Goal: Task Accomplishment & Management: Manage account settings

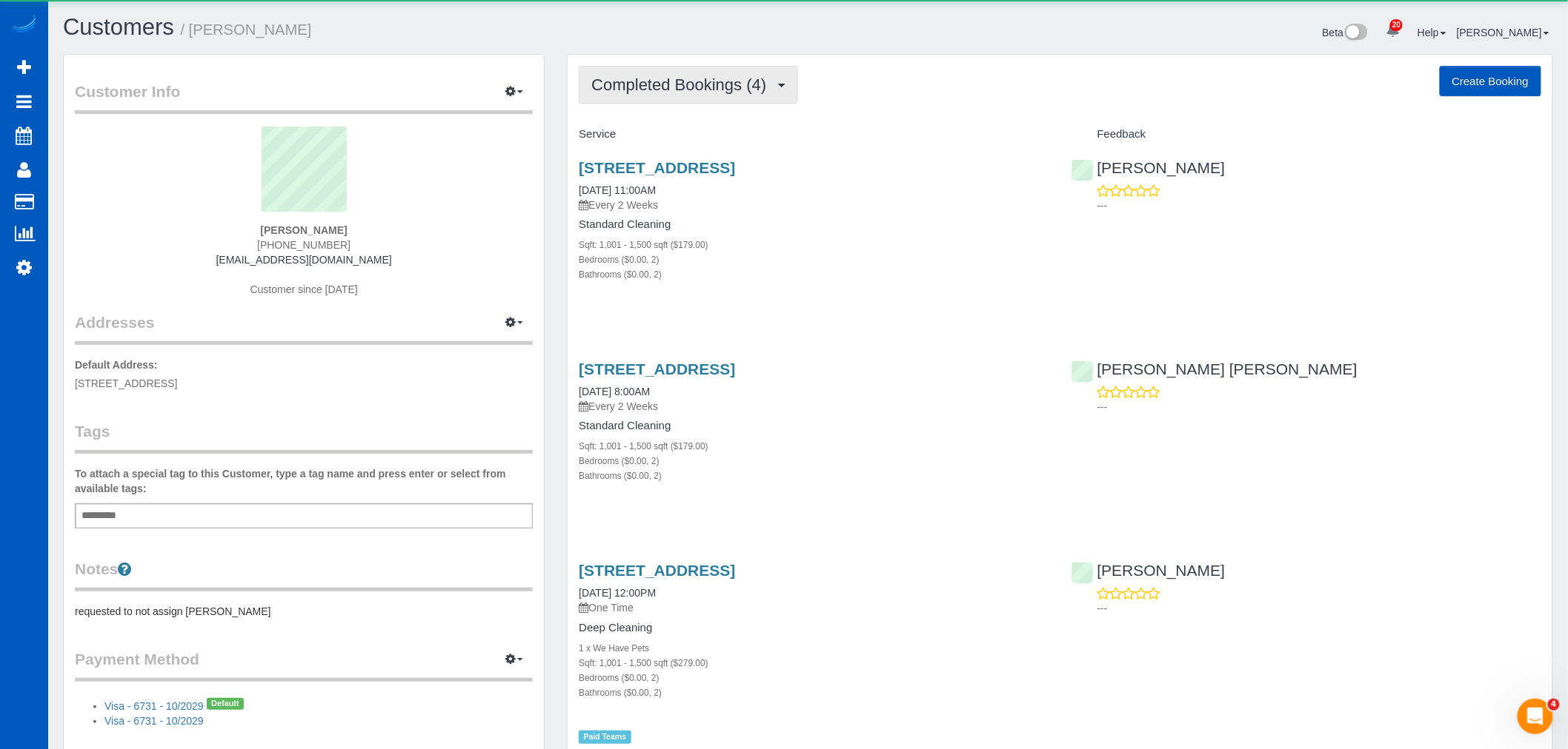
click at [667, 95] on button "Completed Bookings (4)" at bounding box center [689, 85] width 219 height 38
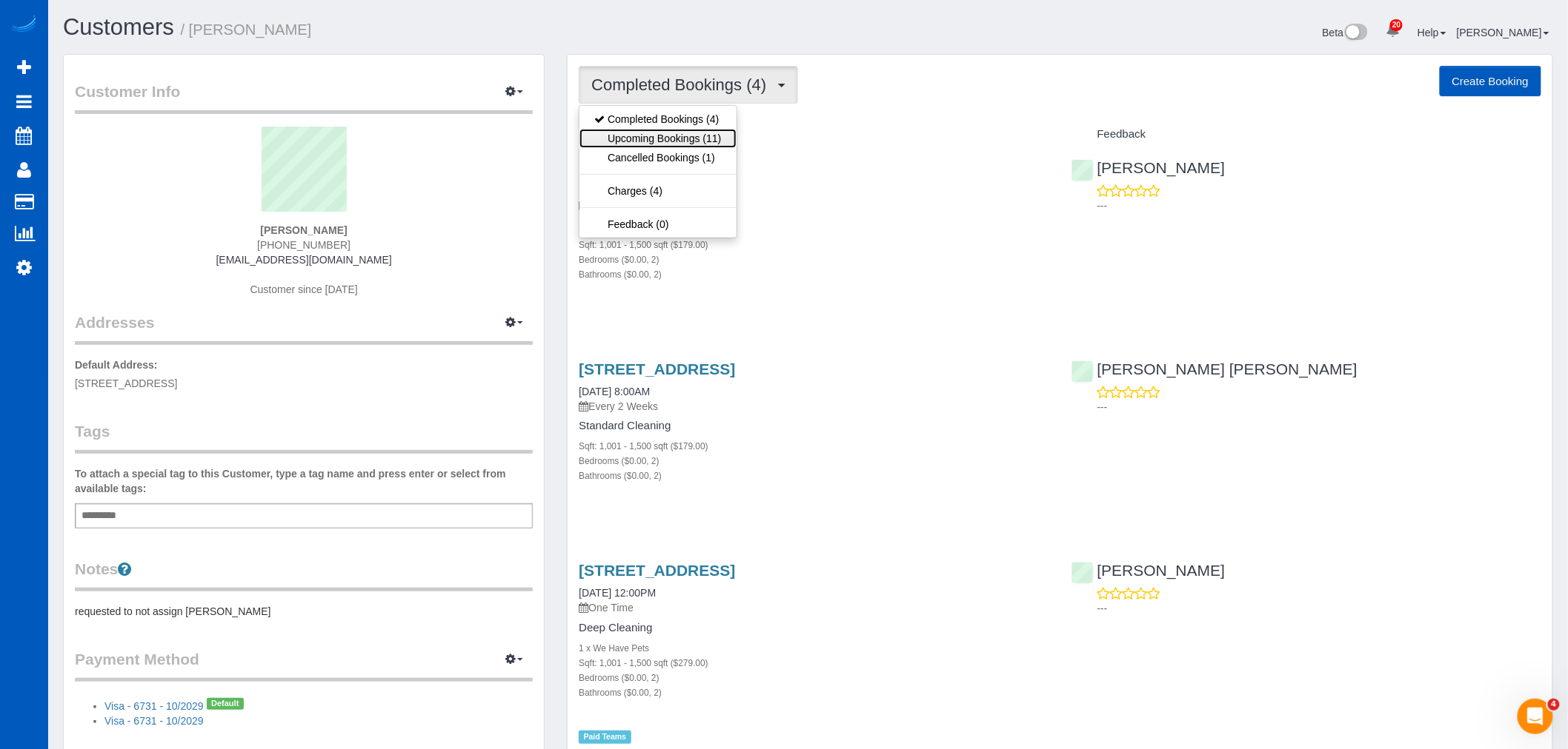
click at [655, 131] on link "Upcoming Bookings (11)" at bounding box center [658, 138] width 156 height 19
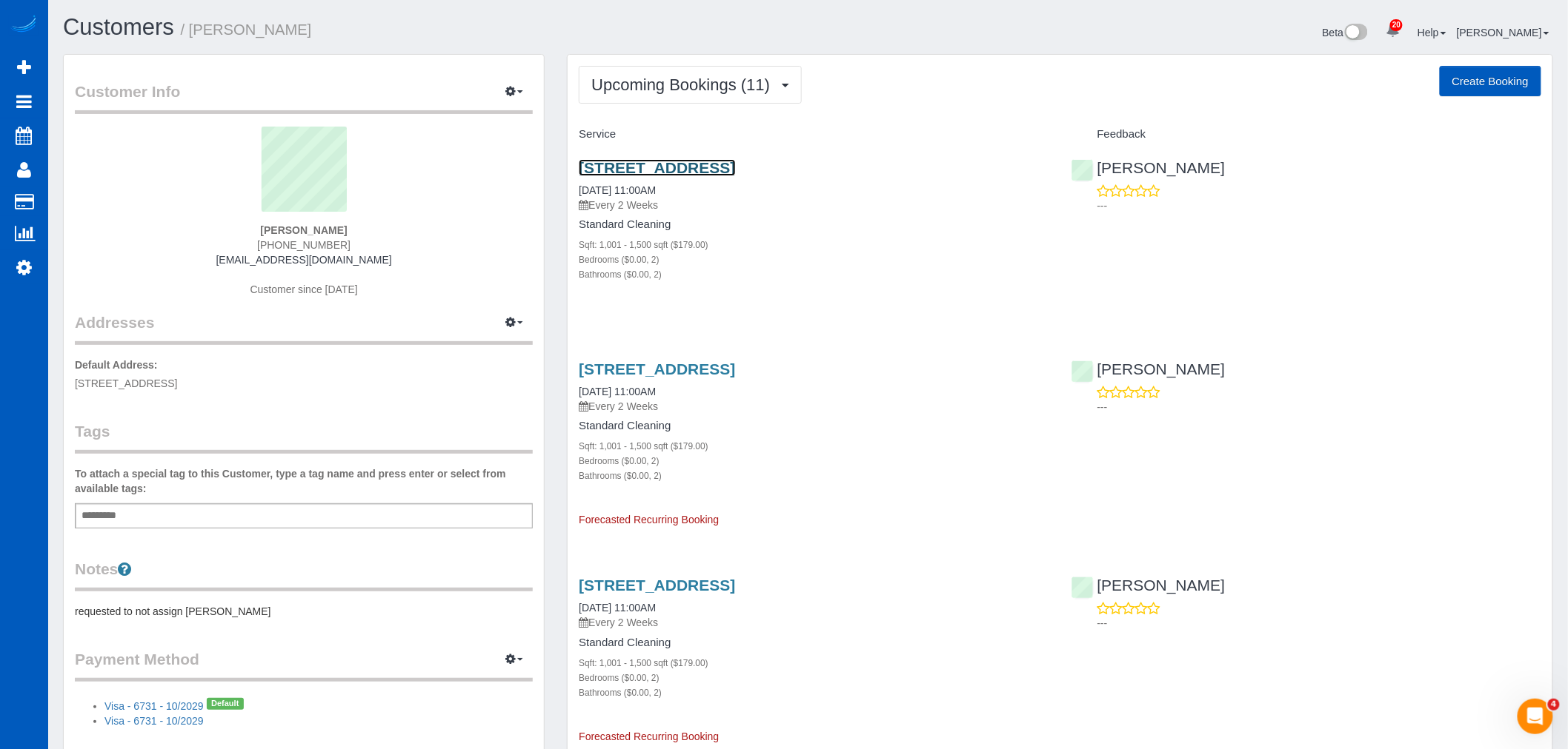
click at [684, 161] on link "[STREET_ADDRESS]" at bounding box center [657, 168] width 156 height 17
click at [719, 76] on span "Upcoming Bookings (11)" at bounding box center [684, 85] width 186 height 19
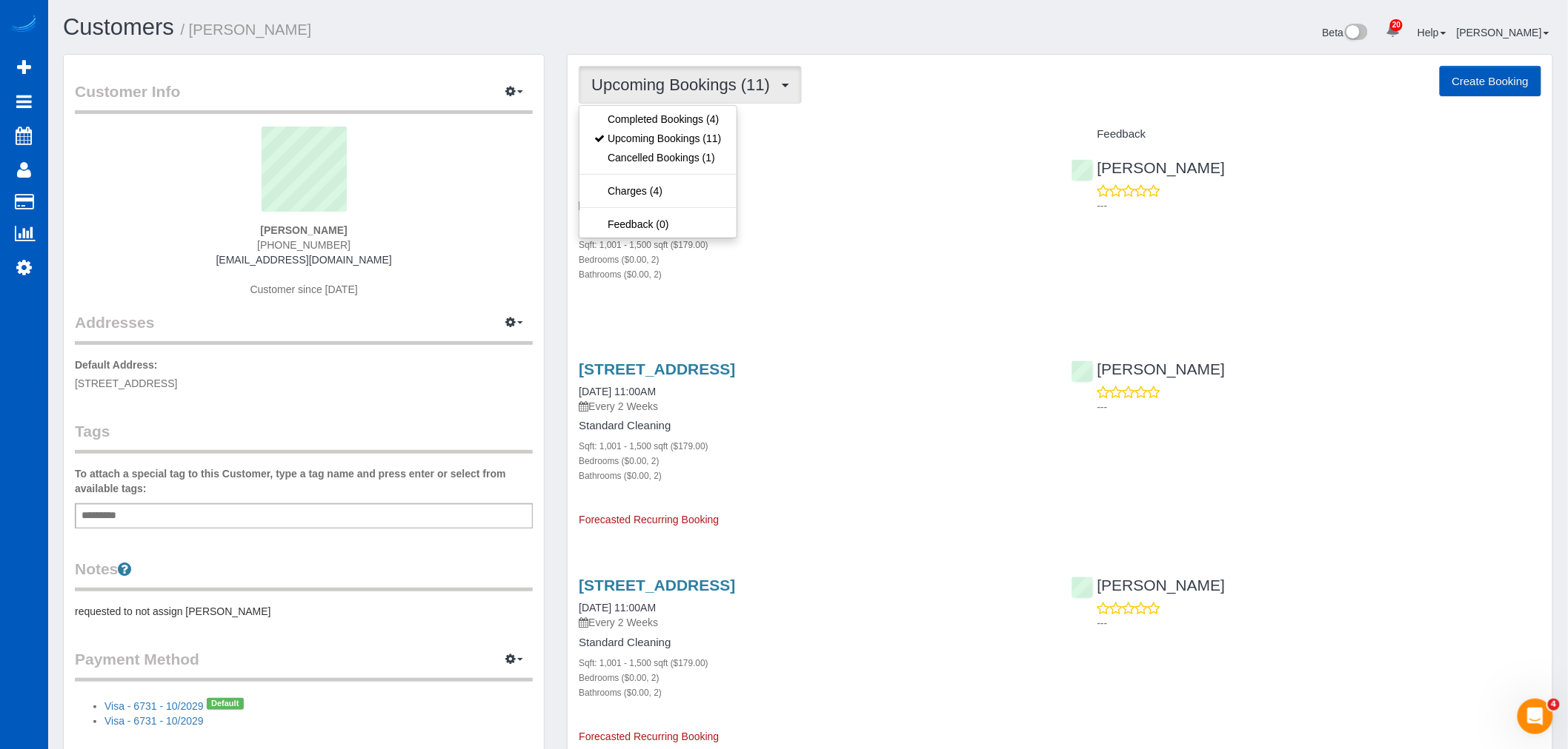
click at [884, 299] on div "[STREET_ADDRESS] [DATE] 11:00AM Every 2 Weeks Standard Cleaning Sqft: 1,001 - 1…" at bounding box center [813, 229] width 492 height 164
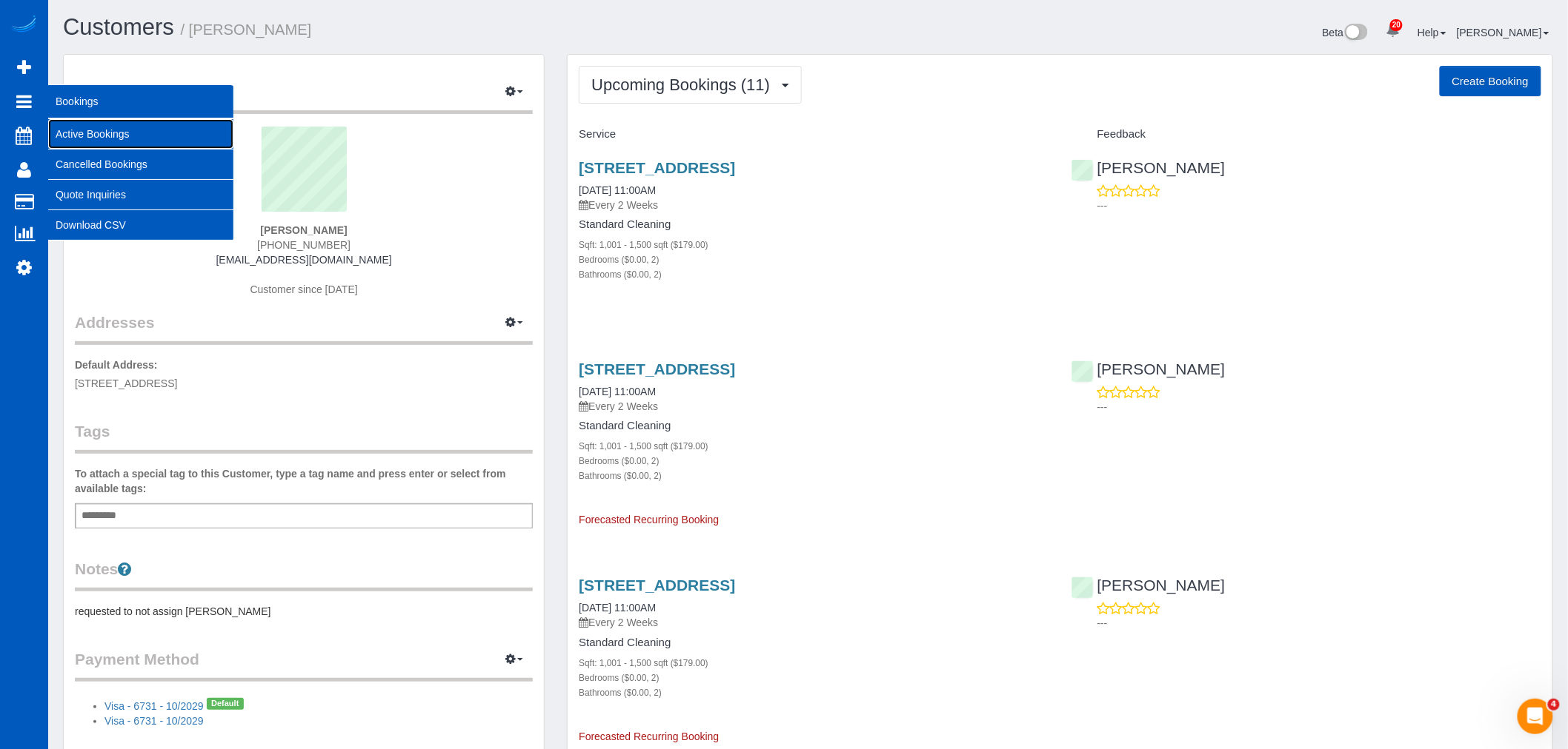
click at [149, 136] on link "Active Bookings" at bounding box center [141, 134] width 185 height 30
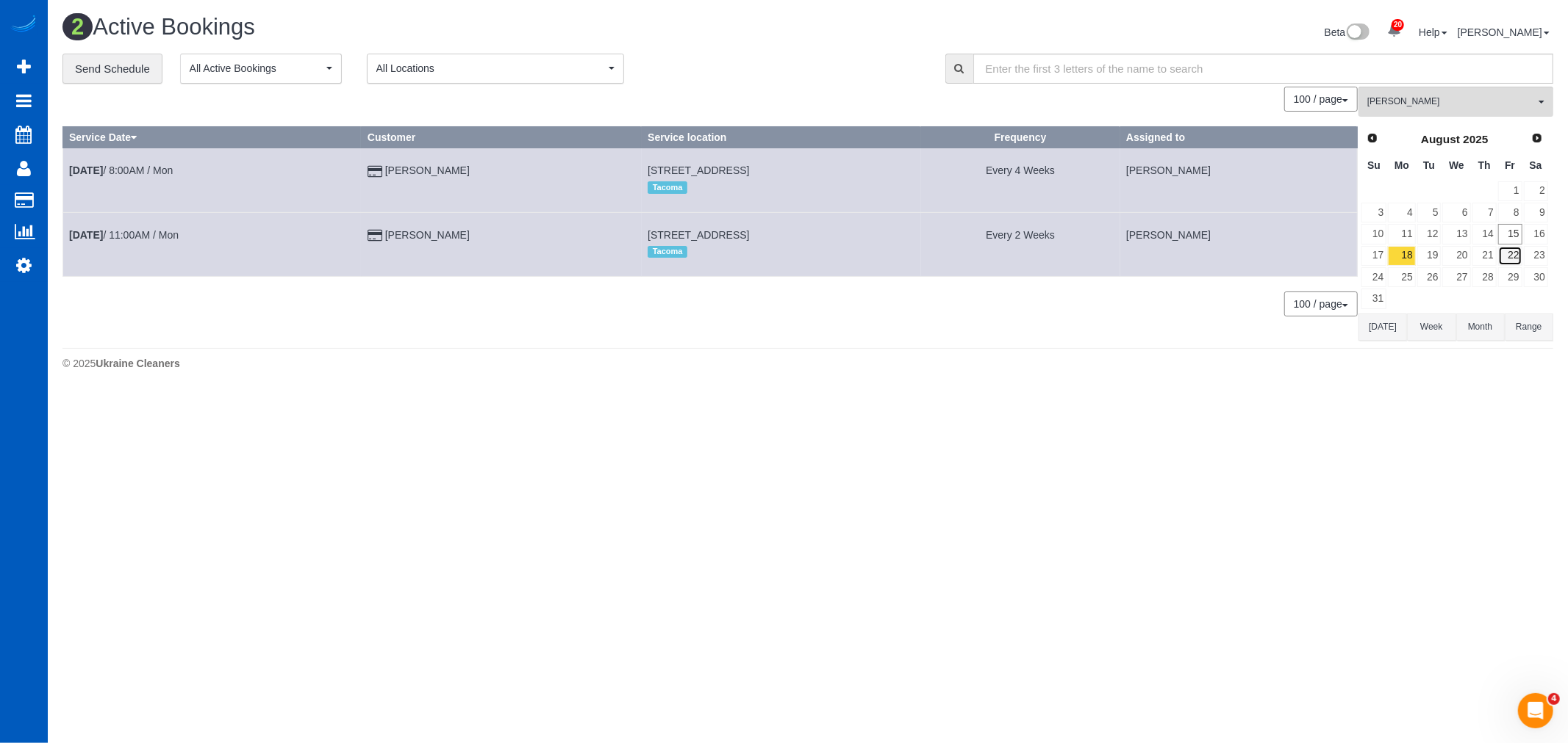
click at [1504, 265] on link "22" at bounding box center [1509, 256] width 24 height 20
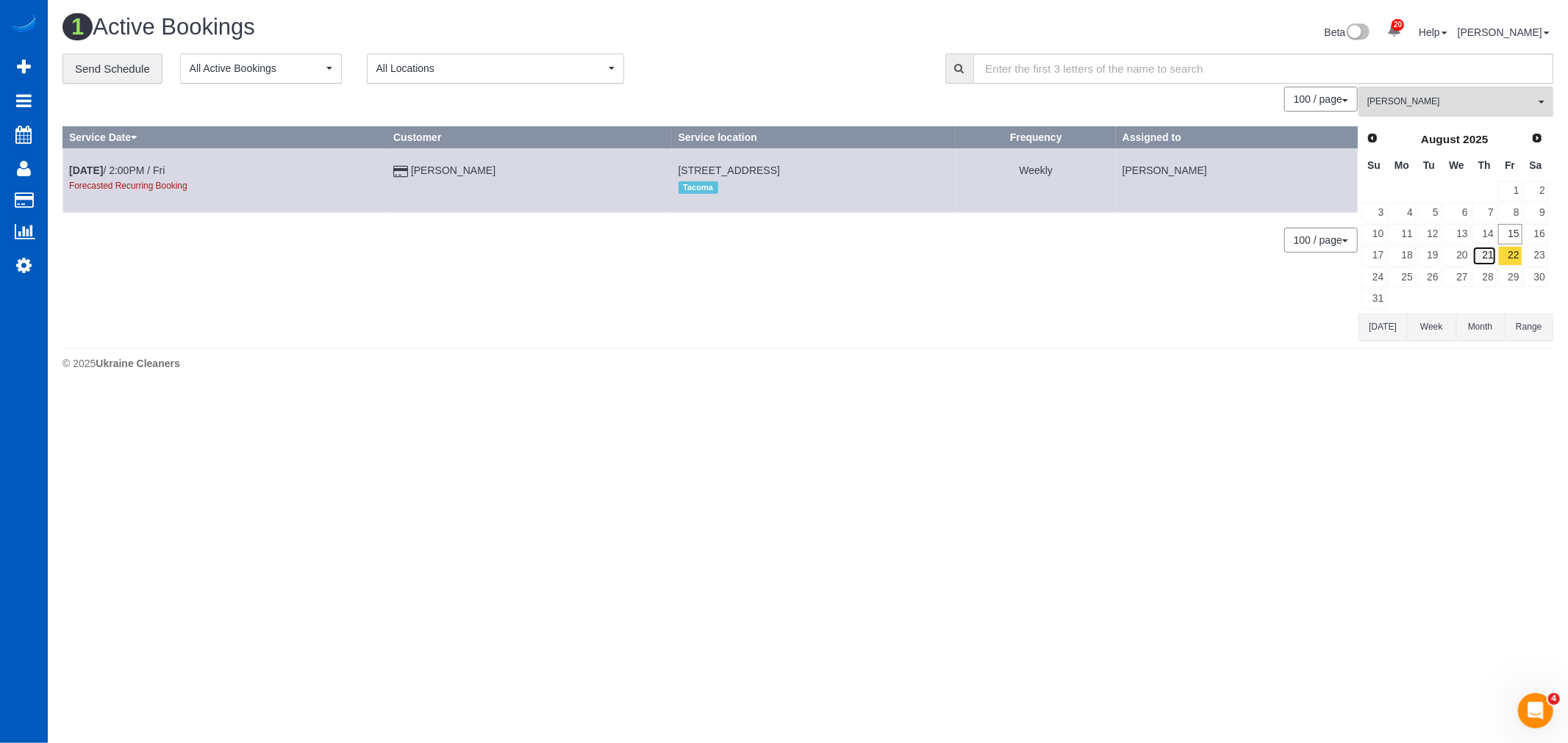
click at [1491, 258] on link "21" at bounding box center [1484, 256] width 24 height 20
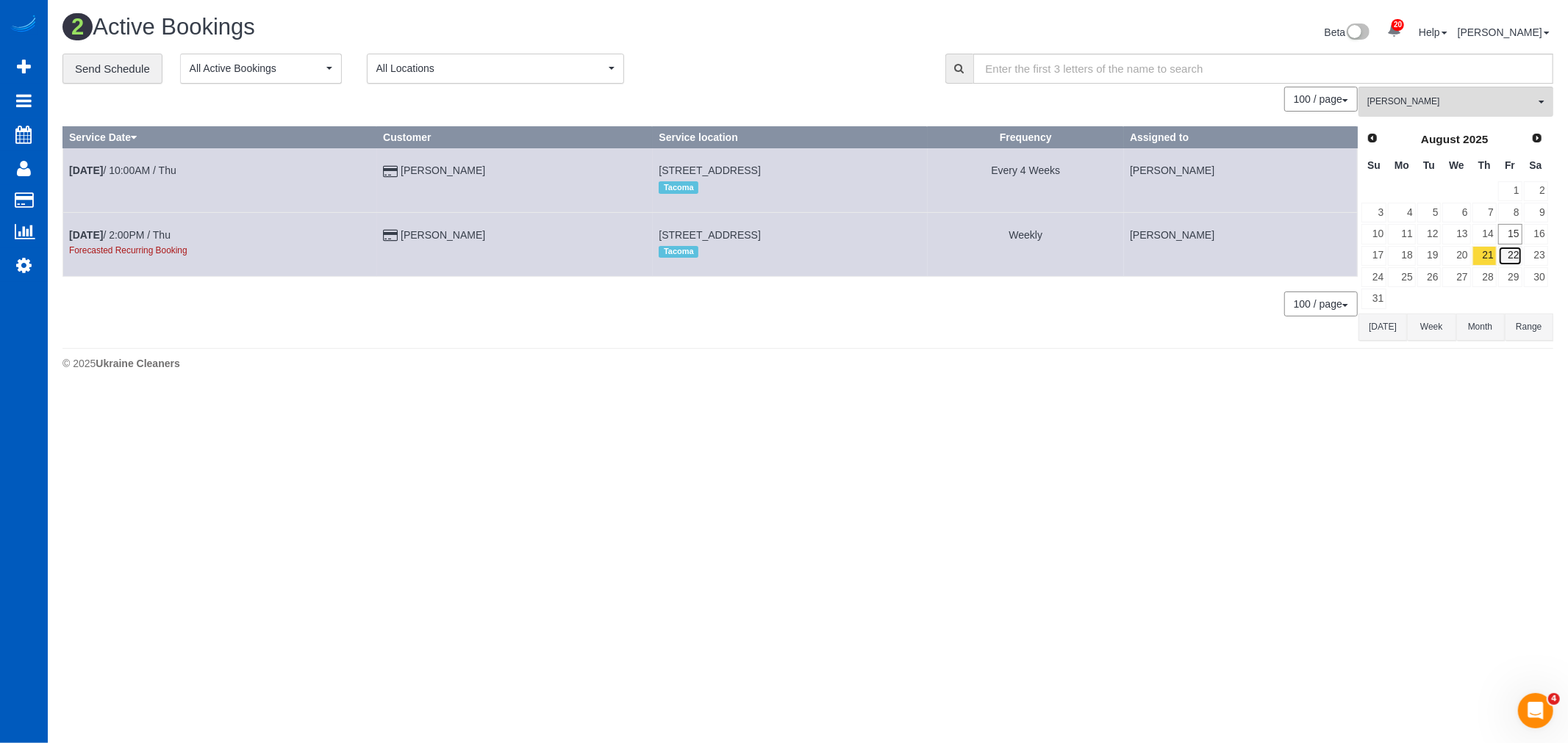
click at [1505, 258] on link "22" at bounding box center [1509, 256] width 24 height 20
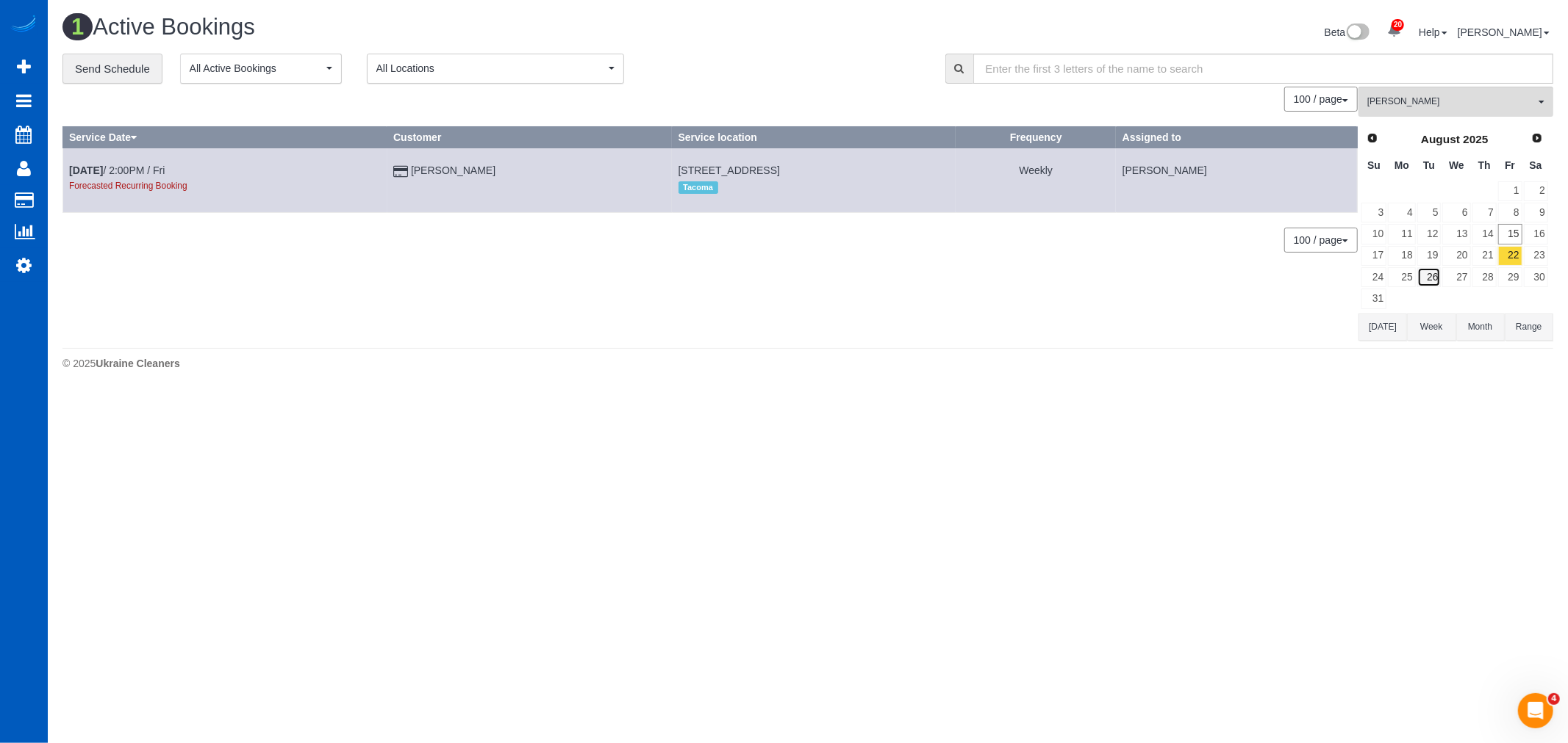
click at [1437, 269] on link "26" at bounding box center [1429, 278] width 24 height 20
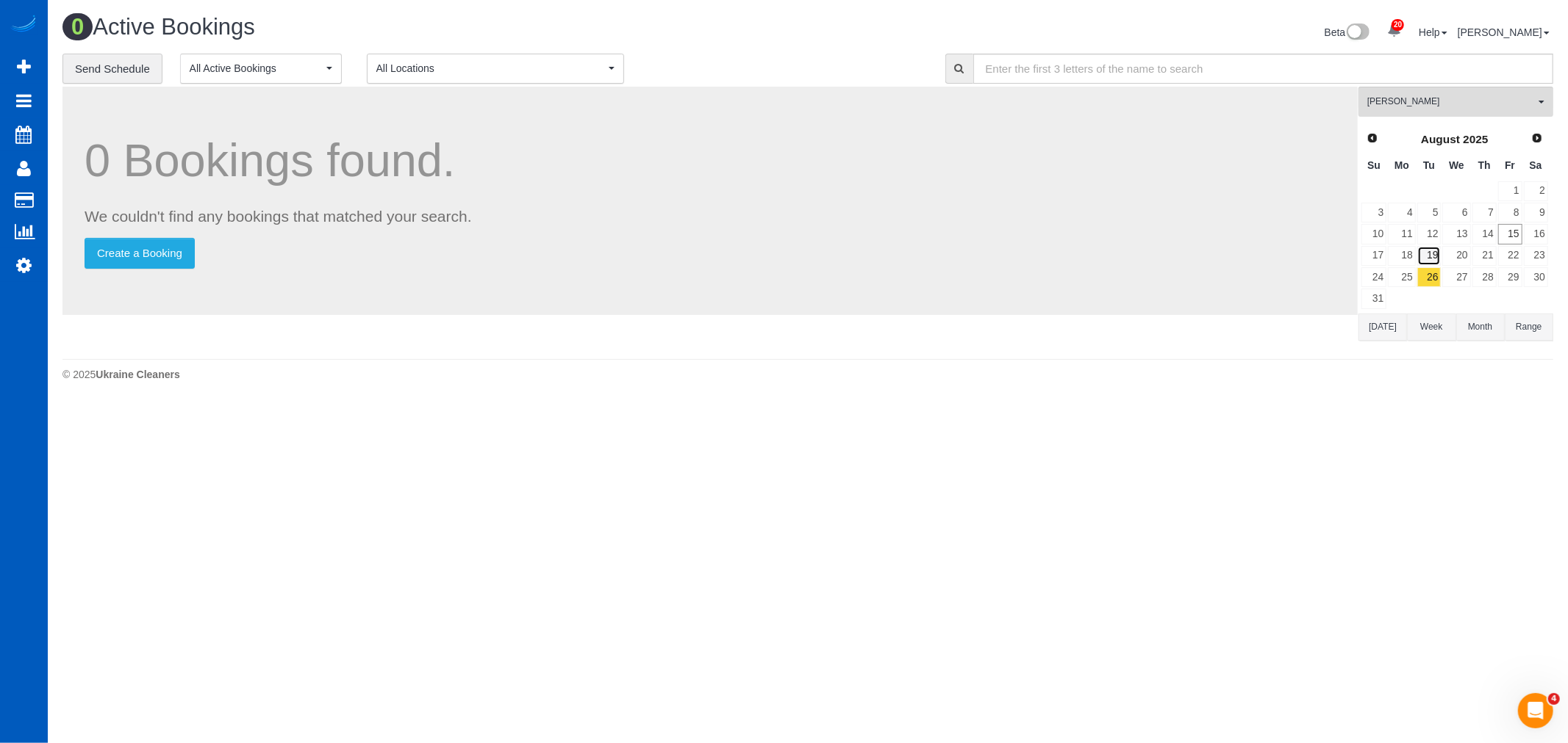
click at [1432, 266] on link "19" at bounding box center [1429, 256] width 24 height 20
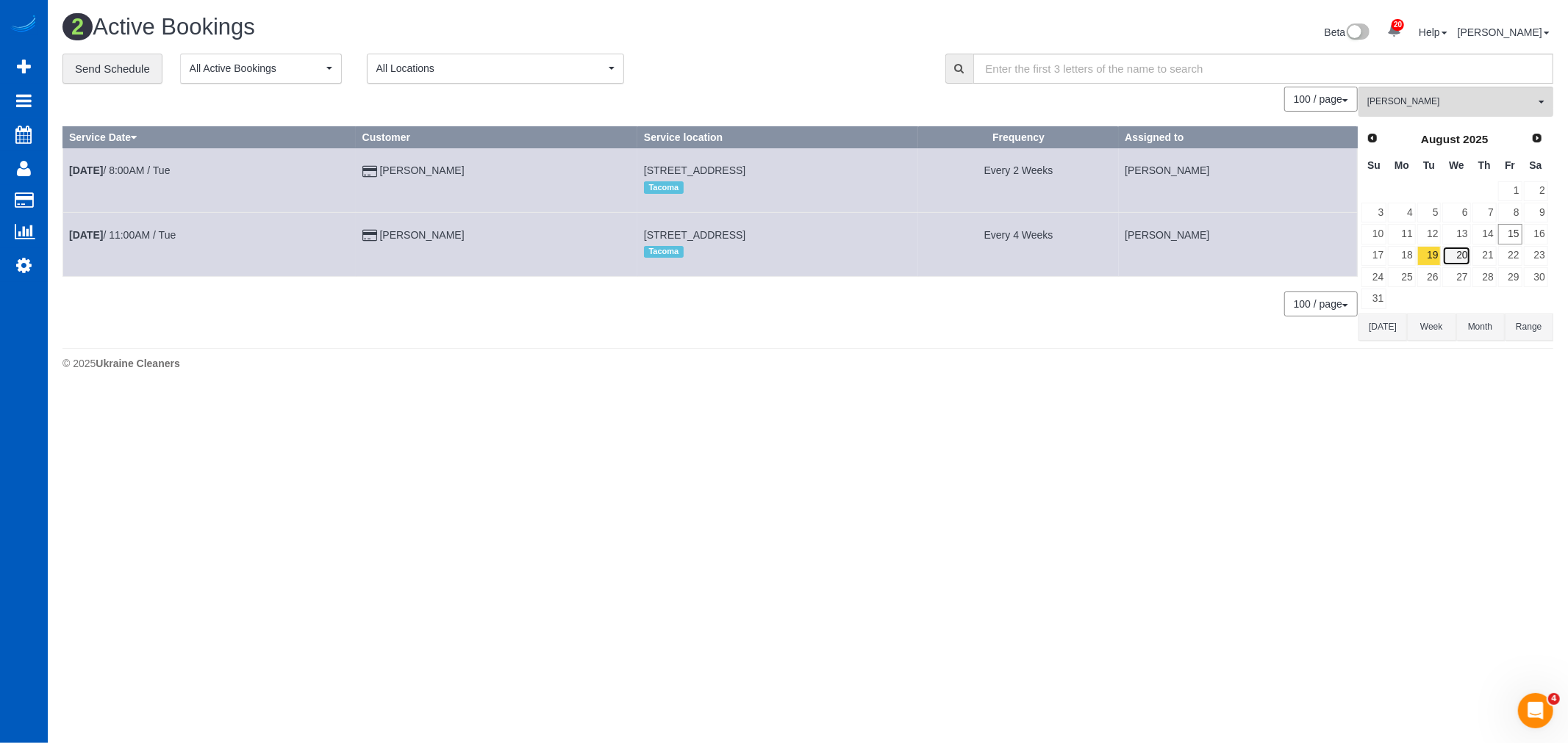
click at [1463, 258] on link "20" at bounding box center [1456, 256] width 28 height 20
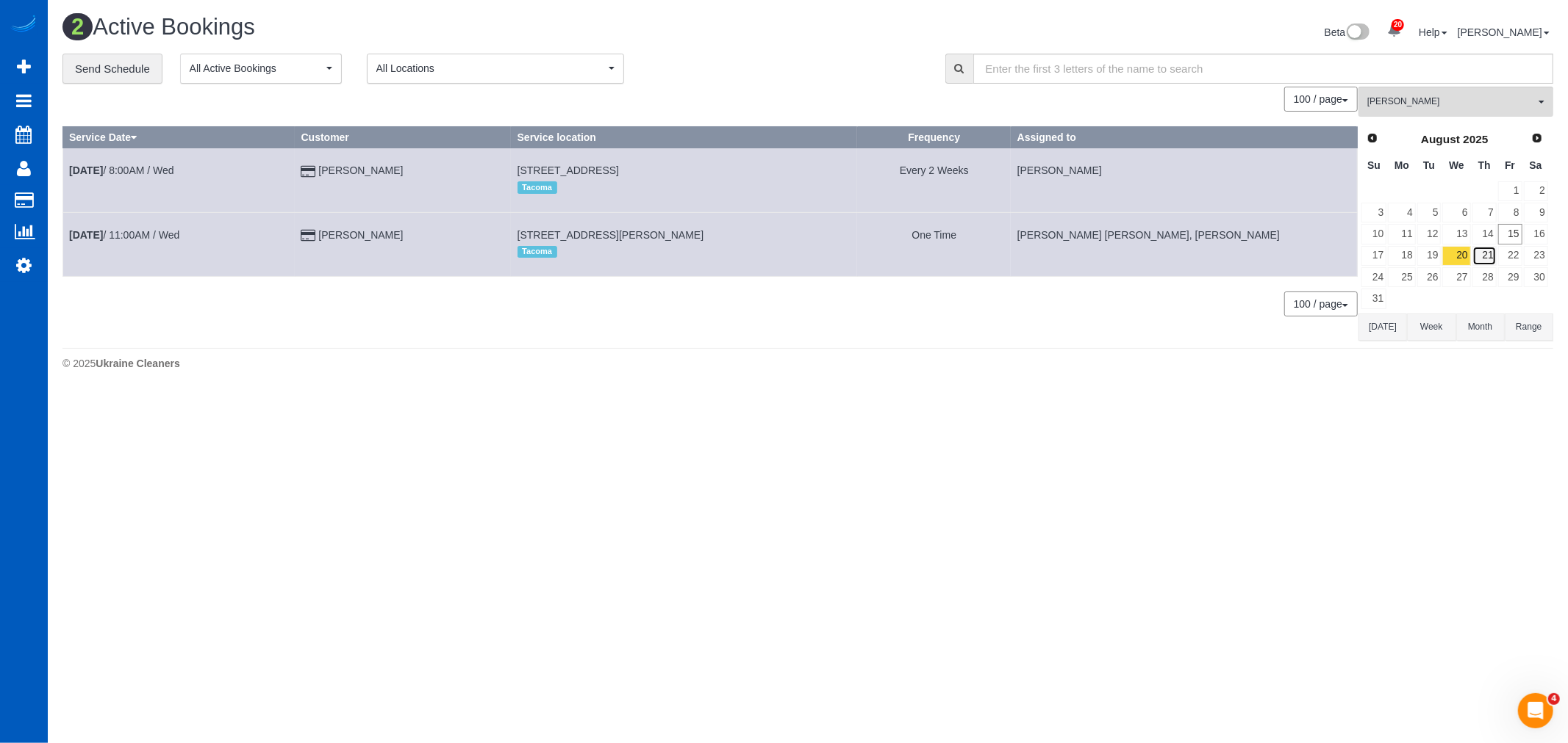
click at [1480, 258] on link "21" at bounding box center [1484, 256] width 24 height 20
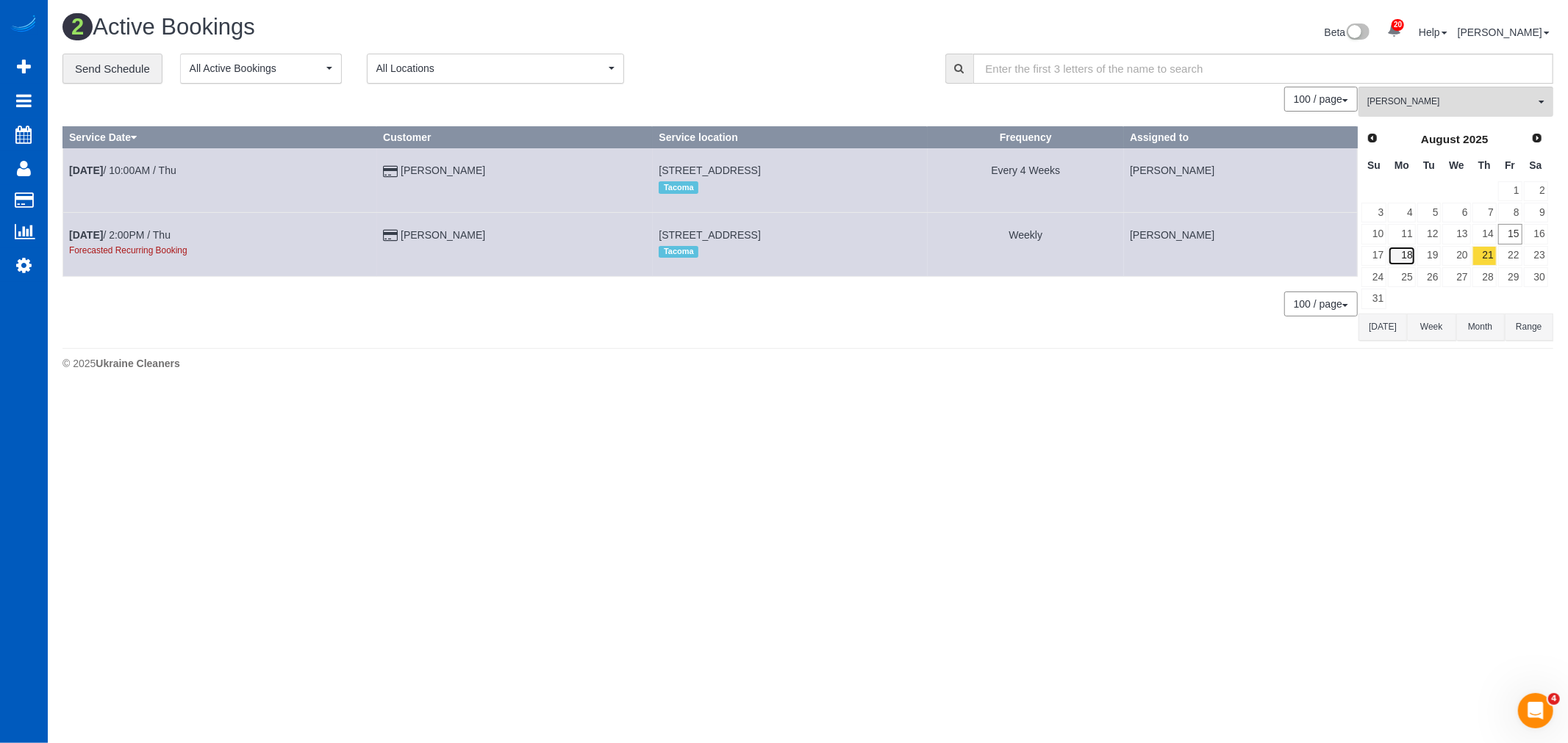
click at [1407, 262] on link "18" at bounding box center [1401, 256] width 27 height 20
click at [1428, 255] on link "19" at bounding box center [1429, 256] width 24 height 20
click at [1405, 255] on link "18" at bounding box center [1401, 256] width 27 height 20
click at [1441, 255] on link "19" at bounding box center [1429, 256] width 24 height 20
click at [1400, 254] on link "18" at bounding box center [1401, 256] width 27 height 20
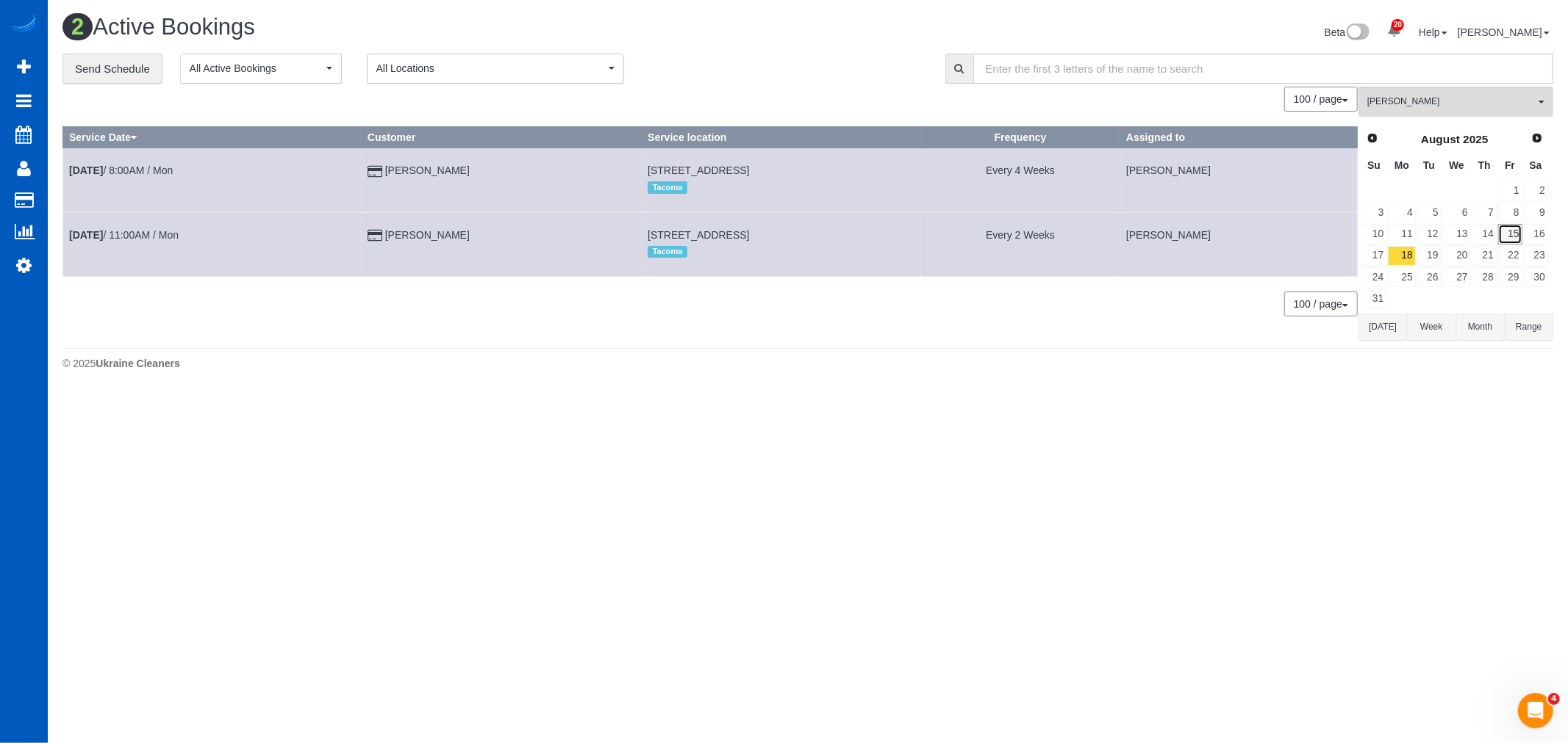
click at [1511, 236] on link "15" at bounding box center [1509, 234] width 24 height 20
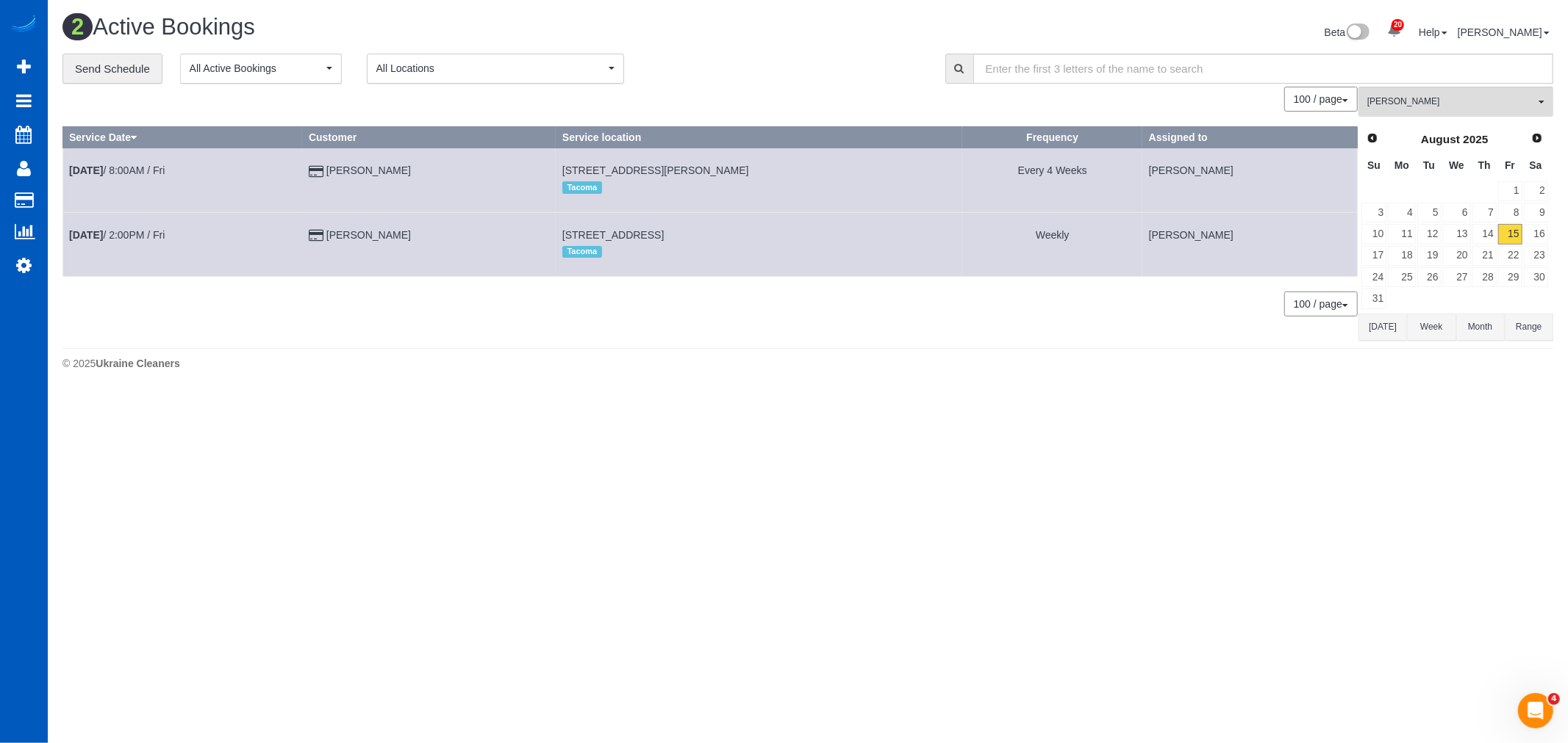
click at [1432, 120] on div "[PERSON_NAME] All Teams Remove Team Filters [PERSON_NAME] [PERSON_NAME] [PERSON…" at bounding box center [1455, 213] width 195 height 254
click at [1439, 119] on div "[PERSON_NAME] All Teams Remove Team Filters [PERSON_NAME] [PERSON_NAME] [PERSON…" at bounding box center [1455, 213] width 195 height 254
click at [1444, 115] on button "[PERSON_NAME] All Teams" at bounding box center [1455, 101] width 195 height 30
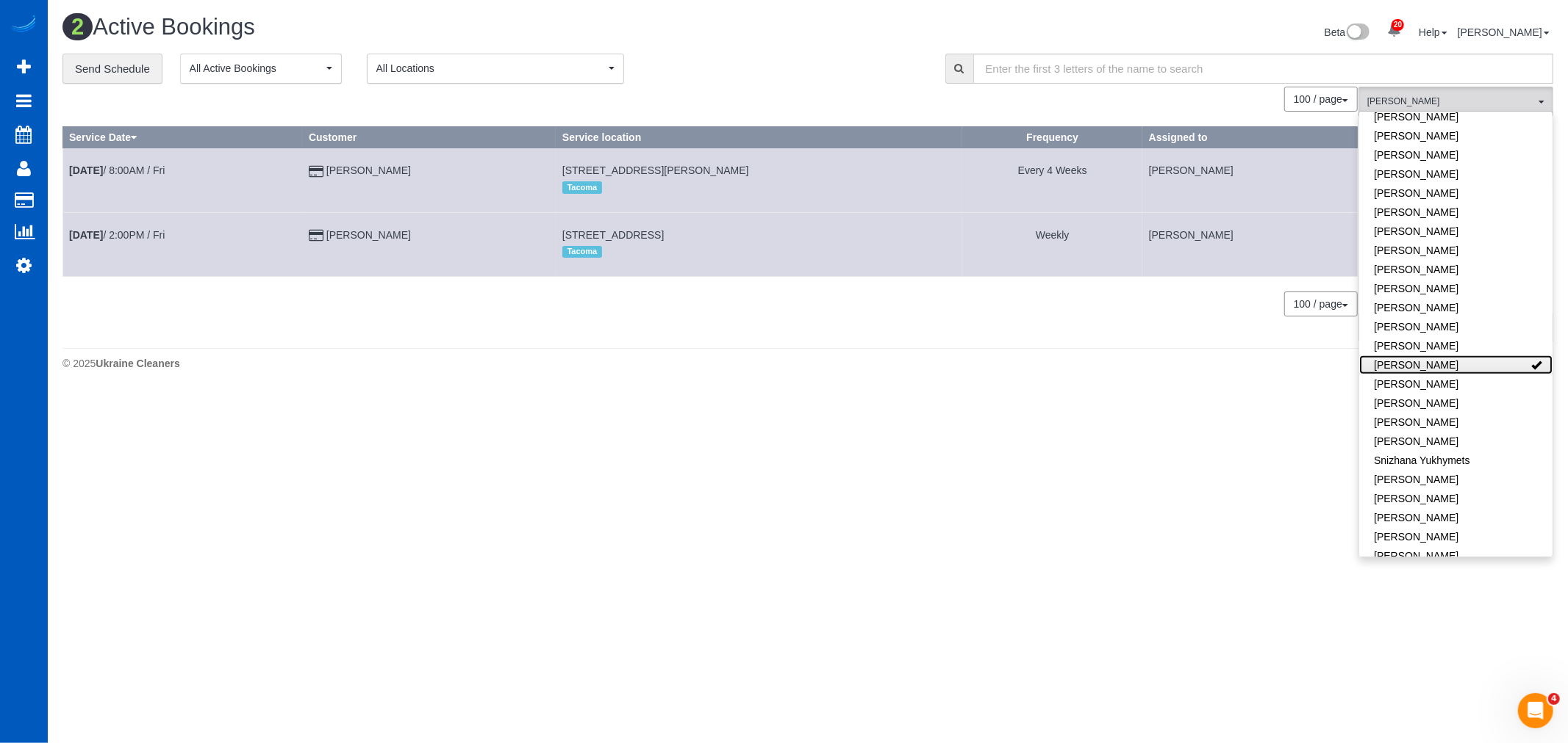
click at [1461, 356] on link "[PERSON_NAME]" at bounding box center [1455, 365] width 193 height 19
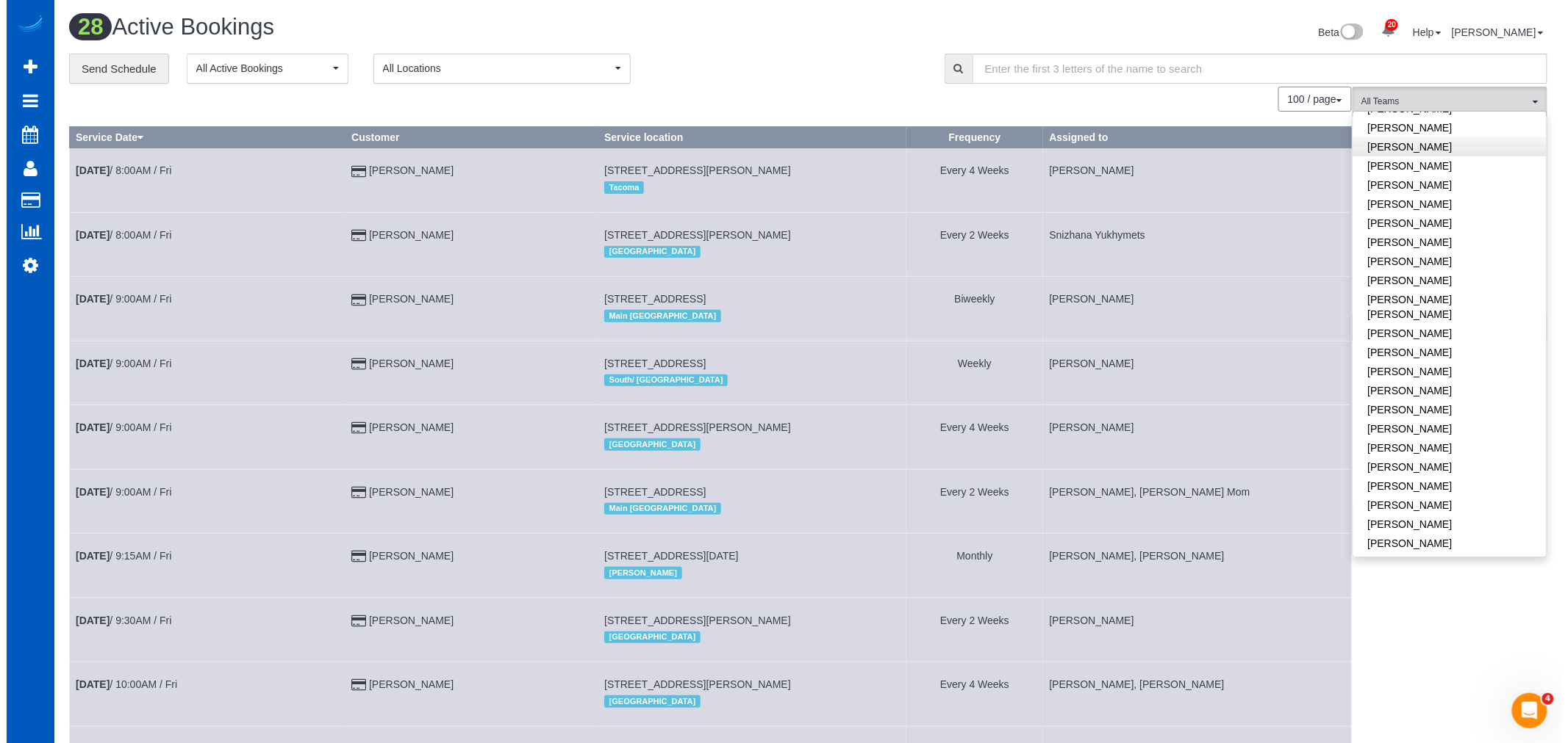
scroll to position [297, 0]
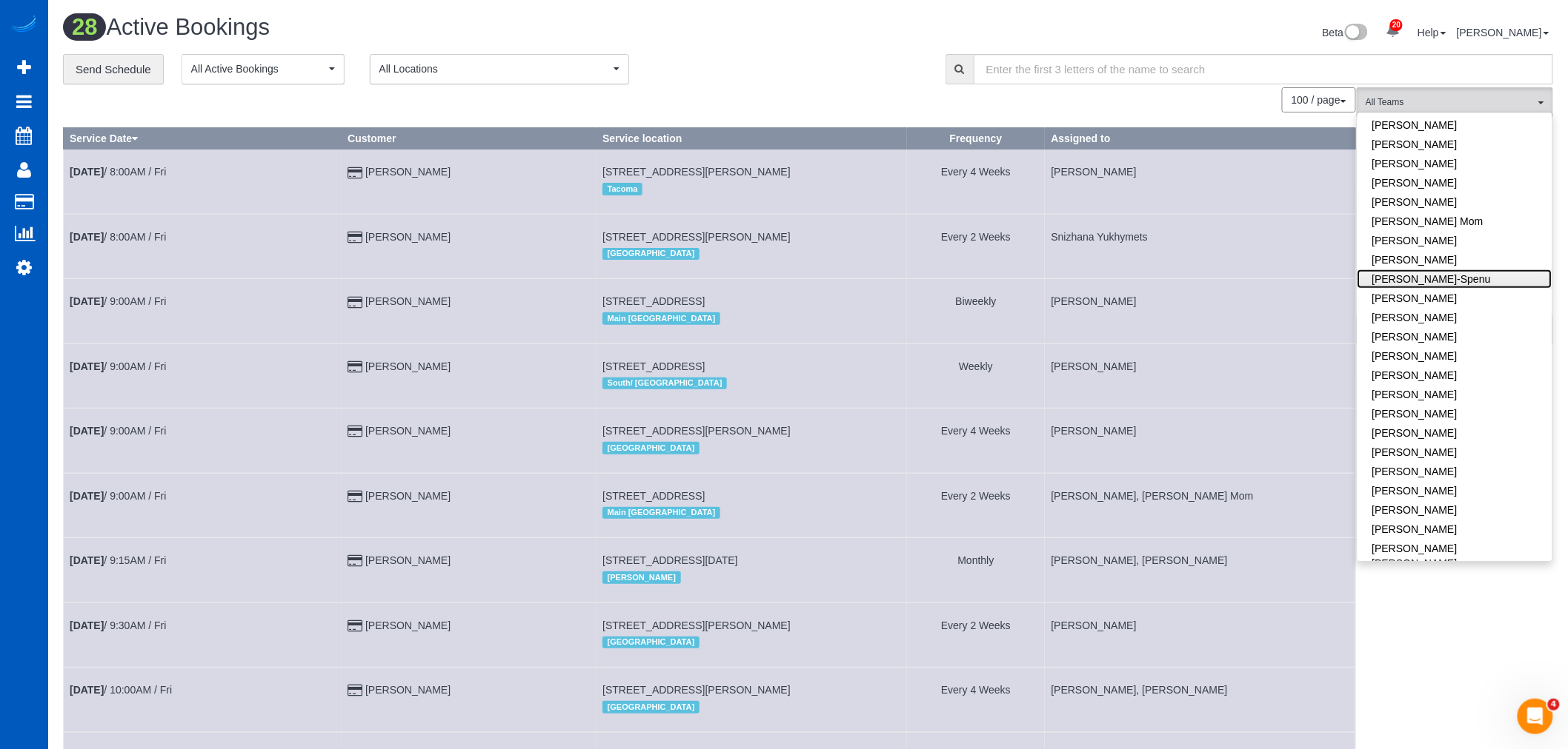
click at [1433, 270] on link "[PERSON_NAME]-Spenu" at bounding box center [1454, 279] width 195 height 19
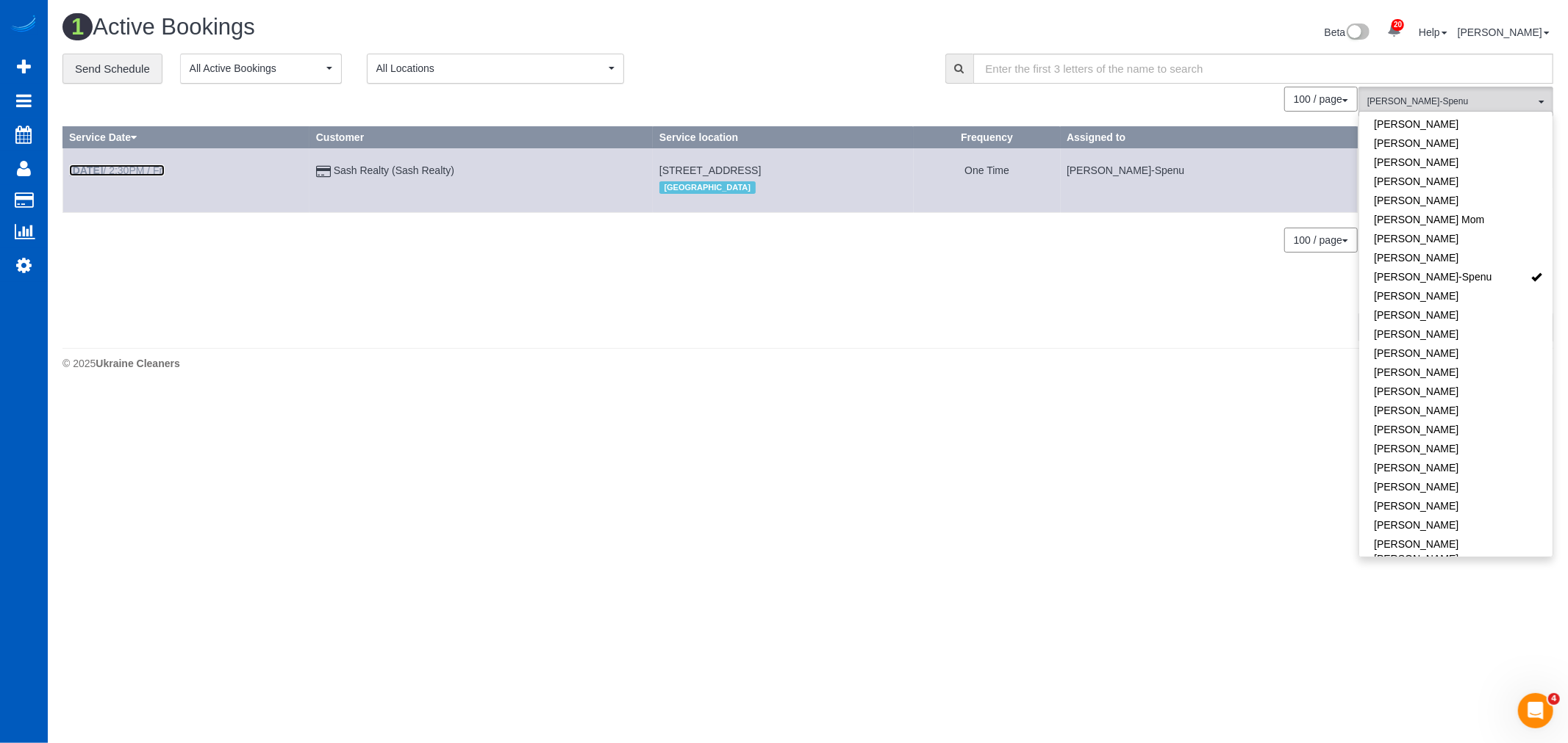
click at [117, 173] on link "[DATE] 2:30PM / Fri" at bounding box center [117, 170] width 96 height 12
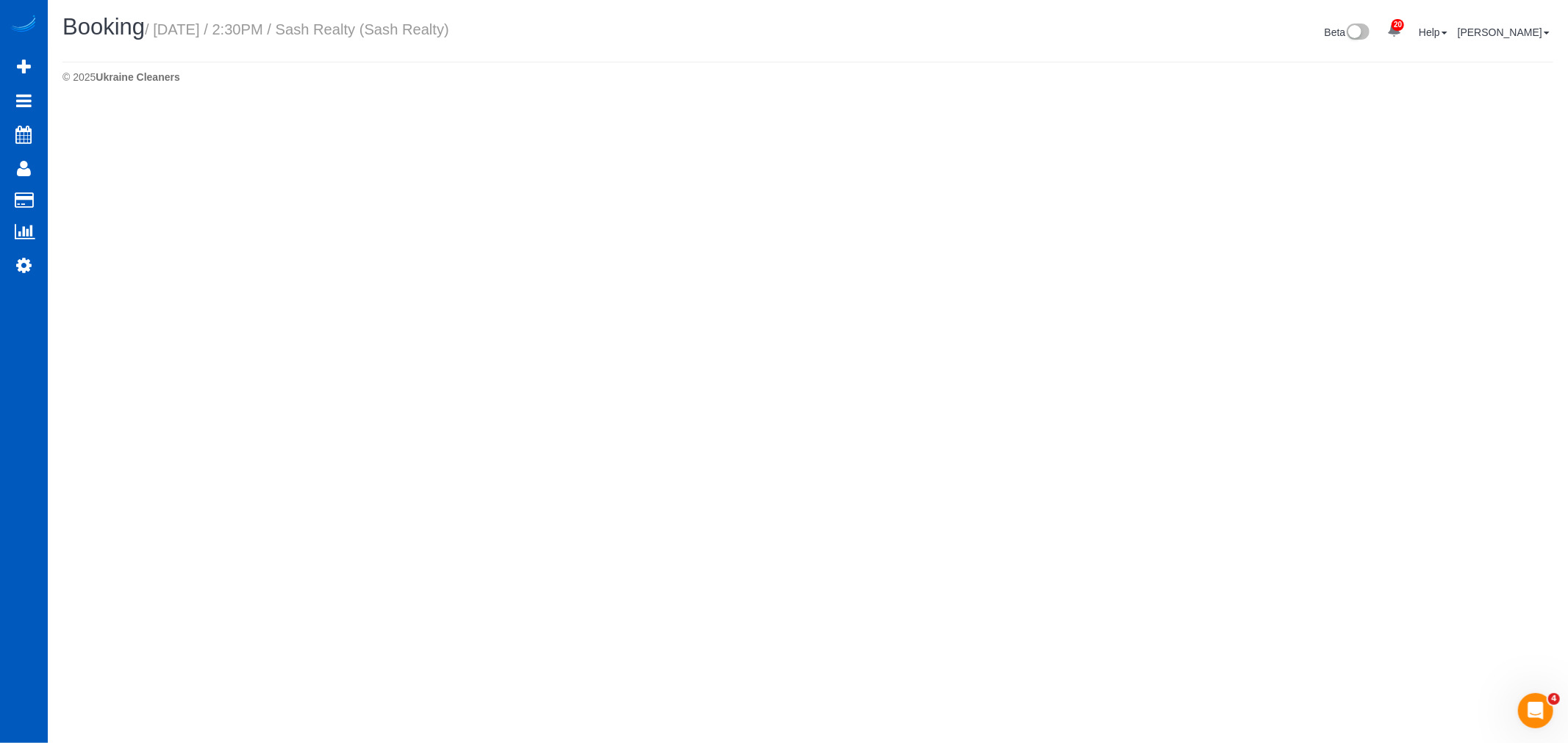
select select "WA"
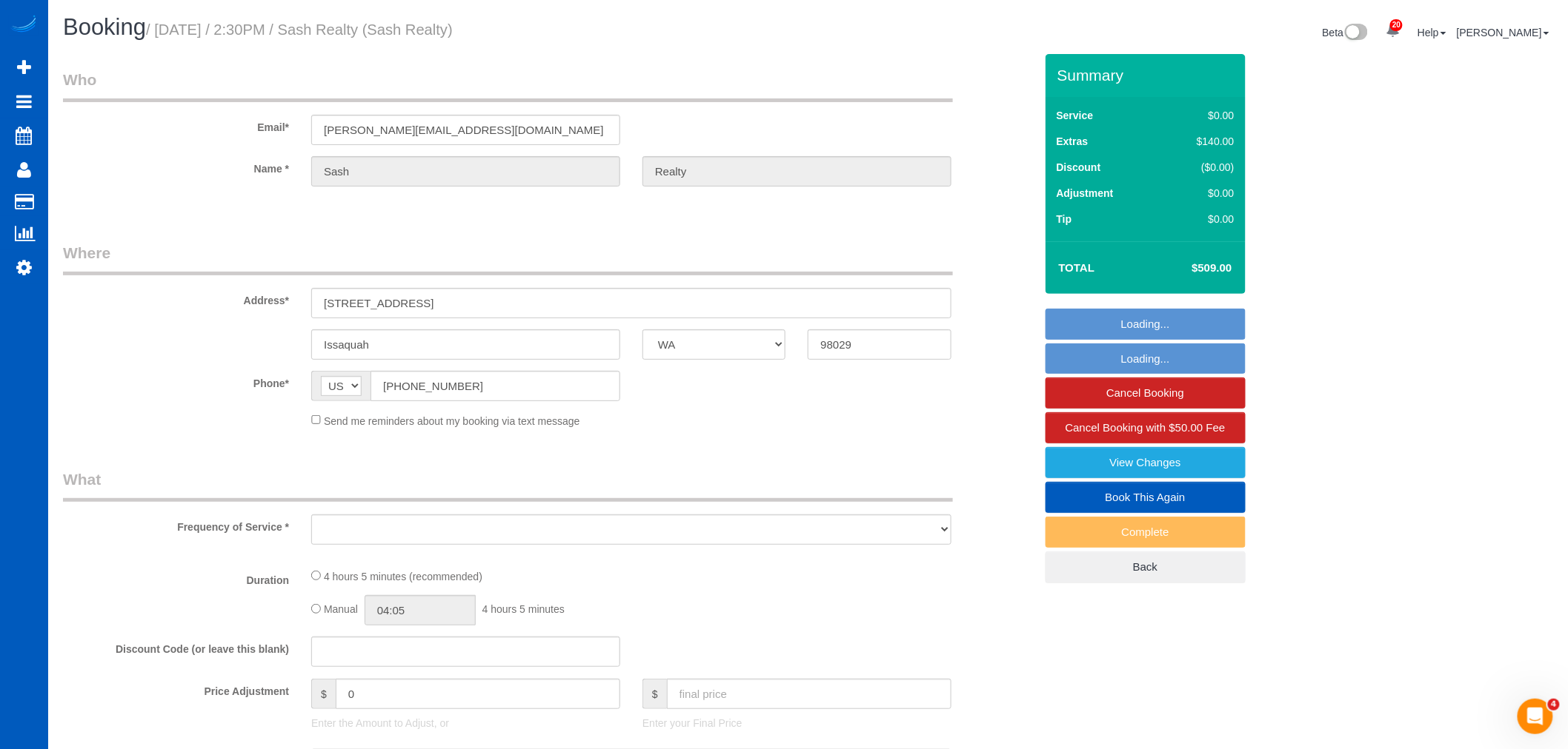
select select "object:11991"
select select "string:fspay-5042c0ea-b1df-48c5-8fa9-938ce69a8cef"
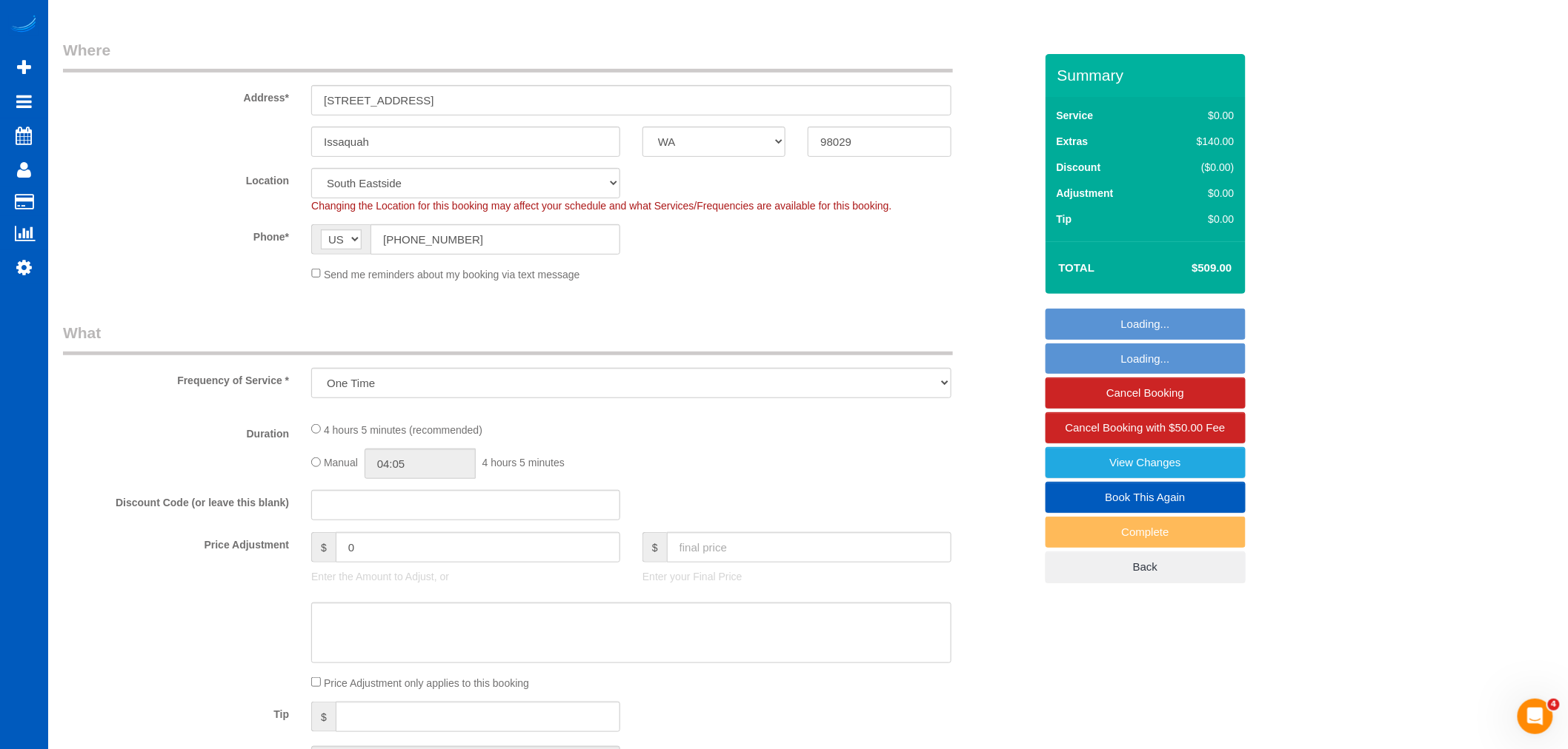
select select "199"
select select "2001"
select select "4"
select select "2"
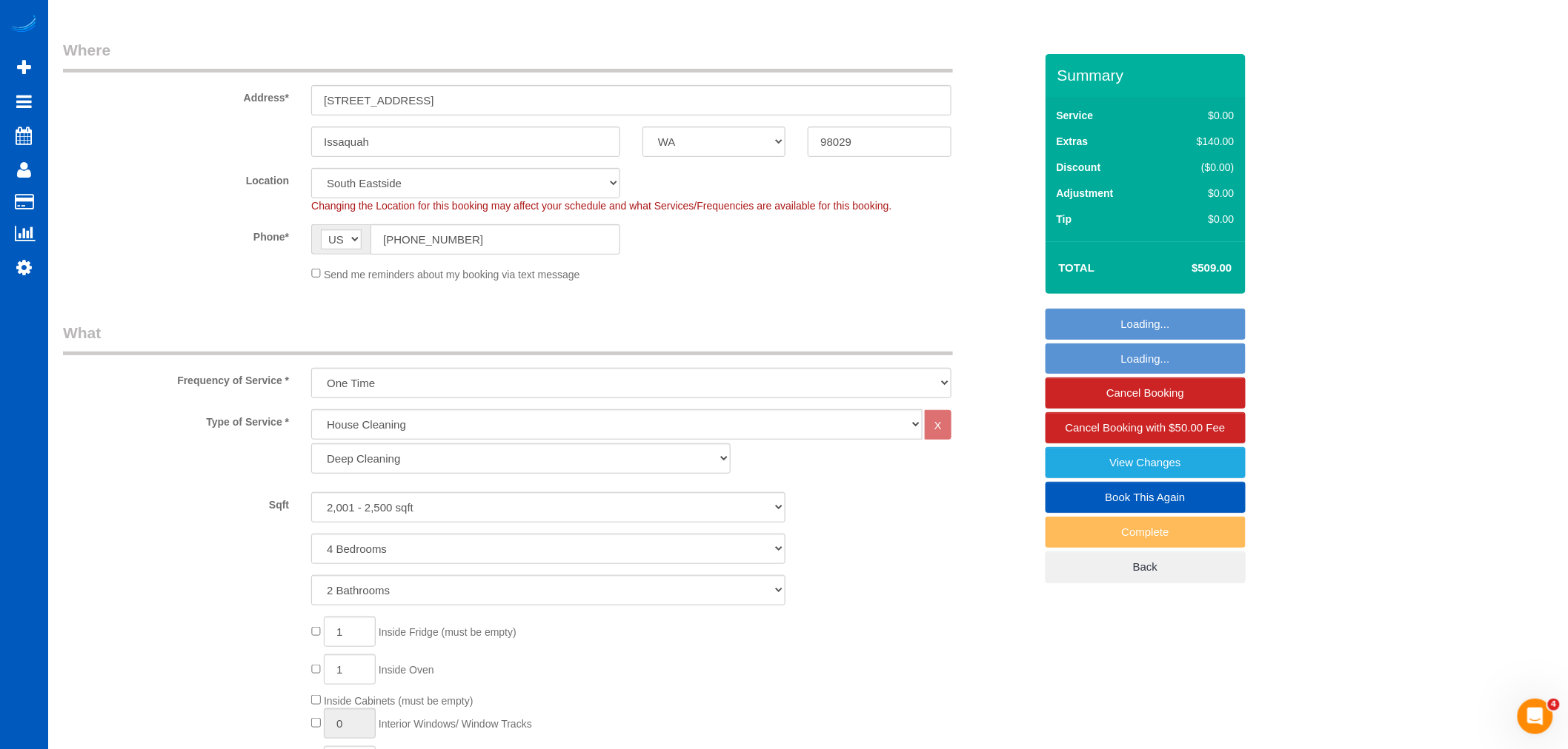
scroll to position [411, 0]
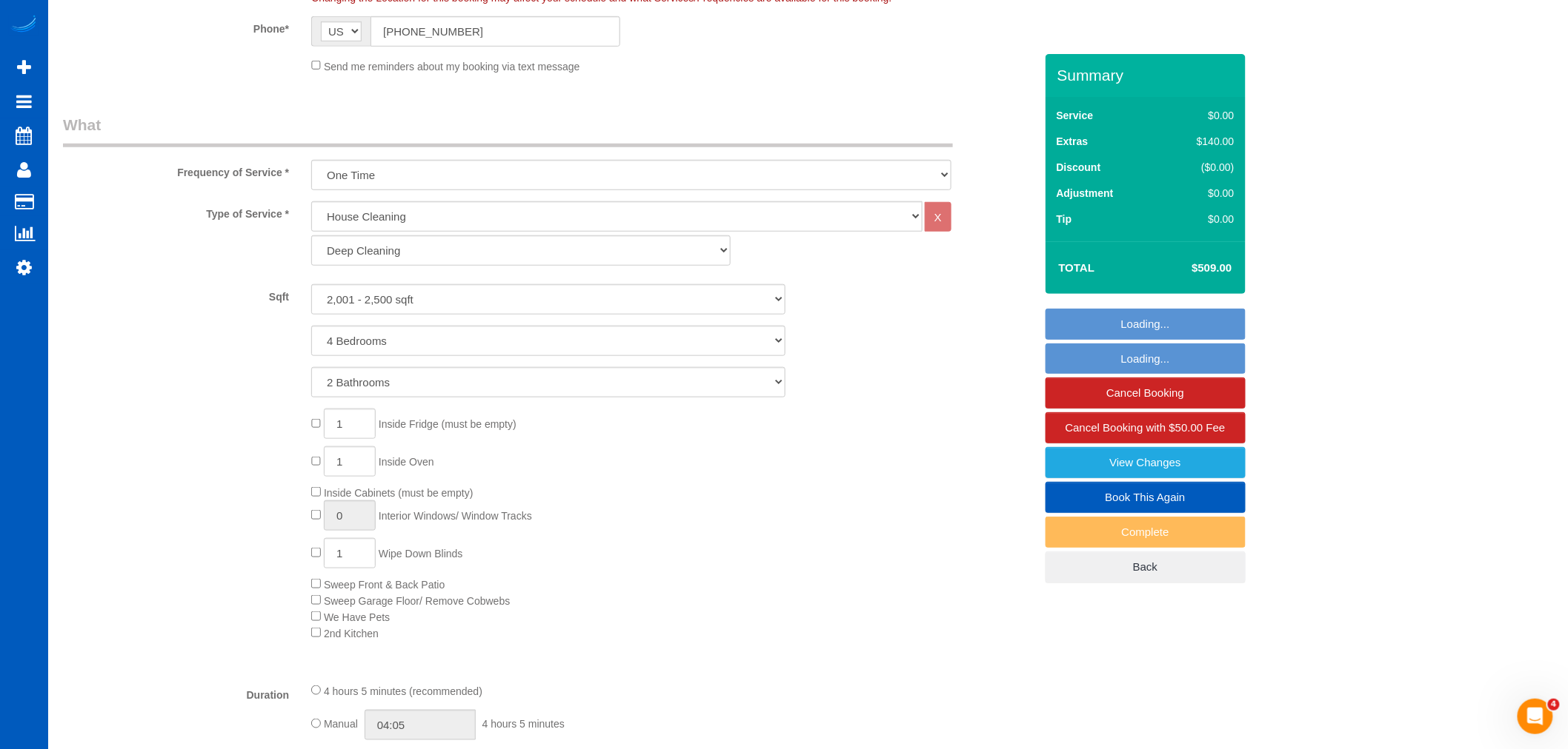
select select "object:12215"
select select "2001"
select select "4"
select select "2"
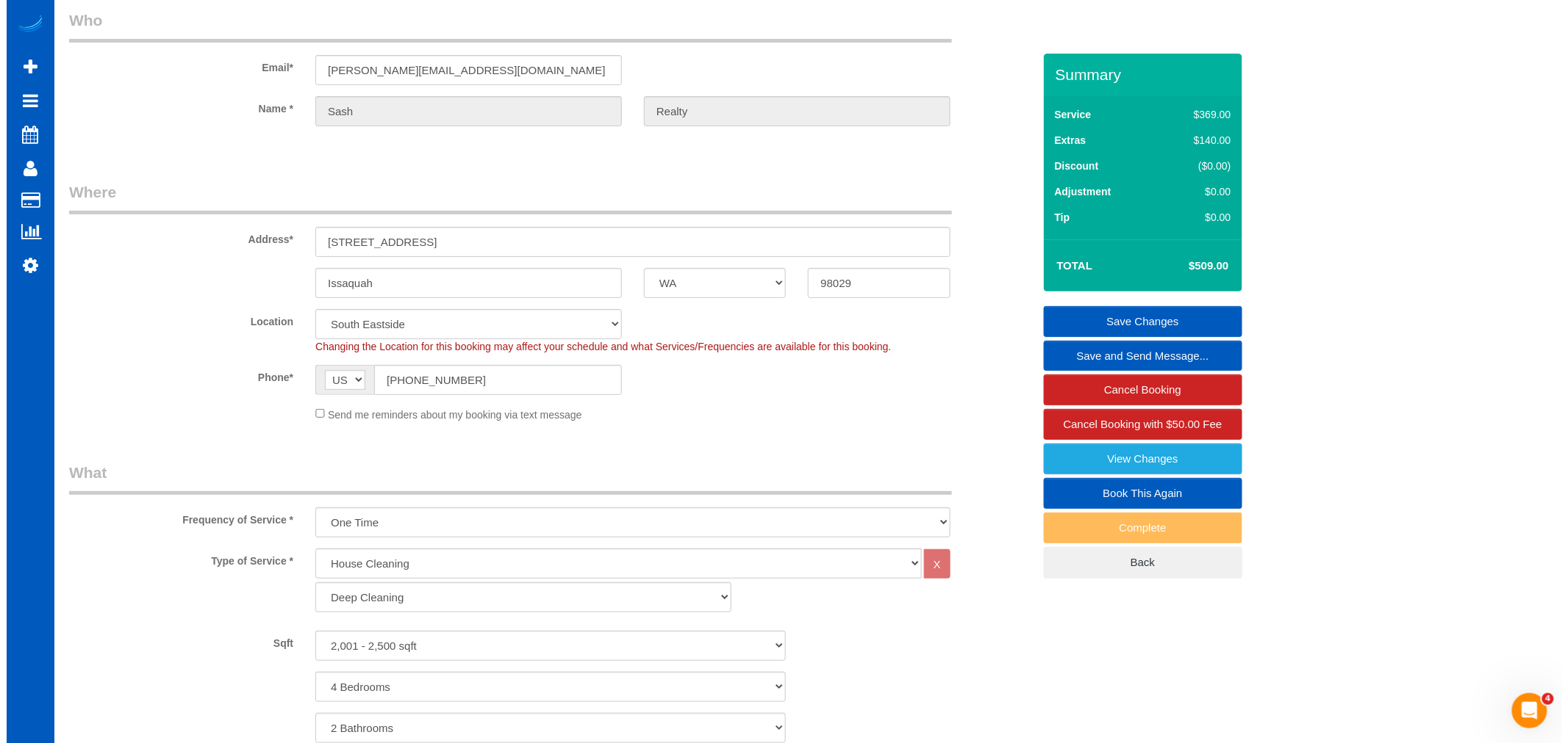
scroll to position [0, 0]
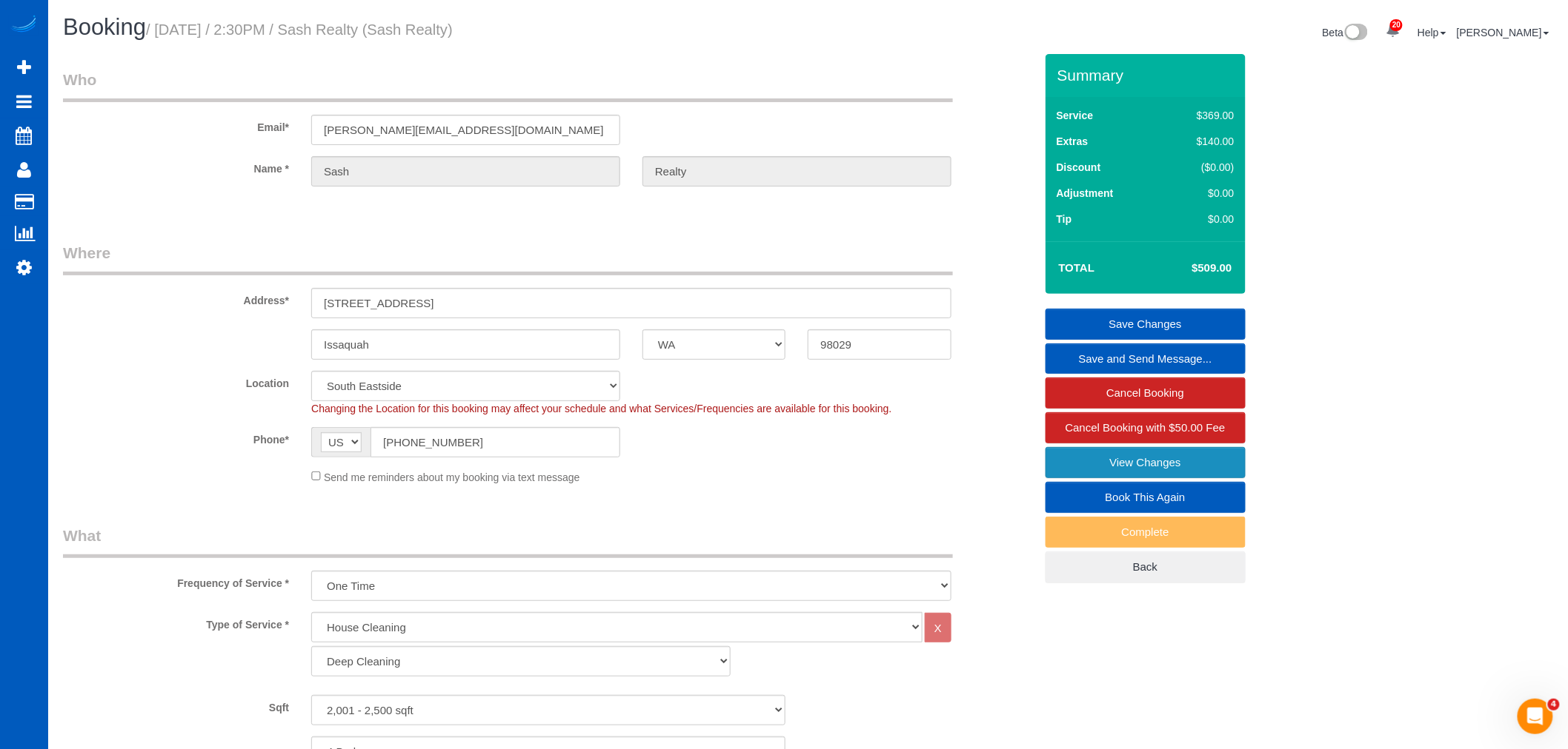
click at [1205, 472] on link "View Changes" at bounding box center [1145, 463] width 200 height 31
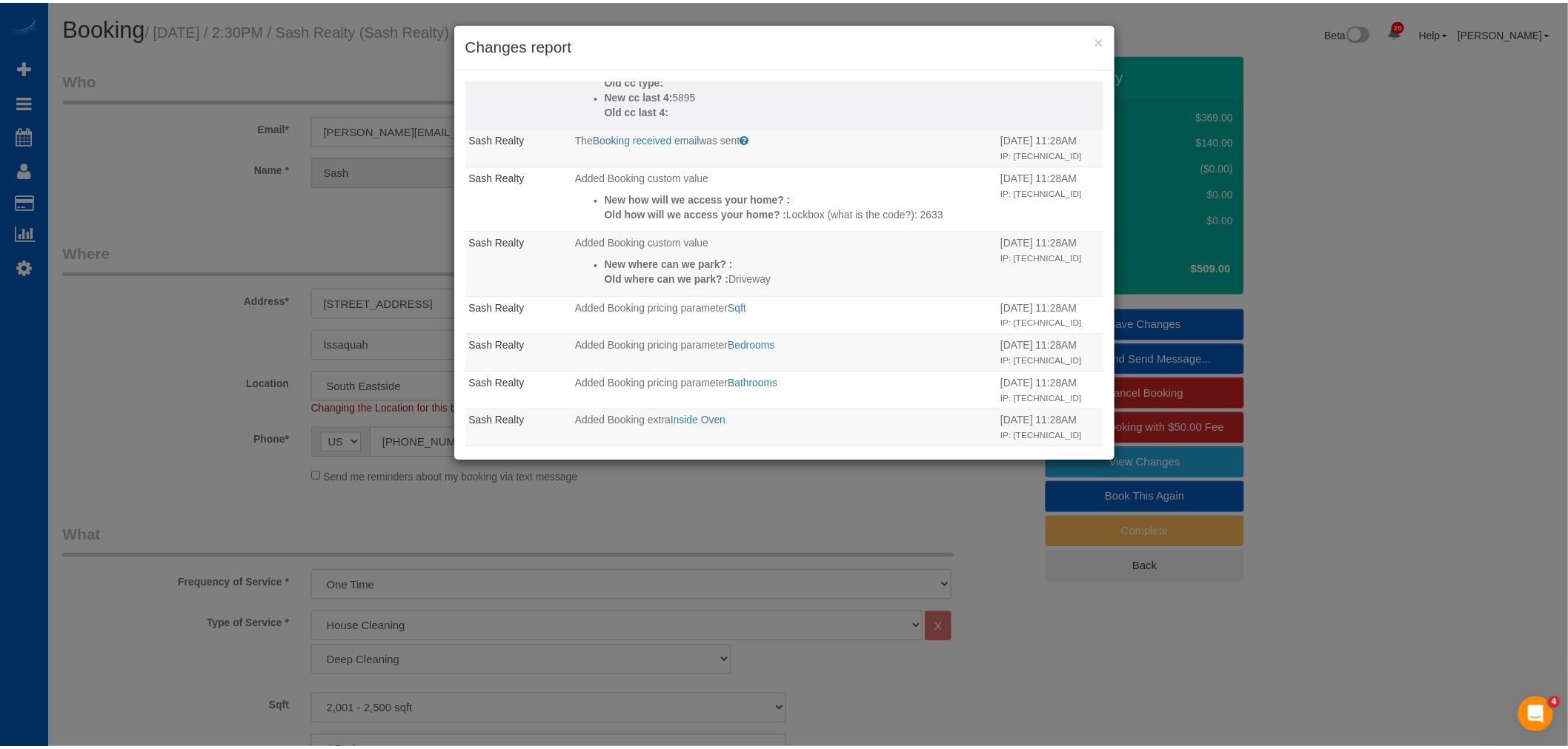
scroll to position [329, 0]
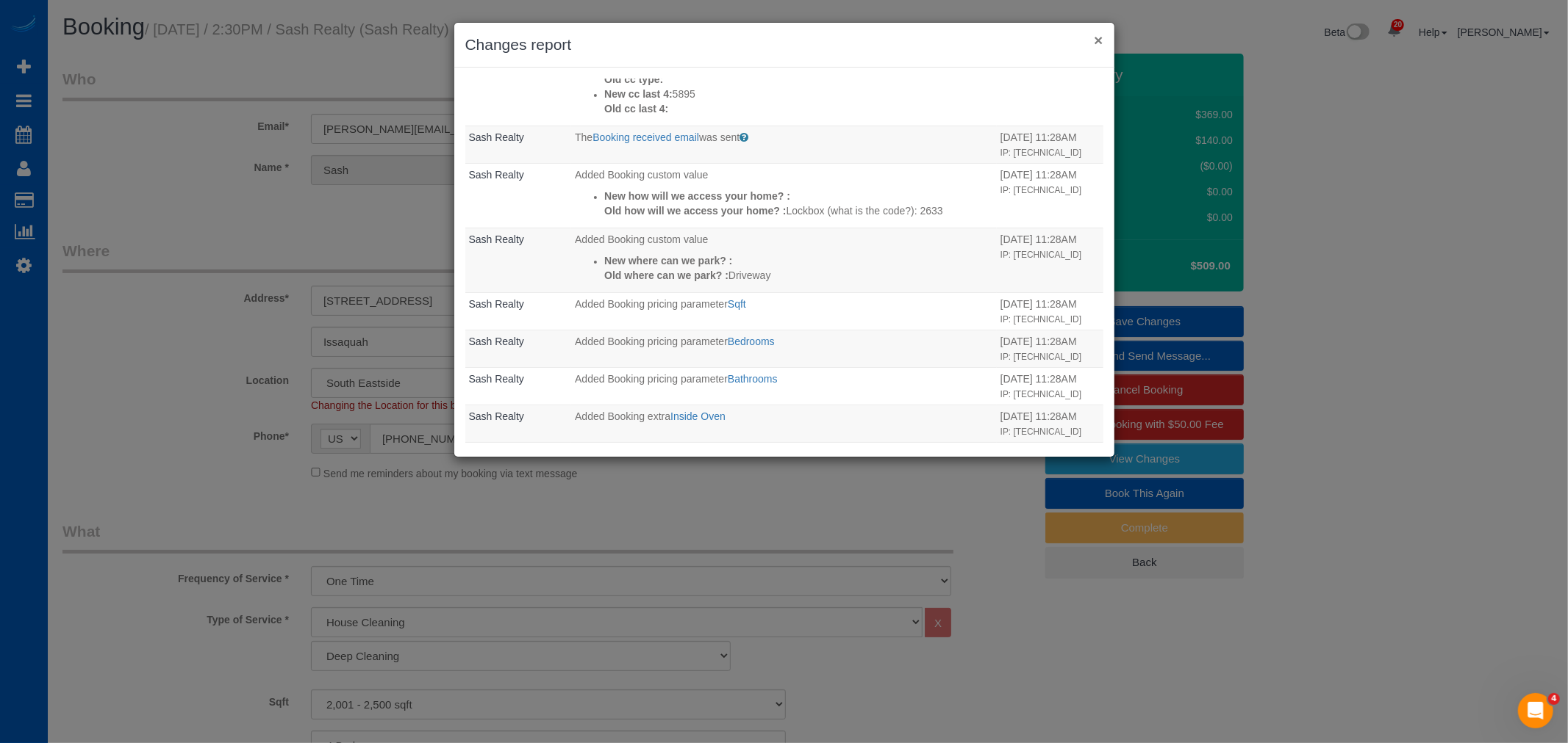
click at [1096, 45] on button "×" at bounding box center [1098, 40] width 8 height 15
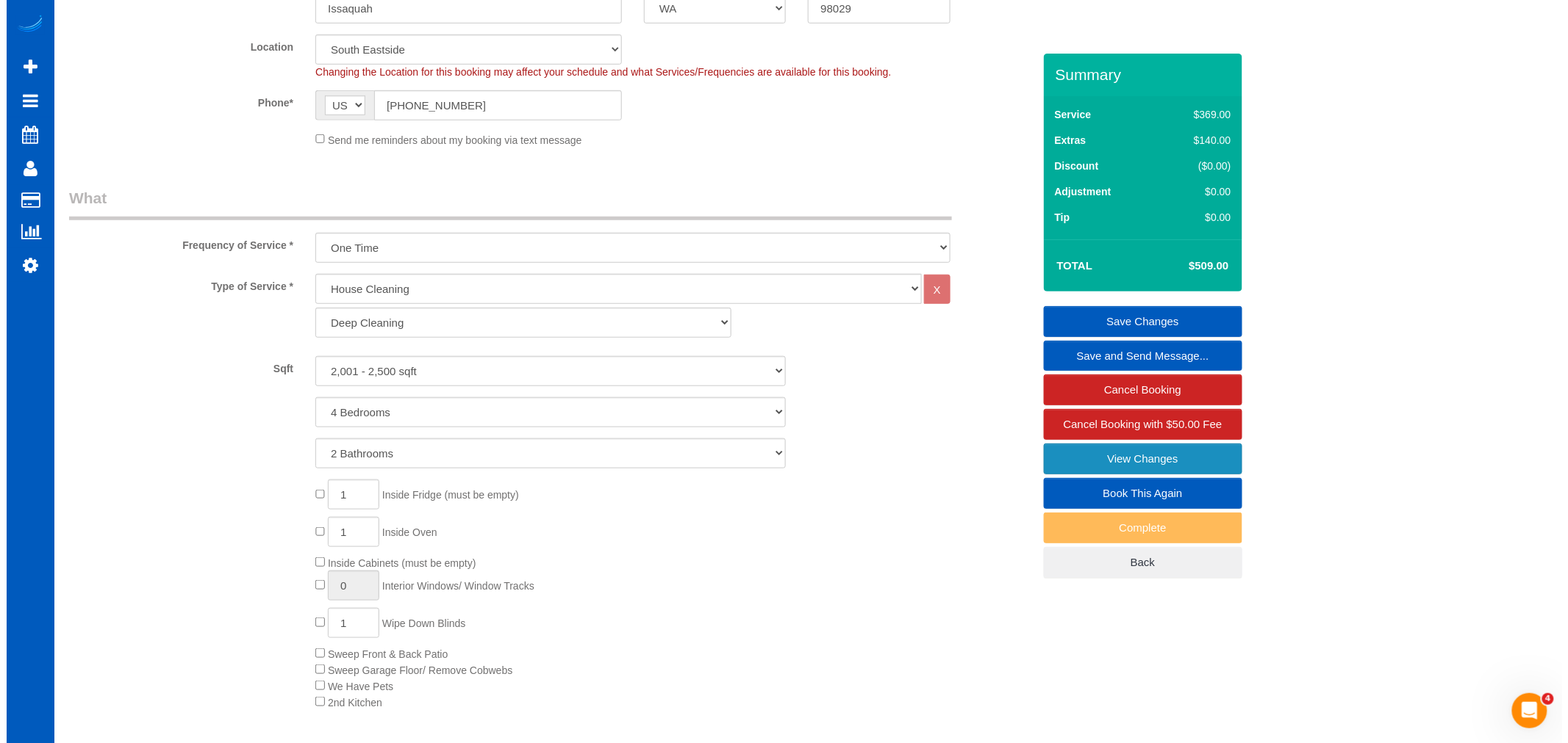
scroll to position [407, 0]
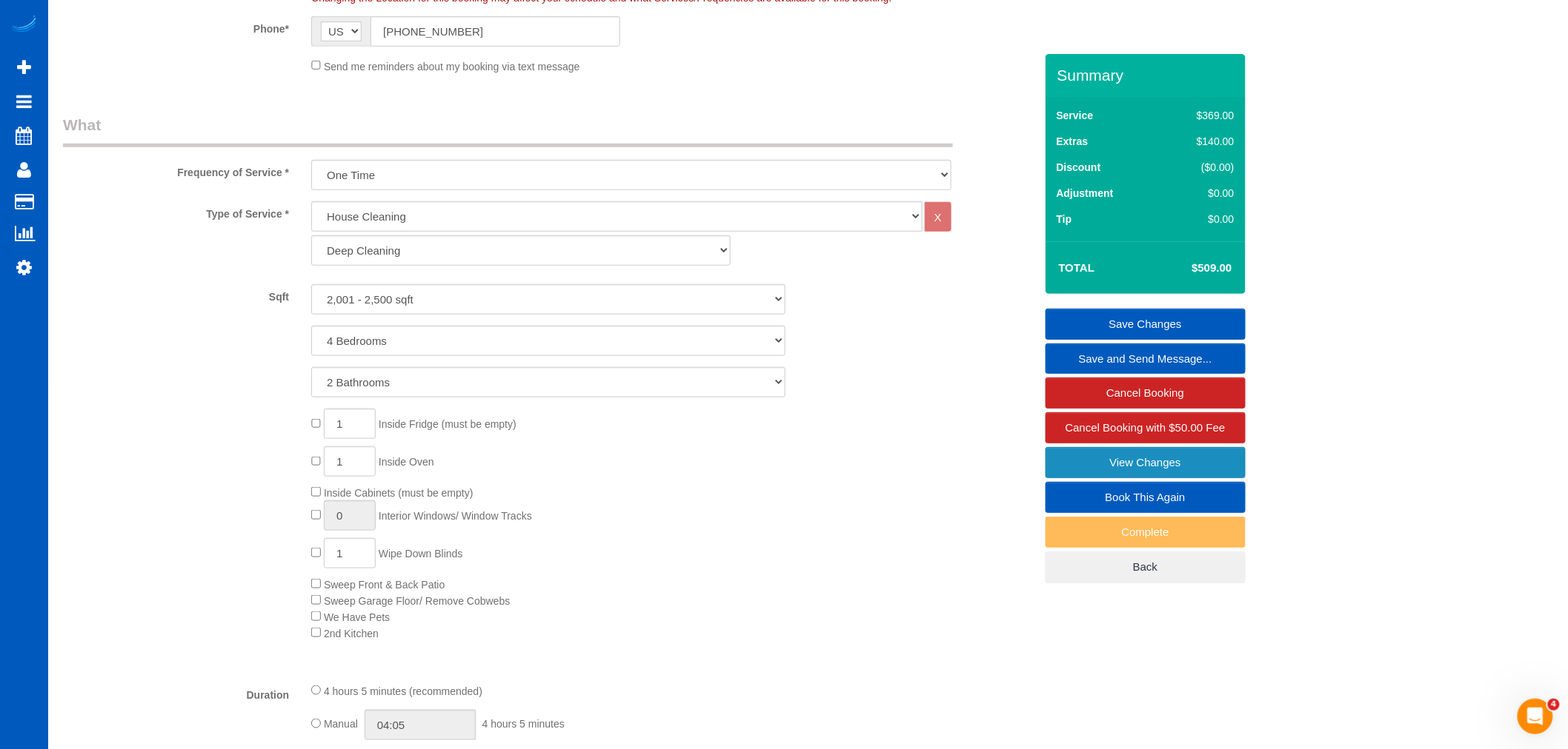
click at [1150, 471] on link "View Changes" at bounding box center [1145, 463] width 200 height 31
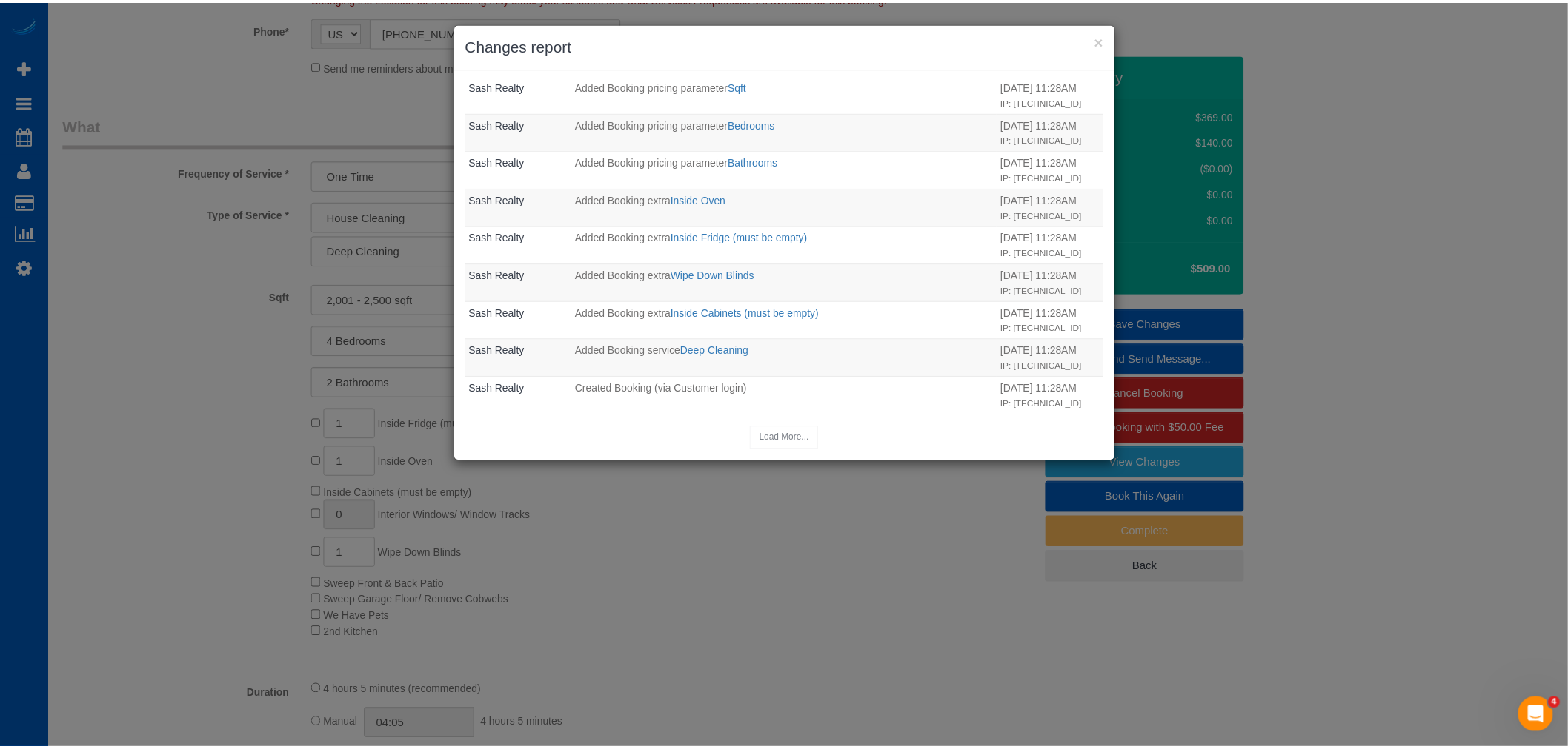
scroll to position [609, 0]
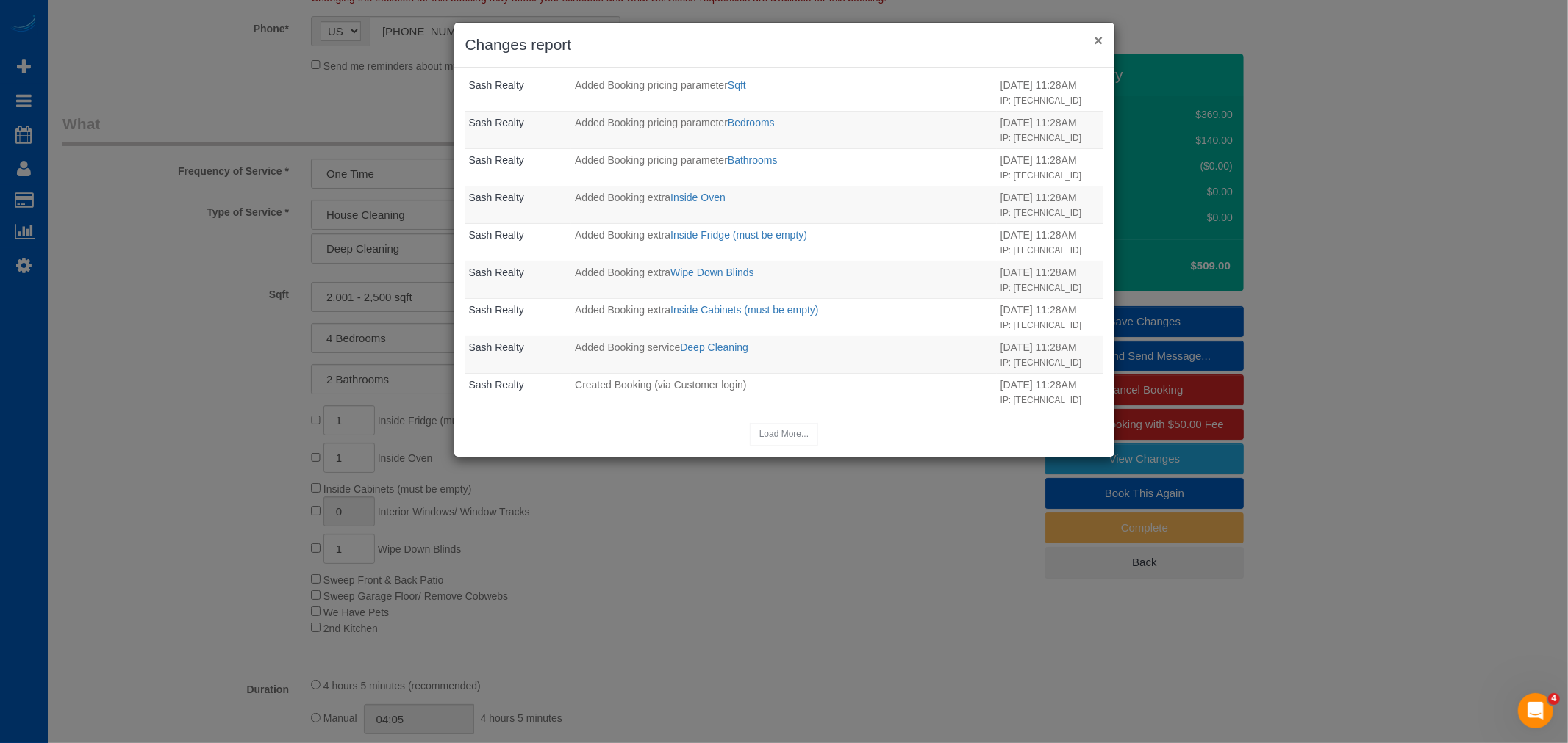
click at [1100, 39] on button "×" at bounding box center [1098, 40] width 8 height 15
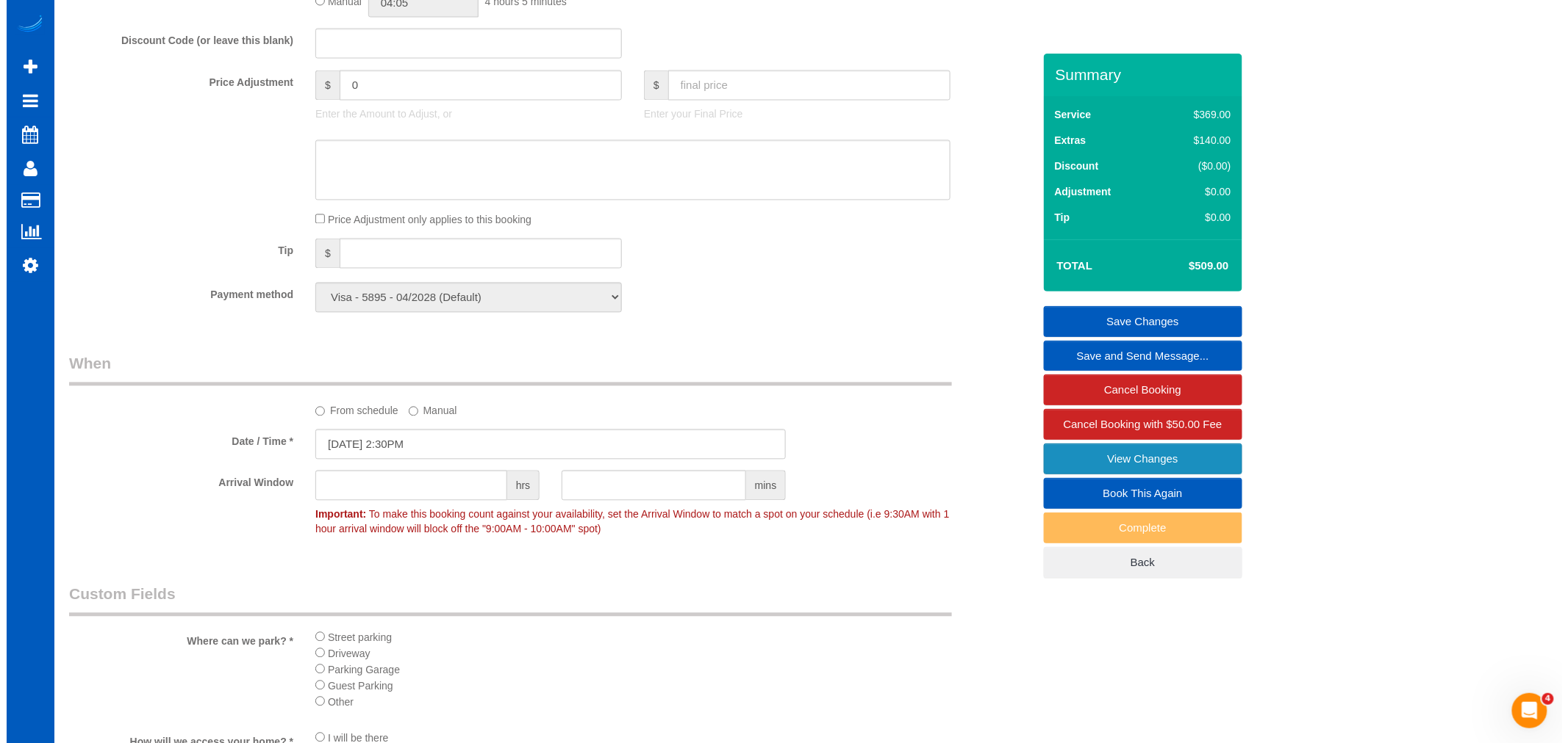
scroll to position [1142, 0]
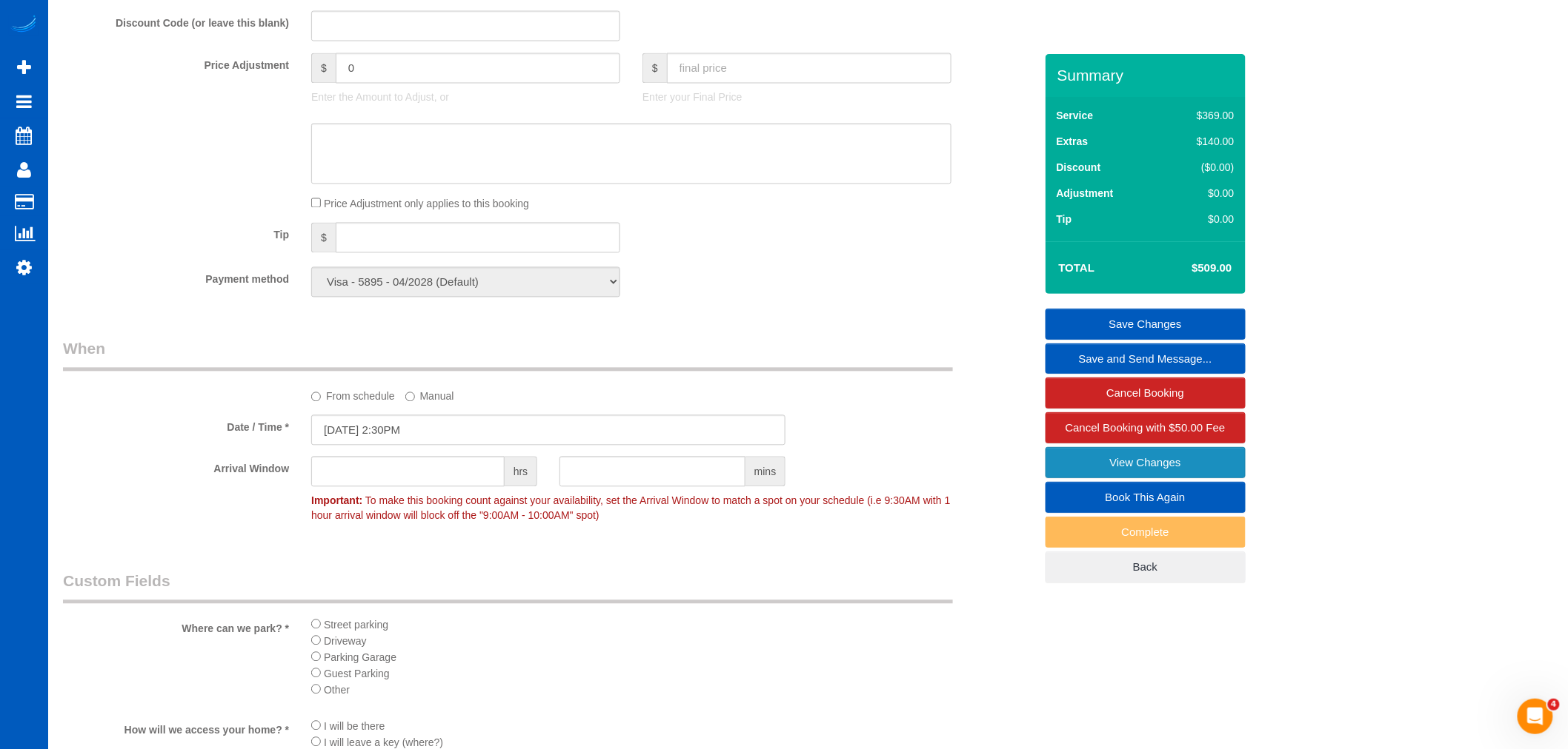
click at [1152, 461] on link "View Changes" at bounding box center [1145, 463] width 200 height 31
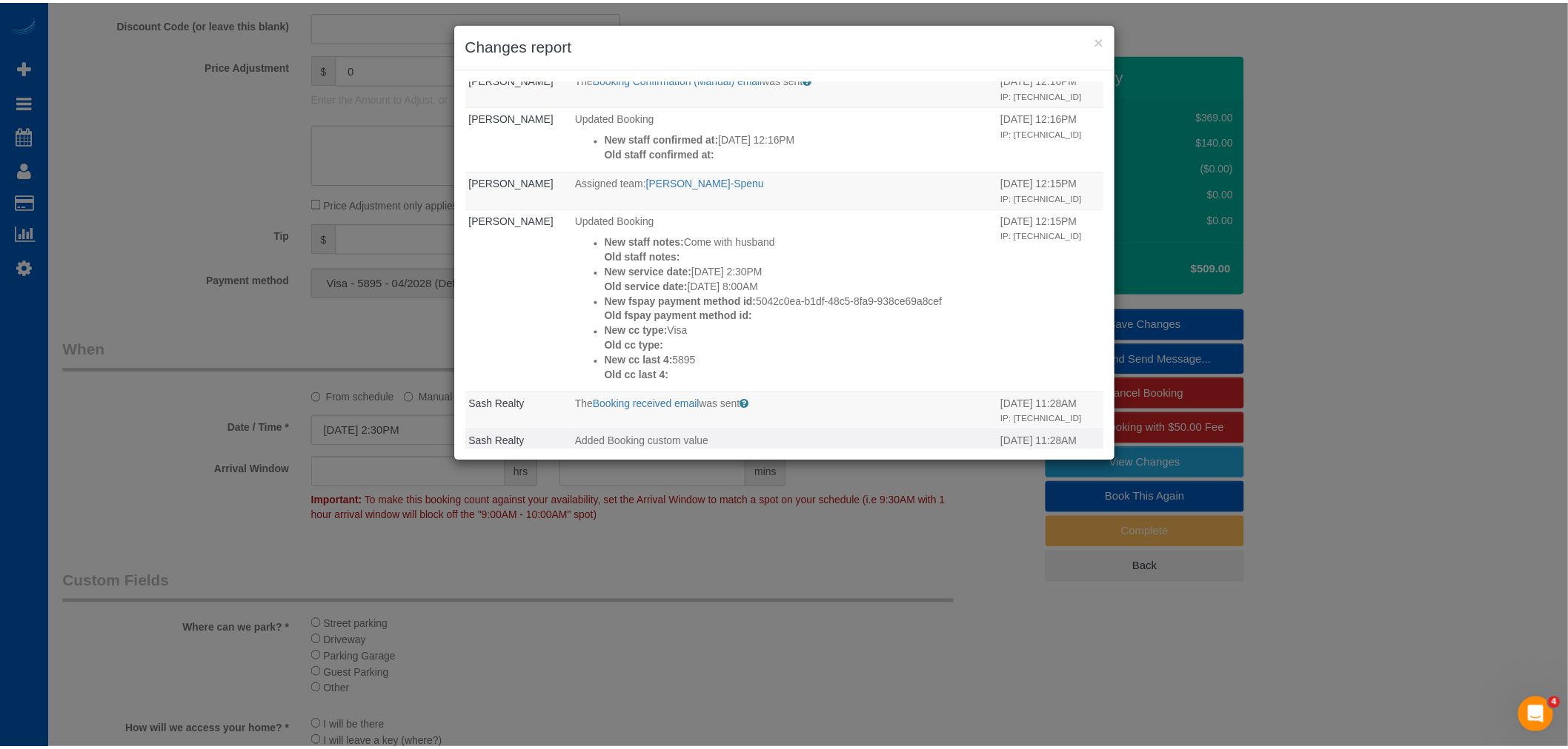
scroll to position [0, 0]
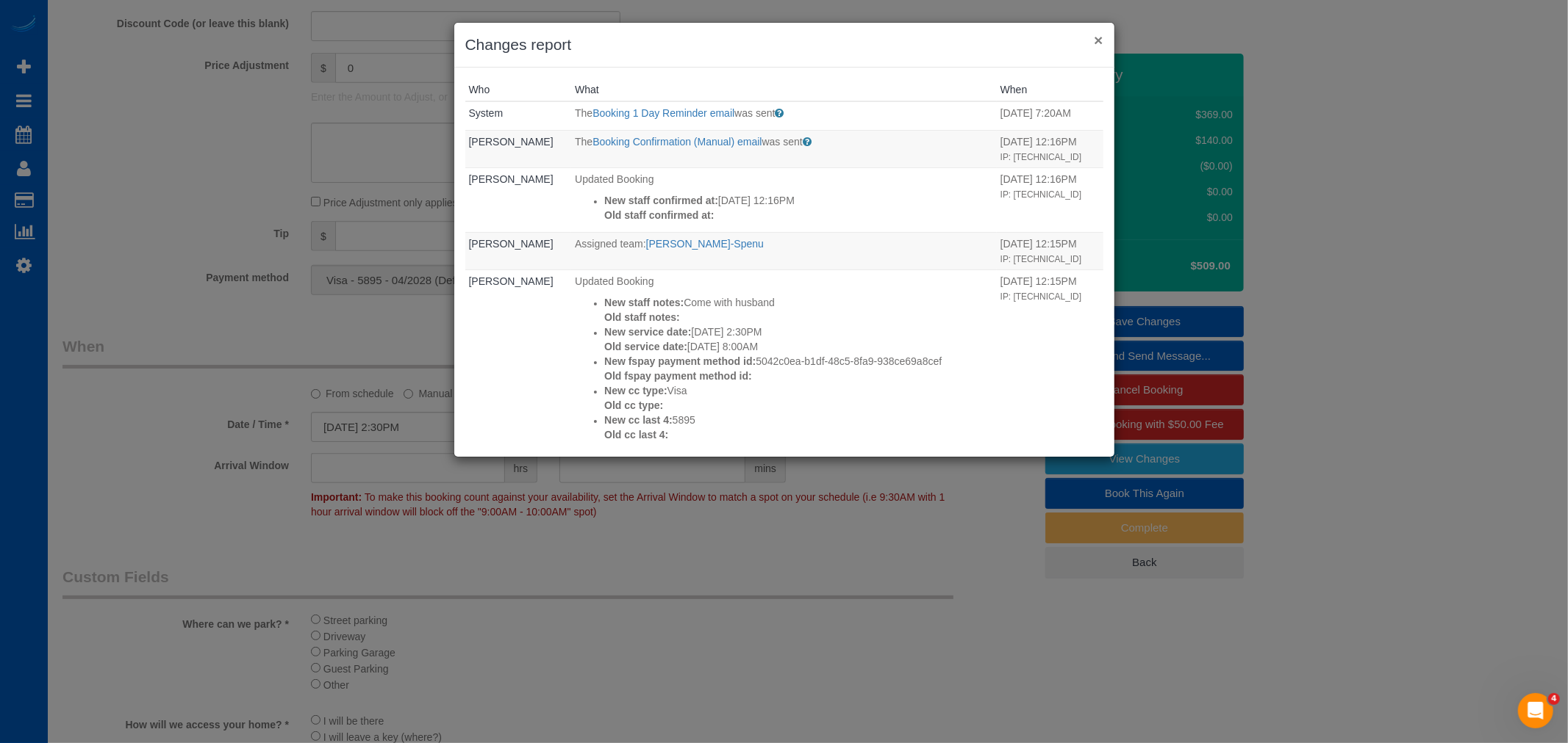
click at [1099, 39] on button "×" at bounding box center [1098, 40] width 8 height 15
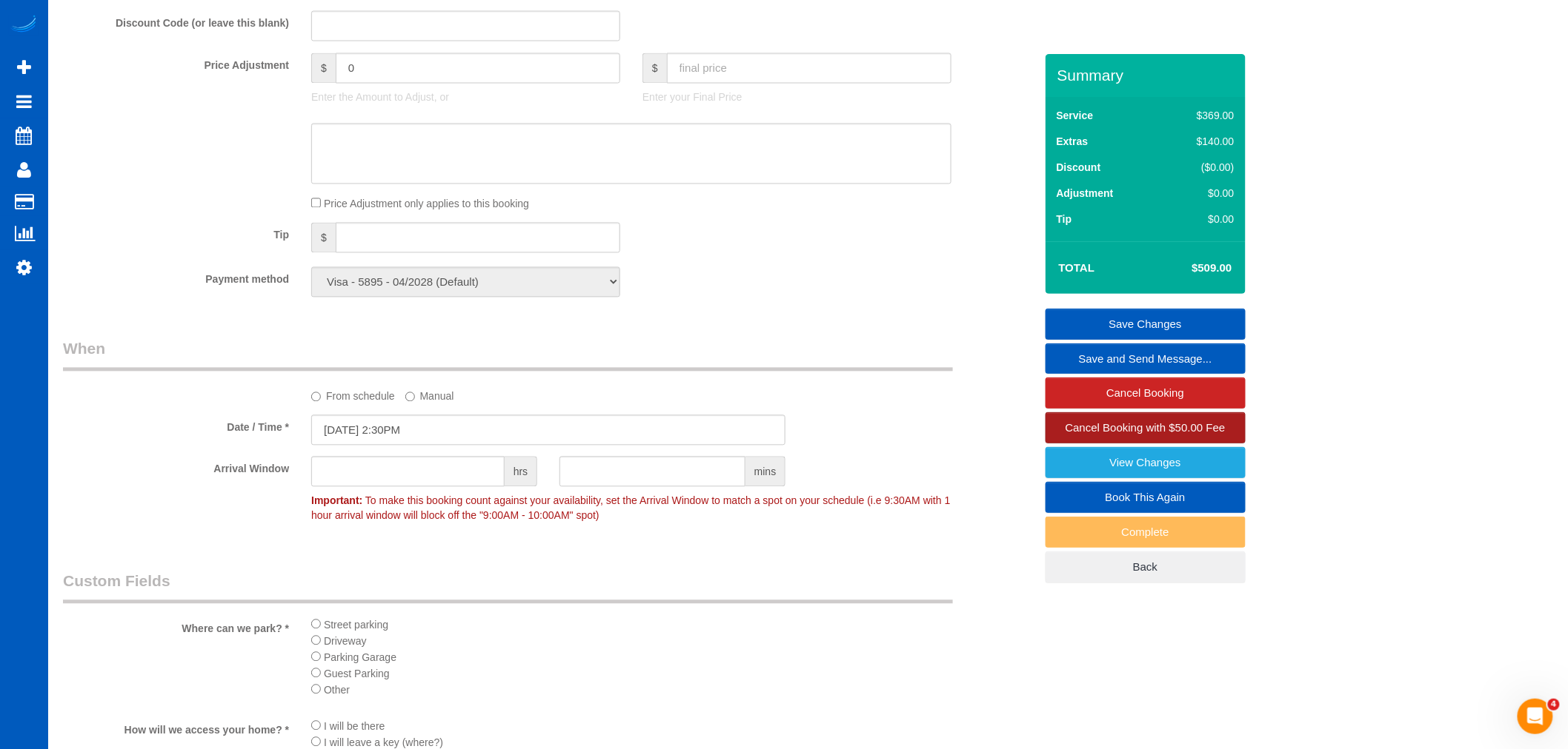
click at [1178, 432] on span "Cancel Booking with $50.00 Fee" at bounding box center [1145, 428] width 160 height 12
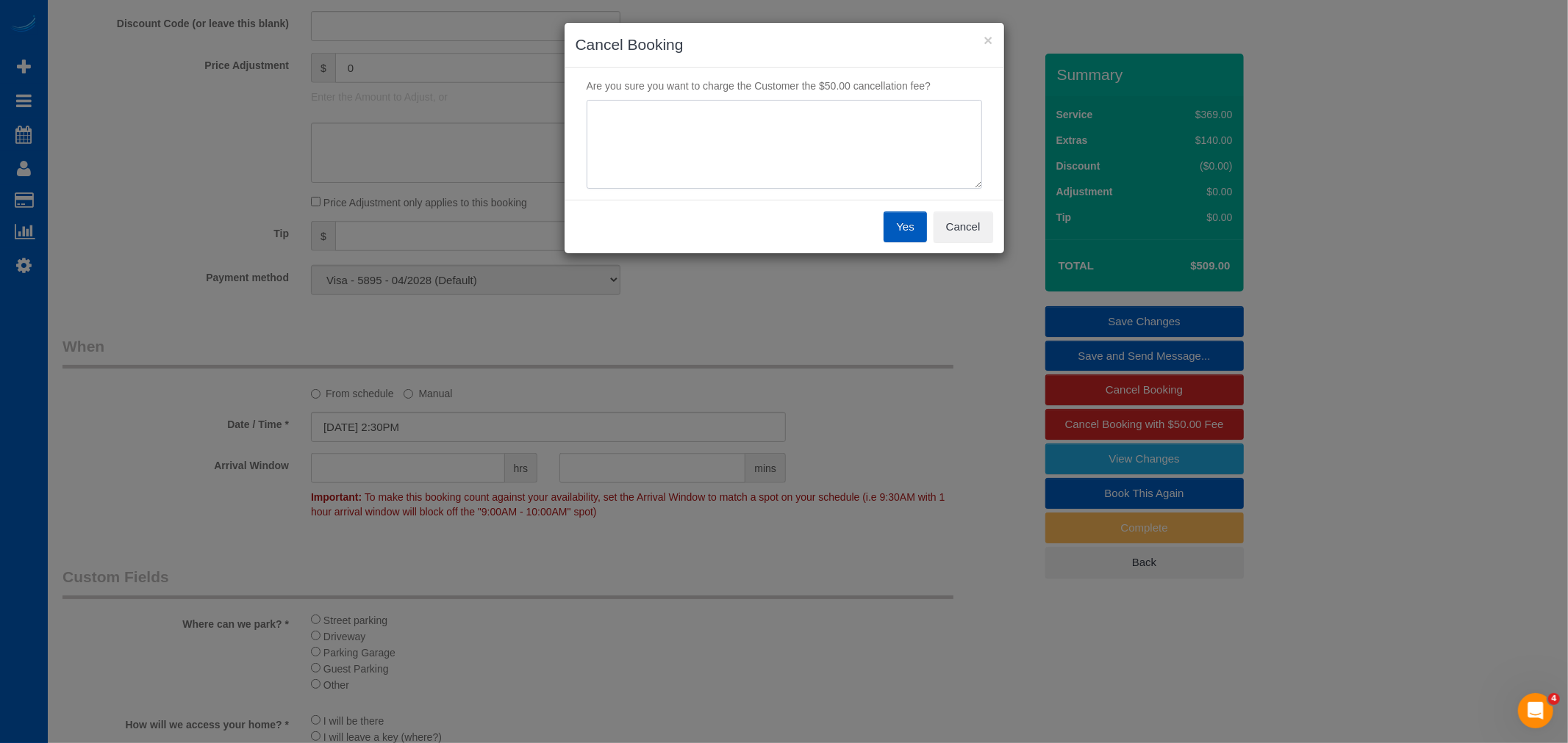
click at [715, 174] on textarea at bounding box center [784, 144] width 395 height 89
type textarea "not ready"
click at [905, 218] on button "Yes" at bounding box center [904, 227] width 42 height 31
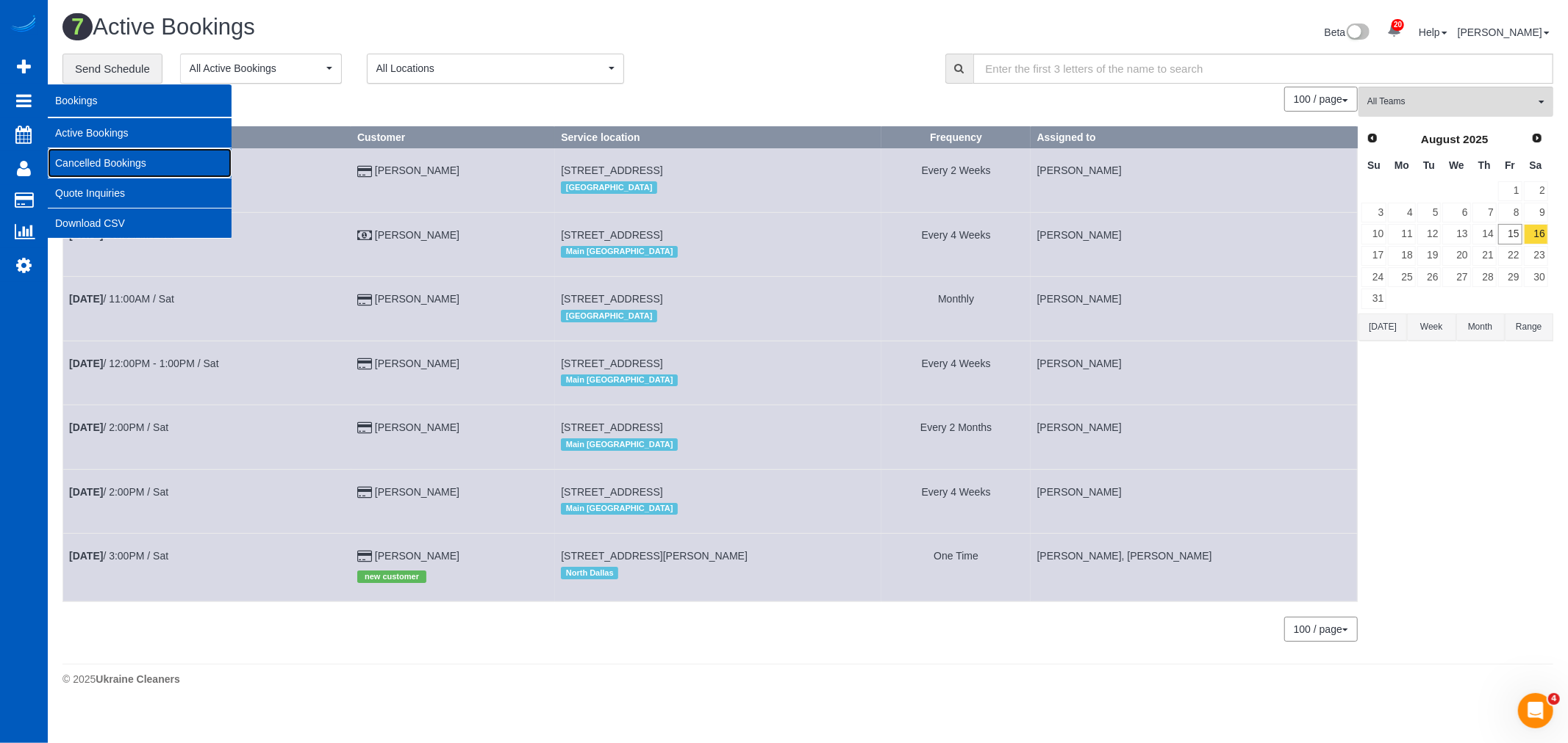
click at [100, 155] on link "Cancelled Bookings" at bounding box center [140, 163] width 184 height 29
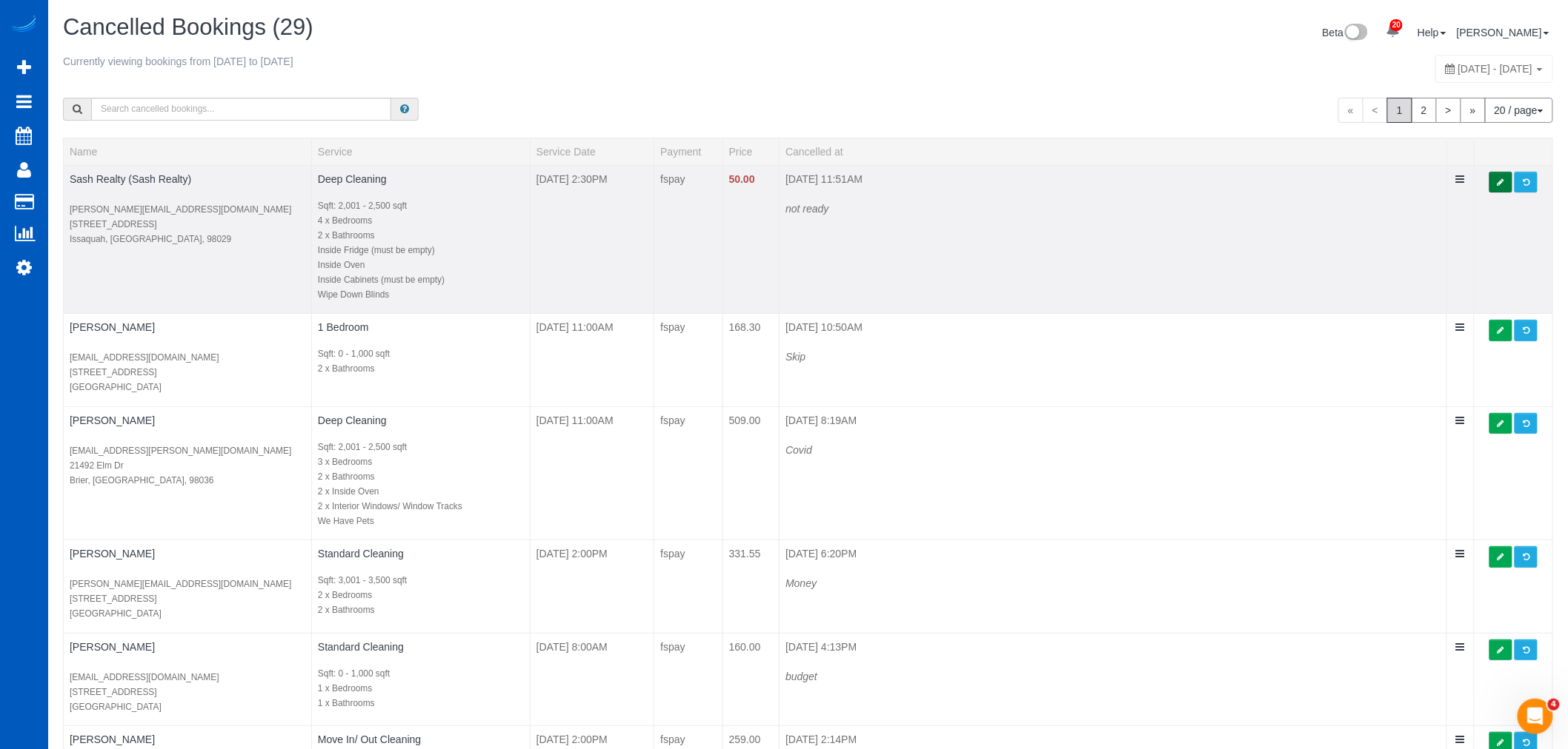
click at [1497, 182] on icon at bounding box center [1500, 182] width 7 height 8
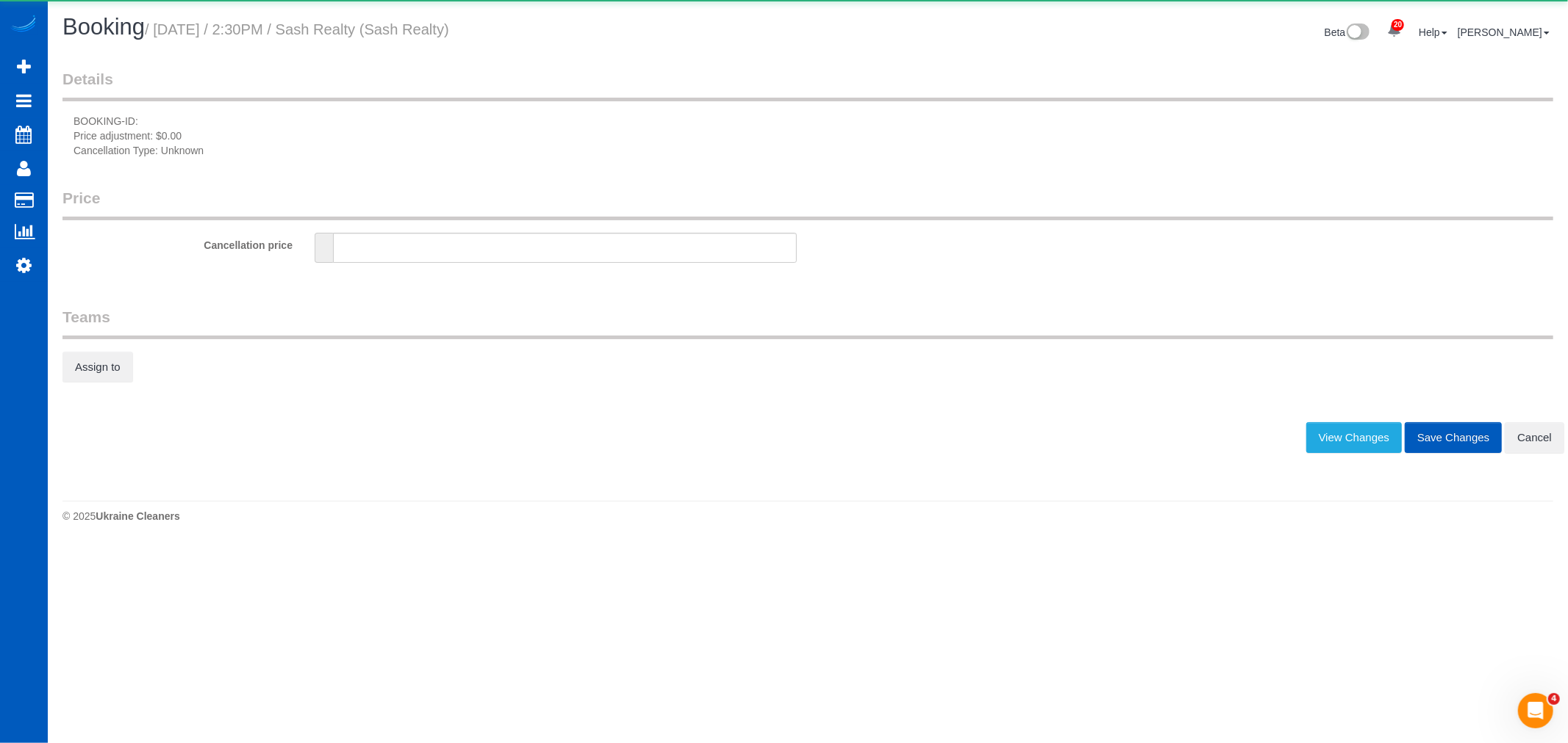
type input "50"
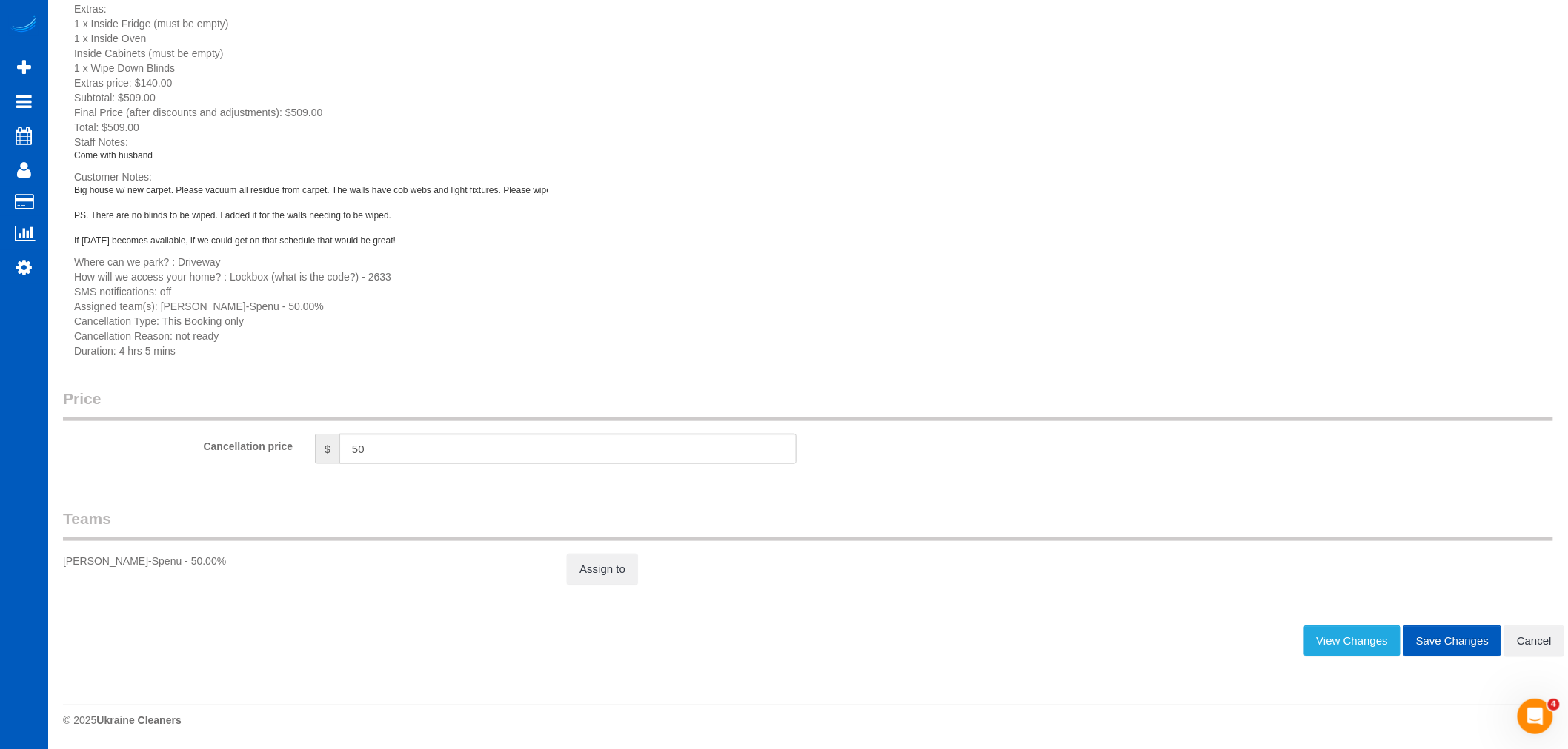
scroll to position [347, 0]
click at [575, 571] on link "Assign to" at bounding box center [602, 569] width 71 height 31
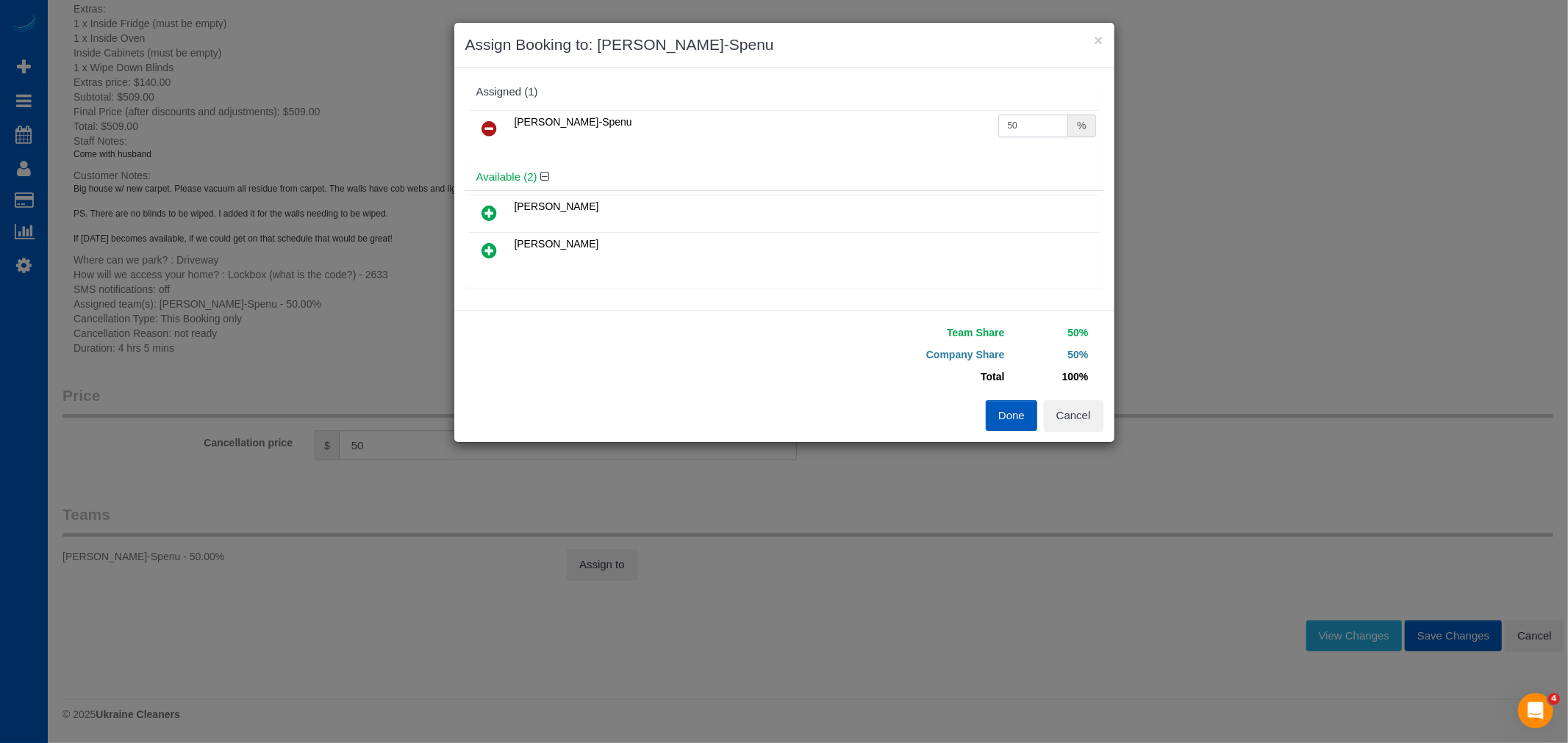
drag, startPoint x: 1035, startPoint y: 123, endPoint x: 936, endPoint y: 116, distance: 99.2
click at [936, 116] on tr "[PERSON_NAME]-Spenu 50 %" at bounding box center [784, 129] width 631 height 38
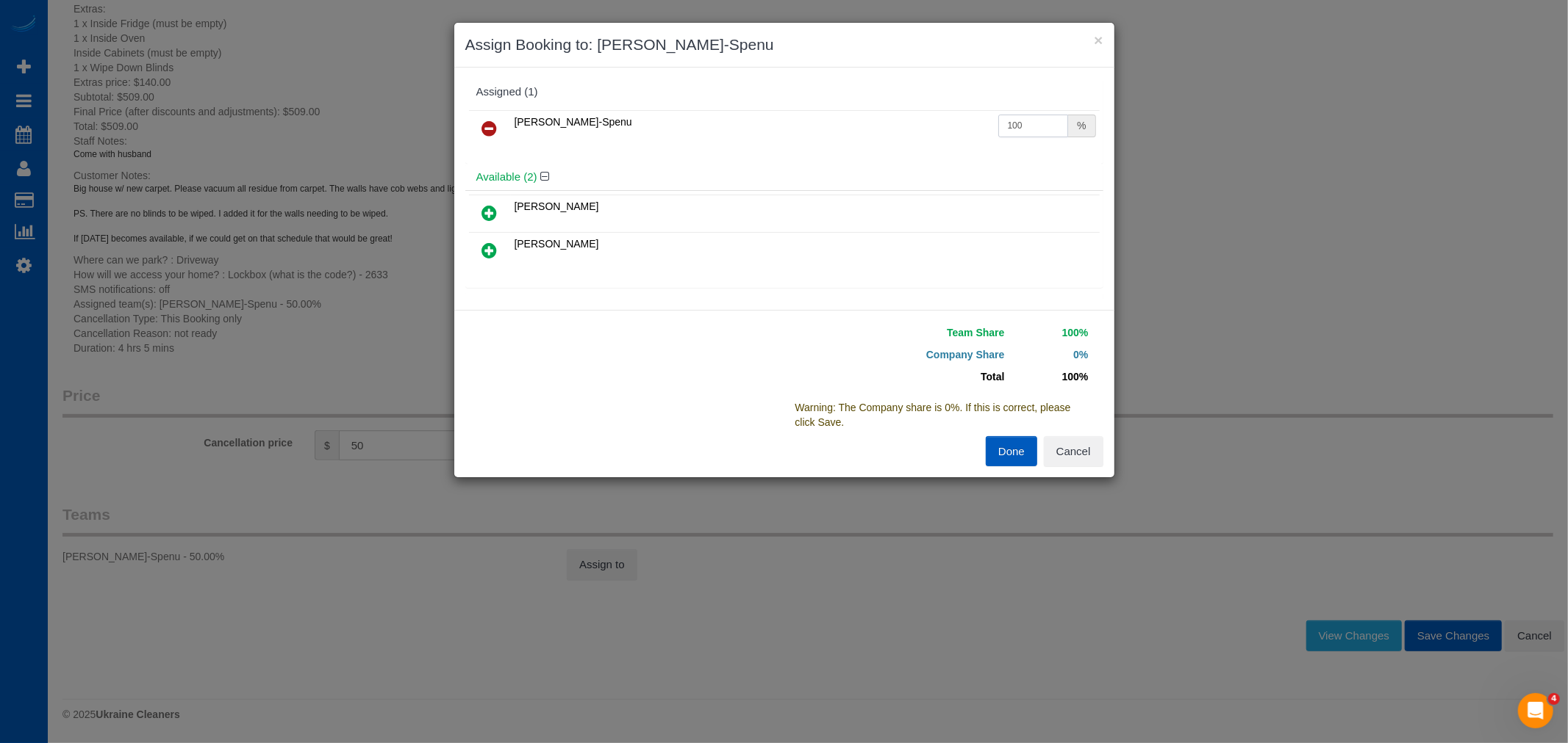
type input "100"
click at [1008, 455] on button "Done" at bounding box center [1011, 452] width 52 height 31
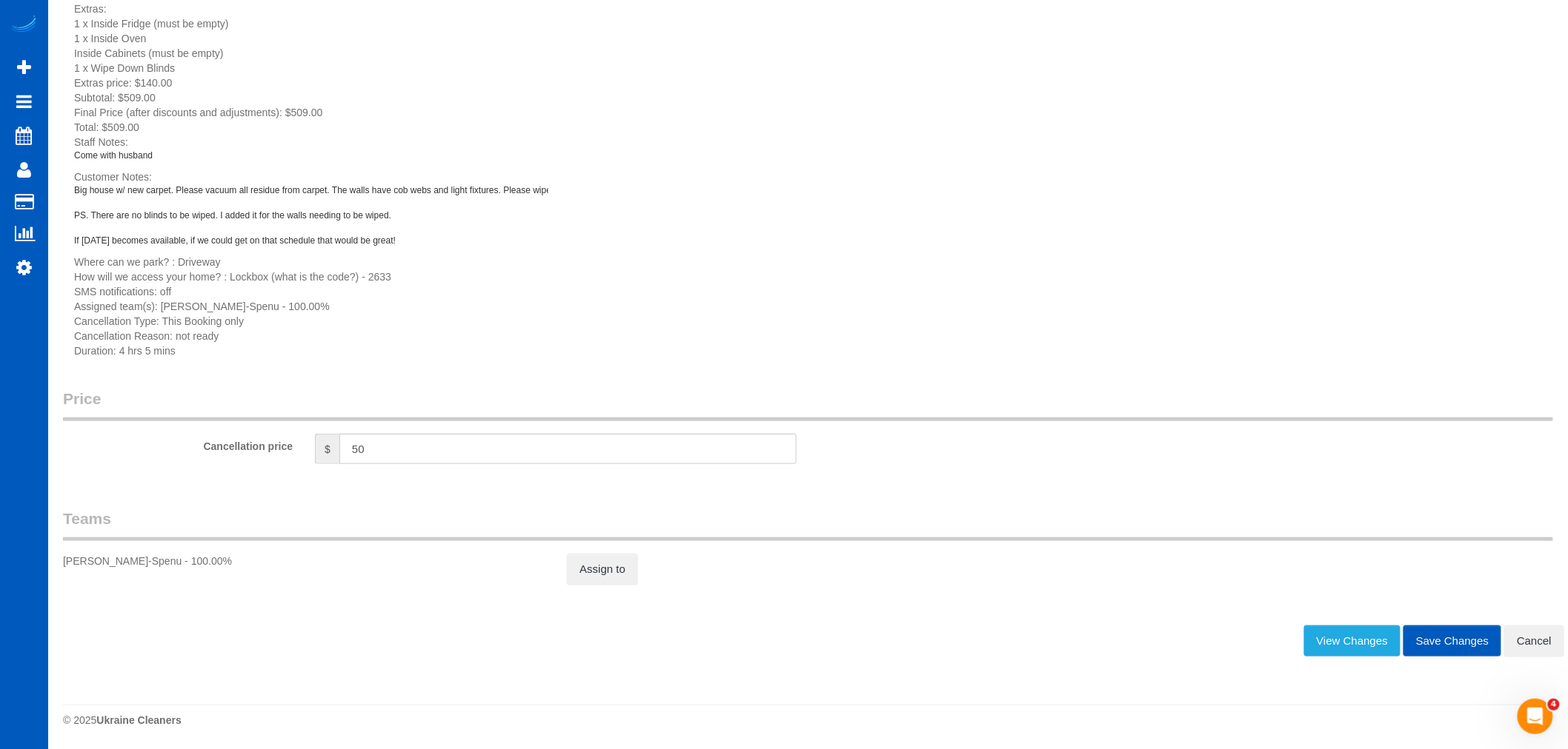
click at [1447, 641] on button "Save Changes" at bounding box center [1452, 641] width 98 height 31
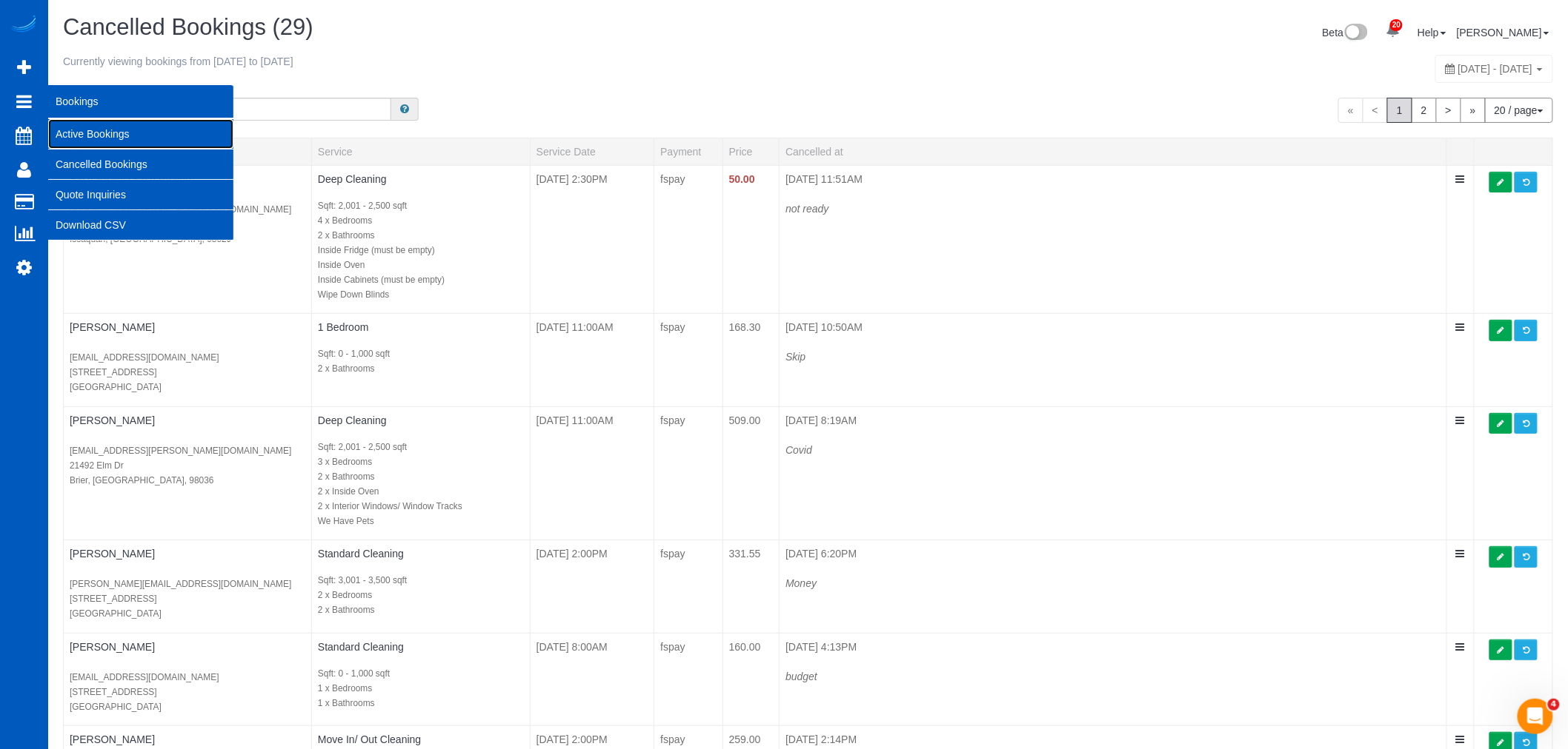
click at [126, 138] on link "Active Bookings" at bounding box center [141, 134] width 185 height 30
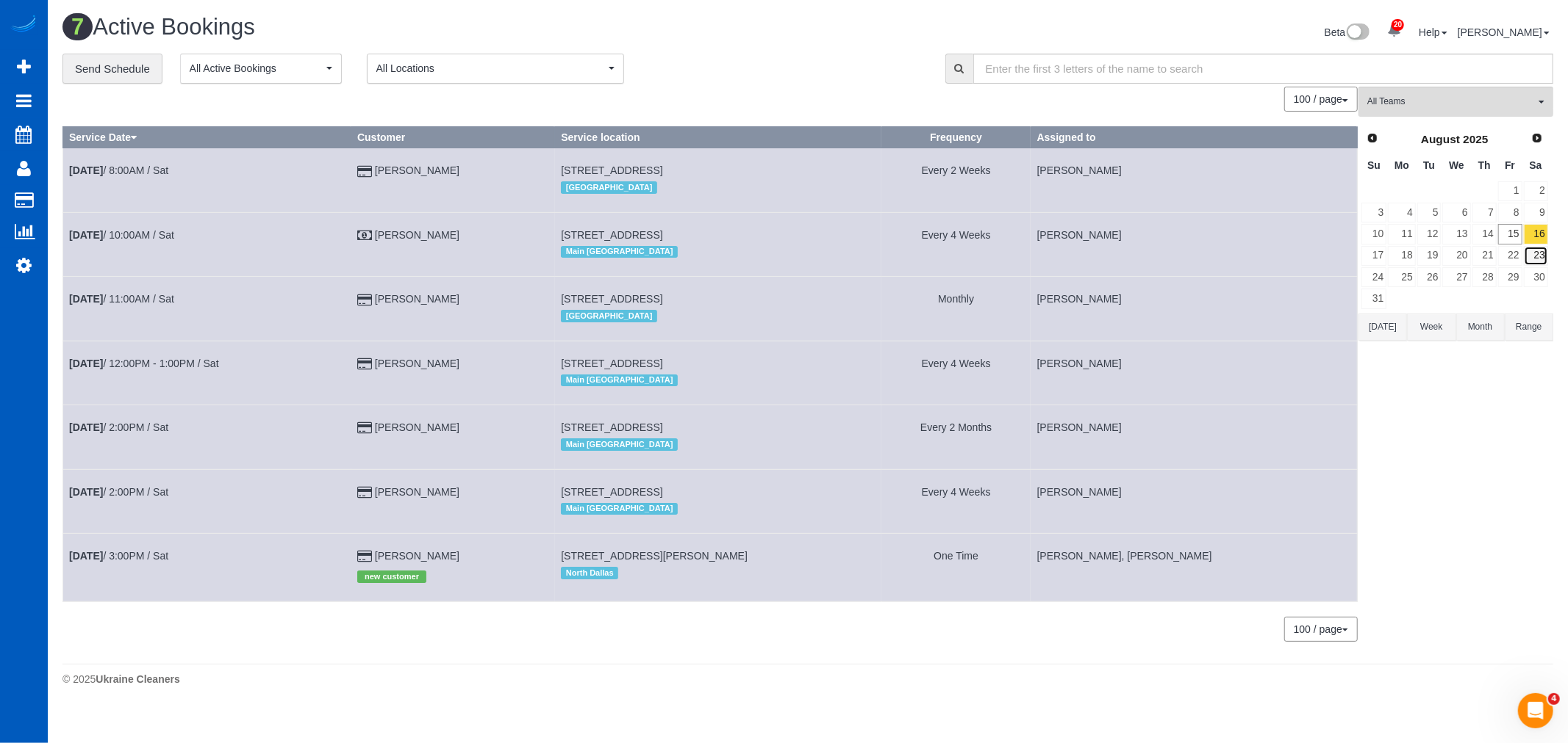
click at [1538, 248] on link "23" at bounding box center [1536, 256] width 24 height 20
click at [1538, 234] on link "16" at bounding box center [1536, 234] width 24 height 20
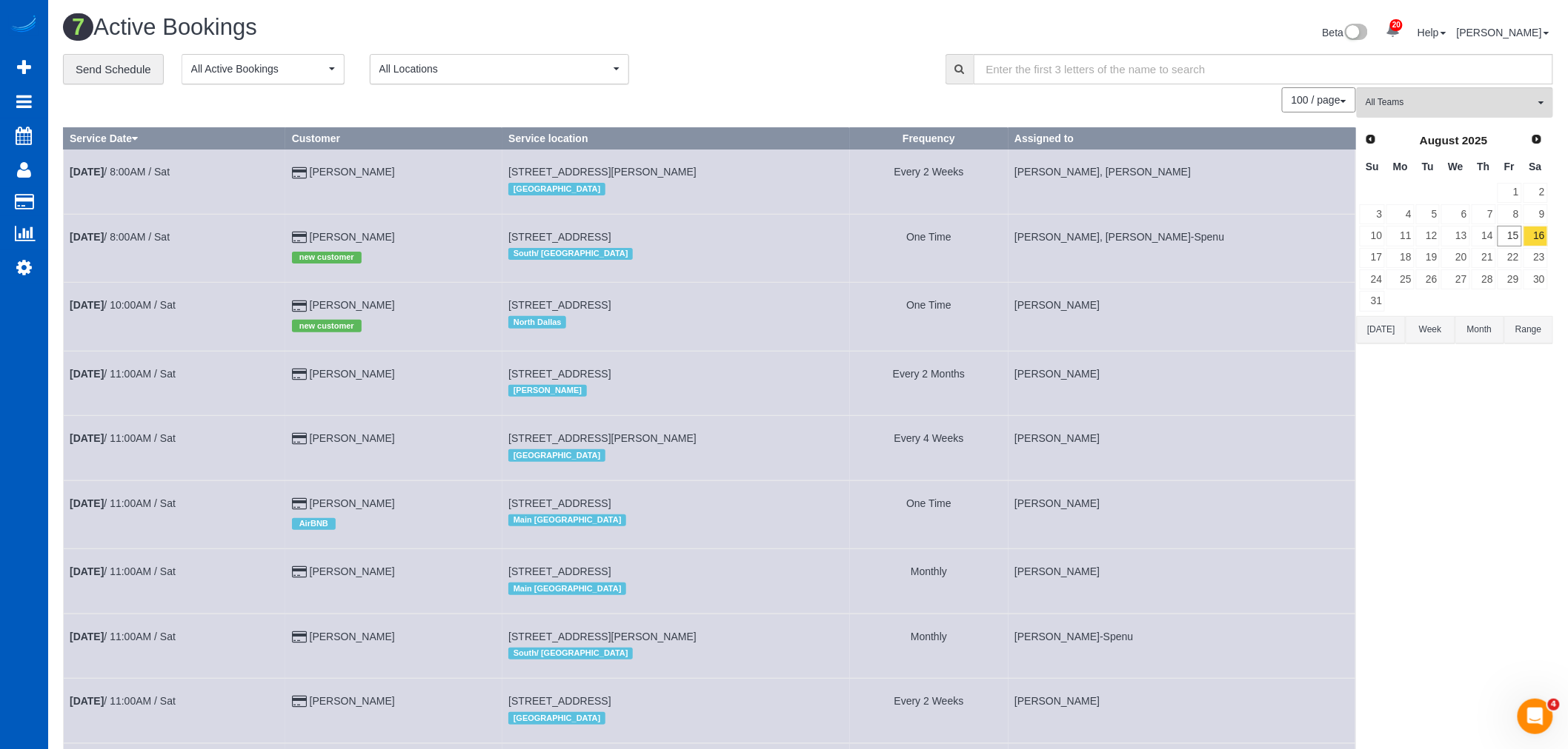
click at [1556, 256] on div "**********" at bounding box center [808, 492] width 1512 height 874
click at [1544, 254] on link "23" at bounding box center [1535, 258] width 24 height 20
click at [1410, 89] on button "All Teams" at bounding box center [1454, 102] width 196 height 30
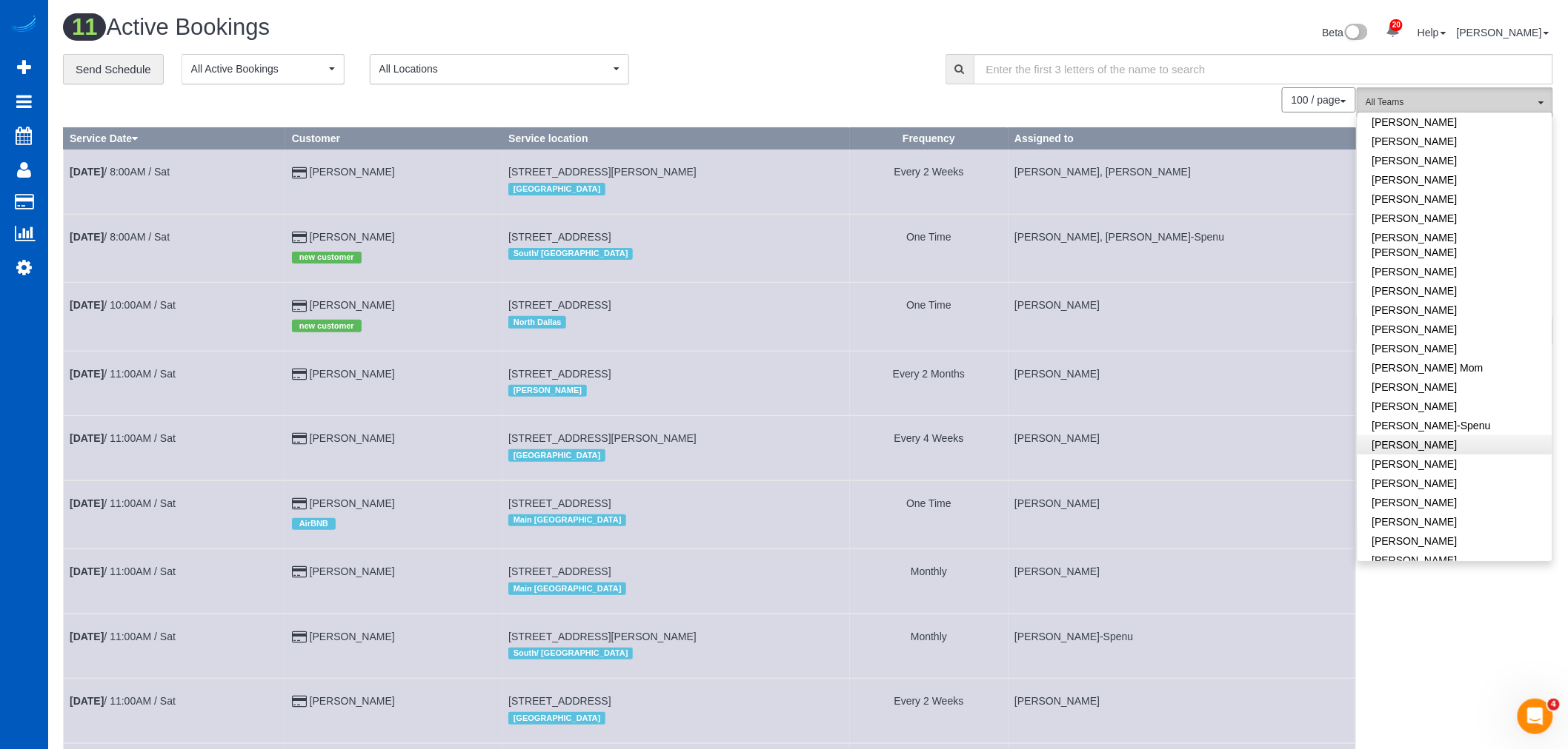
scroll to position [164, 0]
click at [1431, 404] on link "[PERSON_NAME]-Spenu" at bounding box center [1454, 414] width 195 height 19
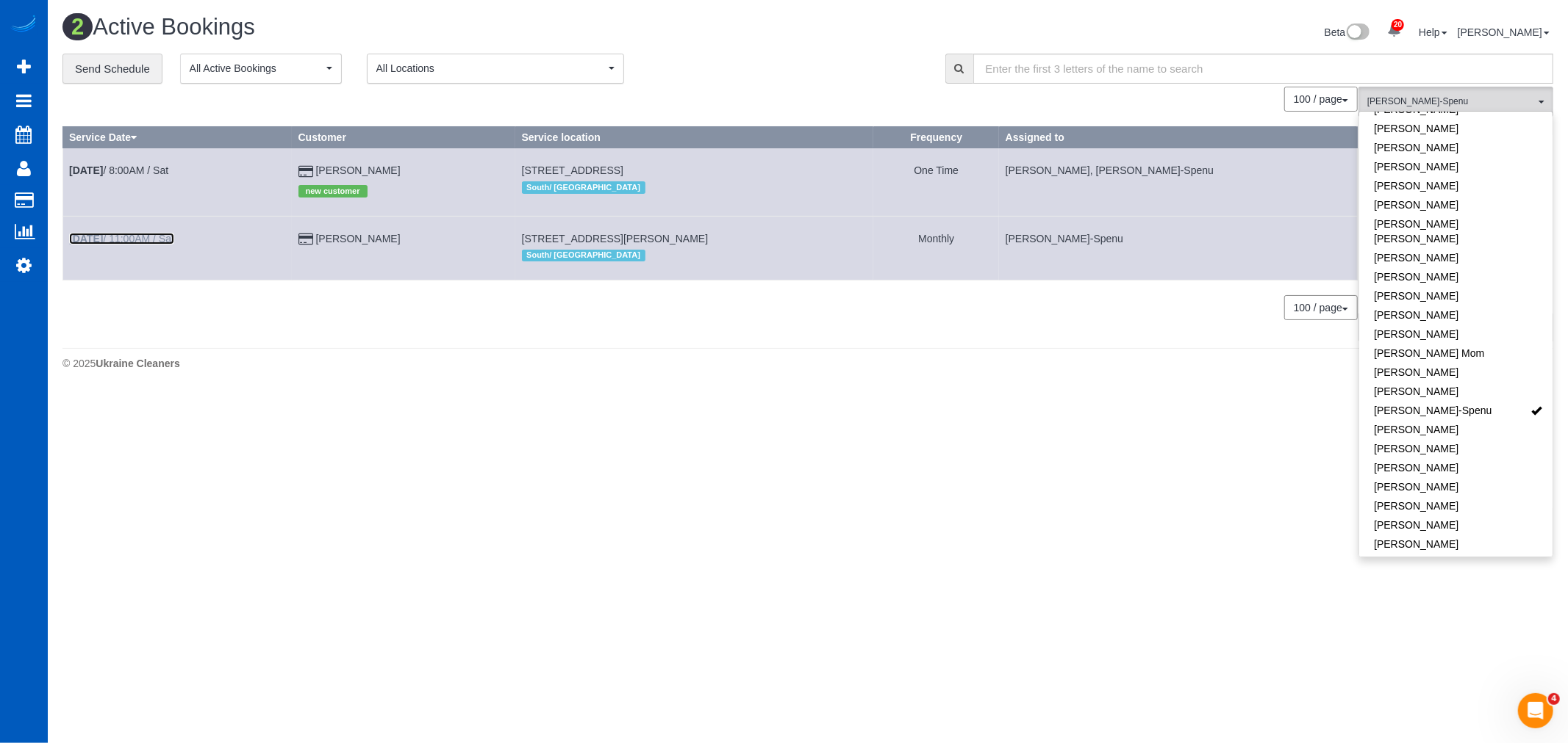
click at [103, 244] on b "[DATE]" at bounding box center [86, 238] width 34 height 12
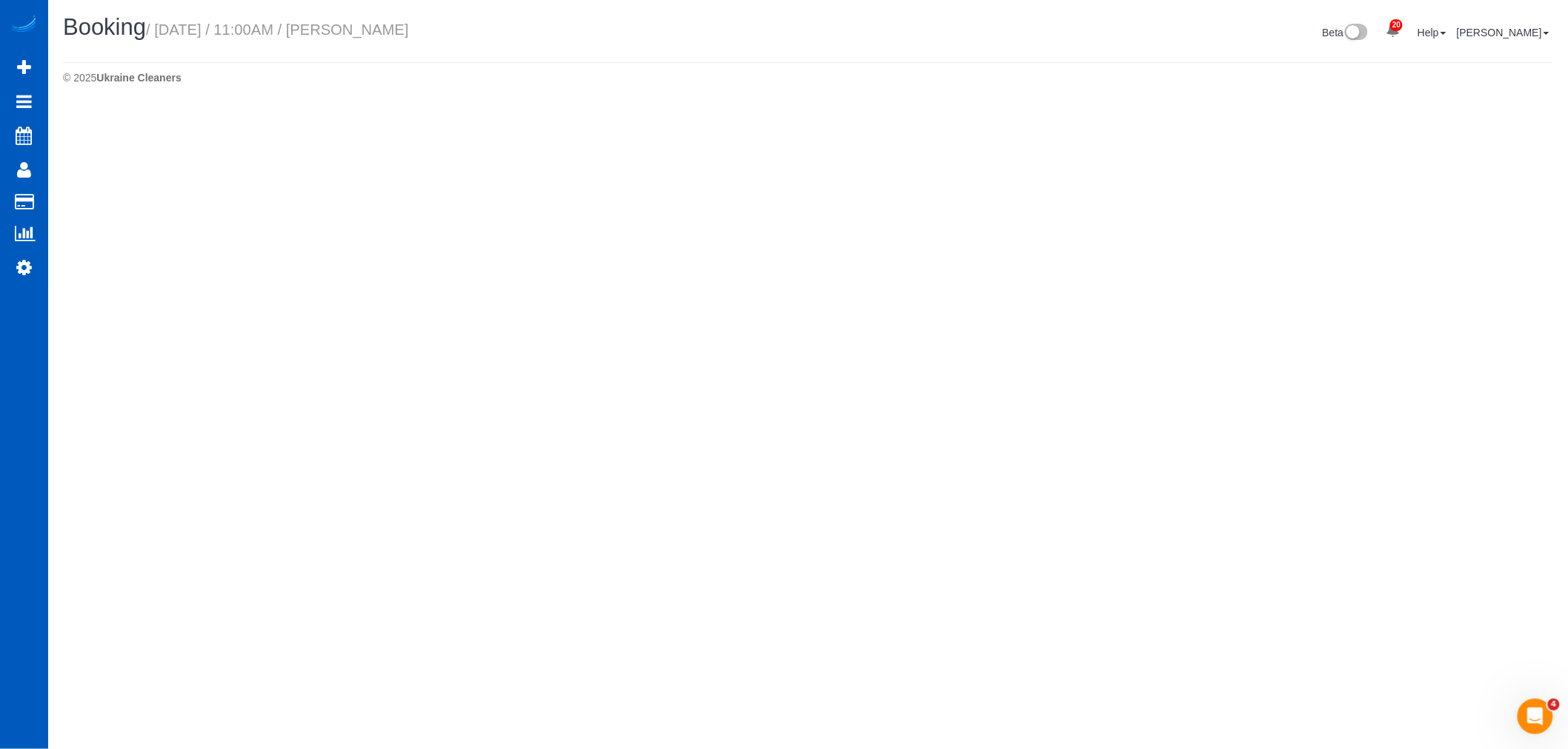
select select "WA"
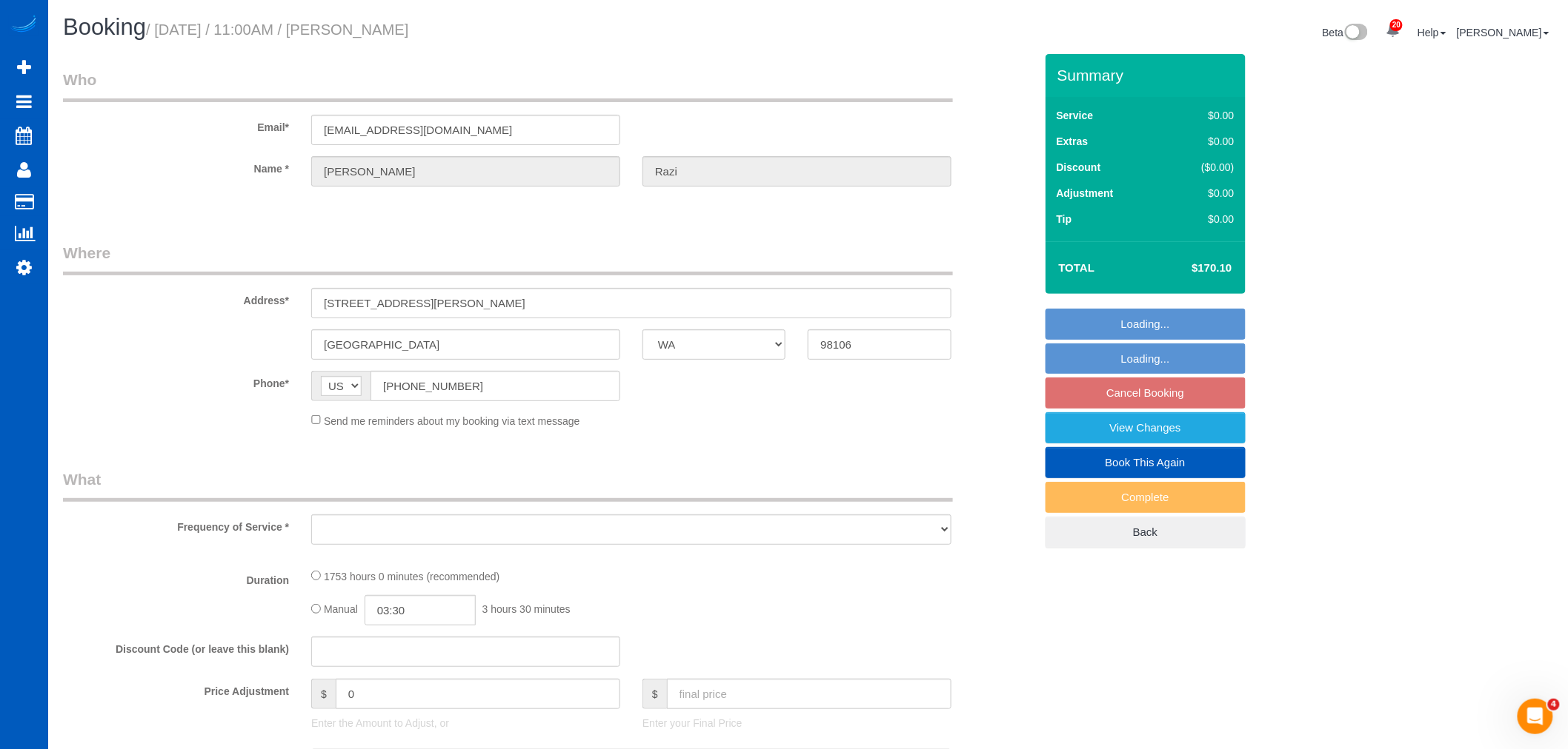
select select "object:16707"
select select "1001"
select select "3"
select select "spot22"
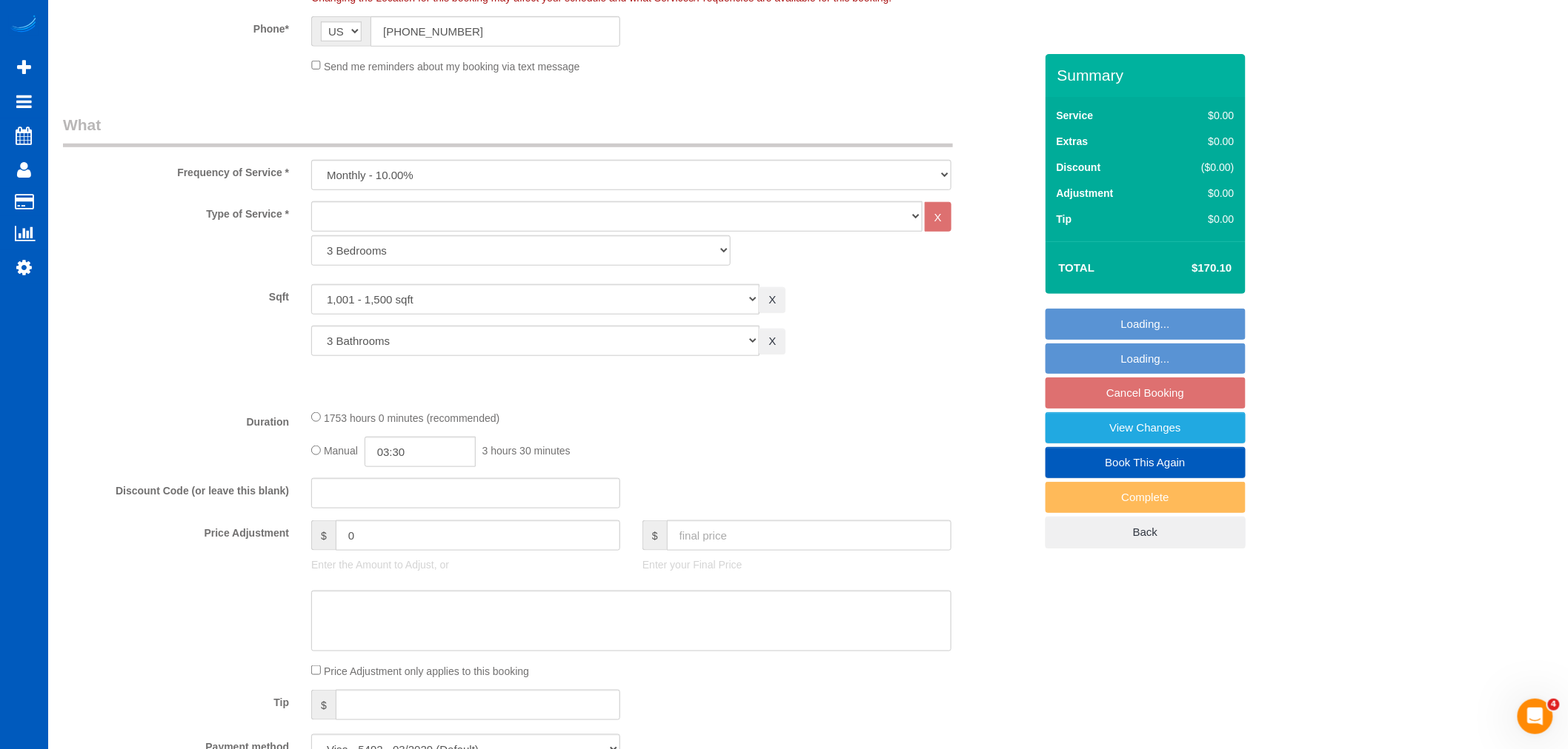
select select "1001"
select select "3"
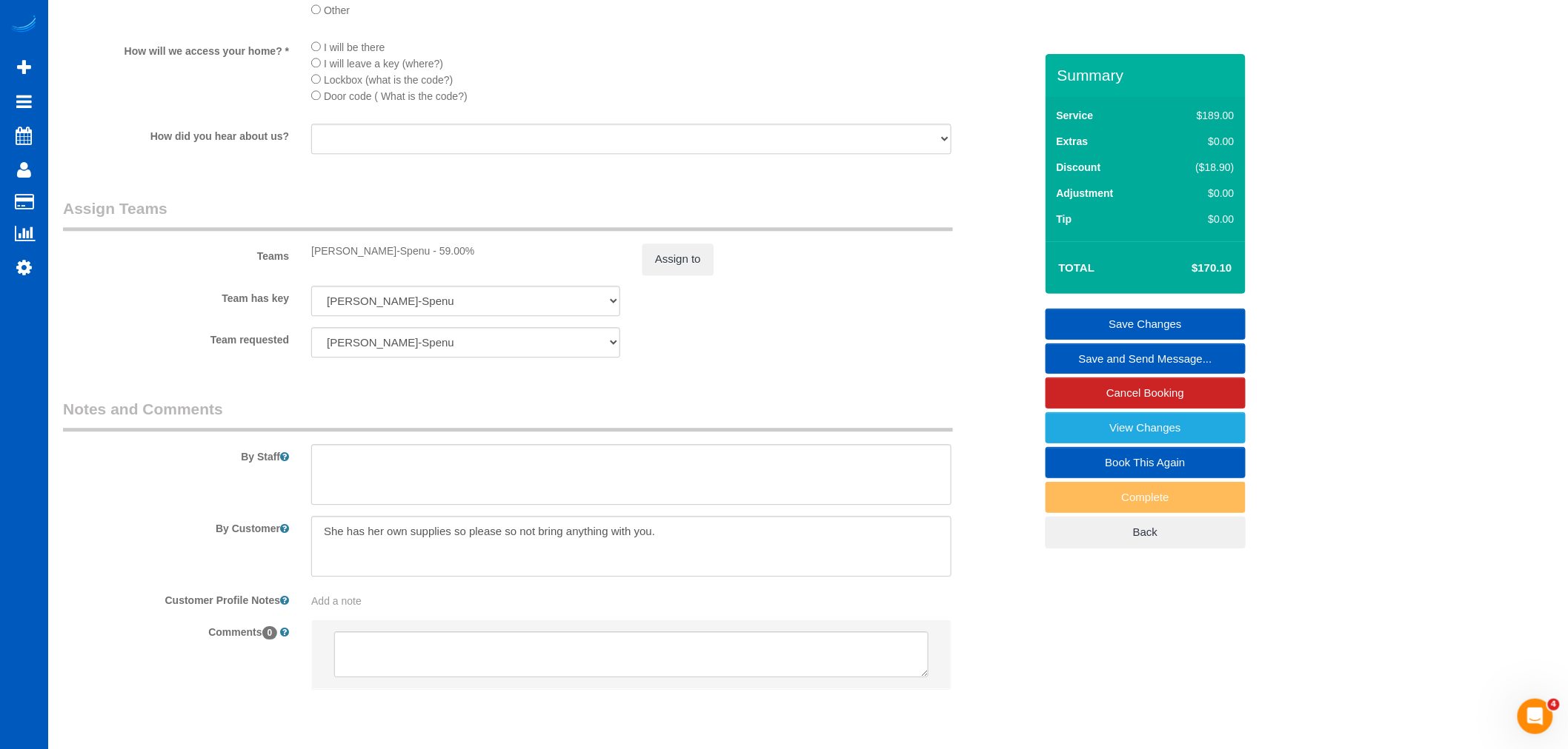
scroll to position [1290, 0]
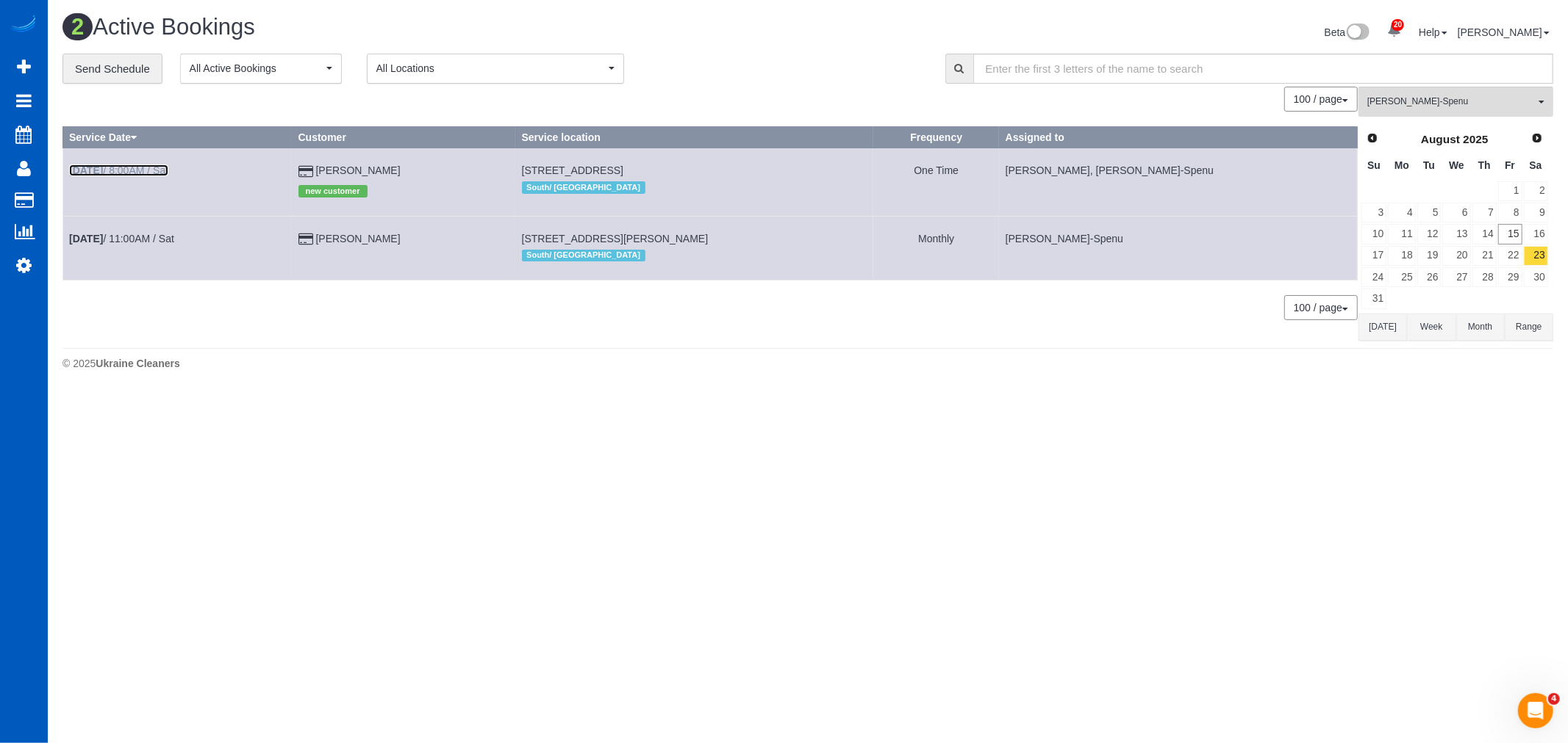
click at [151, 176] on link "[DATE] 8:00AM / Sat" at bounding box center [118, 170] width 100 height 12
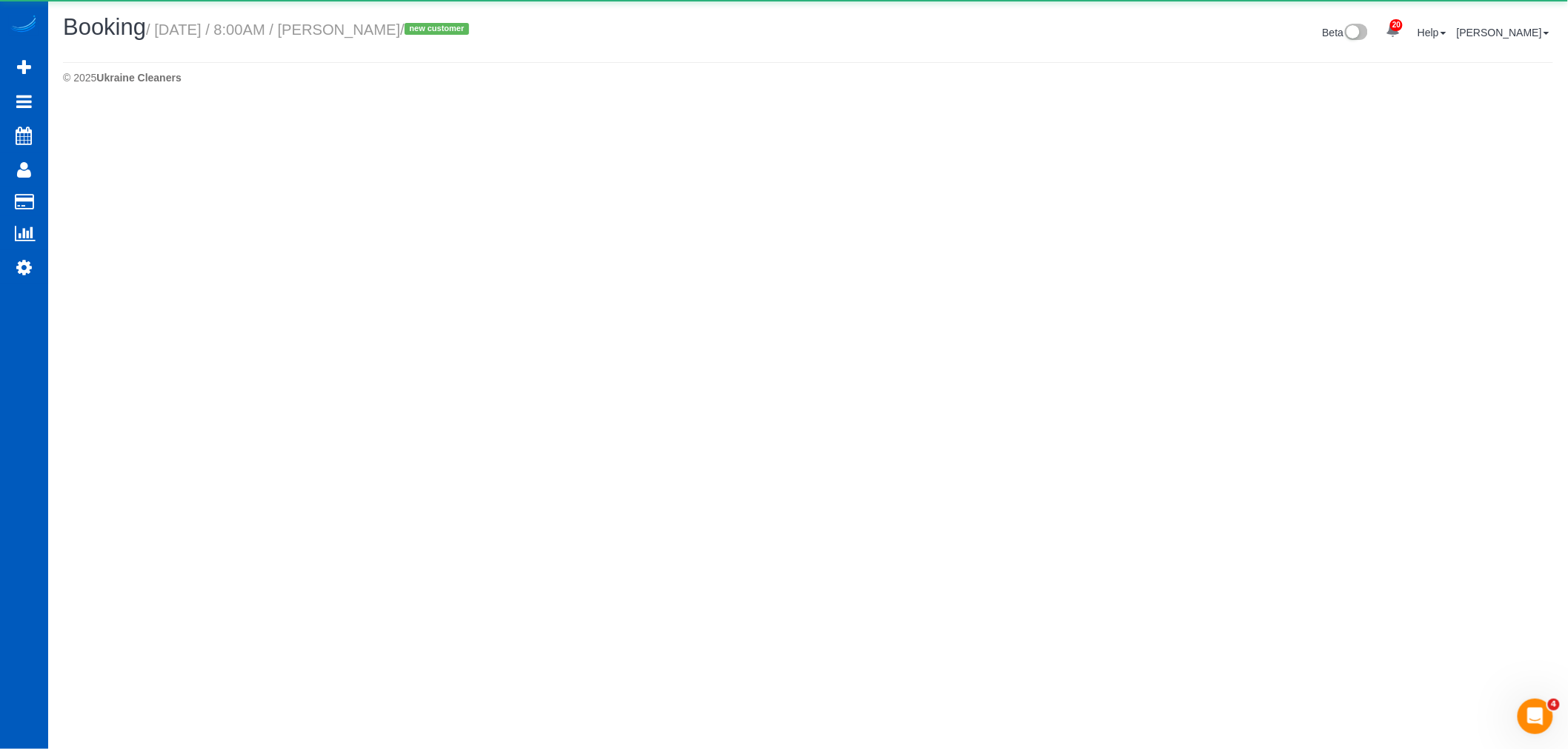
select select "WA"
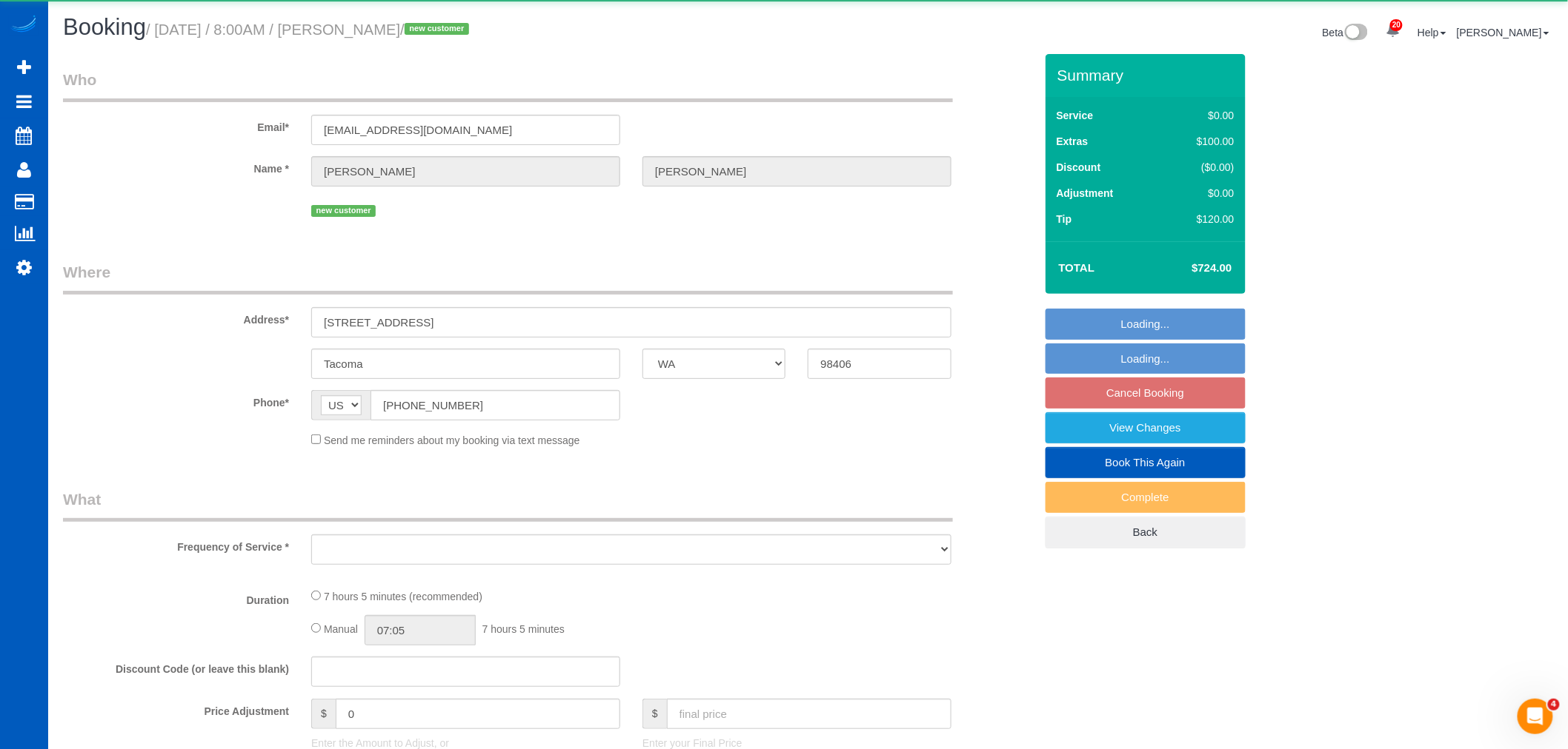
select select "object:17643"
select select "199"
select select "2001"
select select "5"
select select "3"
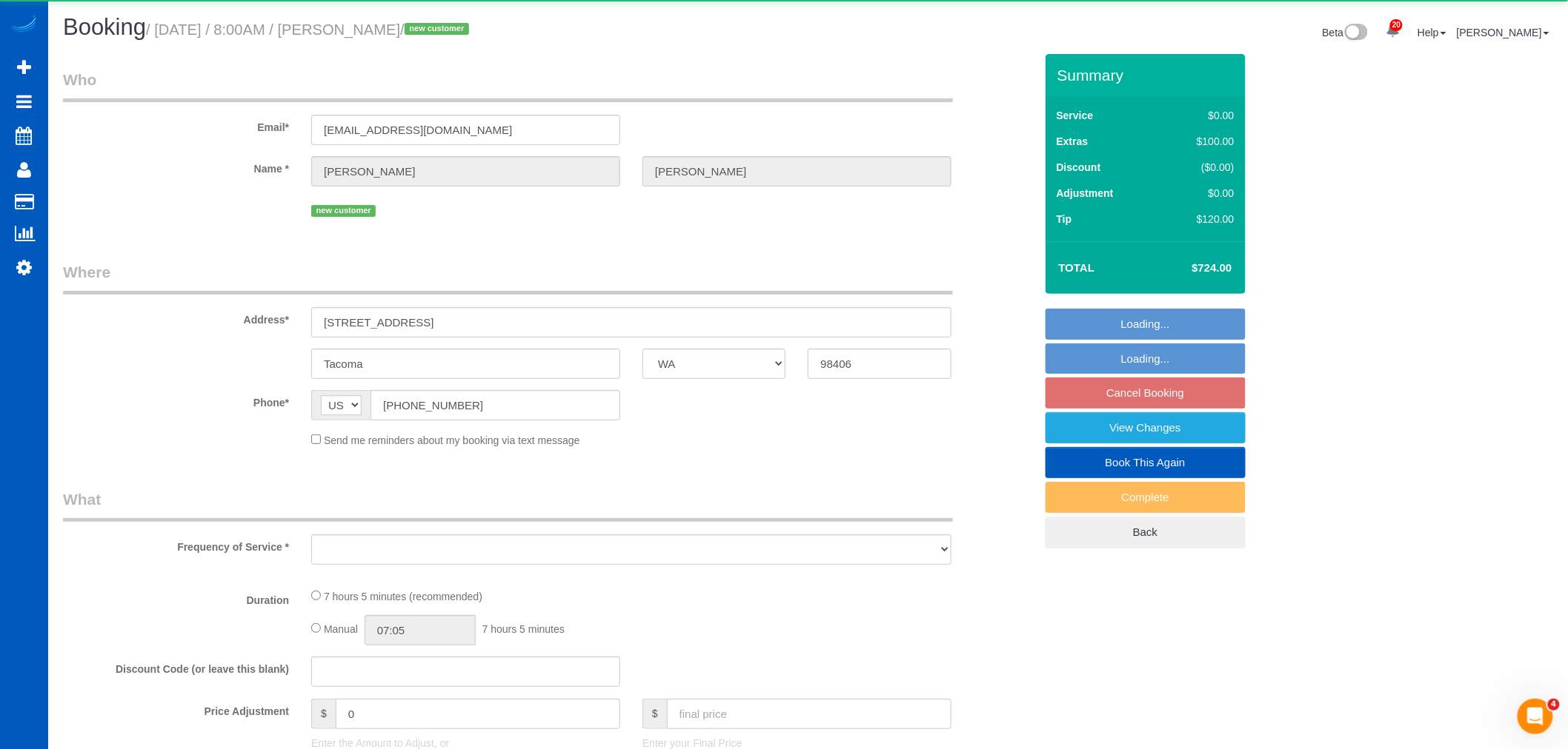
select select "spot37"
select select "number:8"
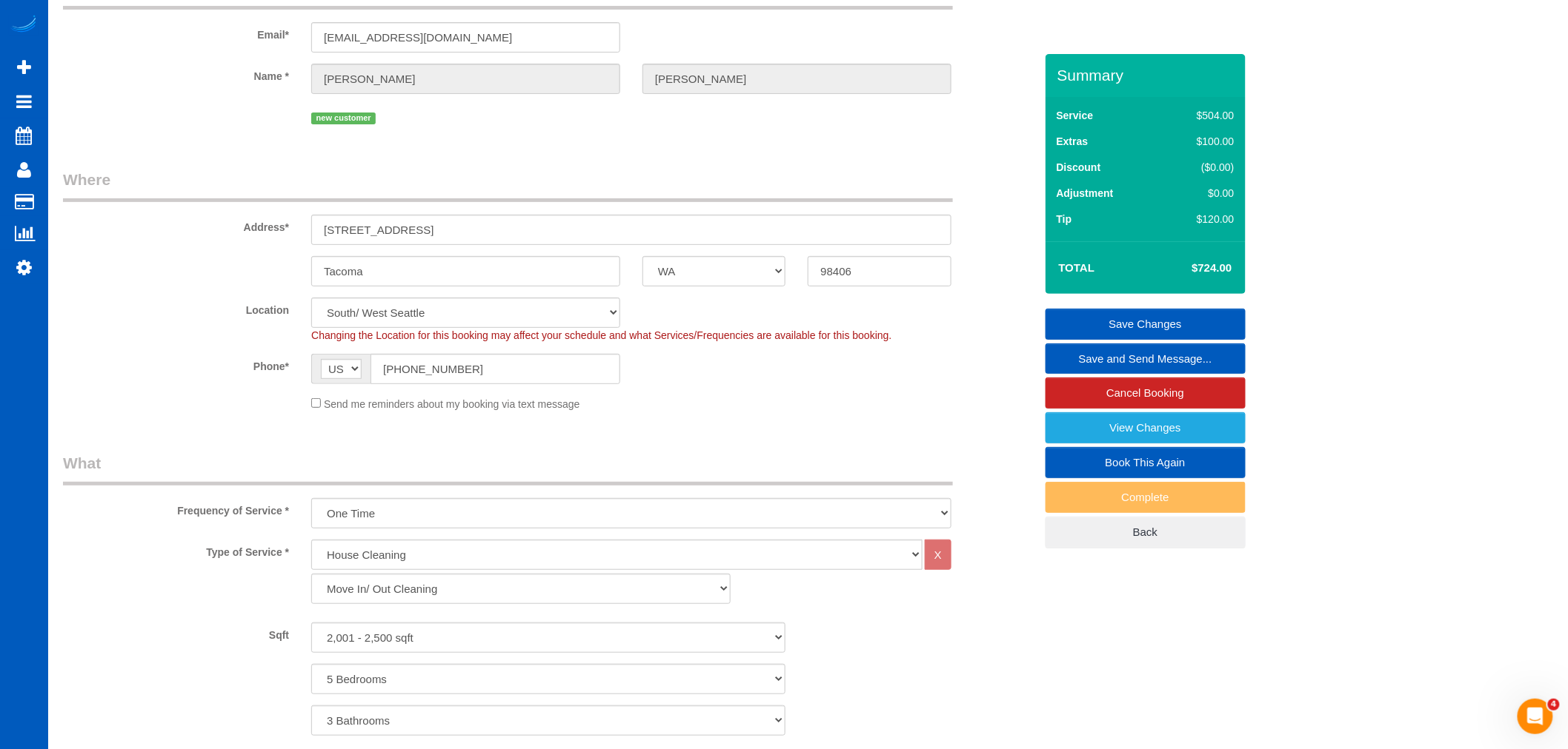
scroll to position [20, 0]
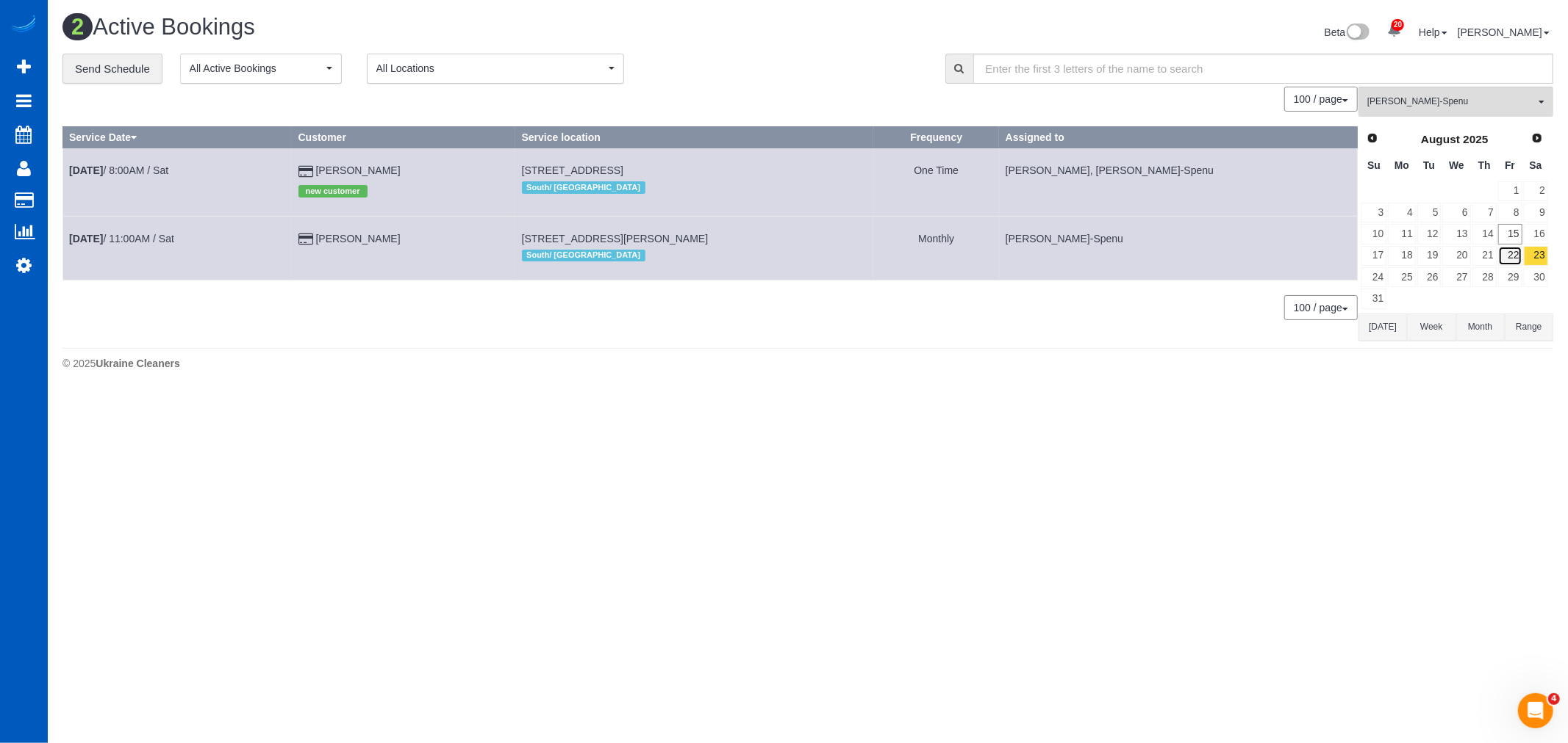
click at [1510, 265] on link "22" at bounding box center [1509, 256] width 24 height 20
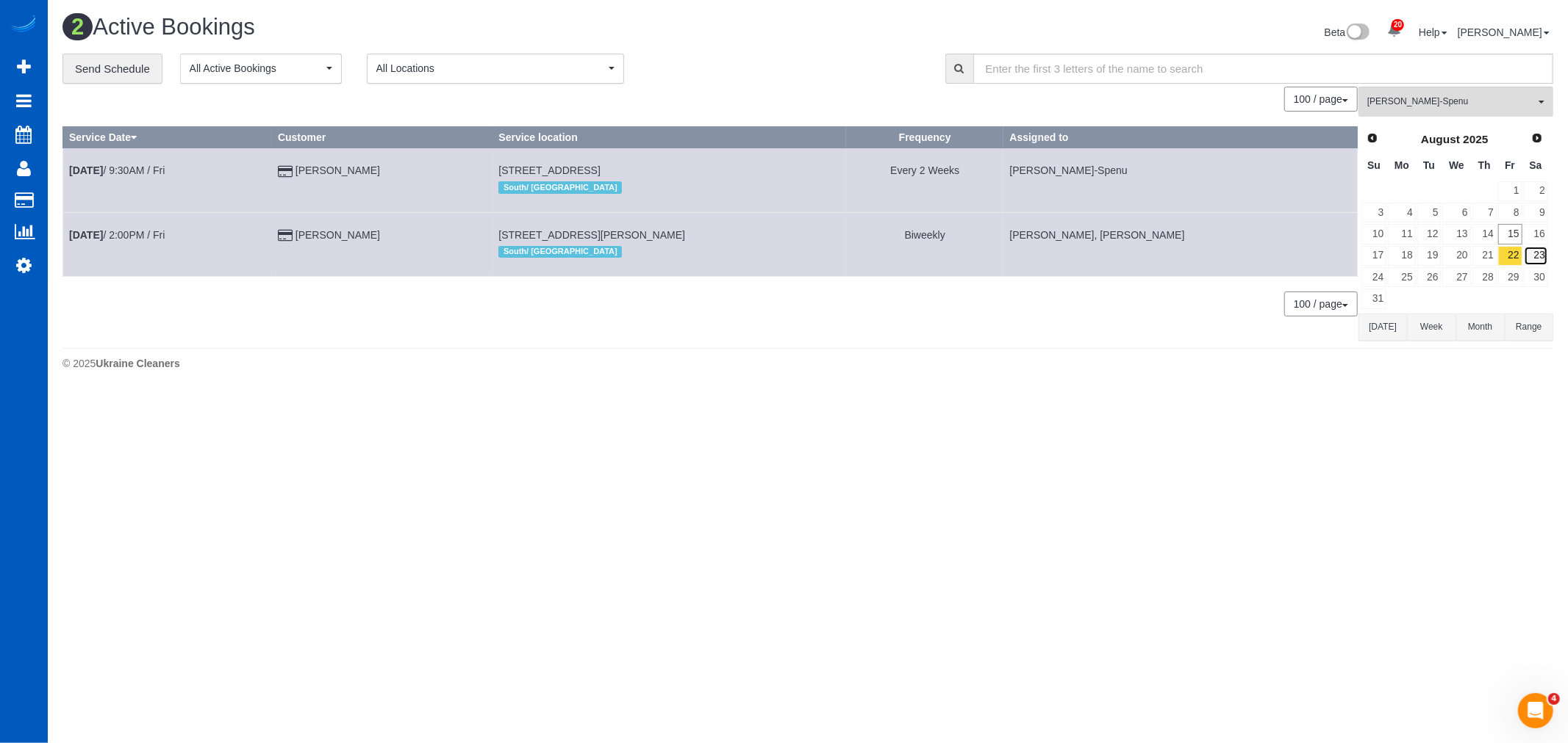
click at [1534, 263] on link "23" at bounding box center [1536, 256] width 24 height 20
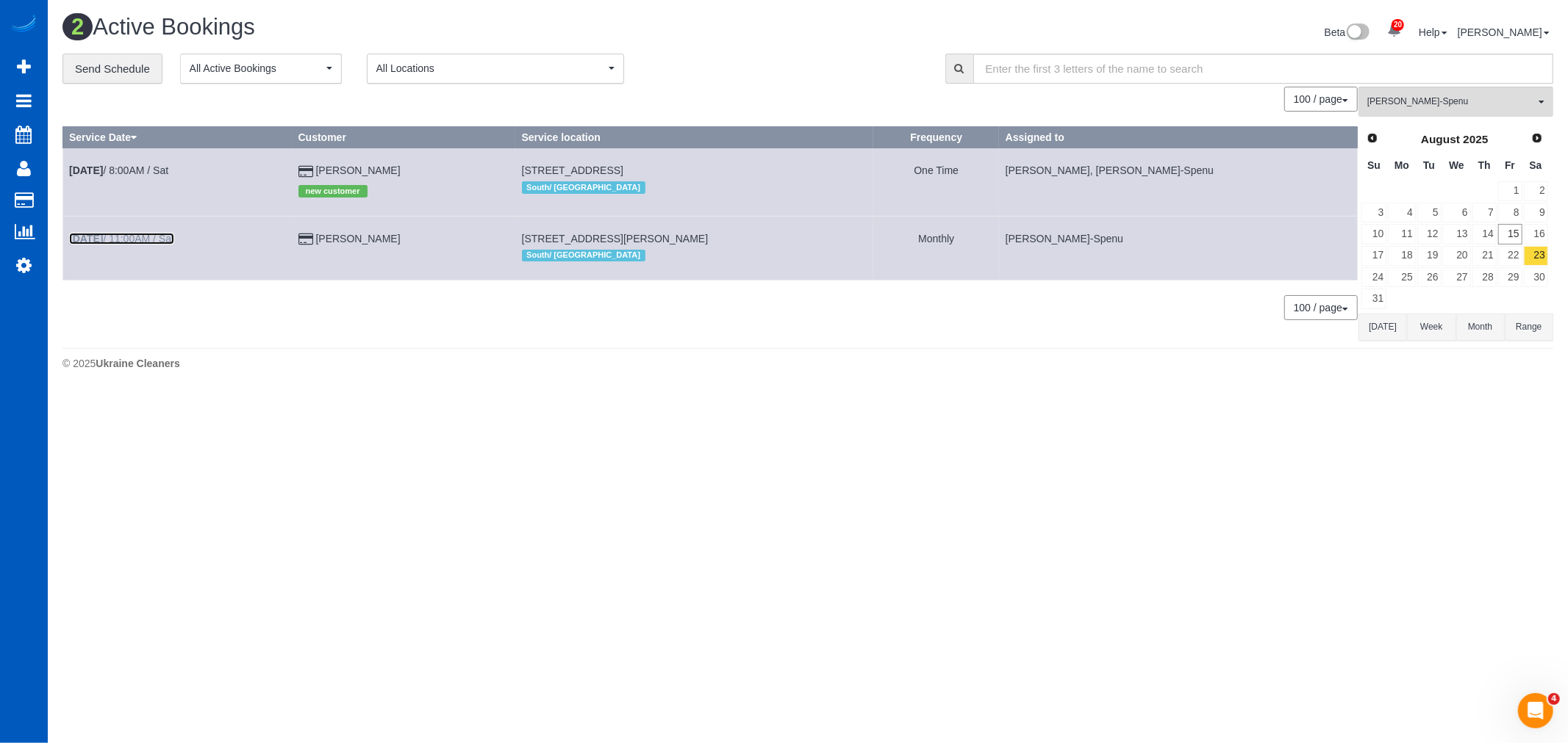
click at [154, 239] on link "[DATE] 11:00AM / Sat" at bounding box center [121, 238] width 105 height 12
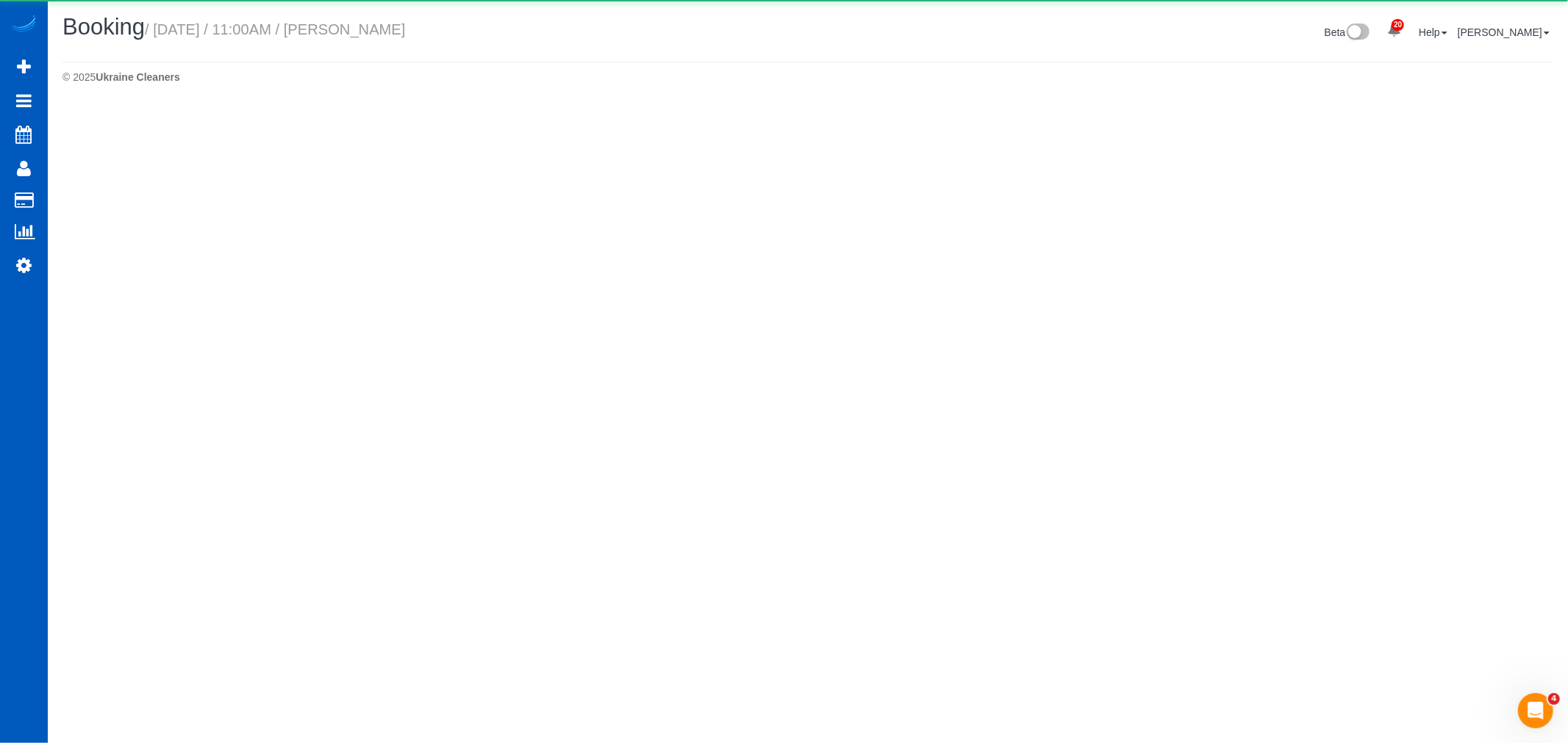
select select "WA"
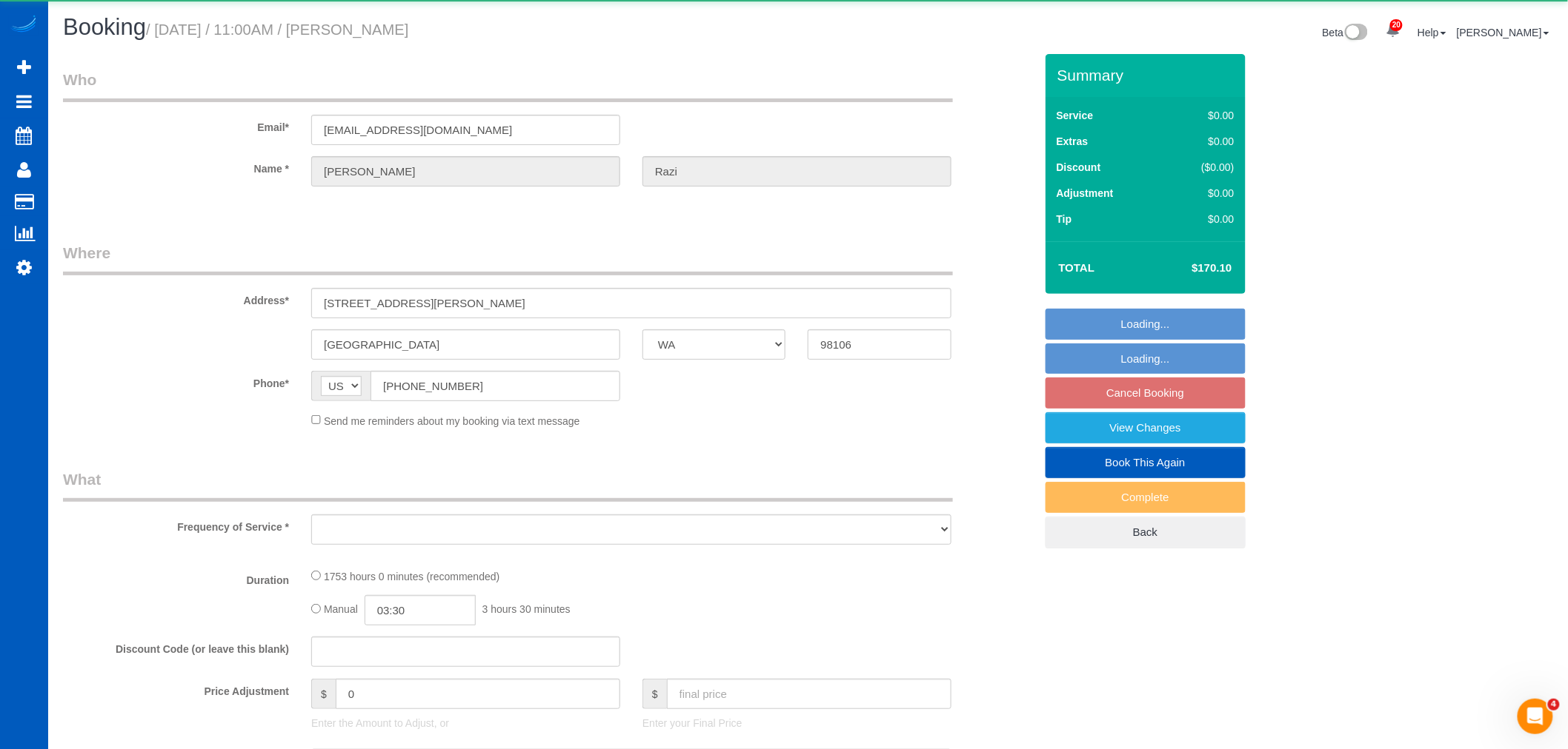
select select "object:18347"
select select "string:fspay-a24ca6b8-e43a-48c9-89f6-cfeab2615e4e"
select select "object:18593"
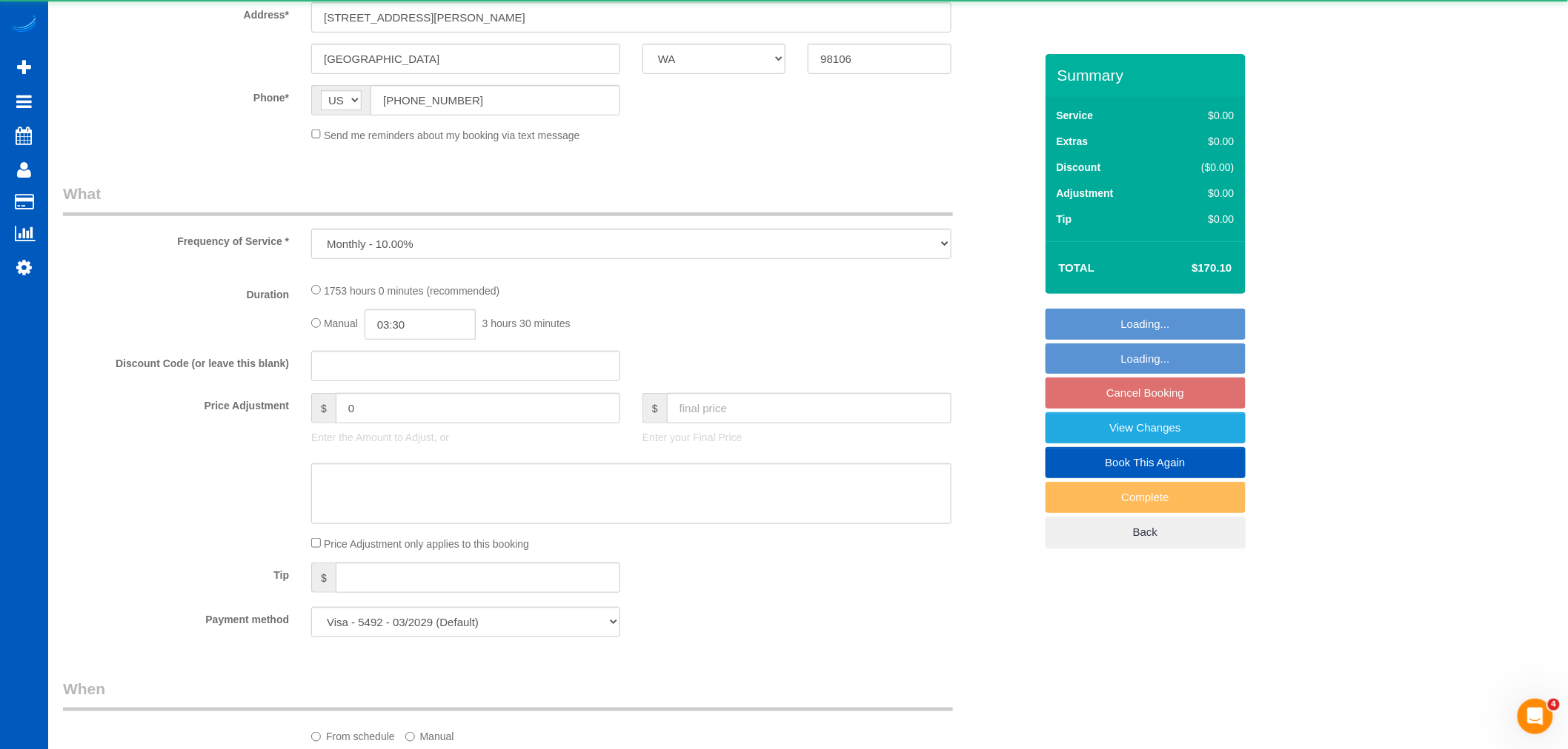
select select "1001"
select select "3"
select select "spot53"
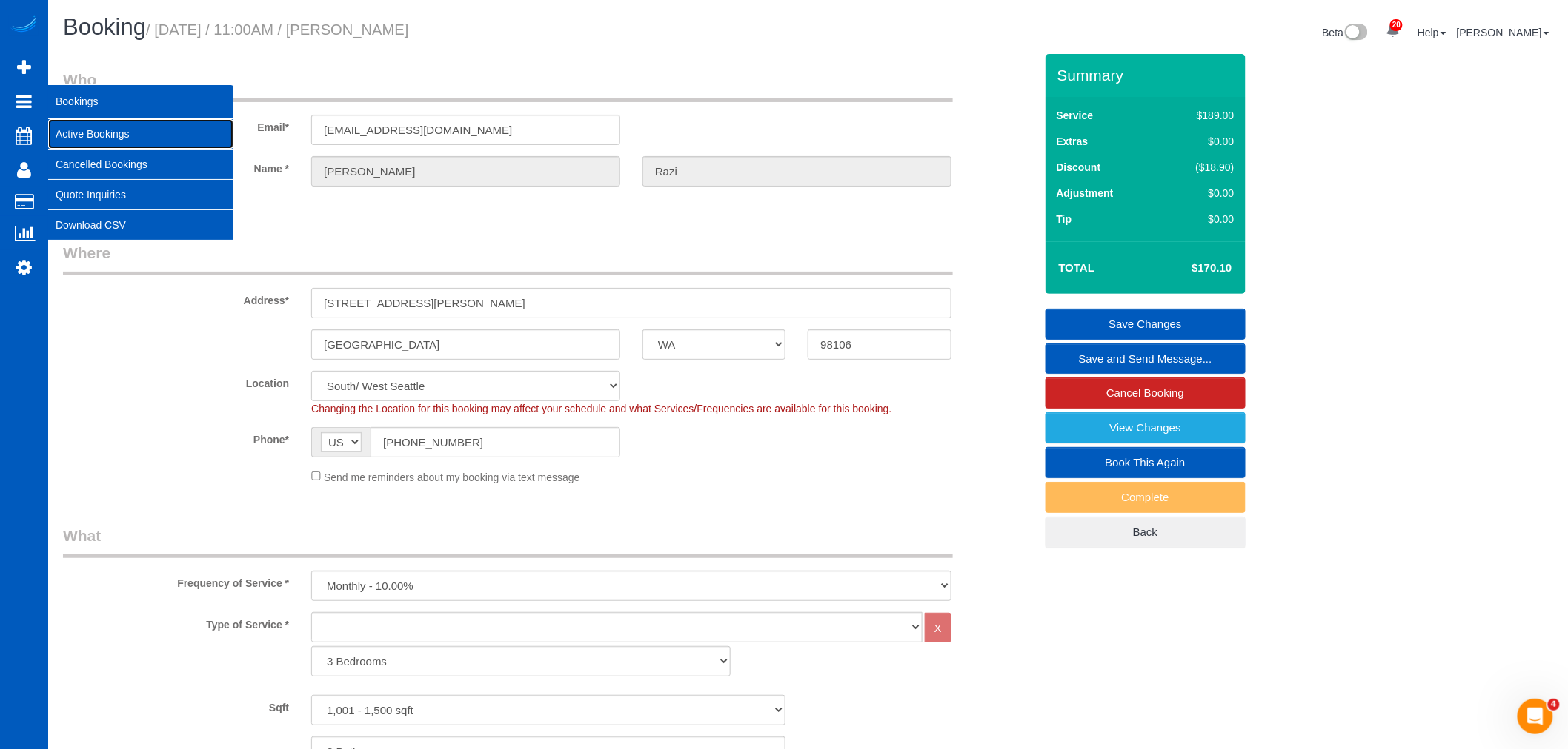
click at [106, 129] on link "Active Bookings" at bounding box center [141, 134] width 185 height 30
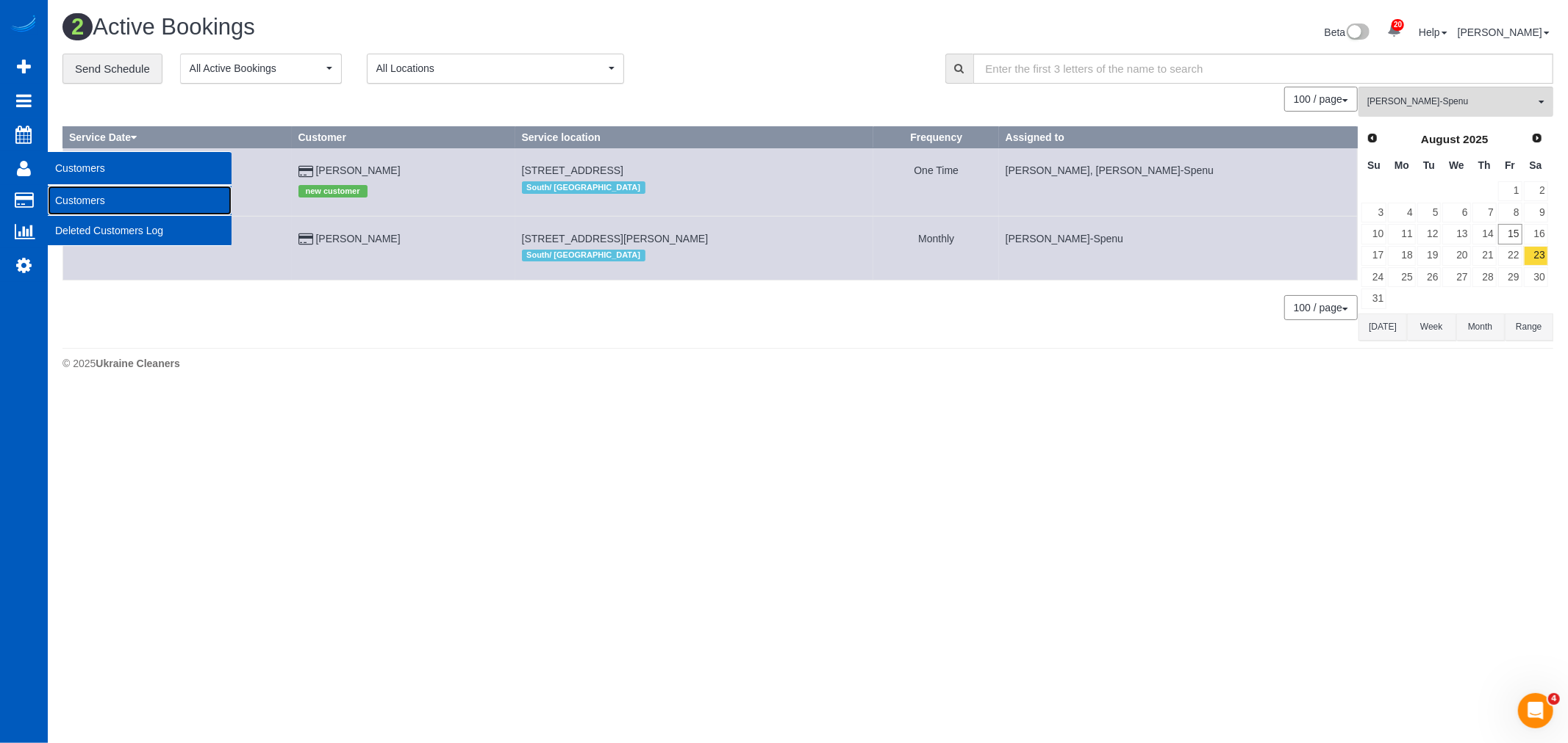
click at [77, 193] on link "Customers" at bounding box center [140, 201] width 184 height 29
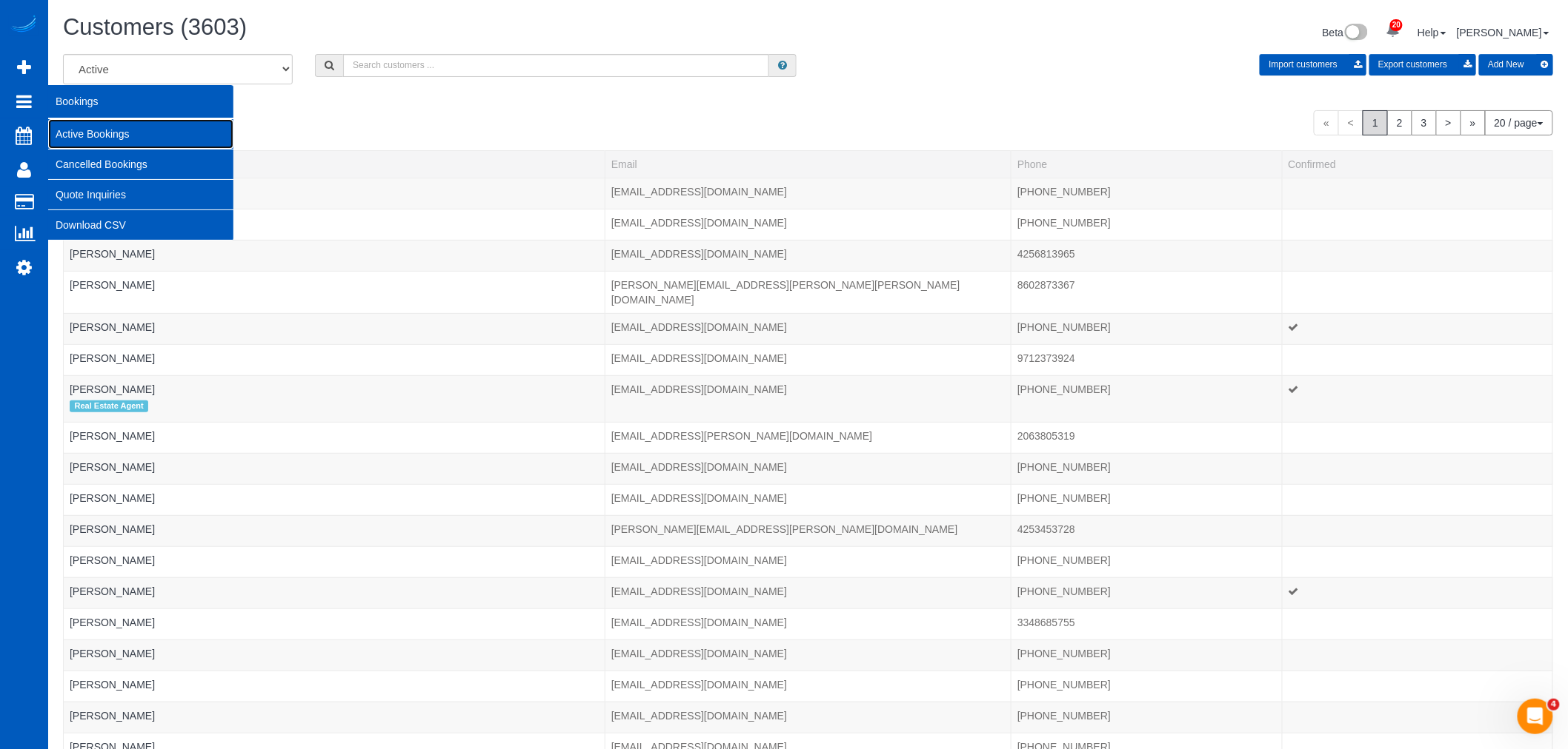
click at [117, 131] on link "Active Bookings" at bounding box center [141, 134] width 185 height 30
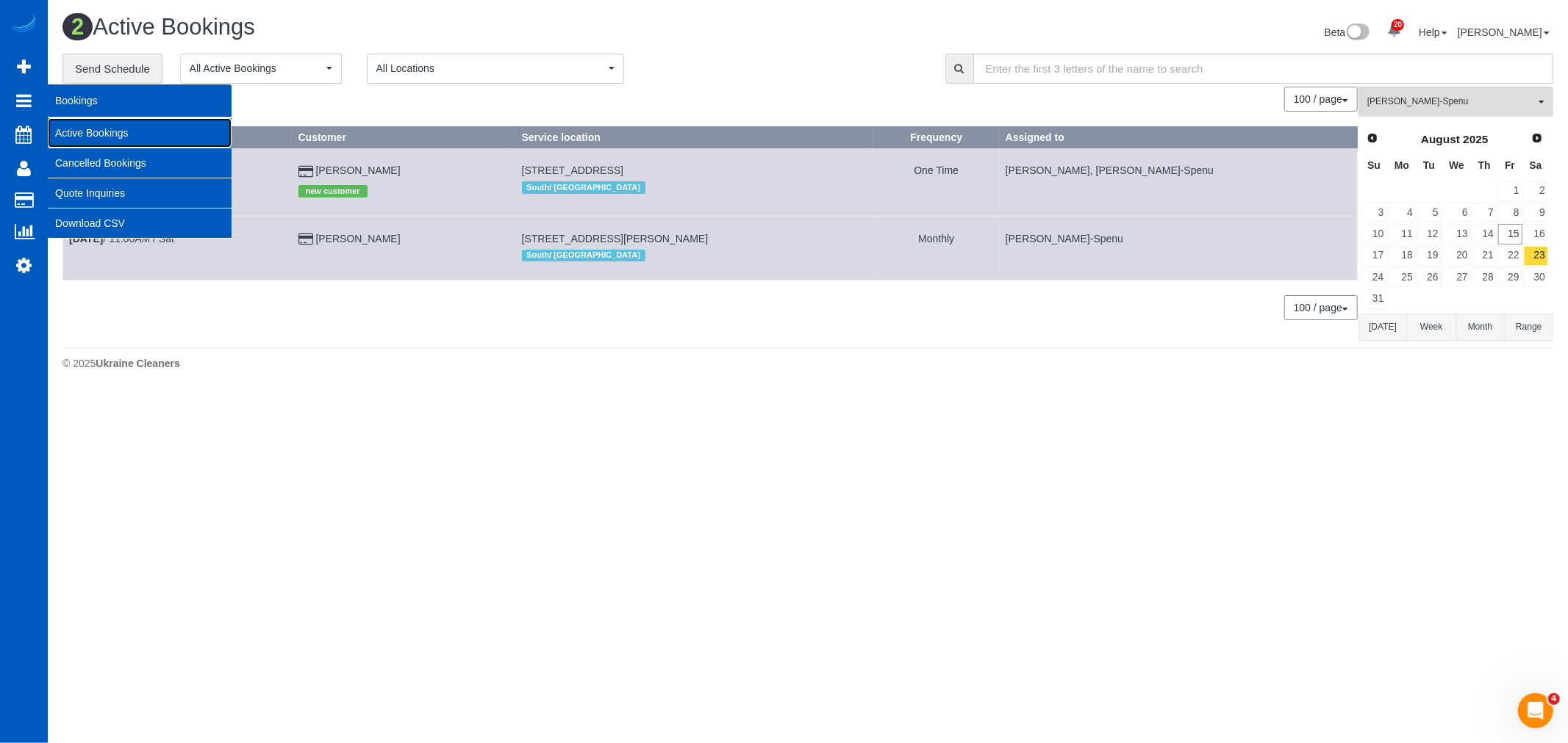
click at [100, 129] on link "Active Bookings" at bounding box center [140, 133] width 184 height 29
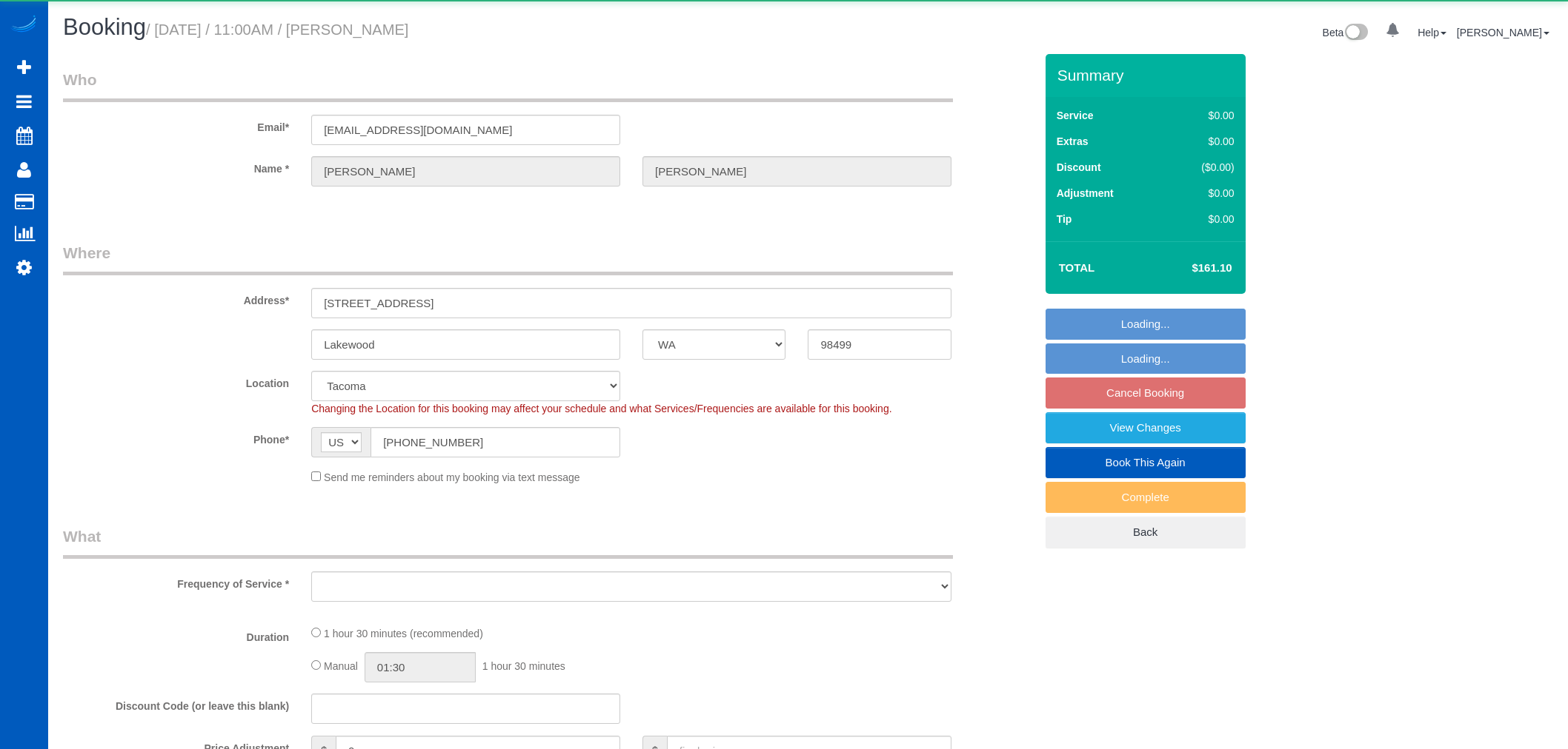
select select "WA"
select select "string:fspay-0b45c192-b89a-4771-afae-0127c867542d"
select select "object:1109"
select select "24491"
select select "199"
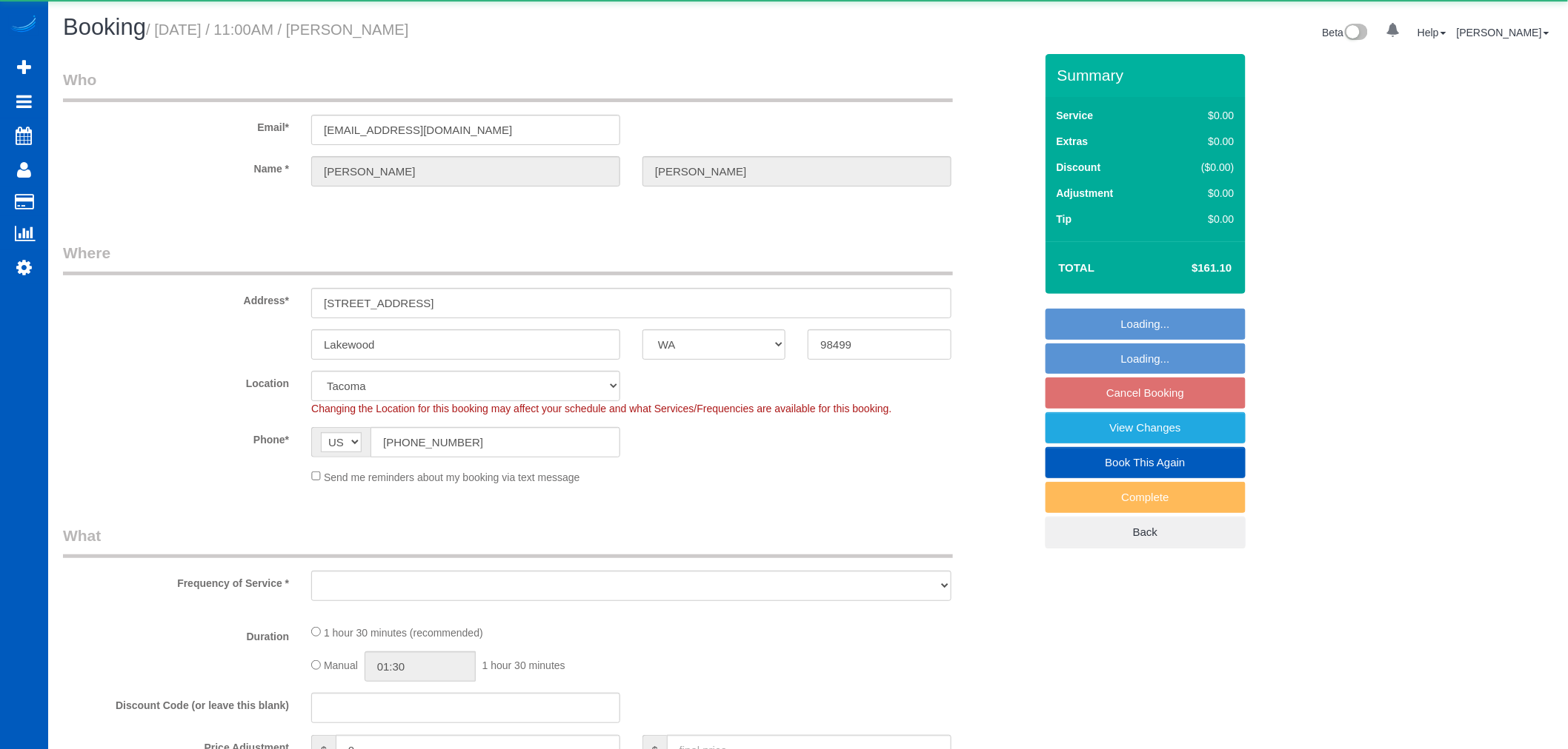
select select "1001"
select select "2"
select select "spot2"
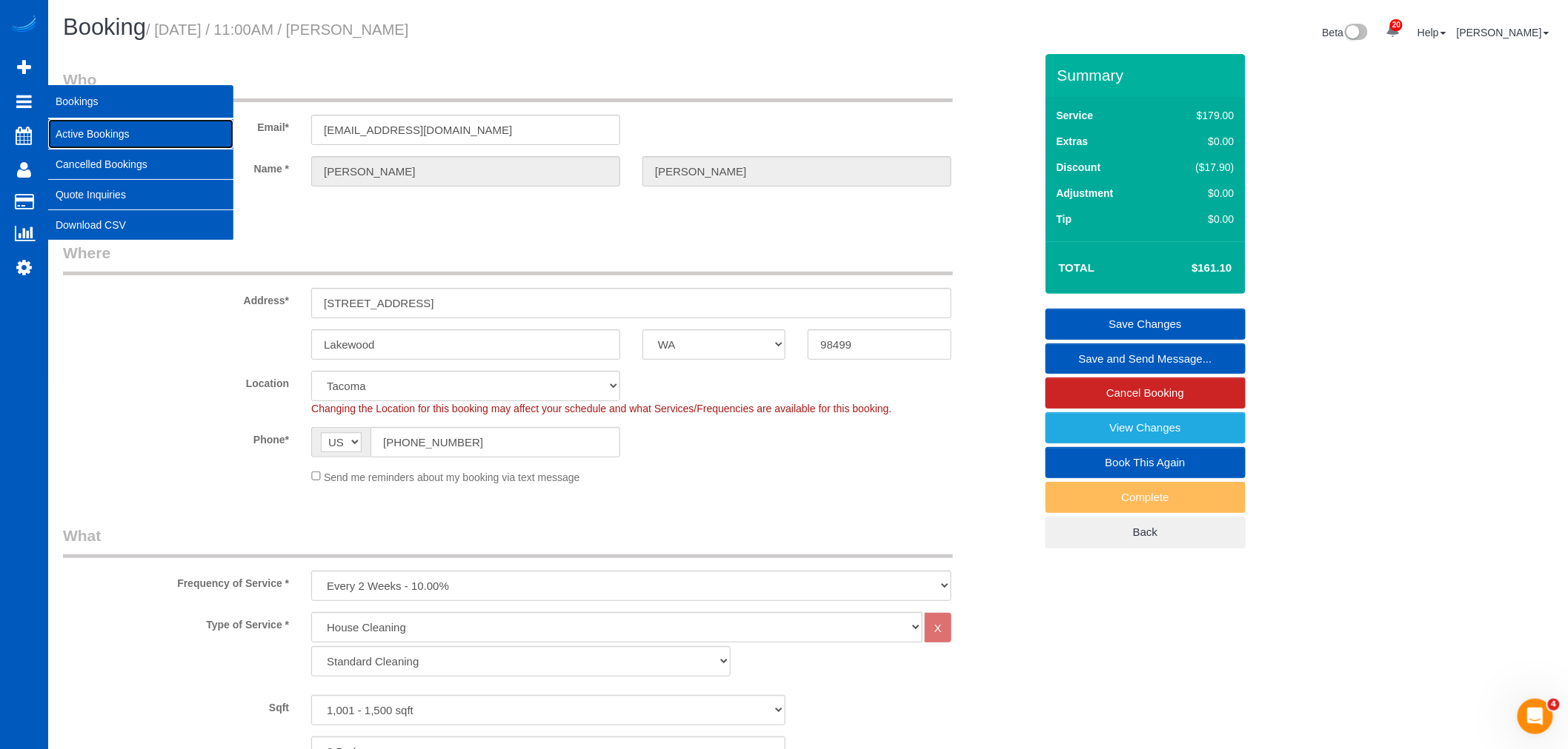
click at [113, 138] on link "Active Bookings" at bounding box center [141, 134] width 185 height 30
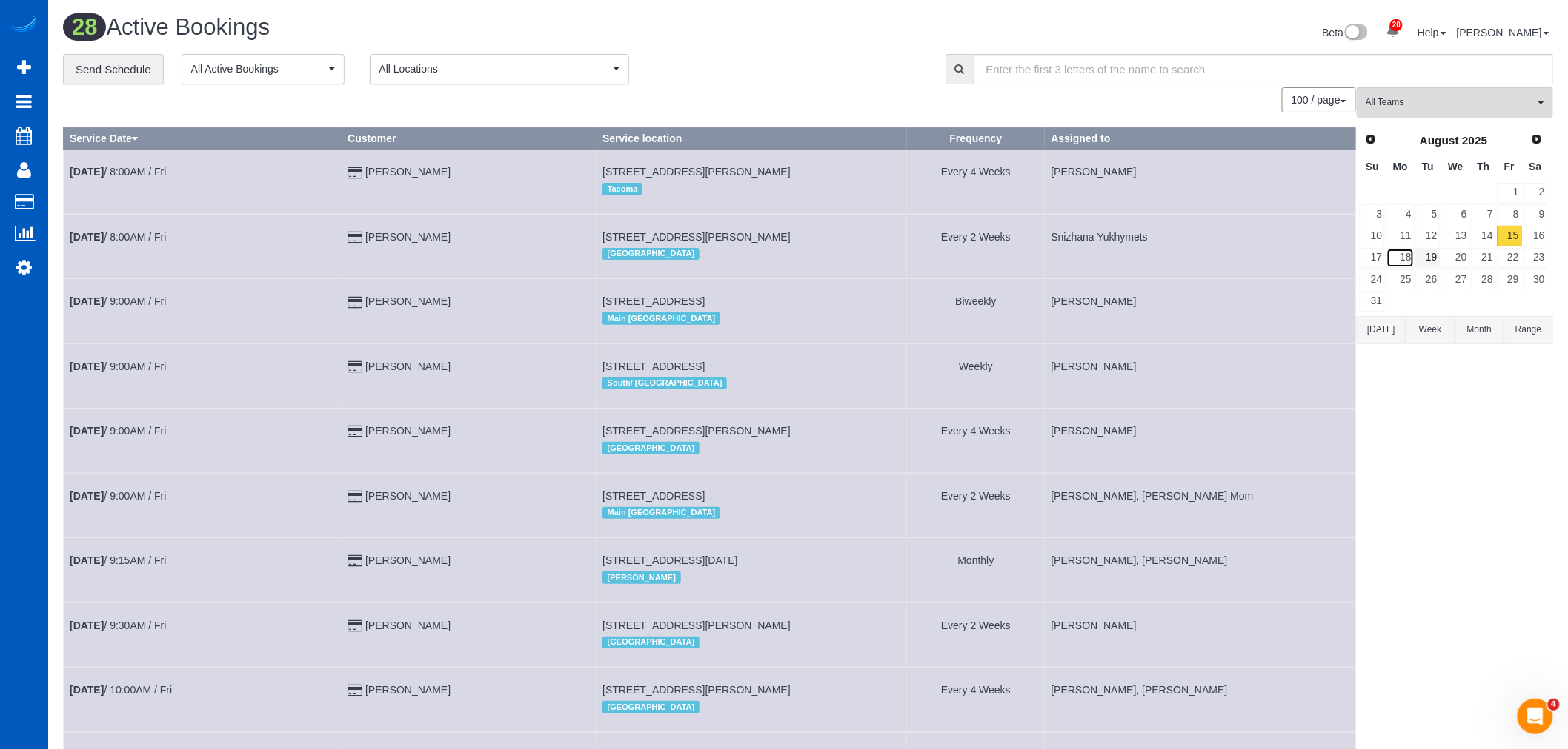
click at [1412, 260] on link "18" at bounding box center [1399, 258] width 27 height 20
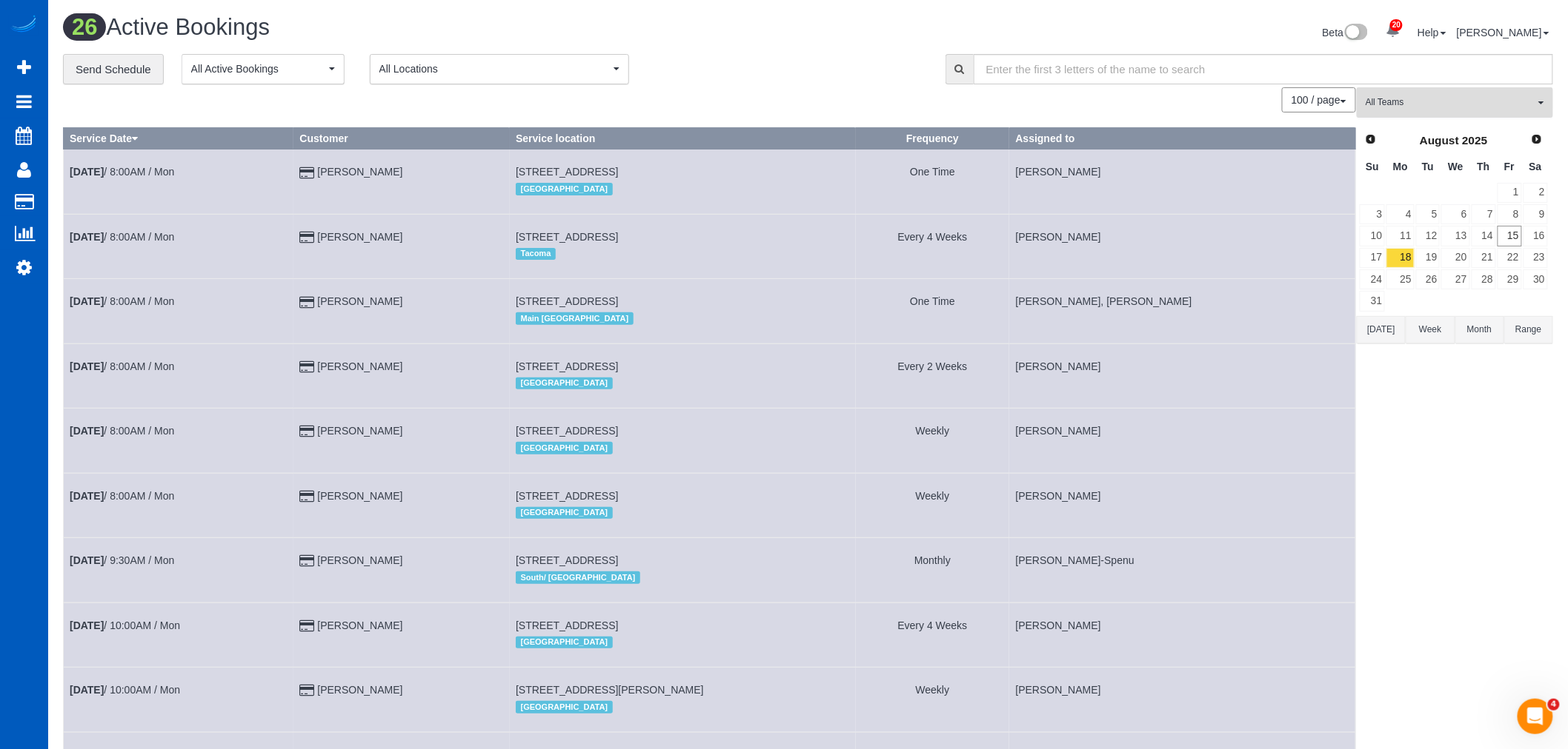
click at [1430, 105] on span "All Teams" at bounding box center [1450, 103] width 169 height 12
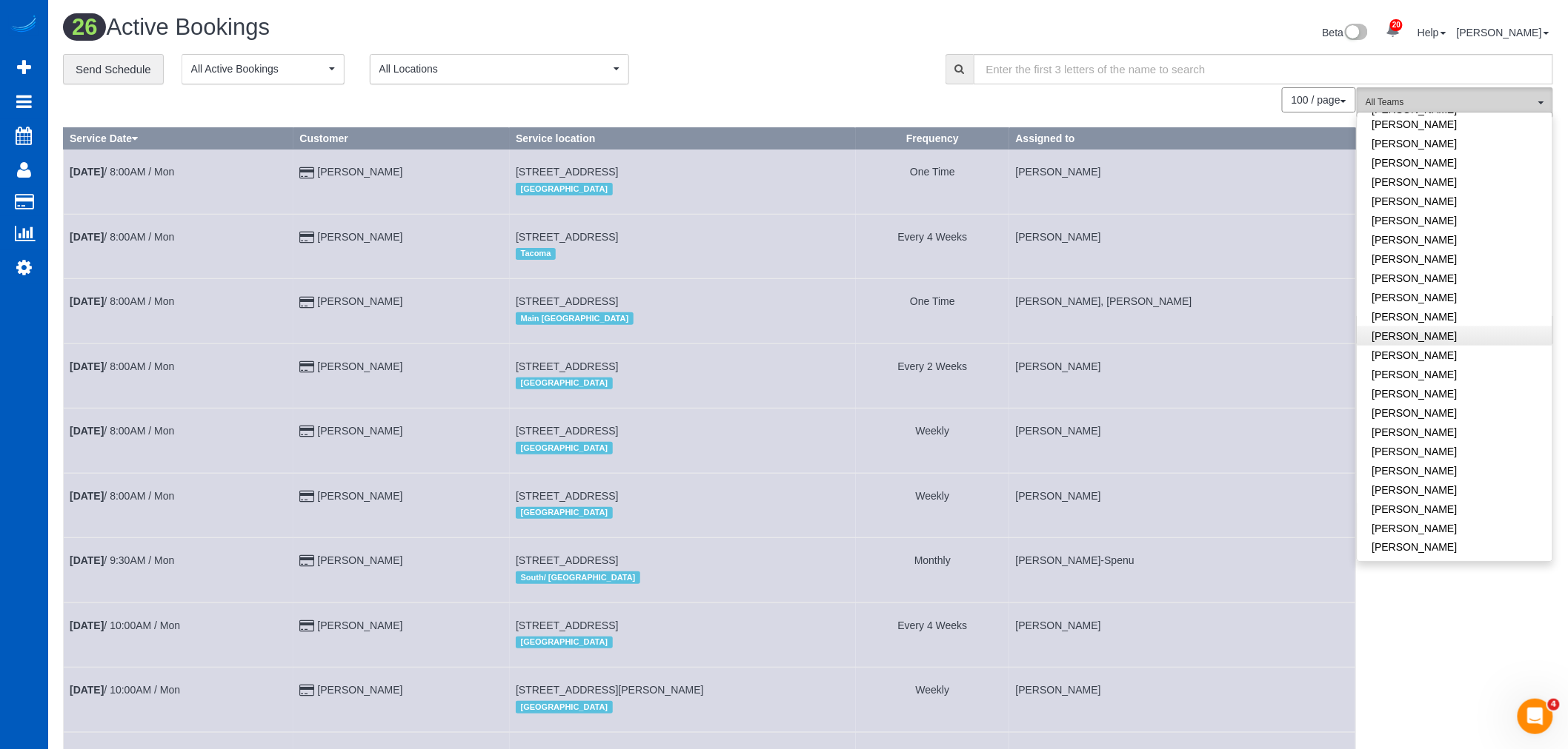
scroll to position [740, 0]
click at [1440, 478] on link "[PERSON_NAME]" at bounding box center [1454, 488] width 195 height 19
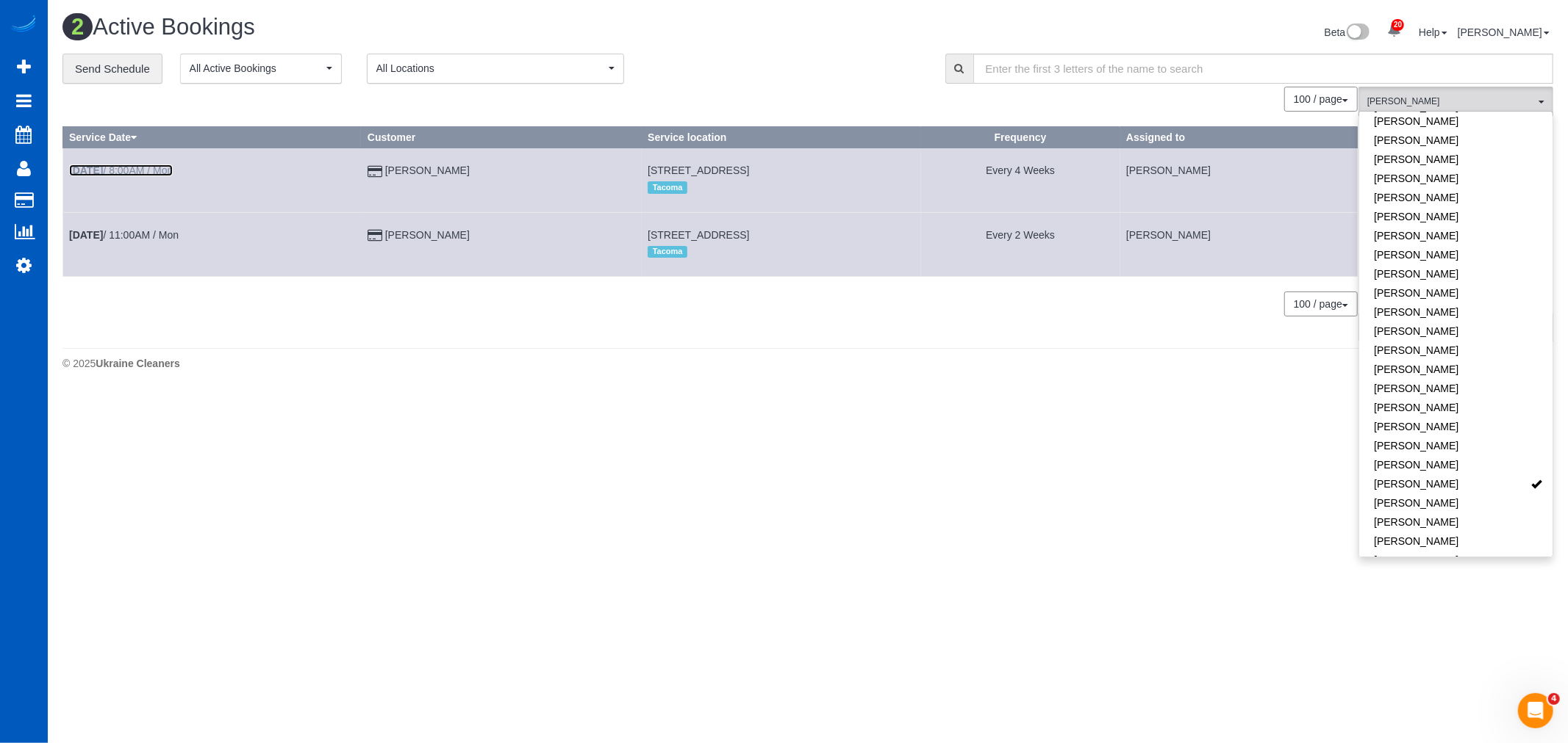
click at [157, 174] on link "Aug 18th / 8:00AM / Mon" at bounding box center [120, 170] width 103 height 12
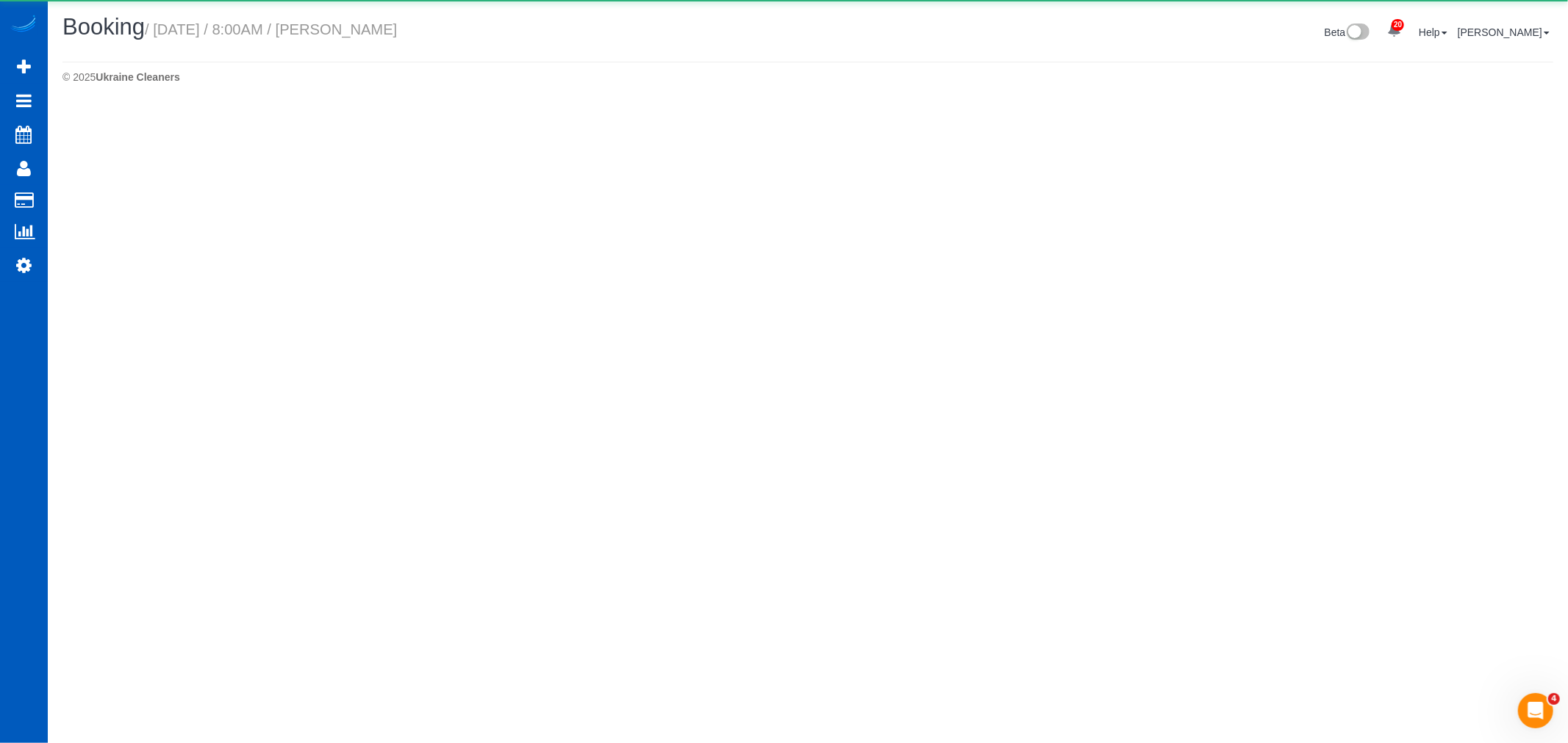
select select "WA"
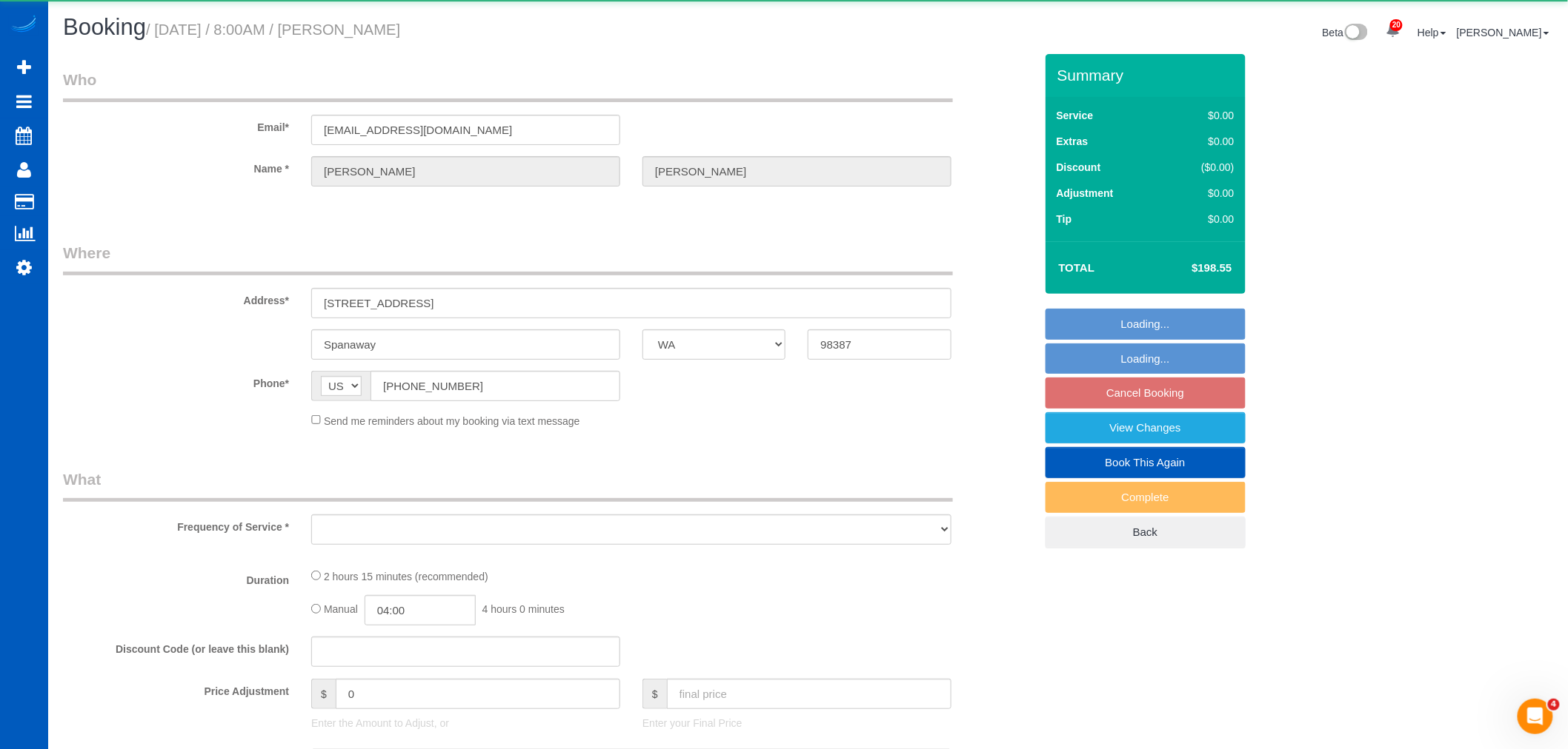
select select "object:3057"
select select "string:fspay-49f40a2e-c93f-4fc4-a867-0eed0264aa14"
select select "199"
select select "1501"
select select "3"
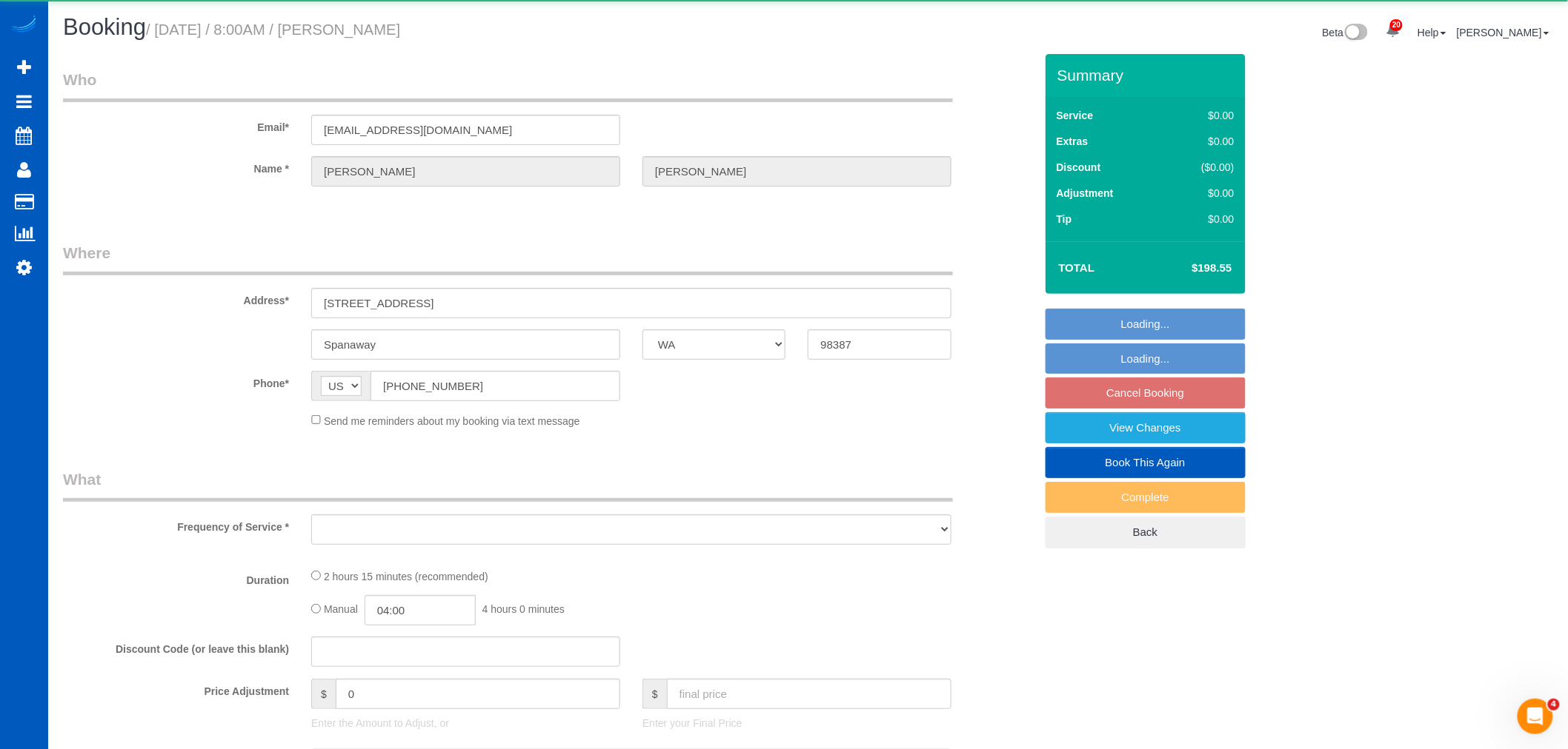
select select "3"
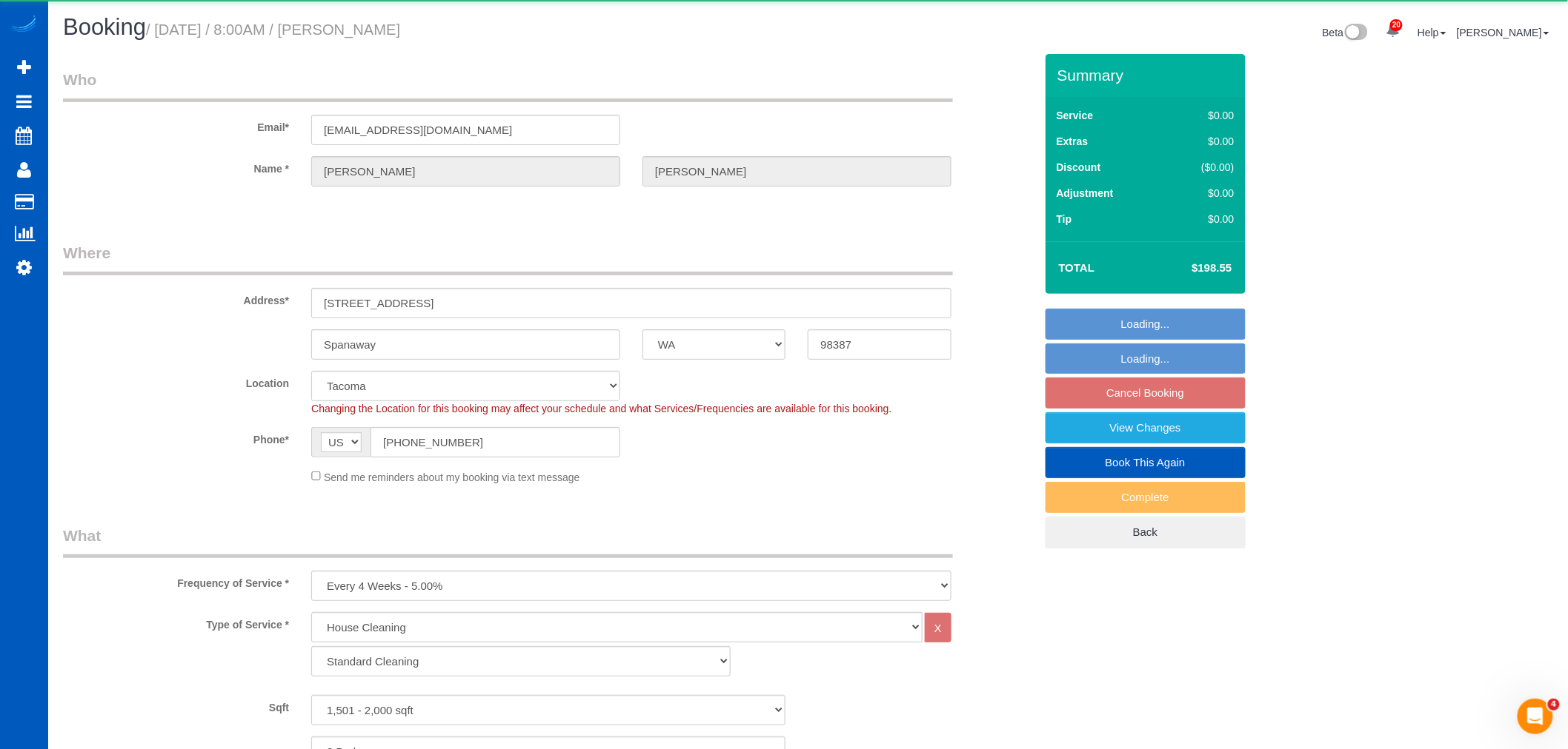
select select "spot13"
select select "1501"
select select "3"
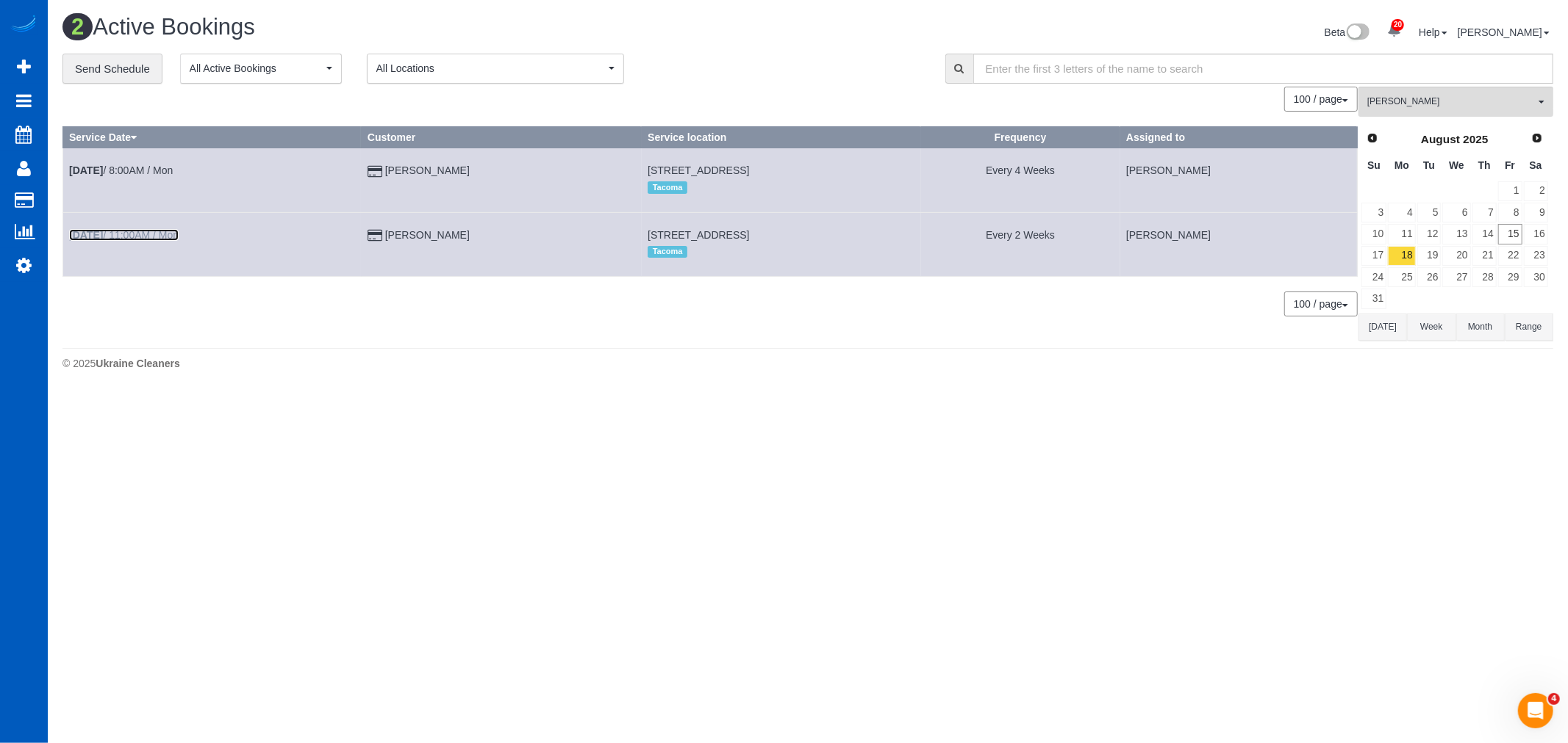
click at [117, 238] on link "Aug 18th / 11:00AM / Mon" at bounding box center [124, 235] width 110 height 12
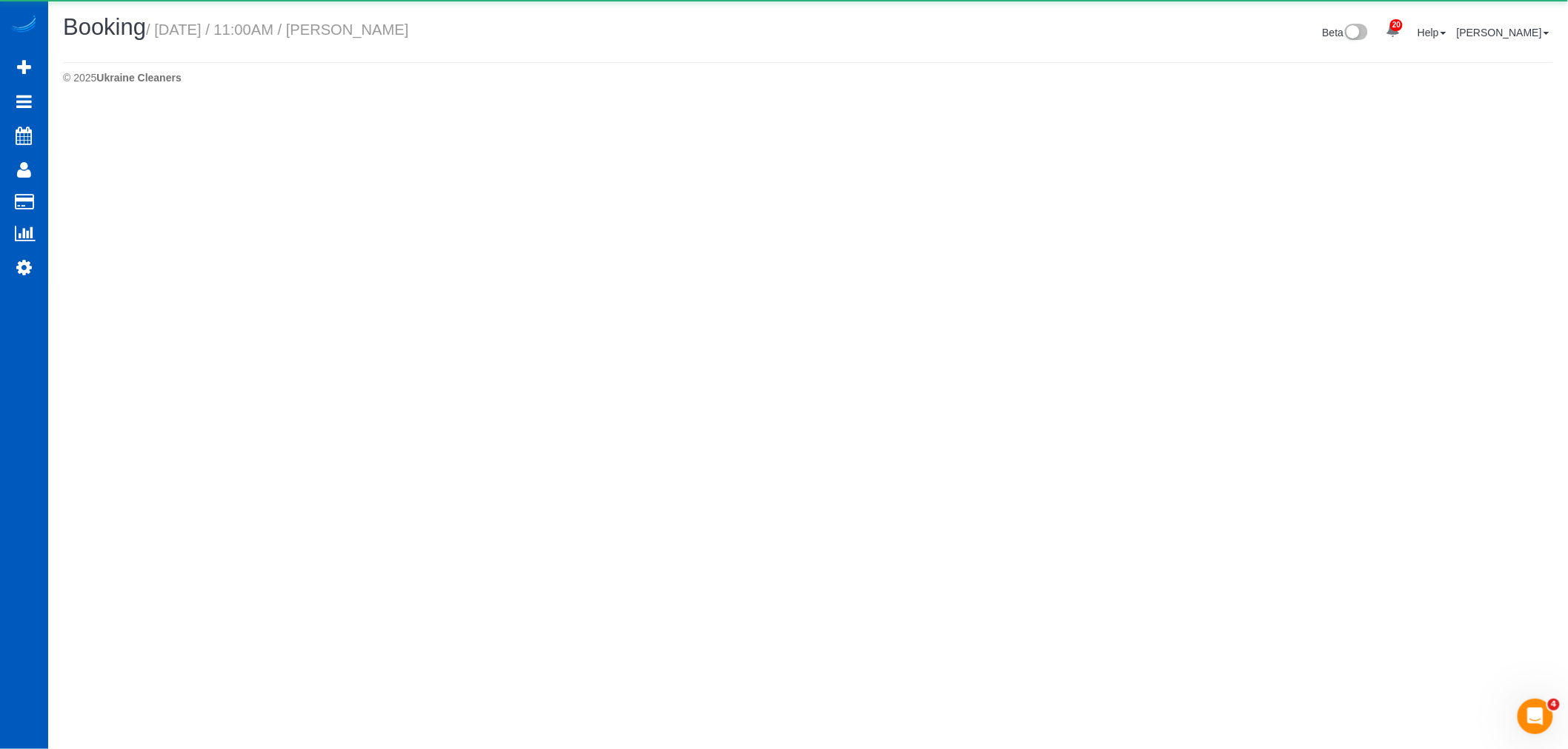
select select "WA"
select select "string:fspay-0b45c192-b89a-4771-afae-0127c867542d"
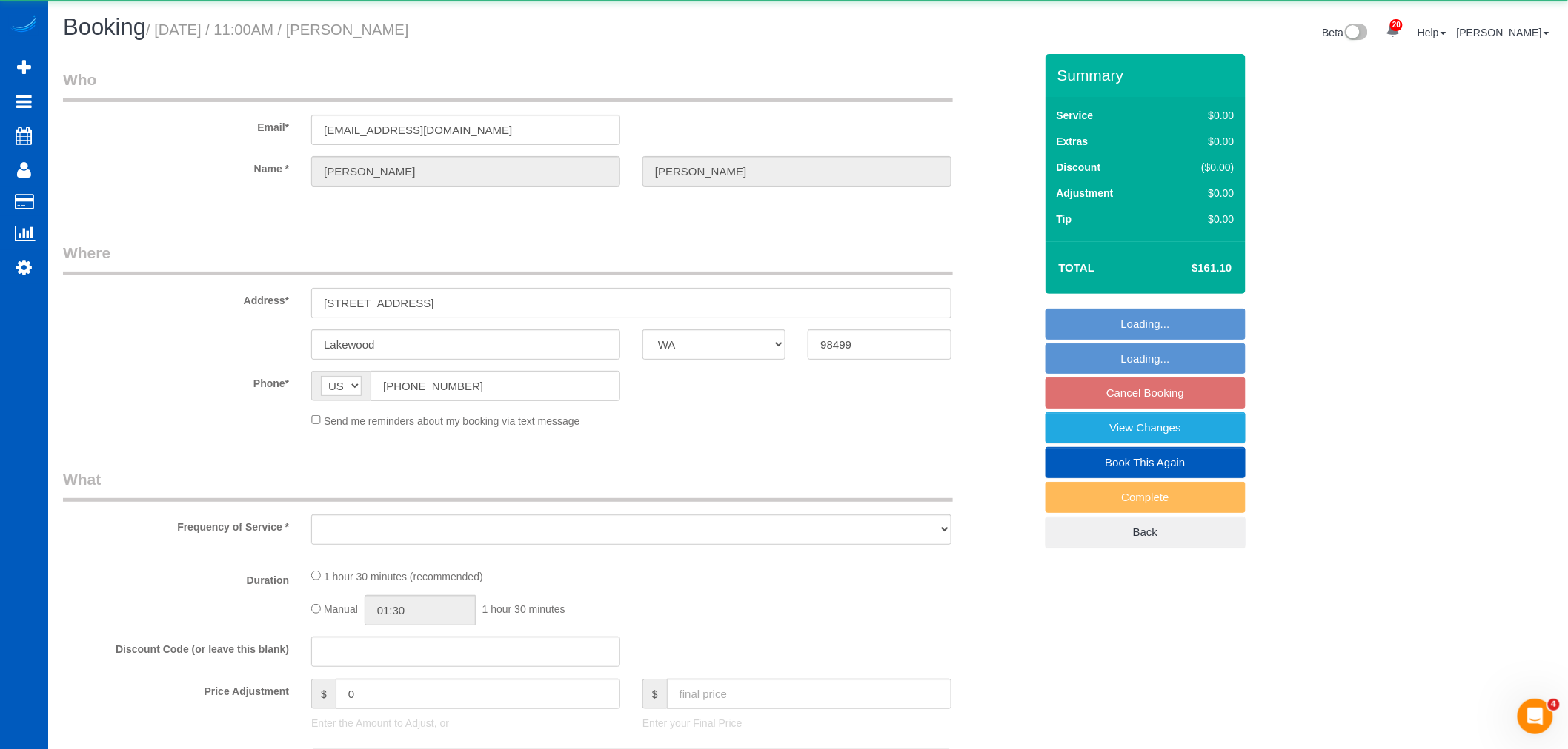
select select "object:4134"
select select "24491"
select select "199"
select select "1001"
select select "2"
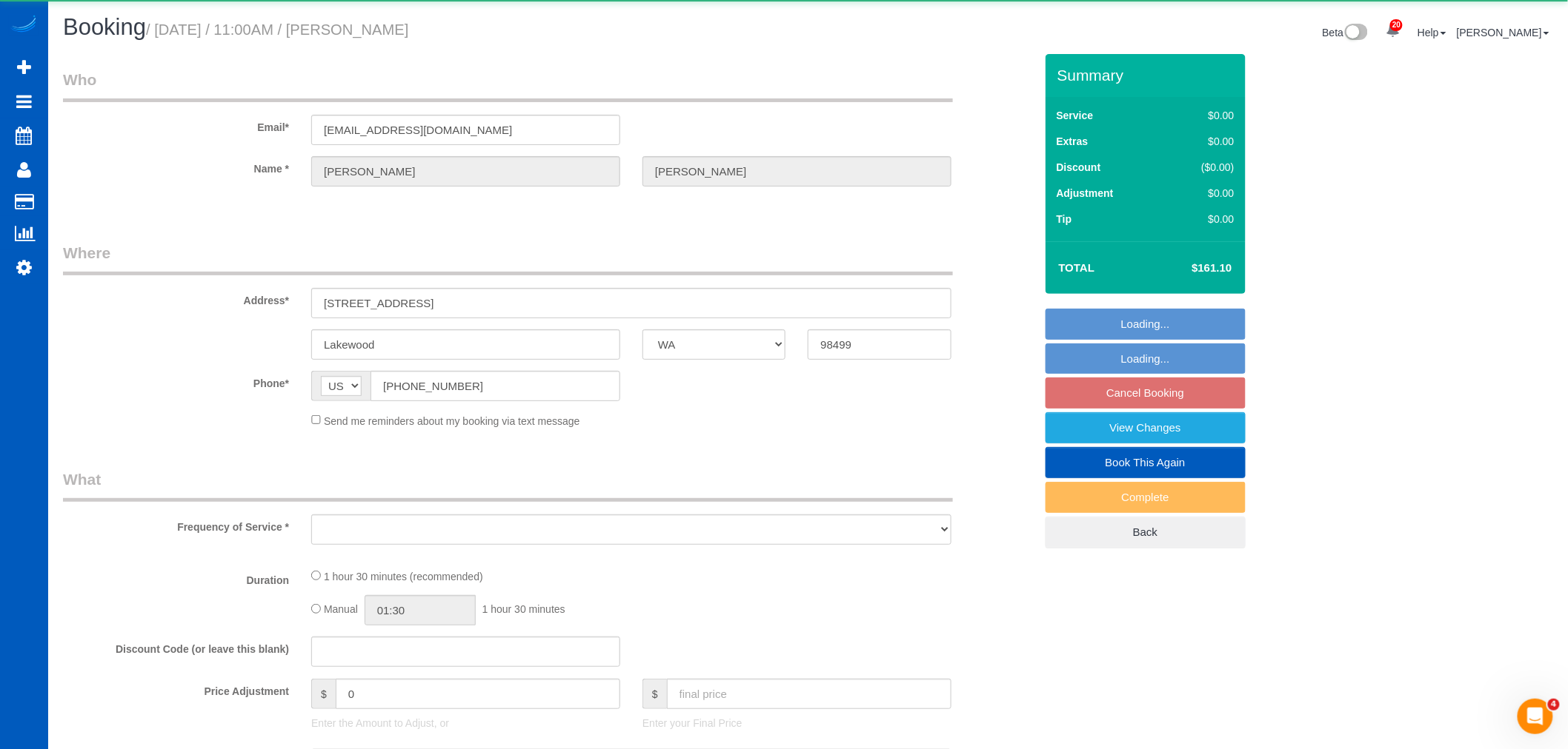
select select "2"
select select "spot26"
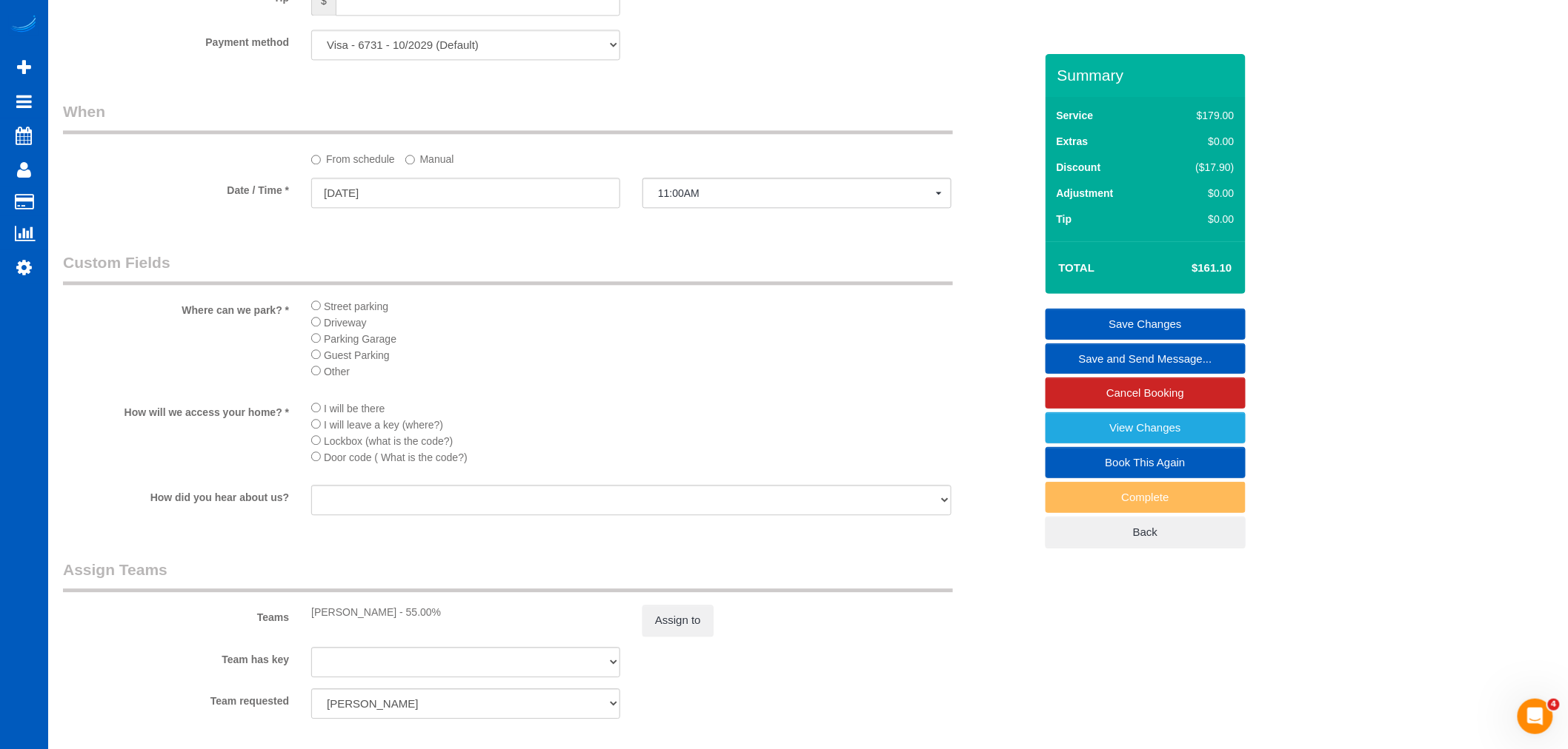
scroll to position [1398, 0]
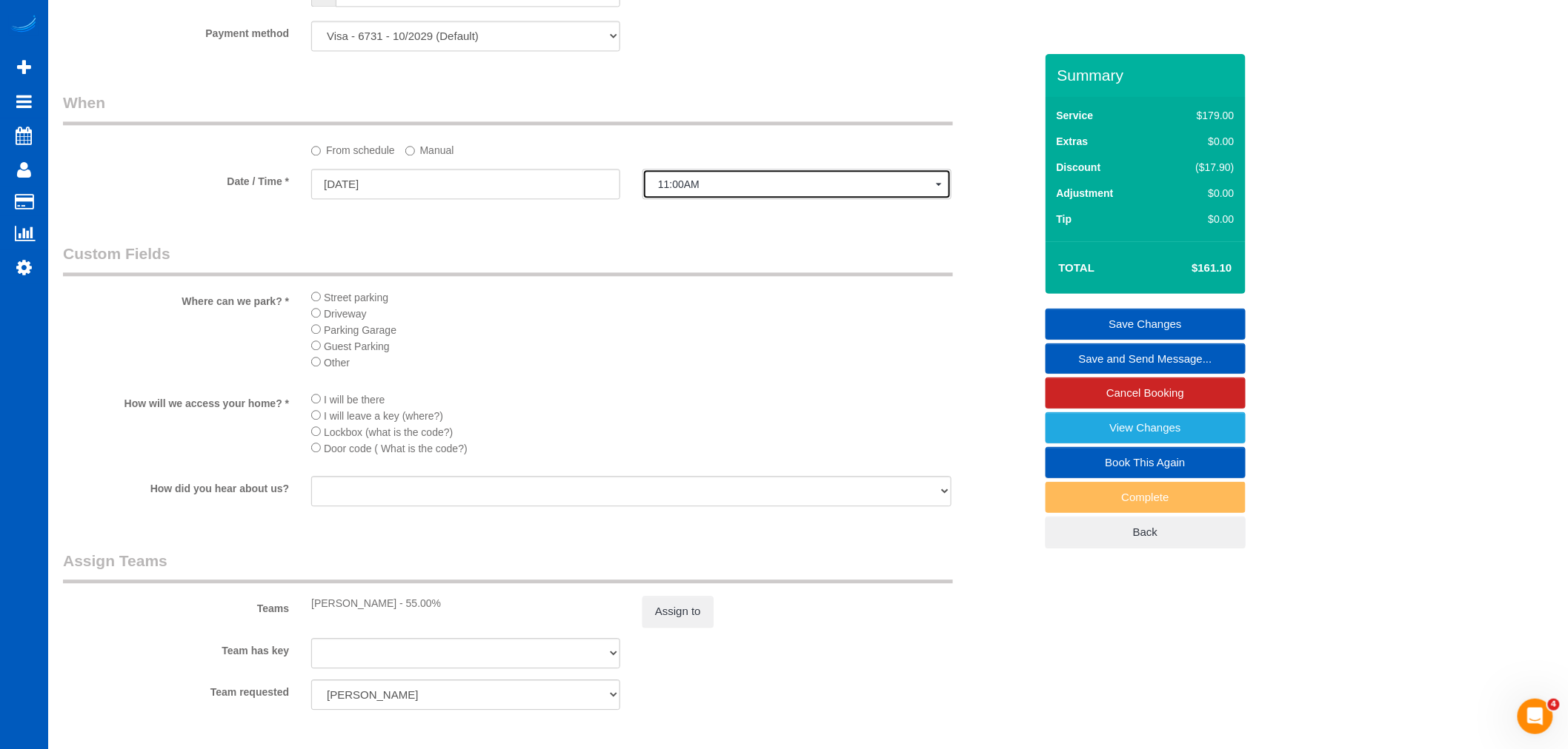
click at [686, 191] on span "11:00AM" at bounding box center [796, 184] width 278 height 12
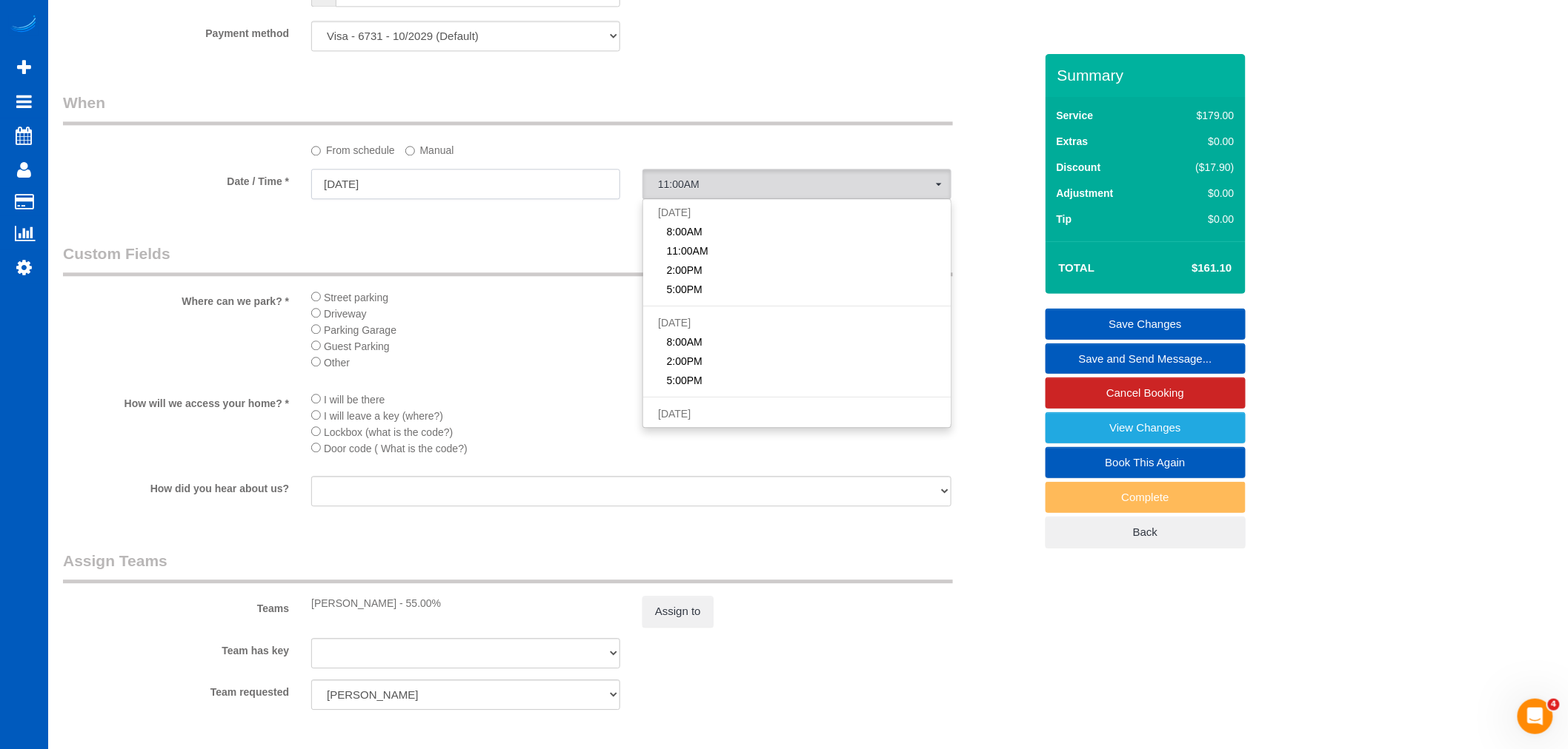
click at [379, 187] on input "08/18/2025" at bounding box center [465, 184] width 309 height 30
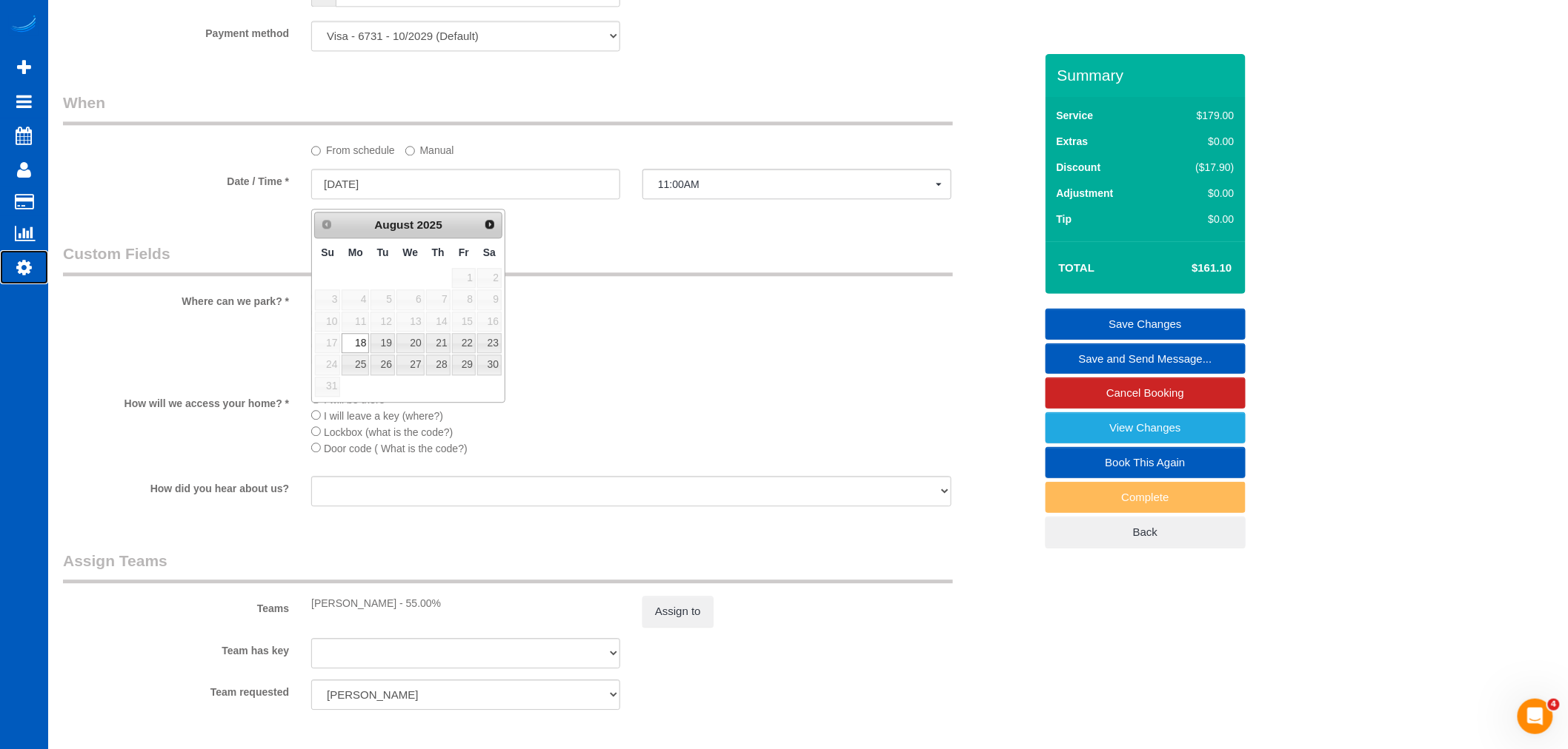
click at [16, 271] on icon at bounding box center [24, 267] width 16 height 18
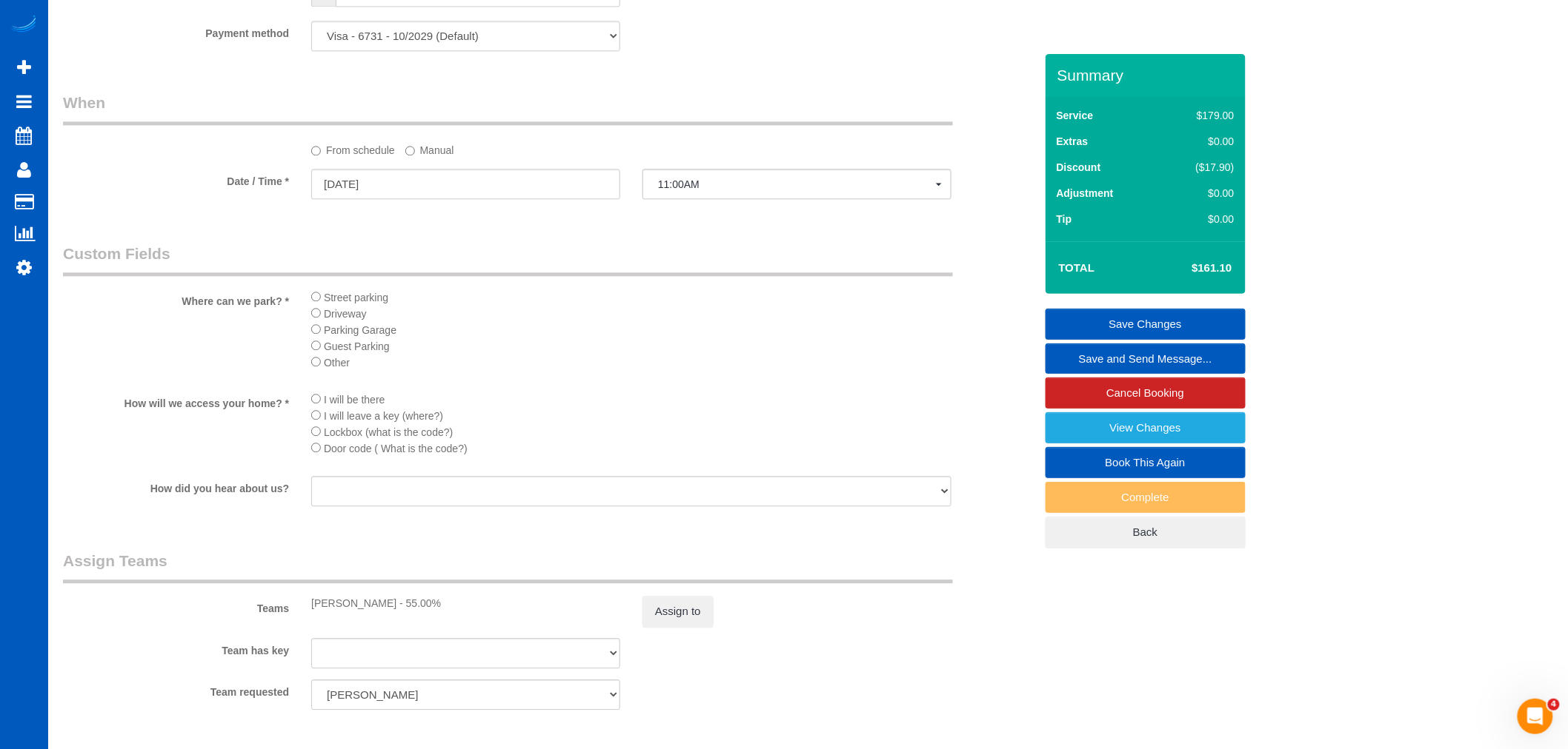
select select "1"
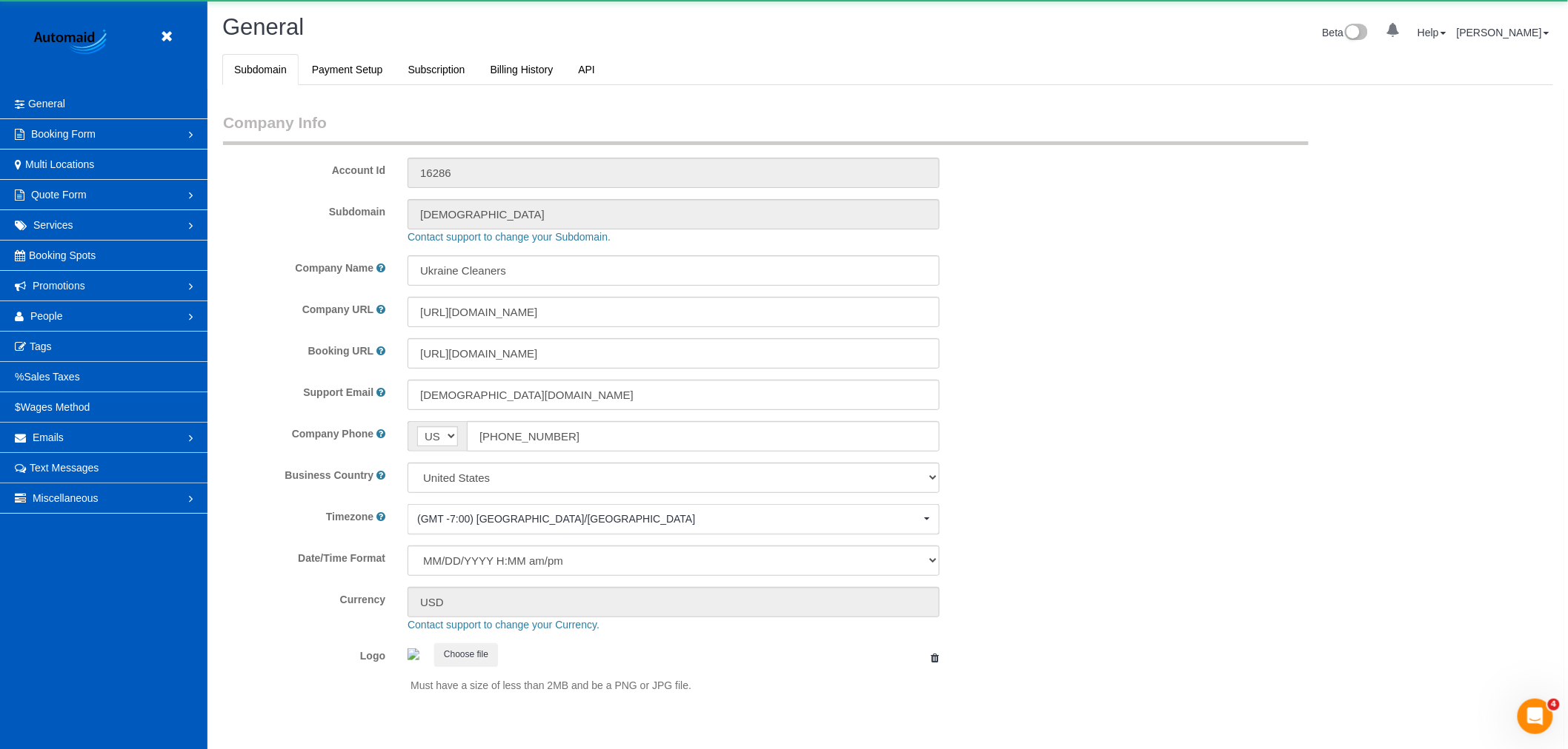
scroll to position [3237, 1568]
click at [70, 317] on link "People" at bounding box center [103, 316] width 208 height 30
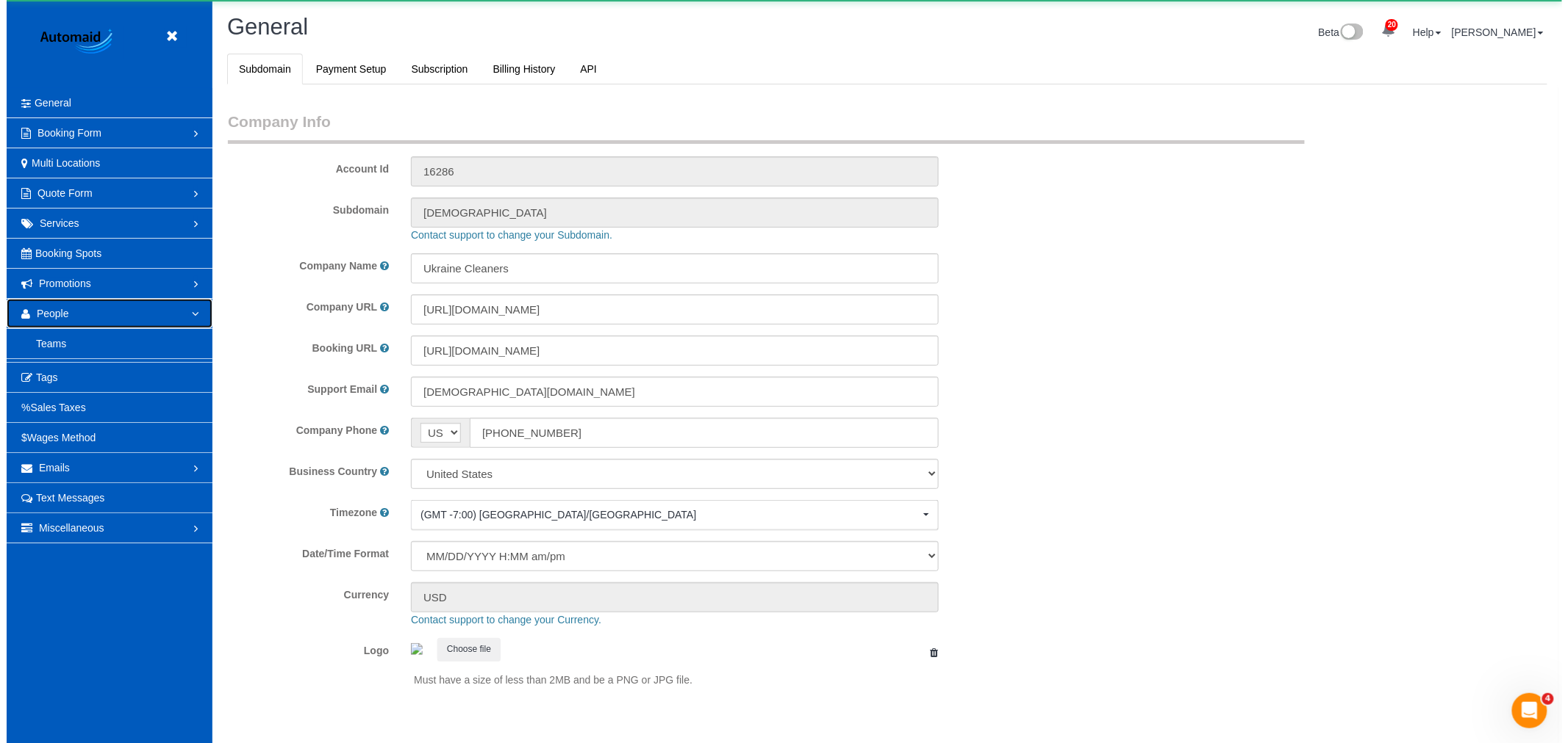
scroll to position [0, 0]
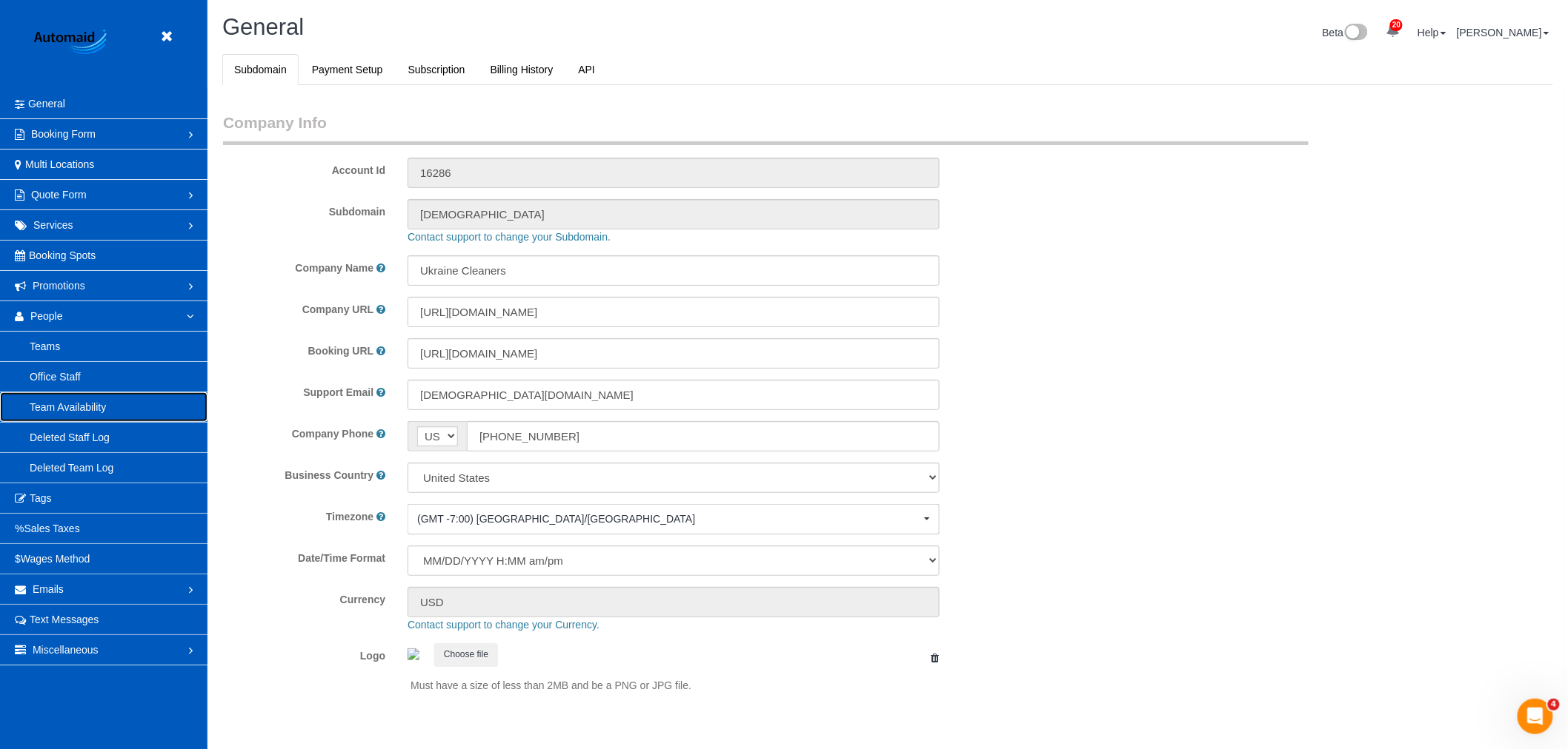
click at [54, 402] on link "Team Availability" at bounding box center [103, 408] width 208 height 30
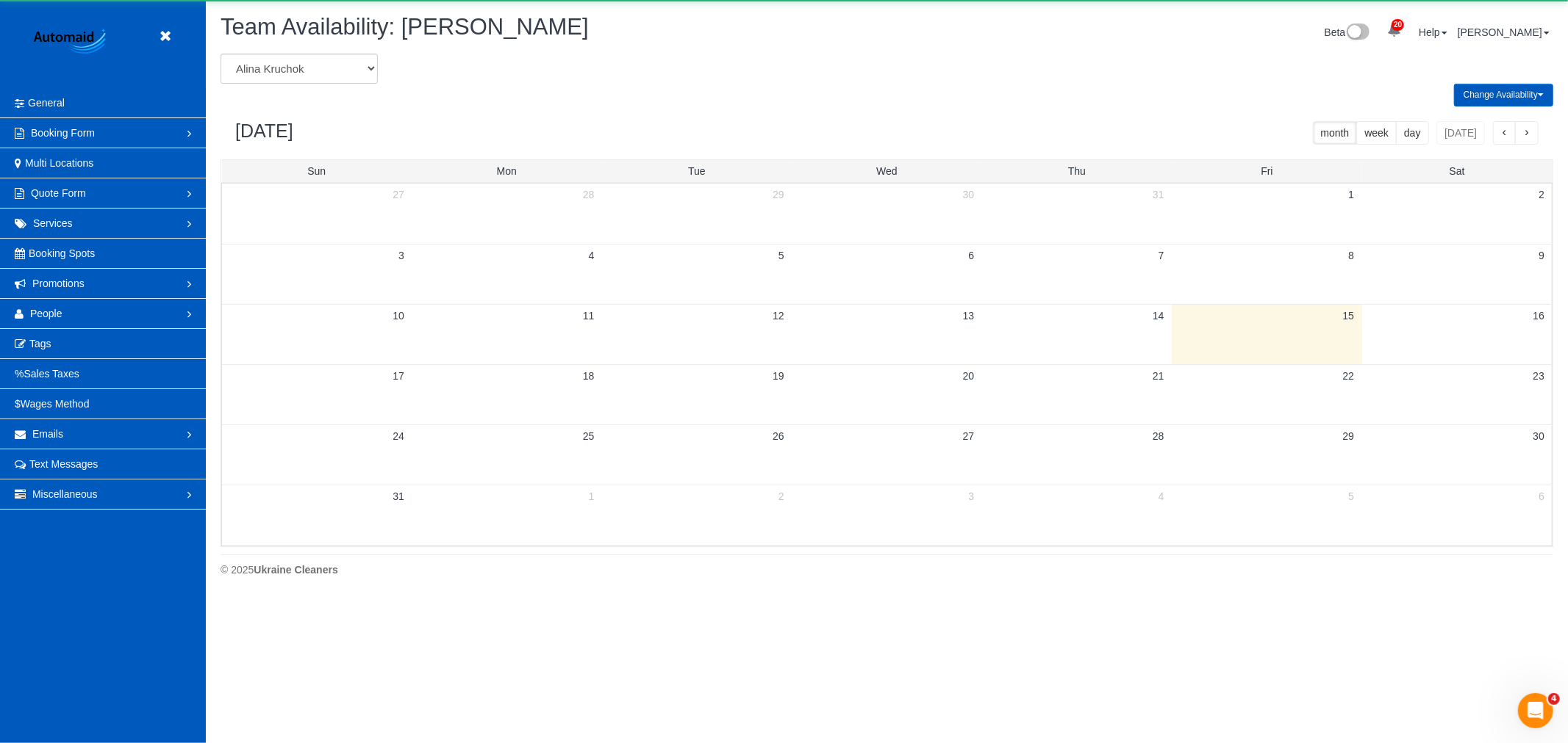
scroll to position [599, 1568]
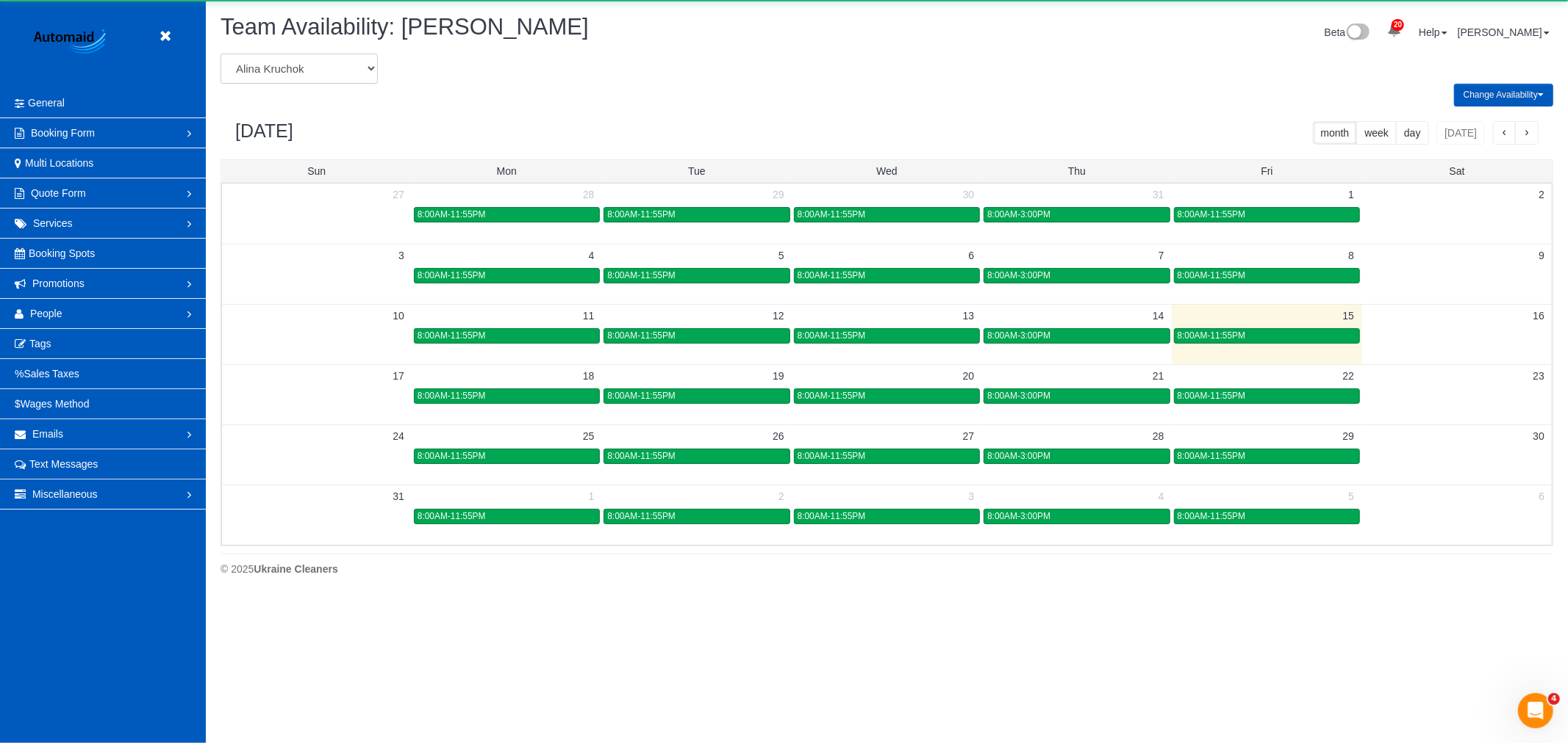
click at [313, 63] on select "Alina Kruchok Alona Kulish Alona Tarasiuk Alona Vikhliaieva Anastasiia Demchenk…" at bounding box center [300, 69] width 157 height 30
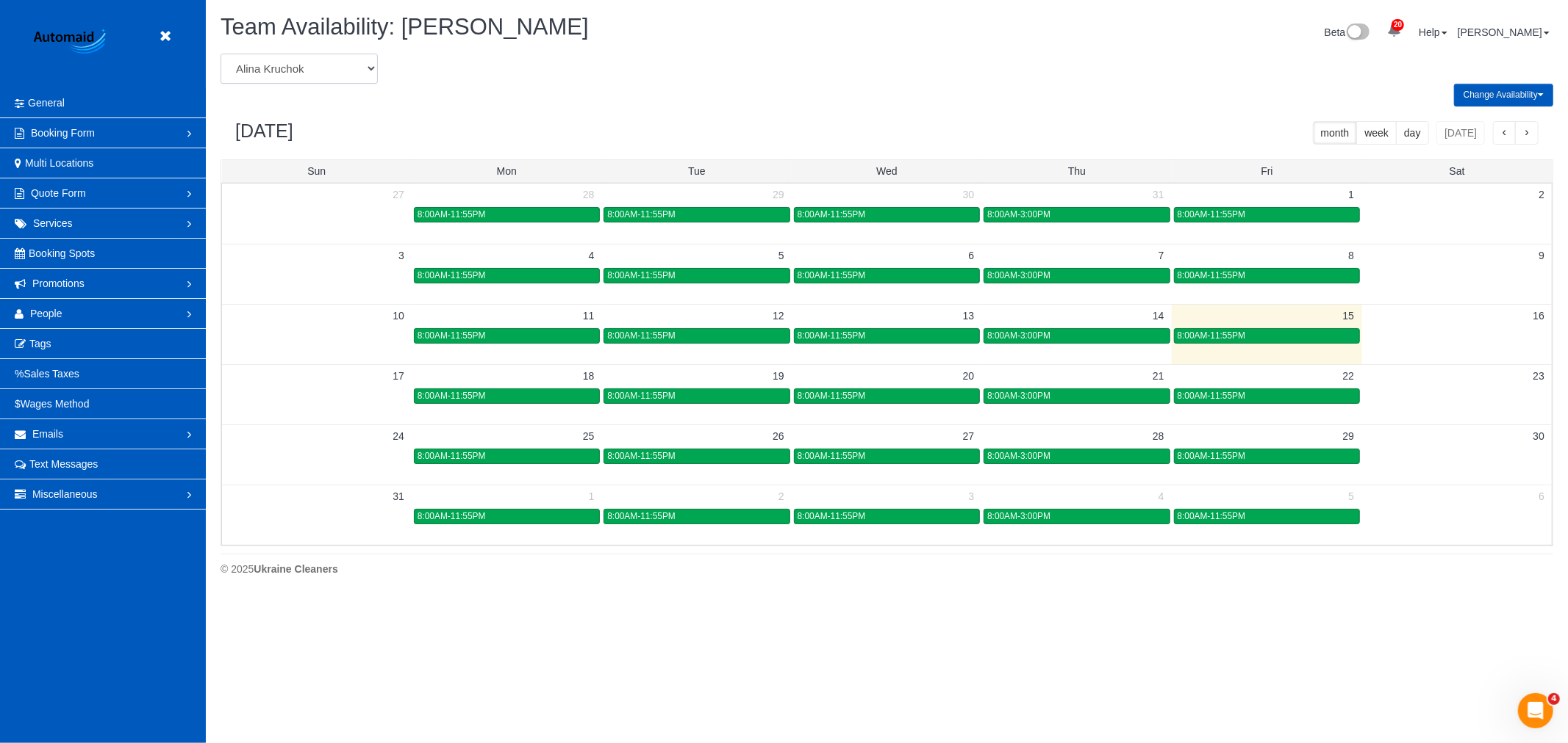
scroll to position [0, 0]
select select "number:30988"
click at [221, 54] on select "Alina Kruchok Alona Kulish Alona Tarasiuk Alona Vikhliaieva Anastasiia Demchenk…" at bounding box center [300, 69] width 157 height 30
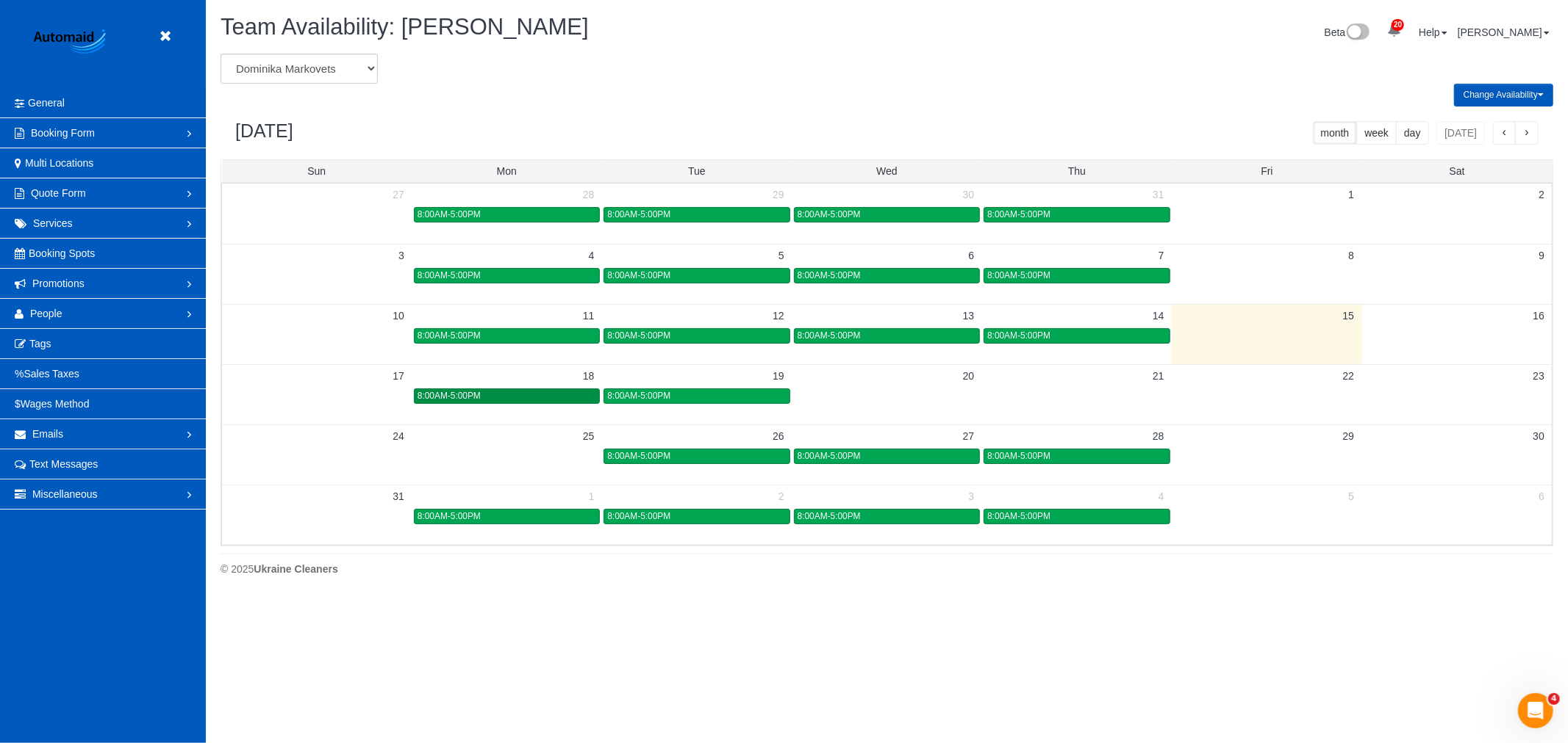
click at [540, 400] on div "8:00AM-5:00PM" at bounding box center [506, 397] width 178 height 11
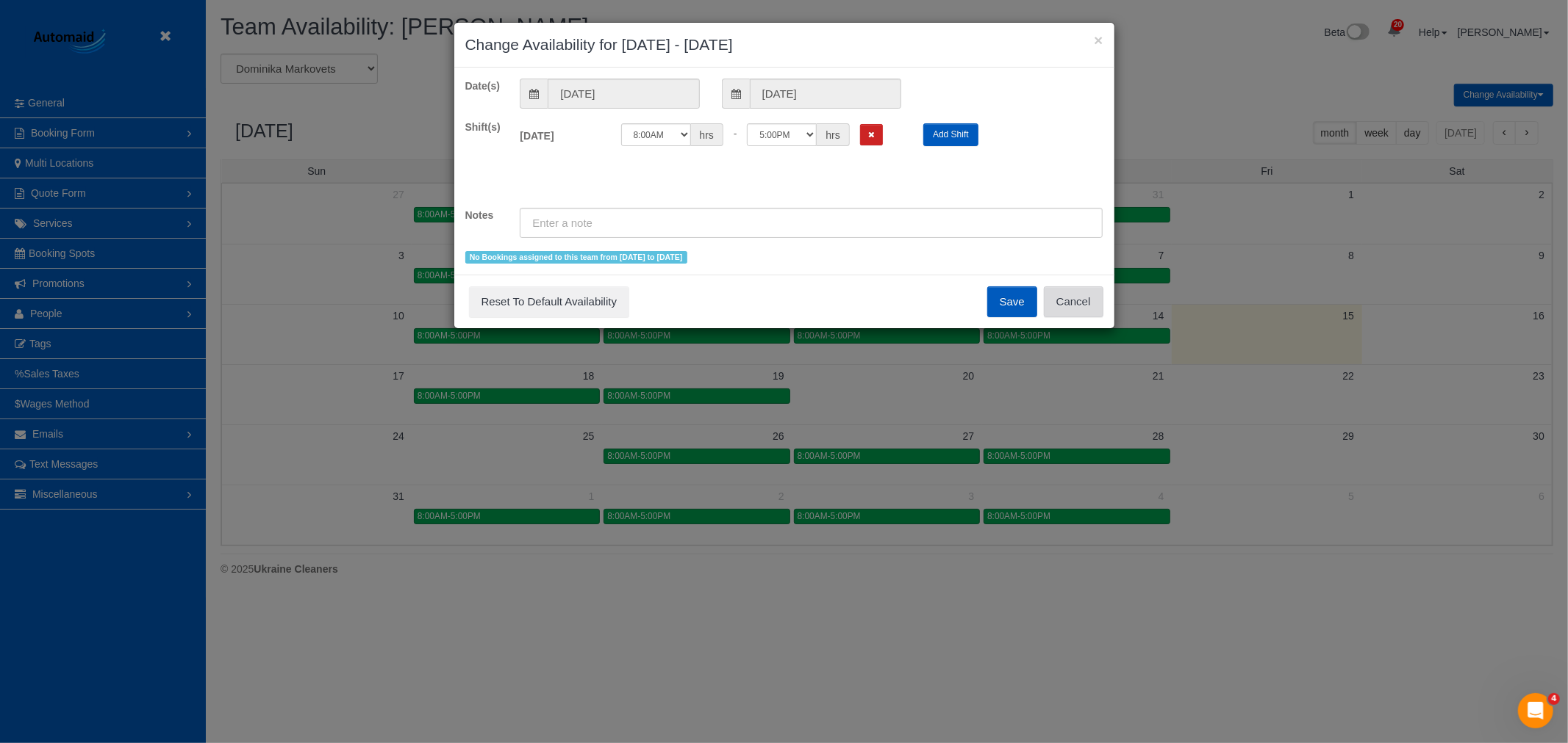
click at [1085, 316] on button "Cancel" at bounding box center [1073, 302] width 59 height 31
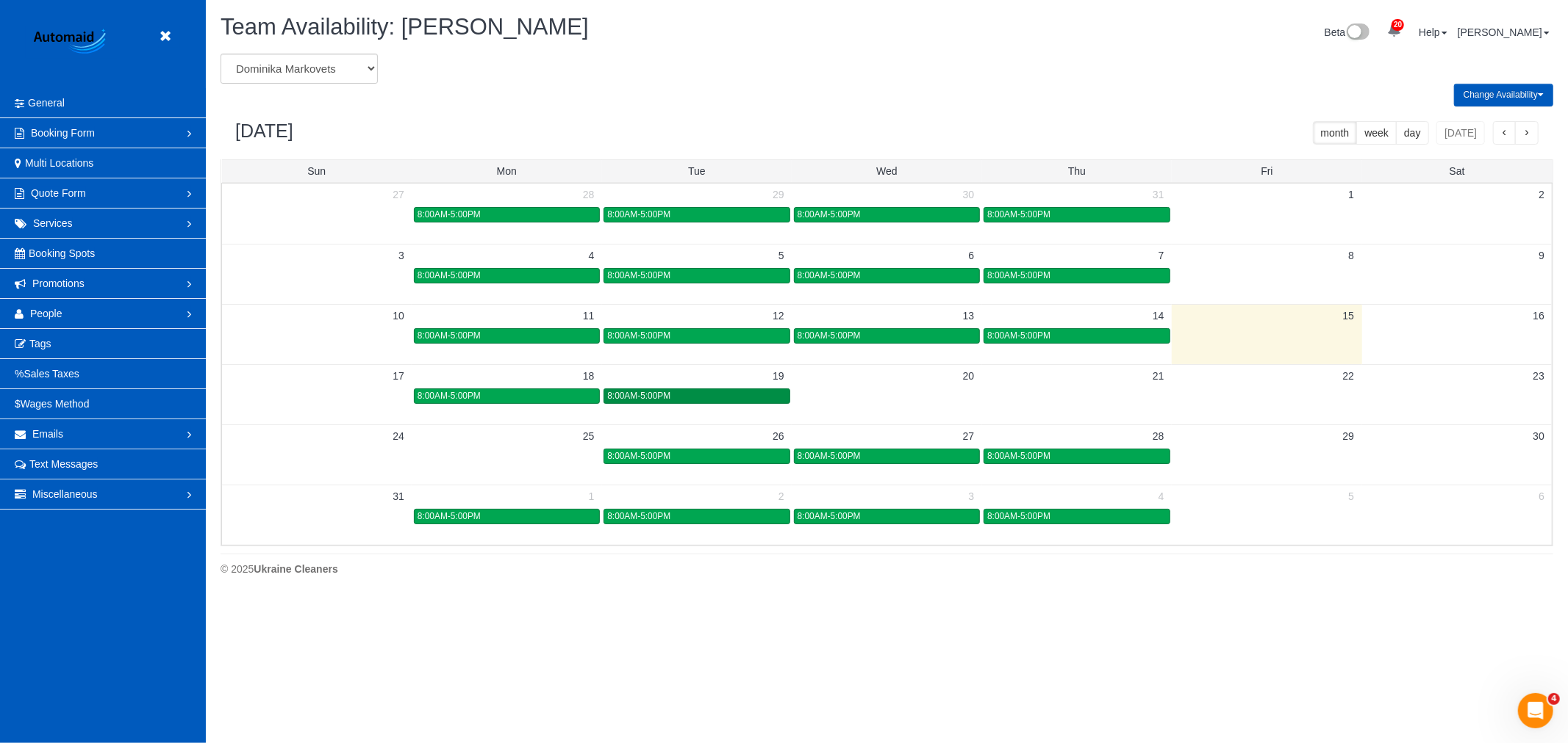
click at [689, 394] on div "8:00AM-5:00PM" at bounding box center [696, 397] width 178 height 11
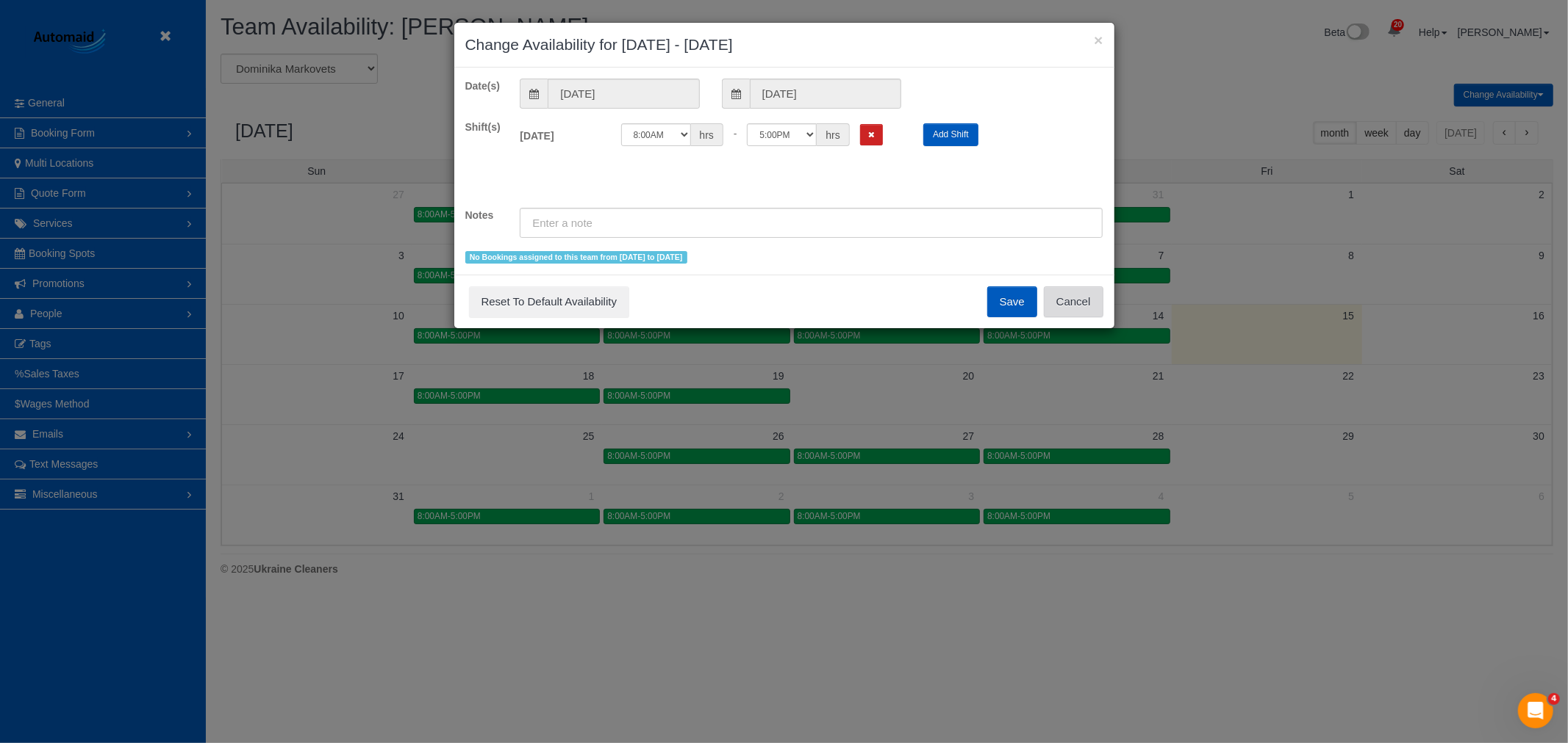
click at [1065, 292] on button "Cancel" at bounding box center [1073, 302] width 59 height 31
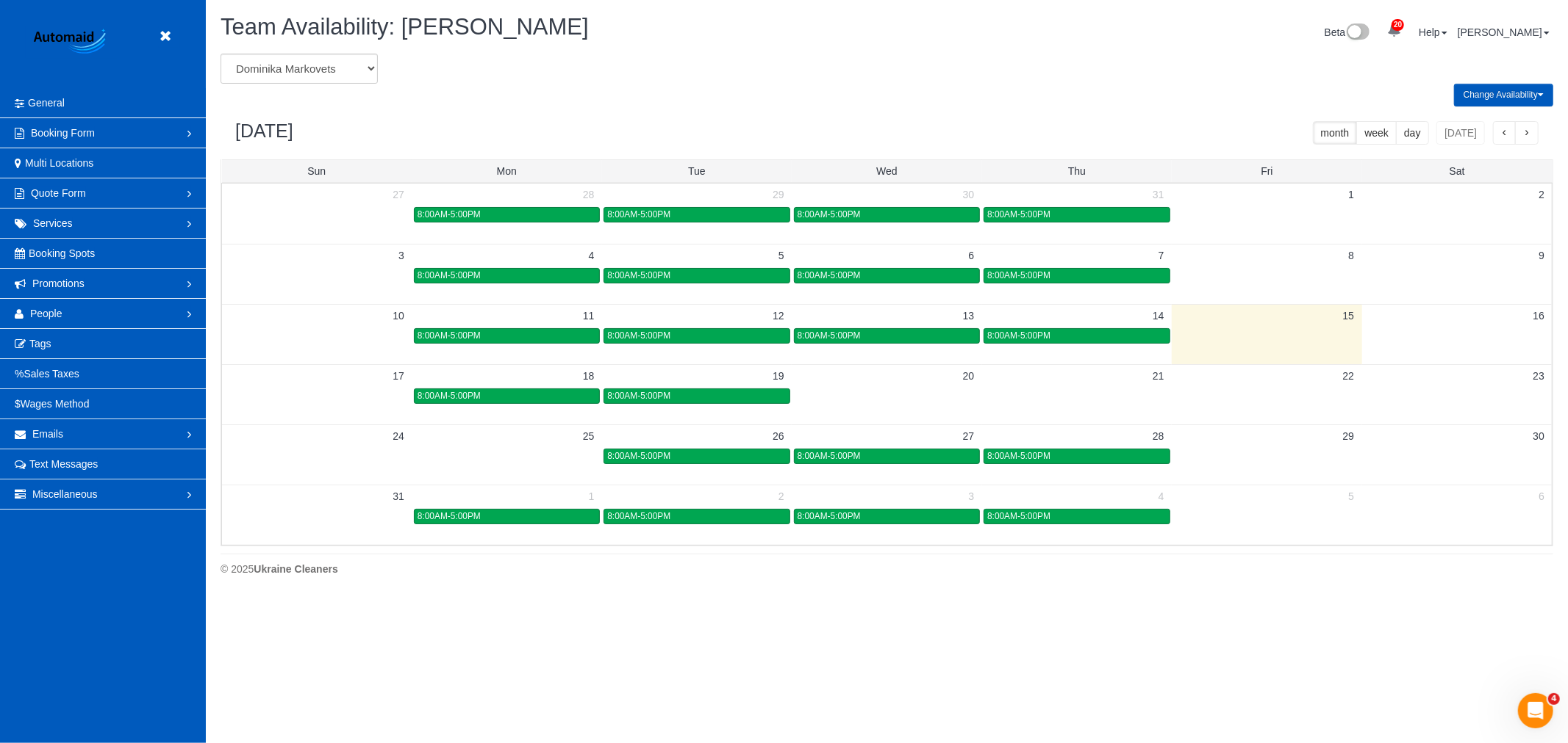
click at [164, 24] on header "Beta" at bounding box center [103, 44] width 206 height 88
click at [164, 34] on icon at bounding box center [165, 36] width 19 height 19
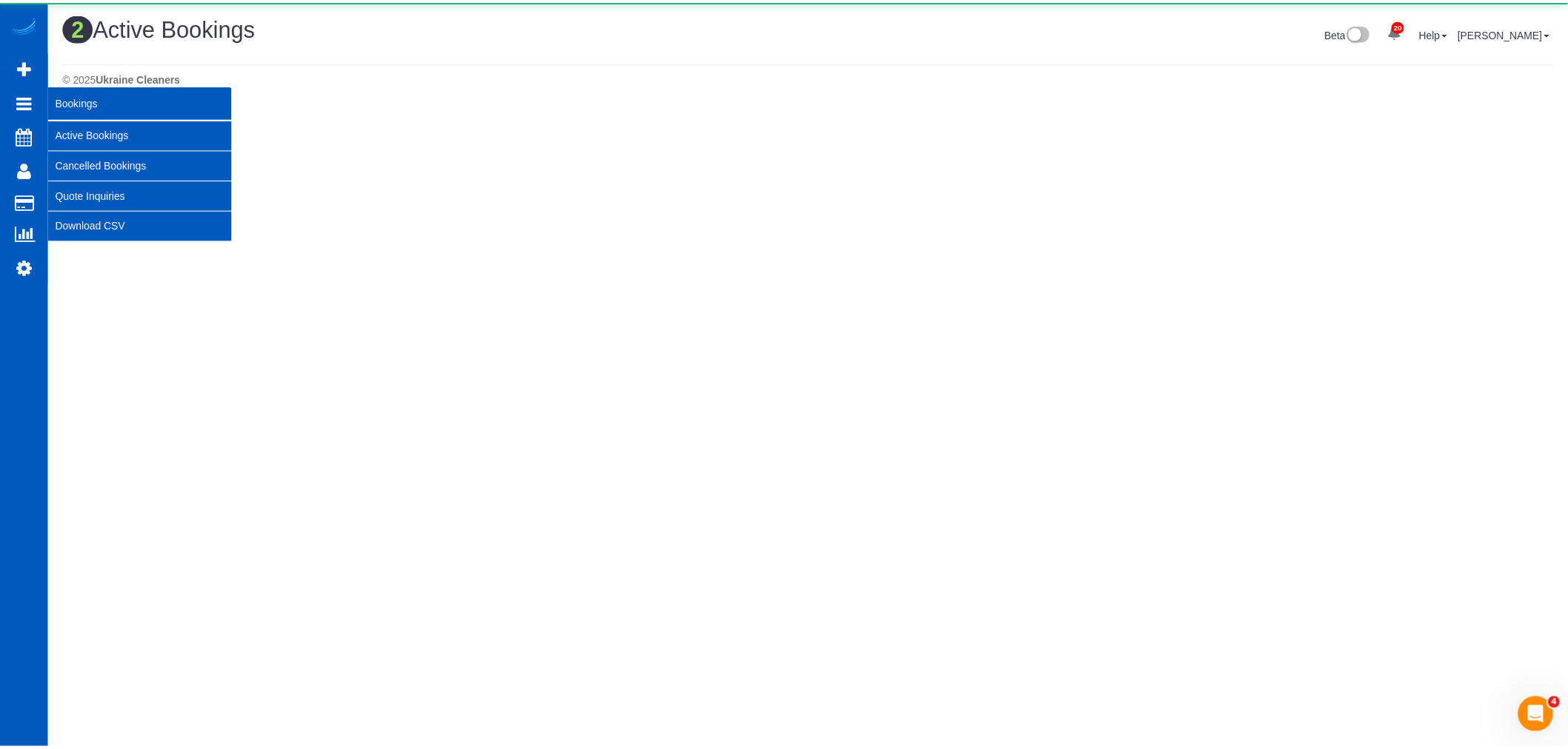
scroll to position [397, 1580]
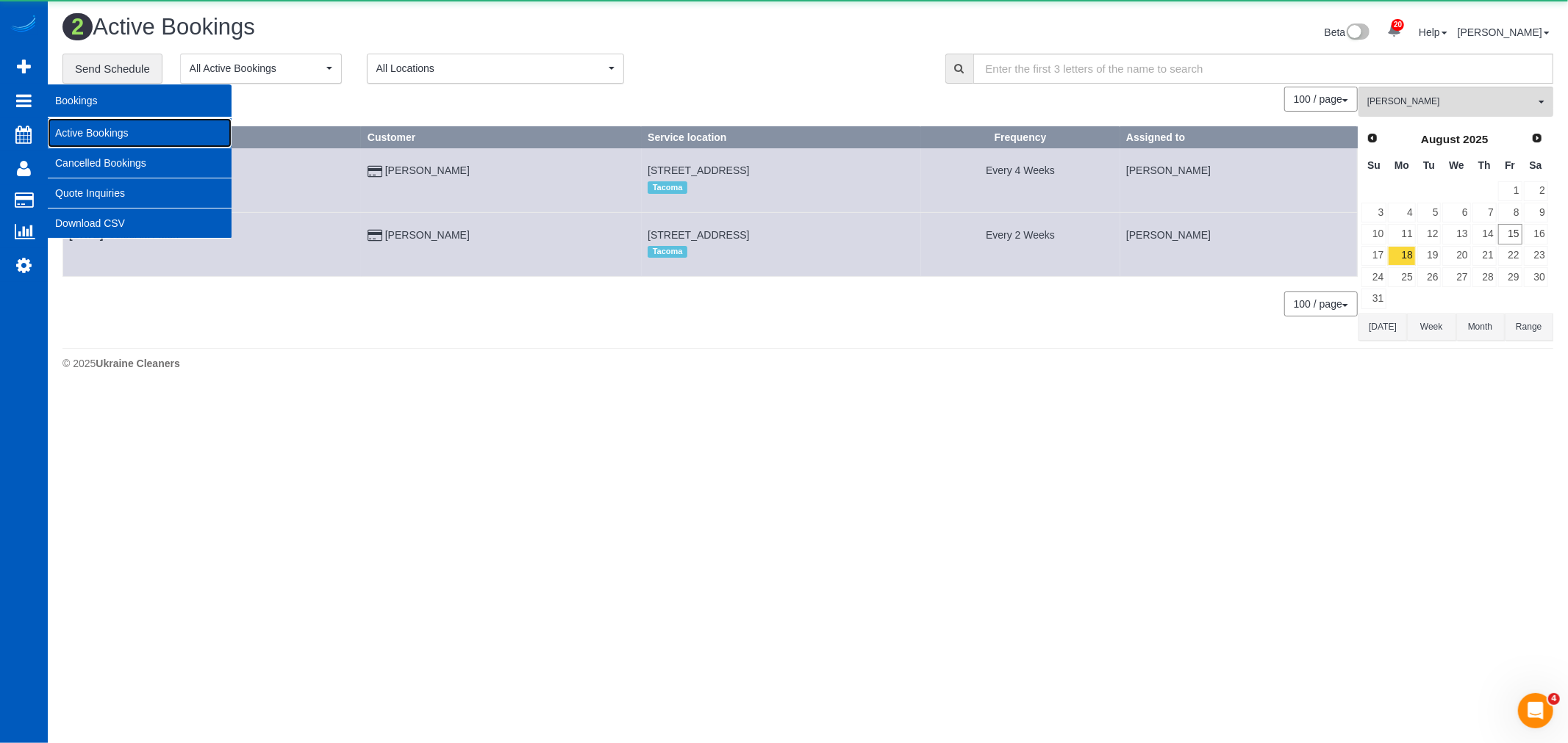
click at [136, 140] on link "Active Bookings" at bounding box center [140, 133] width 184 height 29
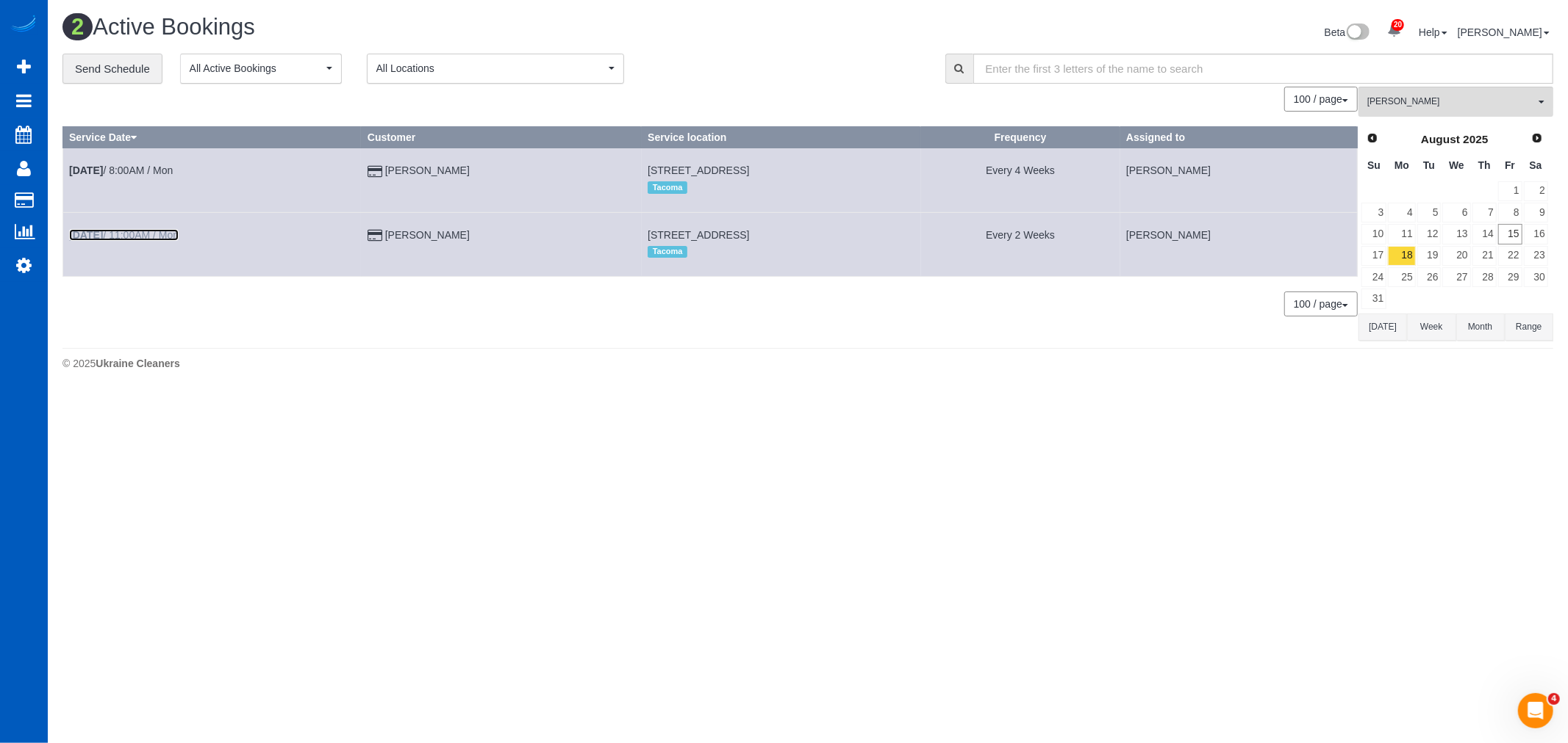
click at [132, 233] on link "Aug 18th / 11:00AM / Mon" at bounding box center [124, 235] width 110 height 12
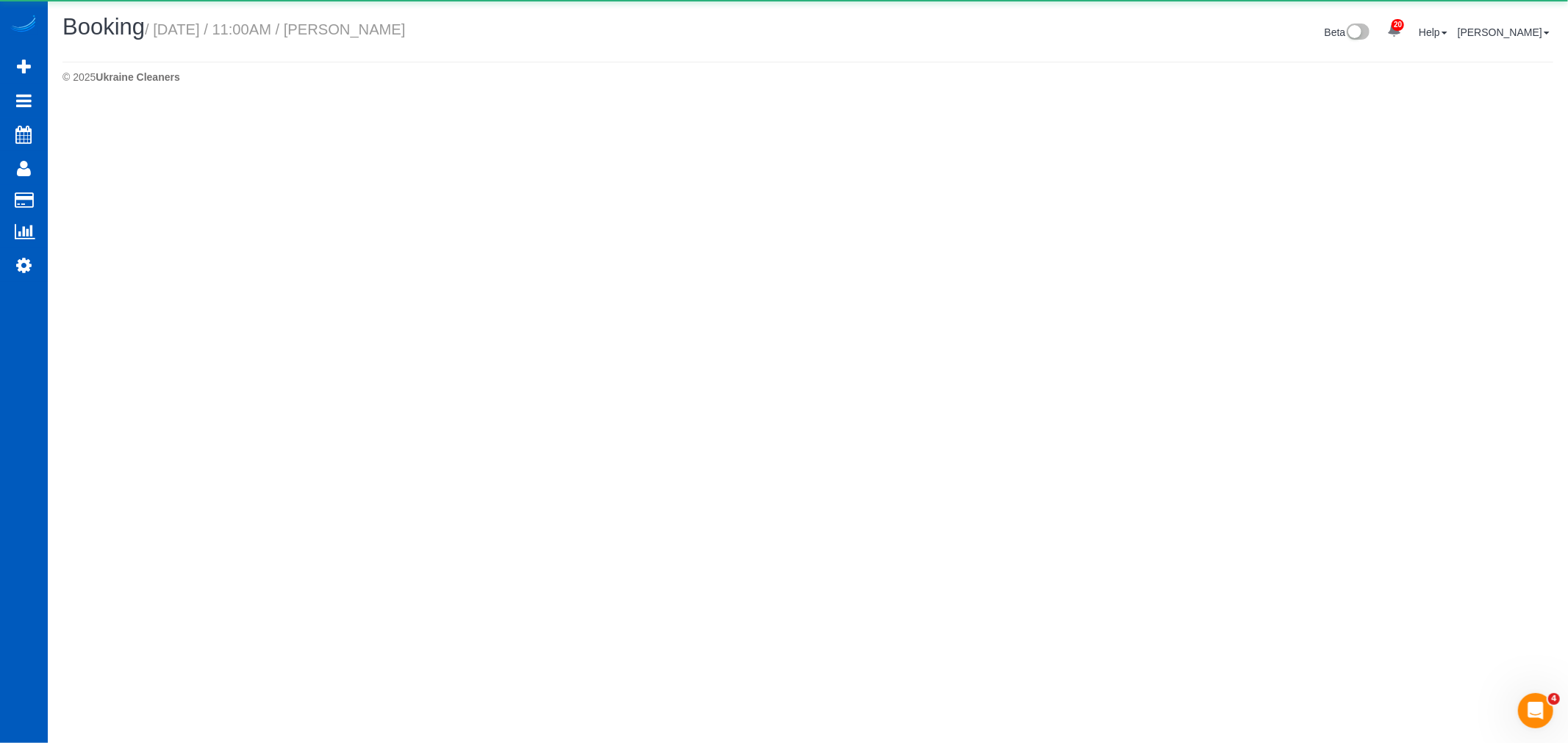
select select "WA"
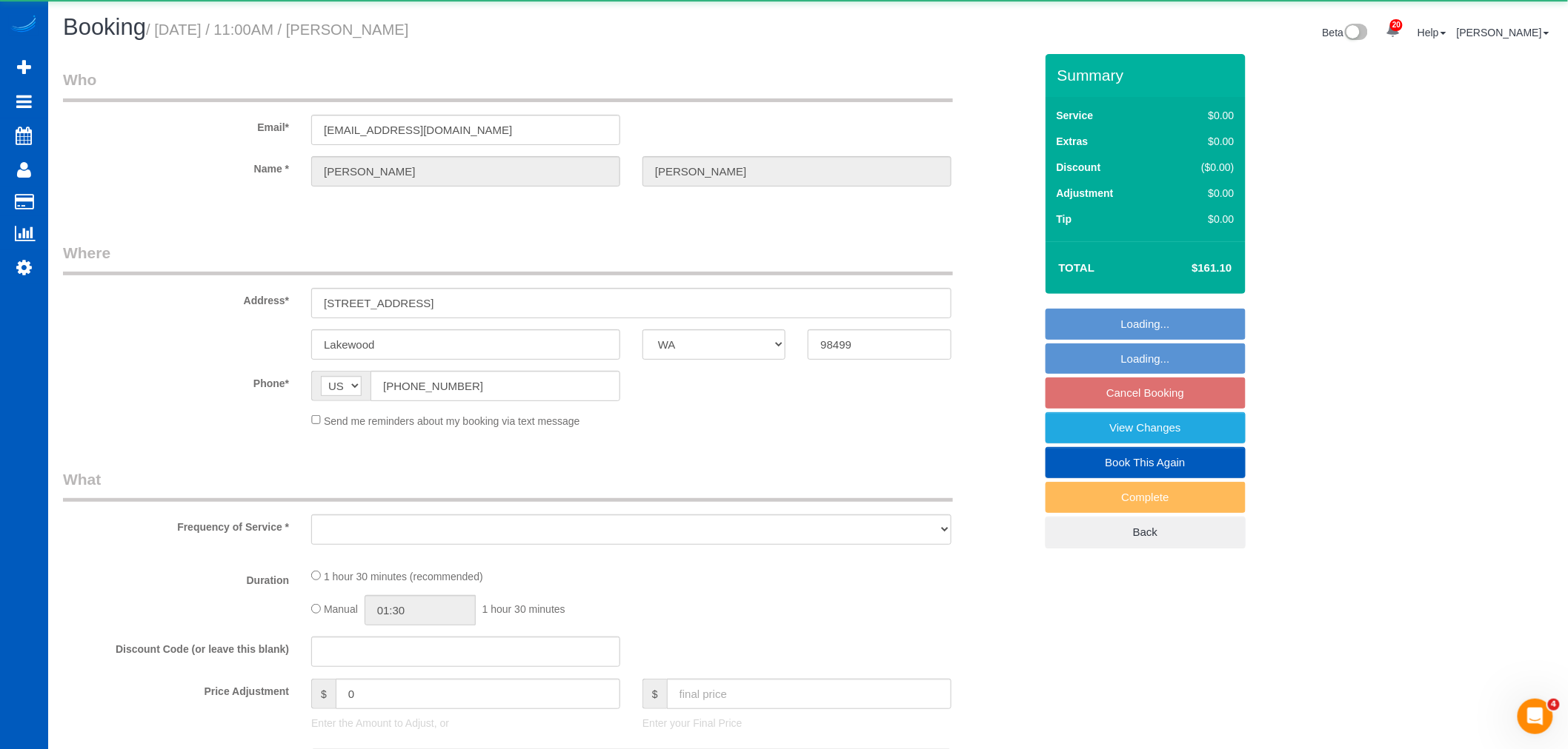
select select "object:6948"
select select "string:fspay-0b45c192-b89a-4771-afae-0127c867542d"
select select "24491"
select select "199"
select select "1001"
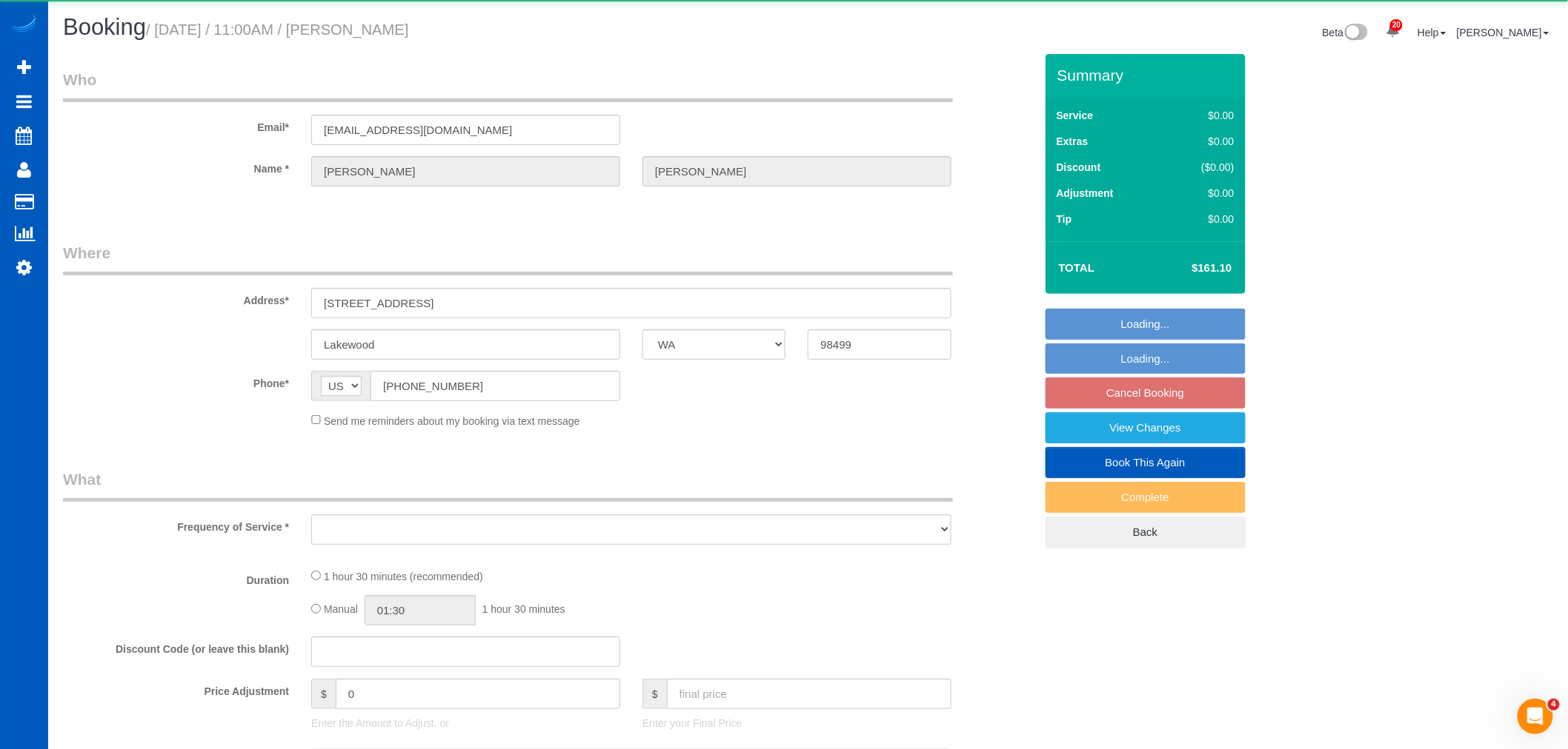
select select "2"
select select "spot38"
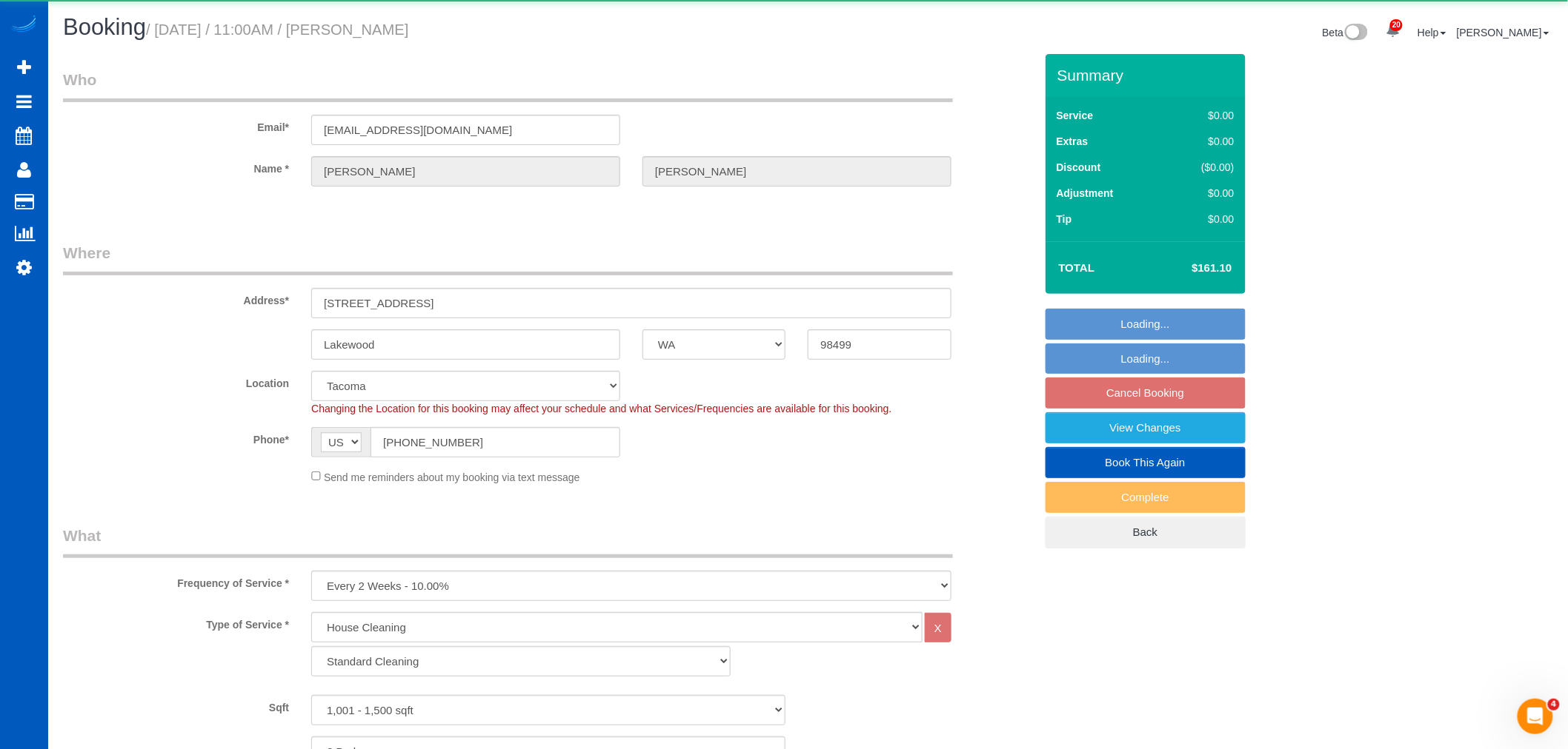
select select "object:7247"
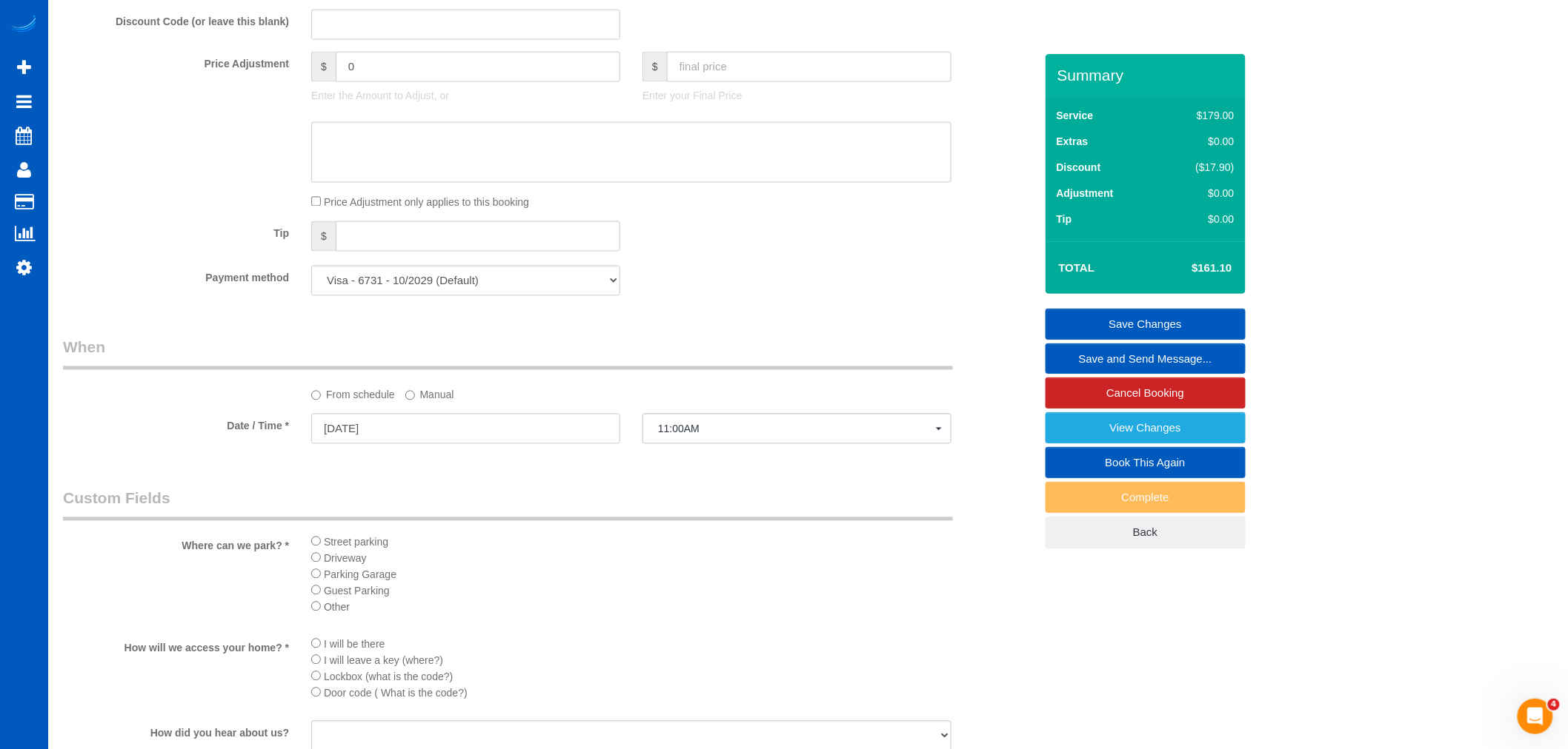
scroll to position [1234, 0]
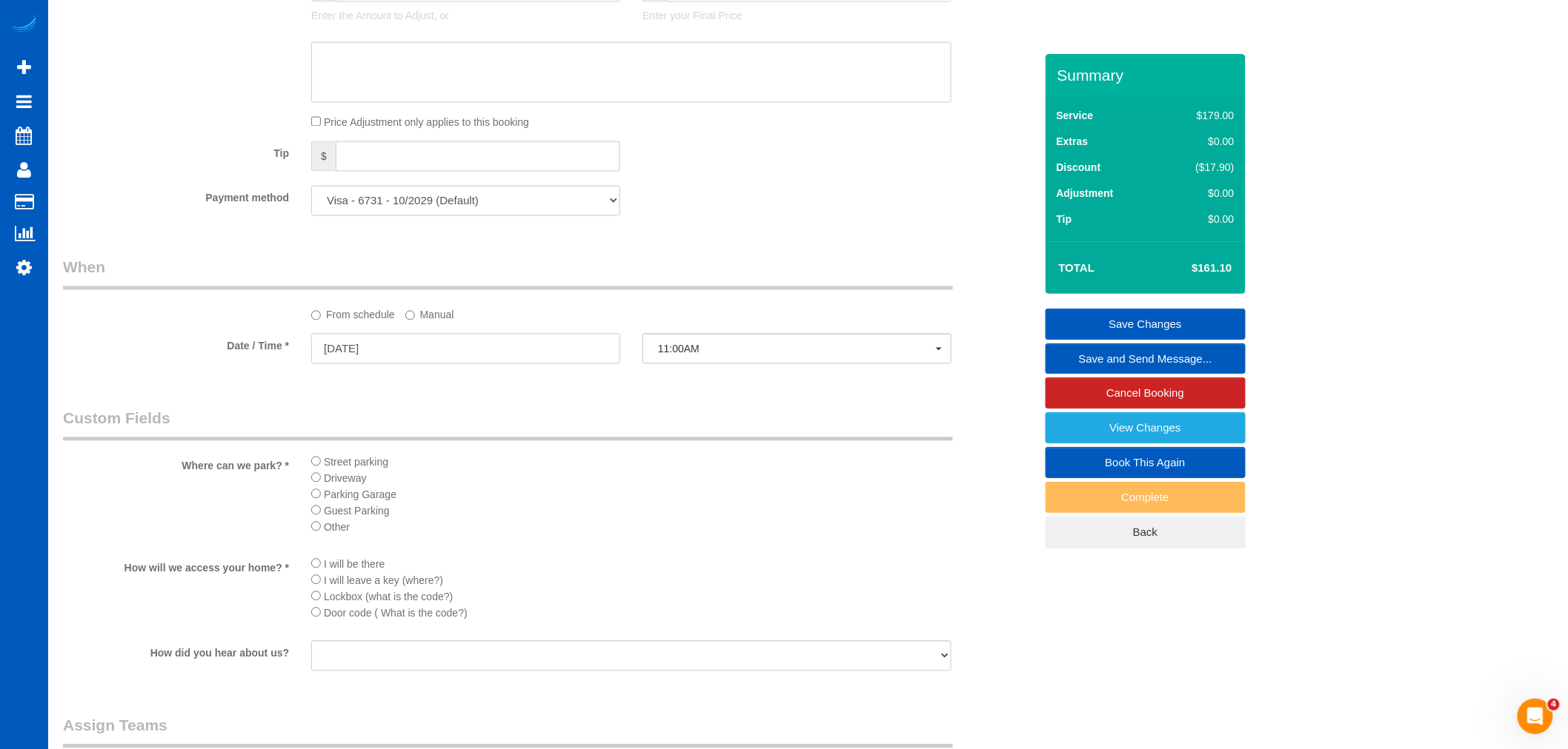
click at [391, 359] on input "08/18/2025" at bounding box center [465, 348] width 309 height 30
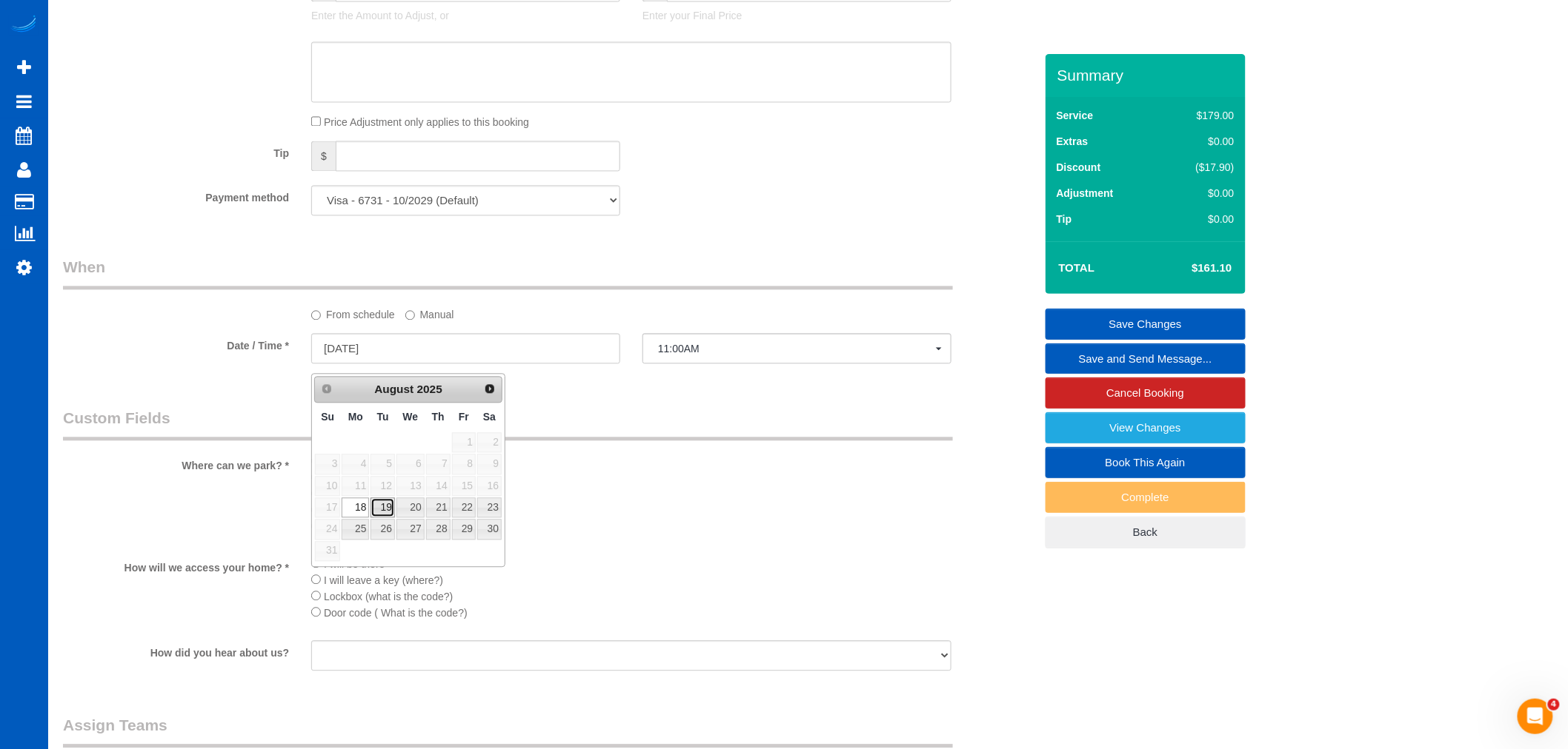
click at [384, 508] on link "19" at bounding box center [382, 508] width 23 height 20
type input "08/19/2025"
select select "spot41"
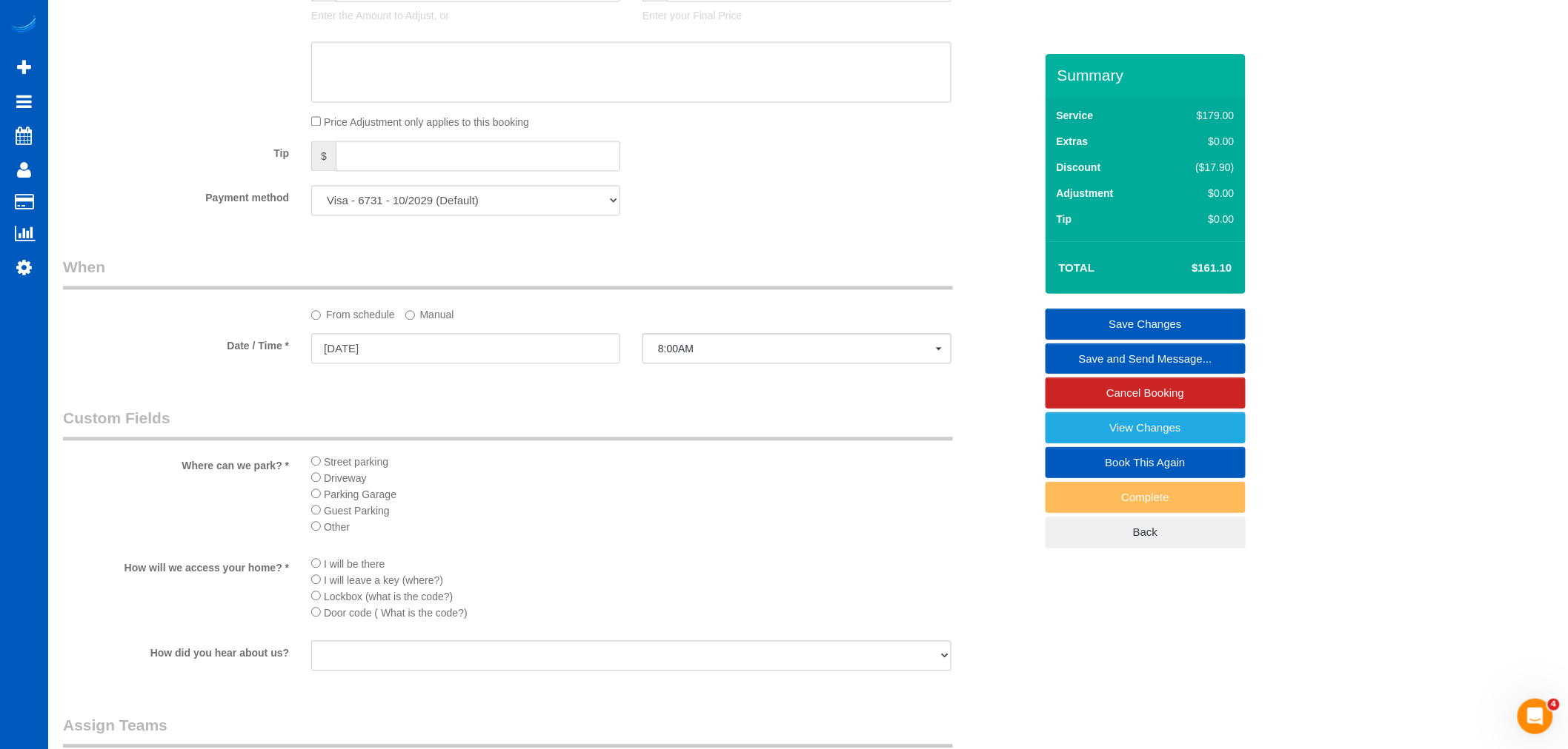
click at [749, 338] on sui-booking-spot "From schedule Manual Date / Time * 08/19/2025 8:00AM Mon August 18th 8:00AM 11:…" at bounding box center [549, 311] width 971 height 110
click at [745, 352] on span "8:00AM" at bounding box center [796, 348] width 278 height 12
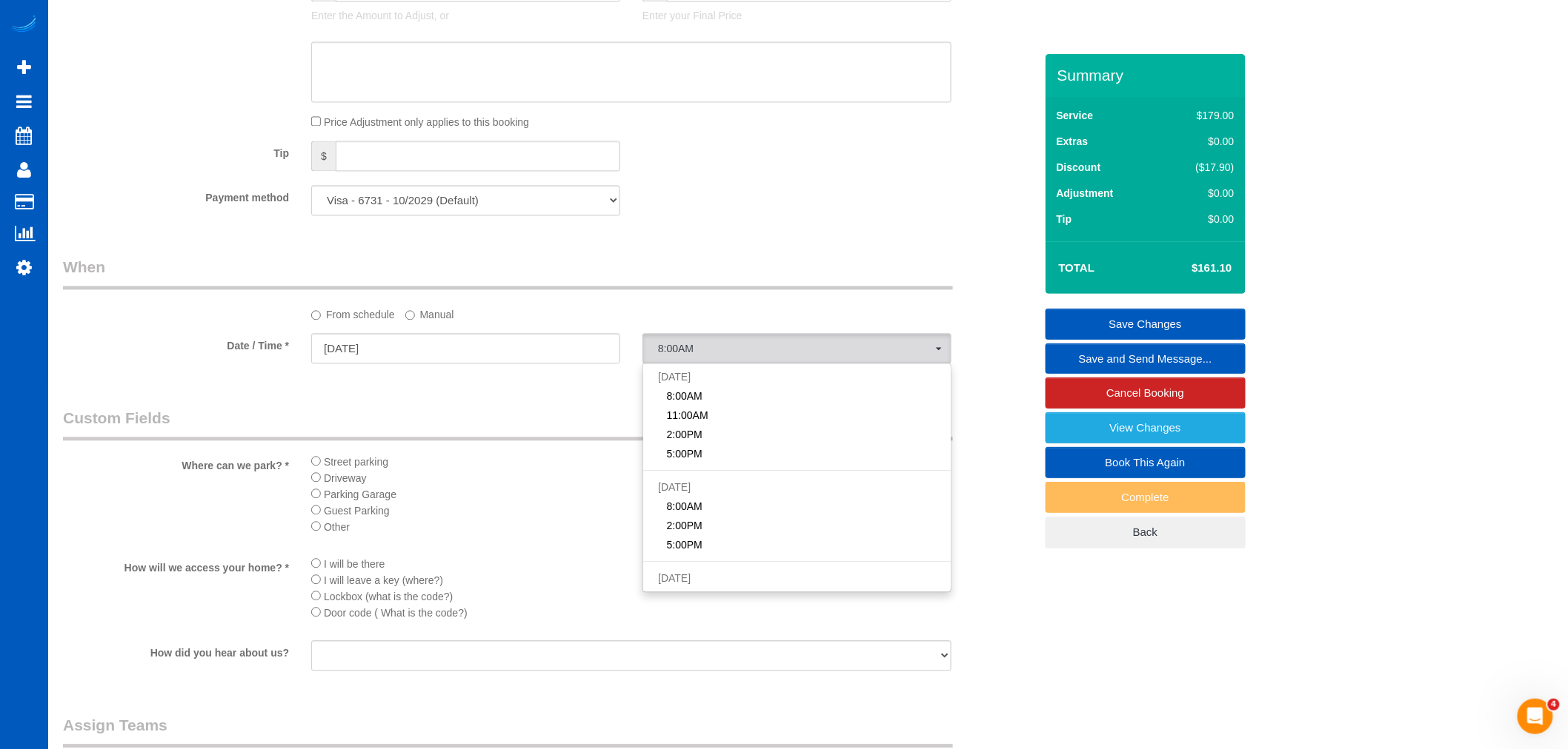
click at [420, 322] on label "Manual" at bounding box center [430, 312] width 49 height 20
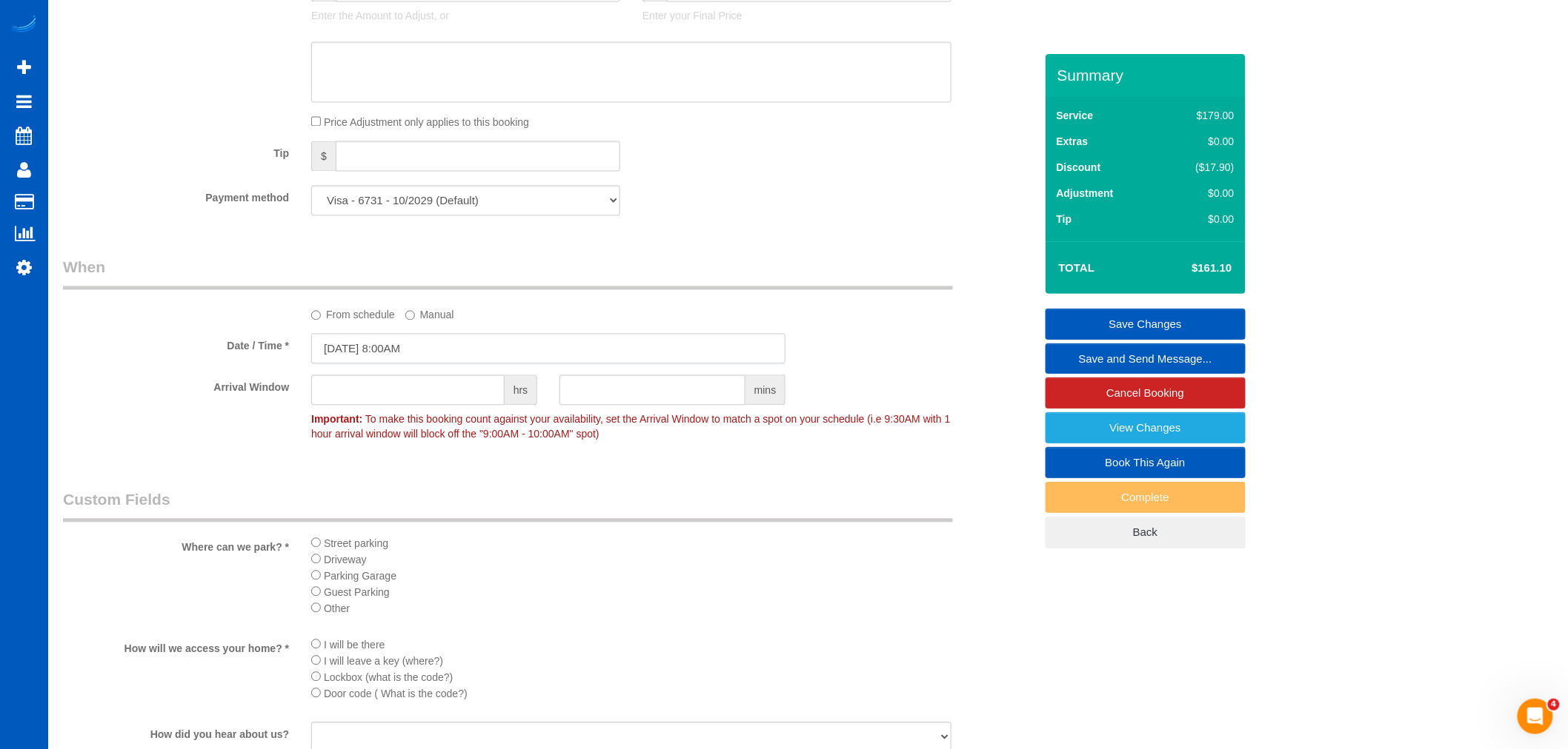
click at [394, 347] on input "08/19/2025 8:00AM" at bounding box center [548, 348] width 474 height 30
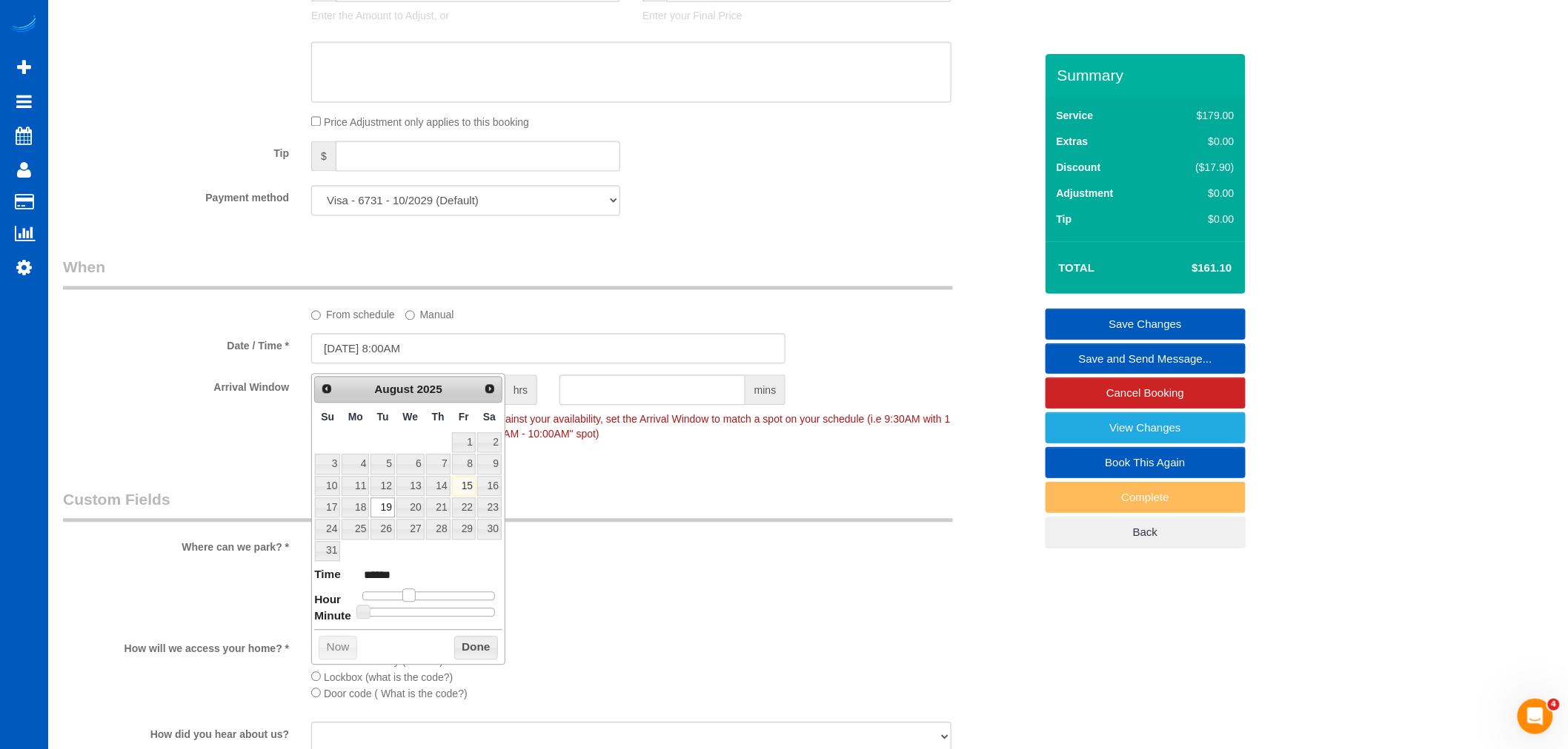
type input "08/19/2025 9:00AM"
type input "******"
type input "08/19/2025 10:00AM"
type input "*******"
type input "08/19/2025 11:00AM"
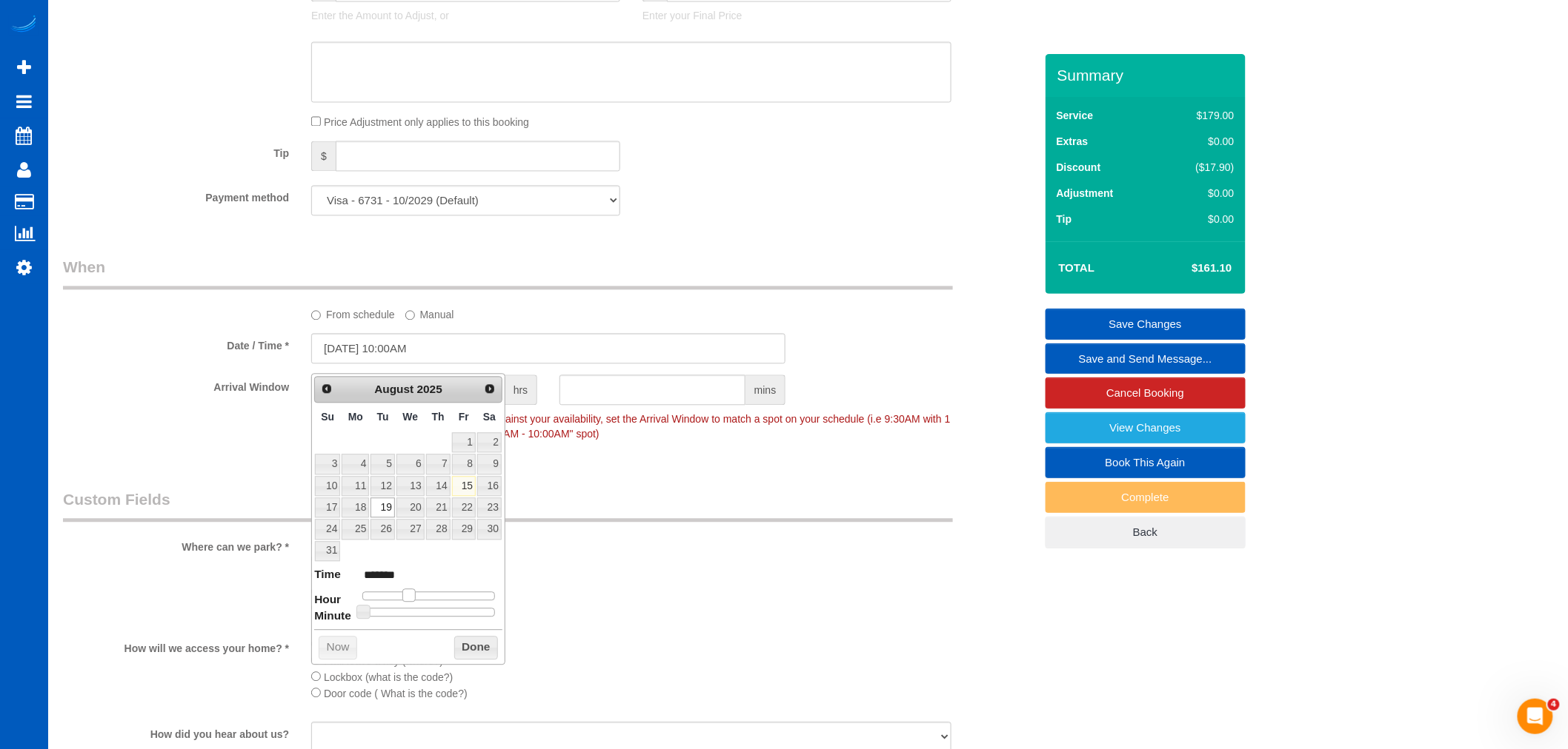
type input "*******"
type input "08/19/2025 12:00PM"
type input "*******"
type input "08/19/2025 10:00AM"
type input "*******"
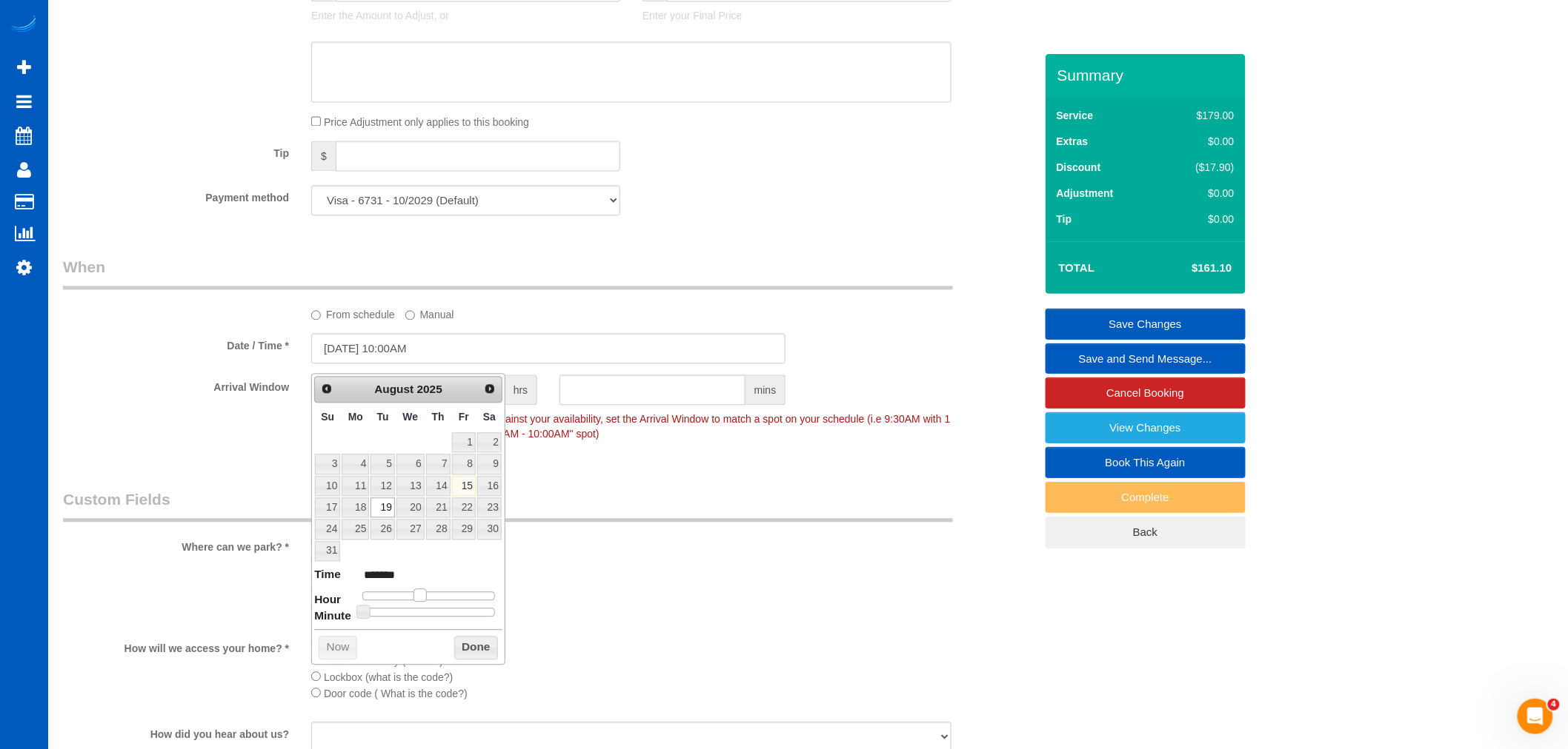
type input "08/19/2025 11:00AM"
type input "*******"
drag, startPoint x: 409, startPoint y: 597, endPoint x: 428, endPoint y: 596, distance: 19.0
click at [428, 596] on span at bounding box center [426, 595] width 13 height 13
click at [475, 656] on button "Done" at bounding box center [476, 648] width 44 height 23
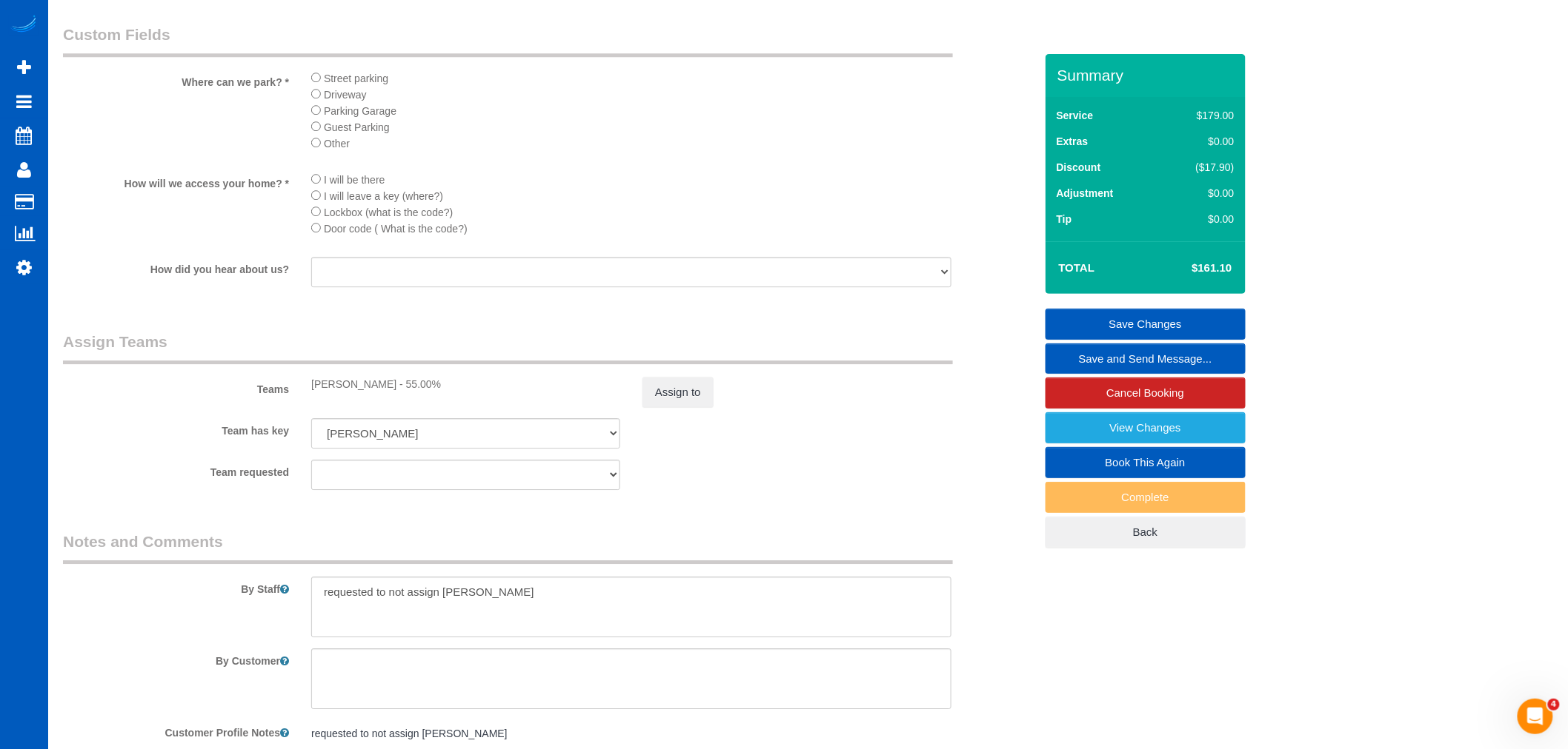
scroll to position [1727, 0]
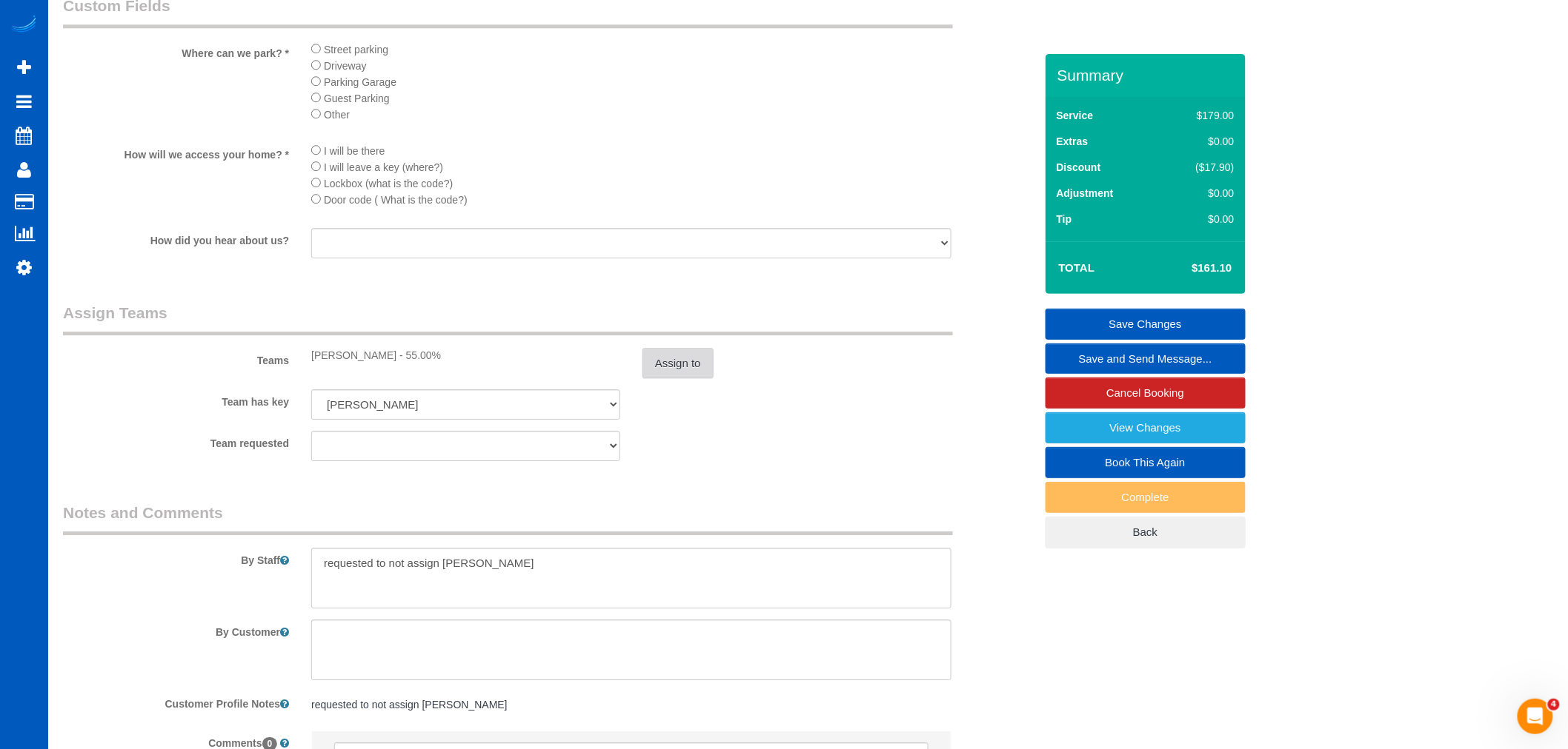
click at [698, 379] on button "Assign to" at bounding box center [677, 363] width 71 height 31
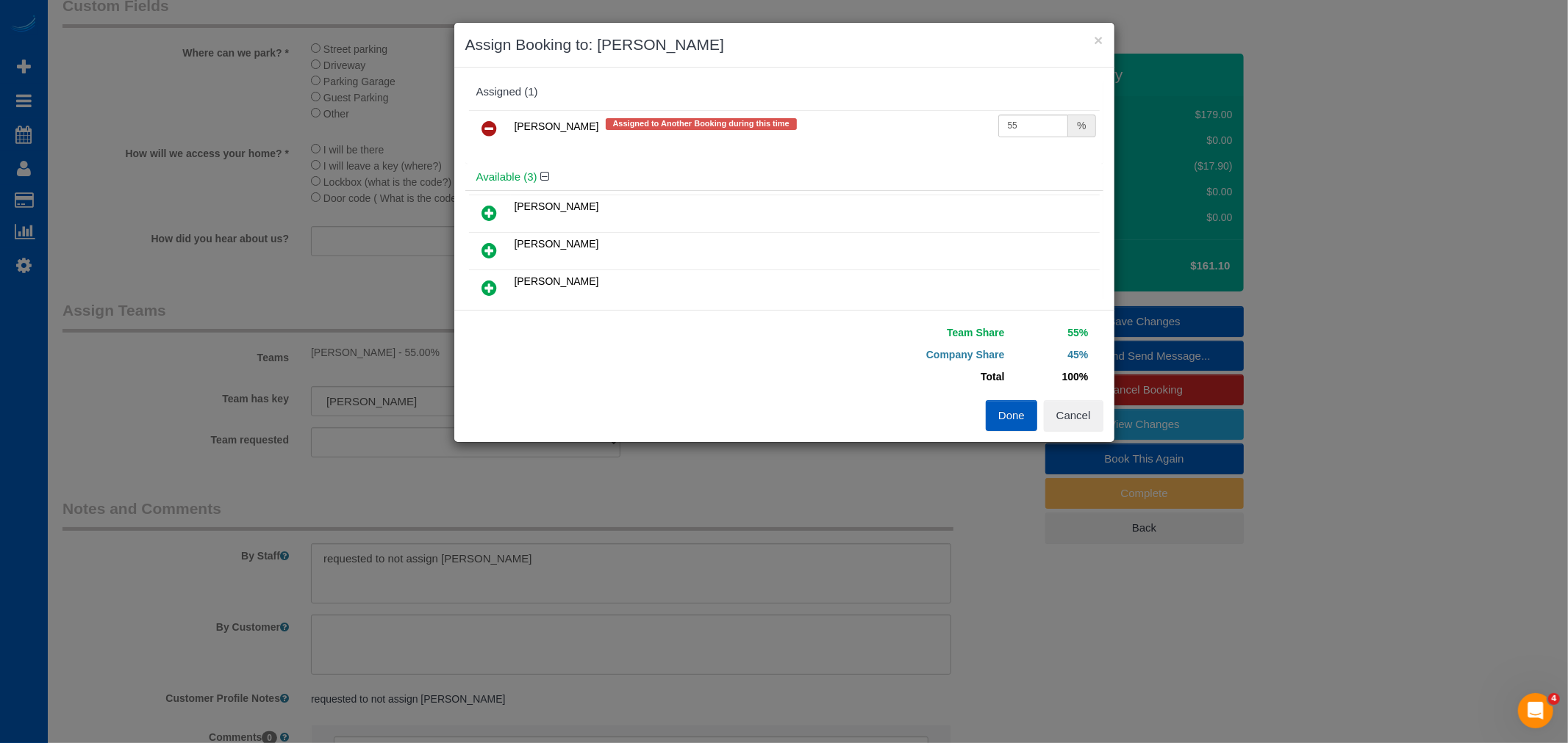
click at [482, 115] on link at bounding box center [489, 130] width 35 height 29
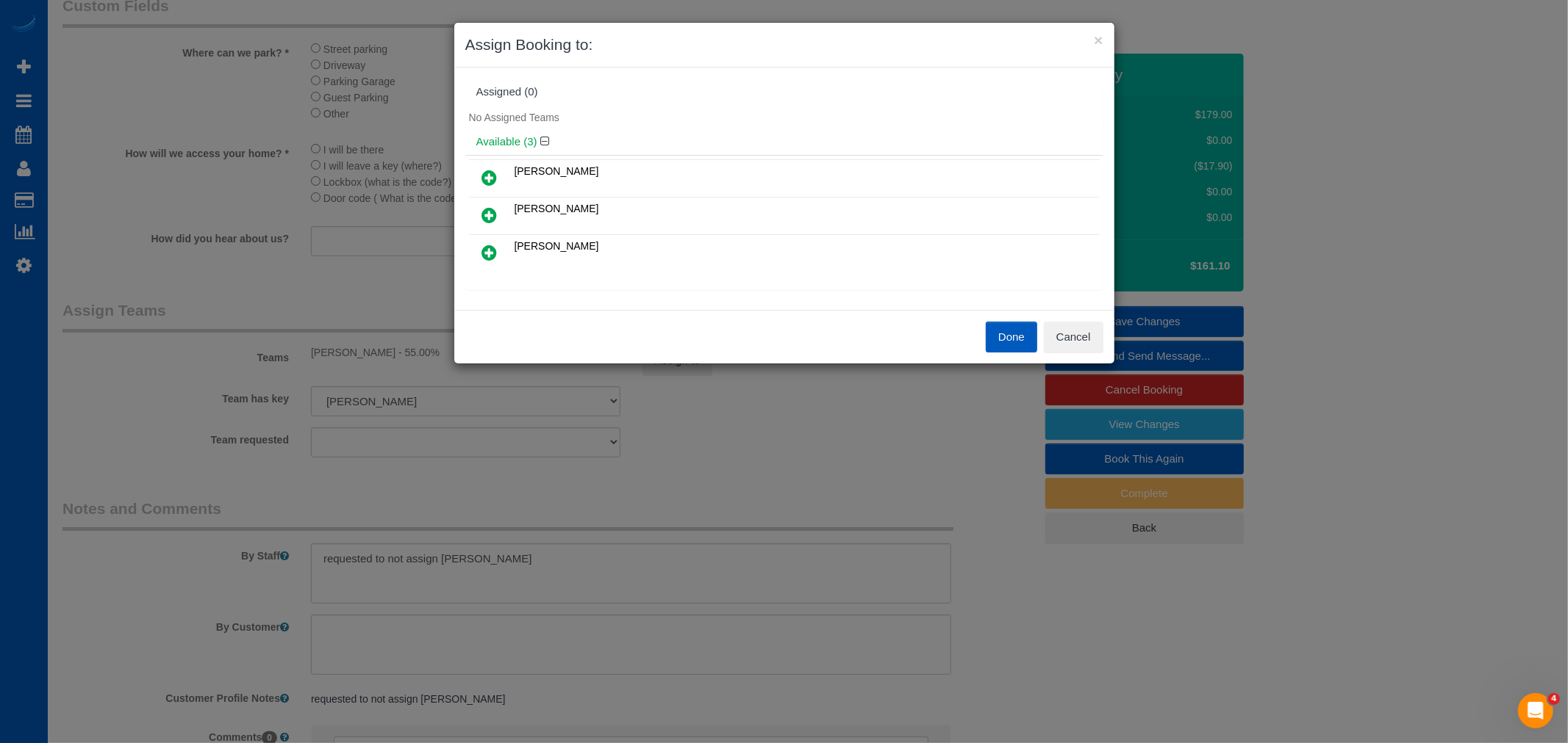
click at [483, 214] on icon at bounding box center [490, 215] width 15 height 18
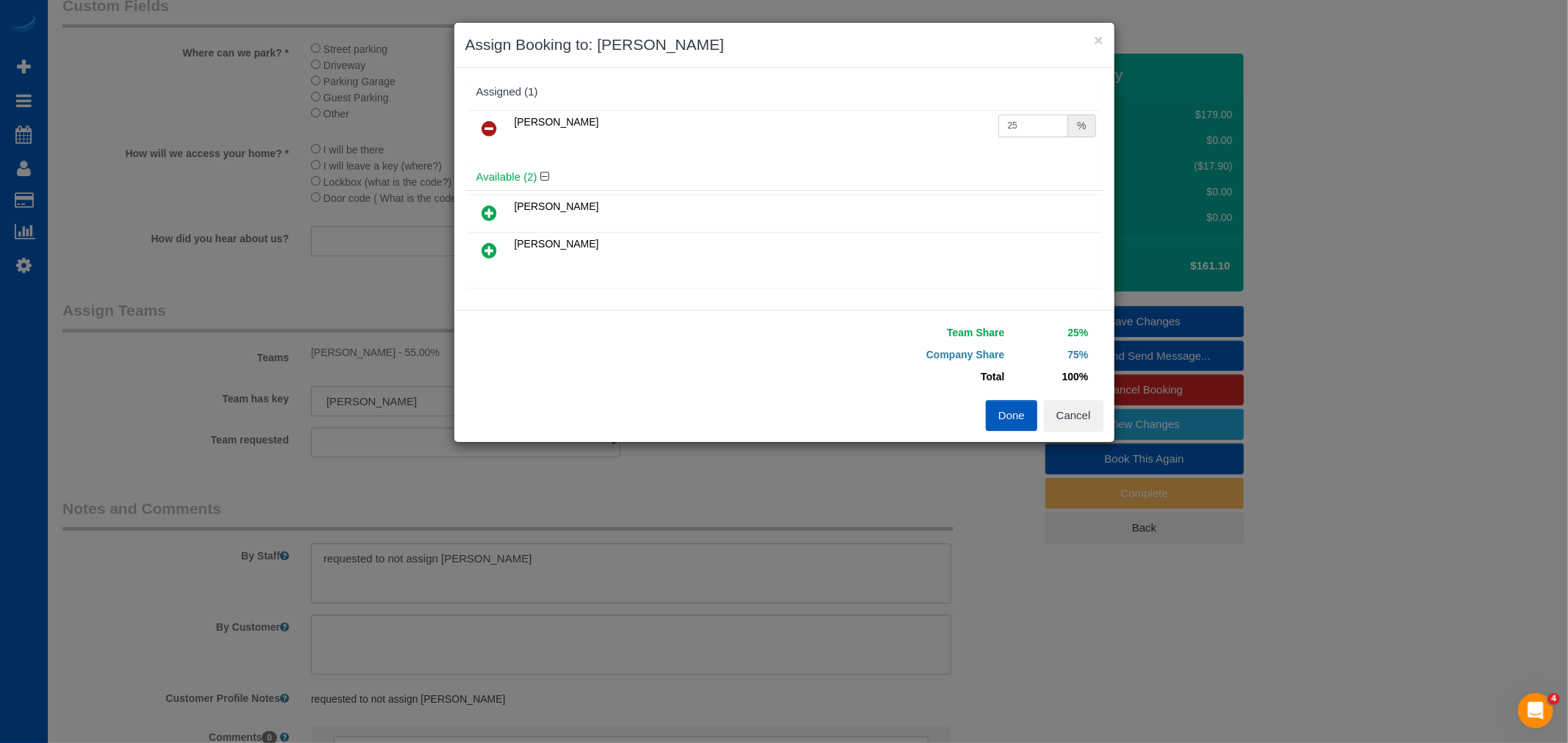
drag, startPoint x: 1021, startPoint y: 125, endPoint x: 743, endPoint y: 92, distance: 280.0
click at [743, 92] on div "Assigned (1) Dominika Markovets 25 %" at bounding box center [784, 121] width 638 height 85
type input "55"
click at [1018, 409] on button "Done" at bounding box center [1011, 416] width 52 height 31
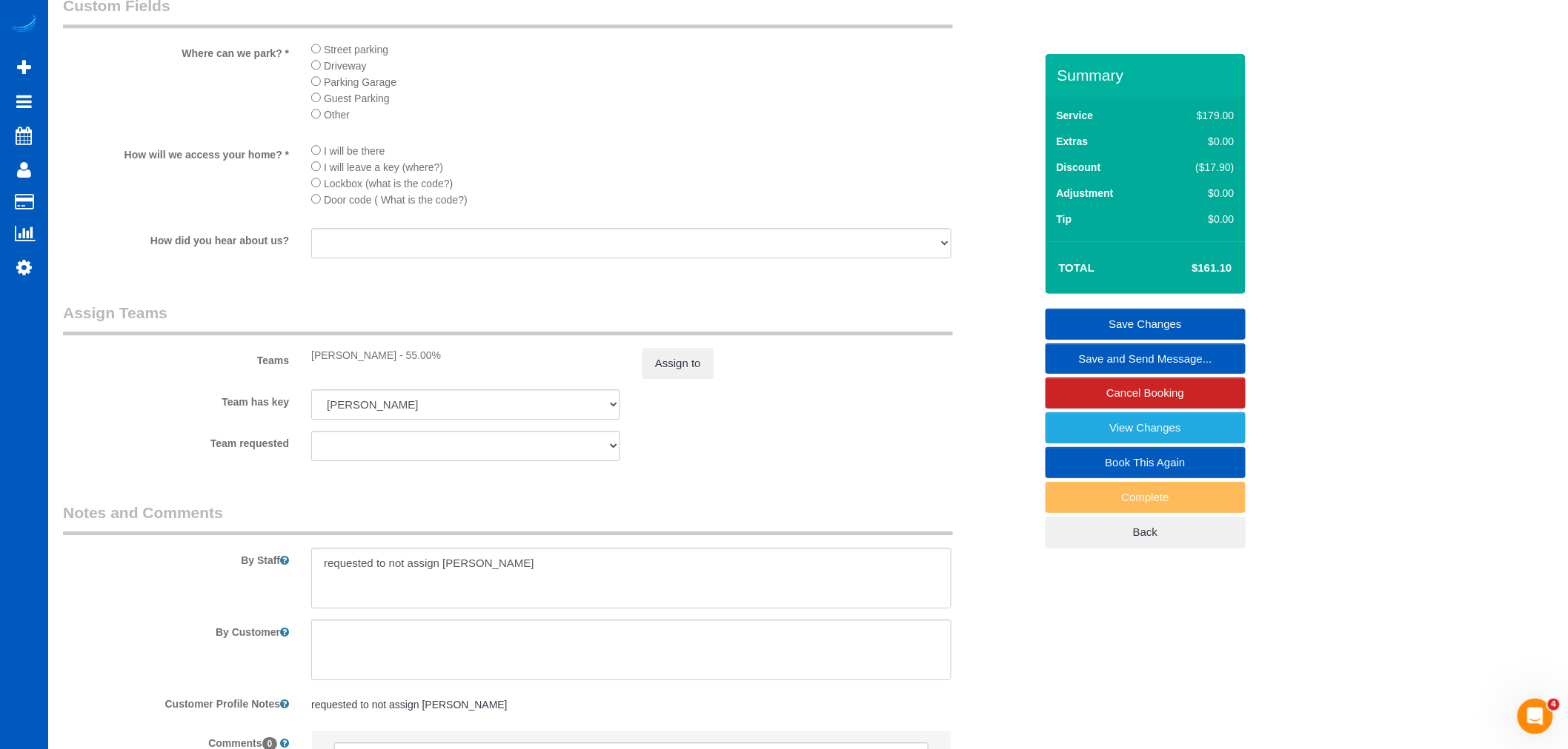
click at [1165, 323] on link "Save Changes" at bounding box center [1145, 324] width 200 height 31
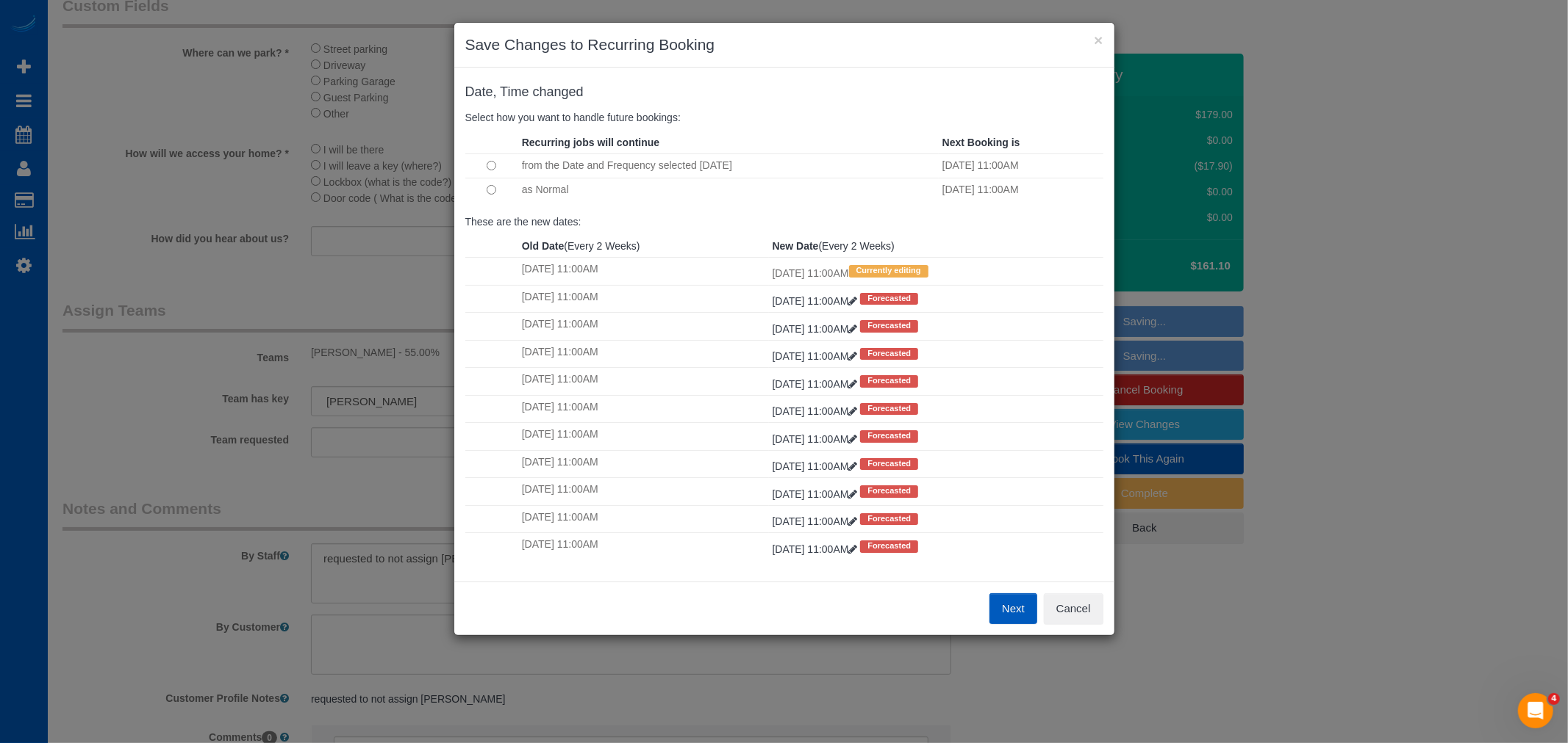
click at [1020, 611] on button "Next" at bounding box center [1013, 609] width 48 height 31
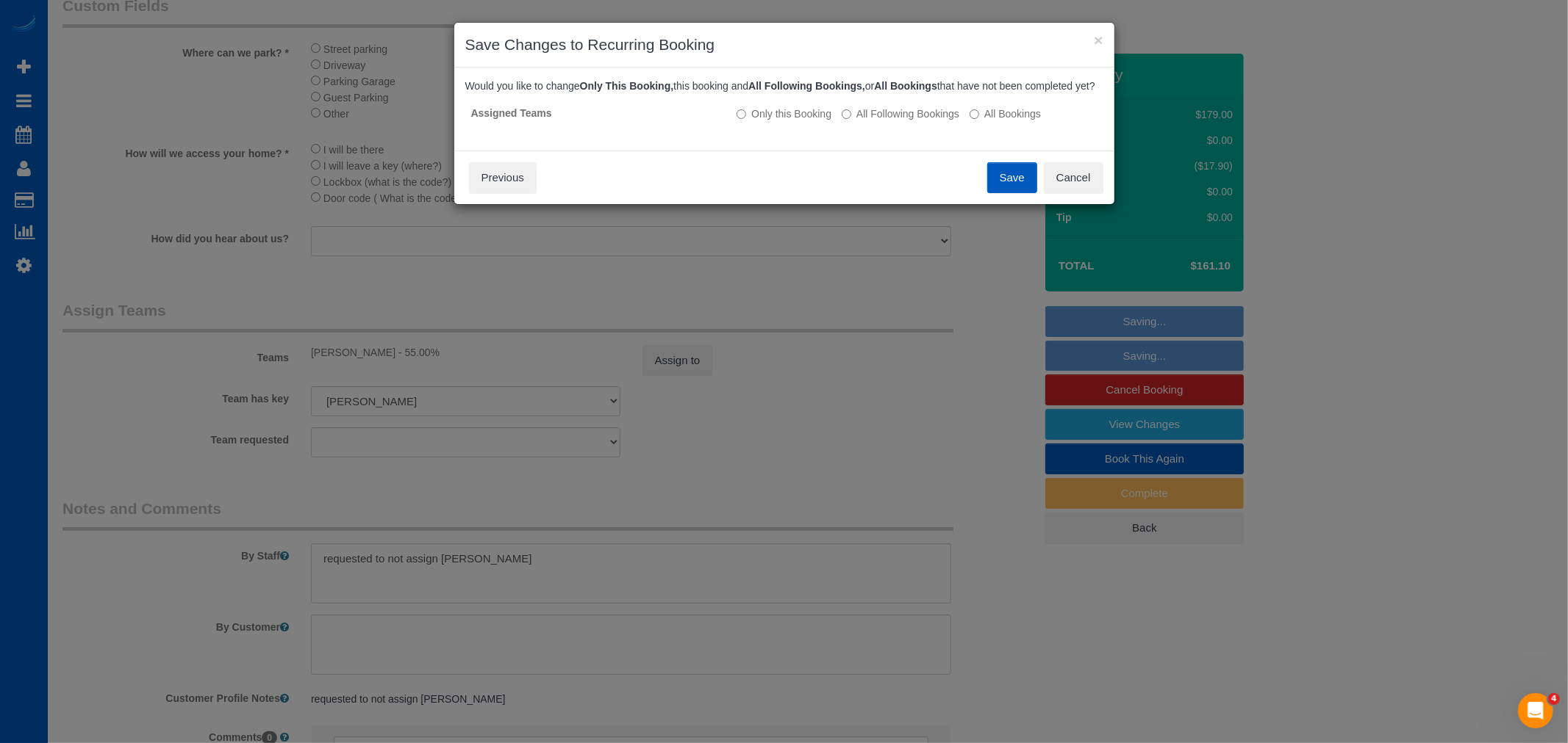
click at [983, 187] on div "Save Cancel Previous" at bounding box center [784, 177] width 660 height 54
click at [1001, 187] on button "Save" at bounding box center [1012, 177] width 50 height 31
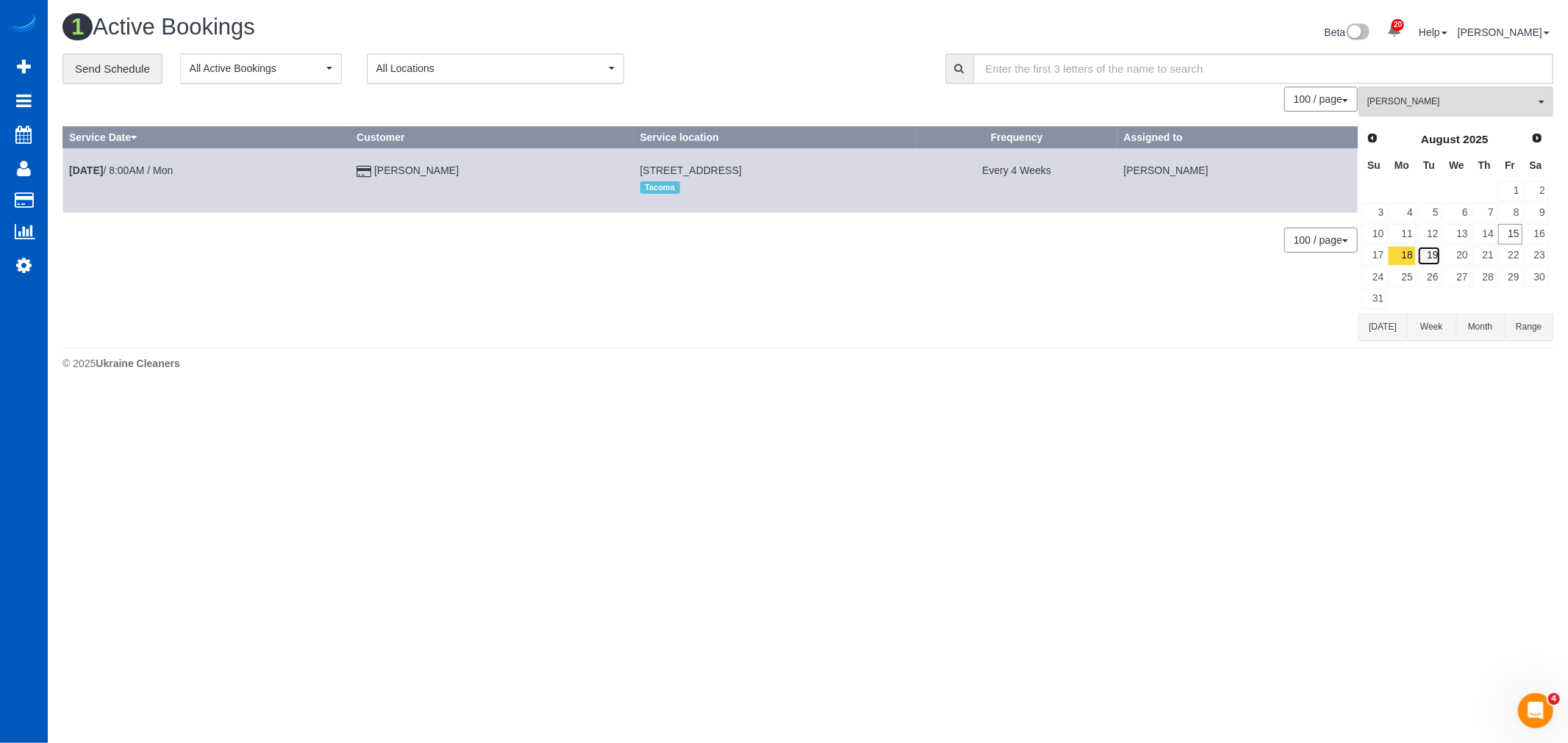
click at [1434, 257] on link "19" at bounding box center [1429, 256] width 24 height 20
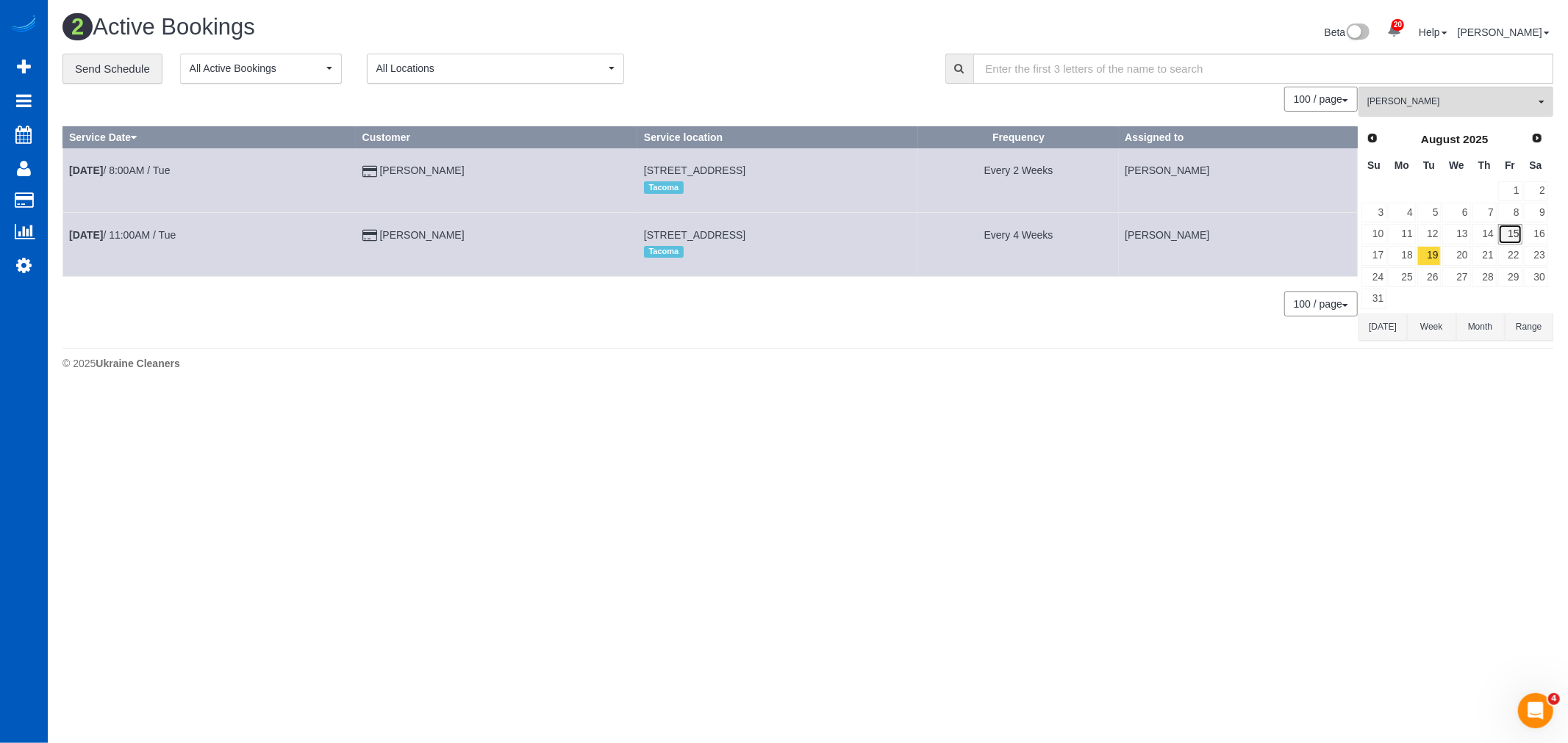
click at [1512, 229] on link "15" at bounding box center [1509, 234] width 24 height 20
click at [1527, 238] on link "16" at bounding box center [1536, 234] width 24 height 20
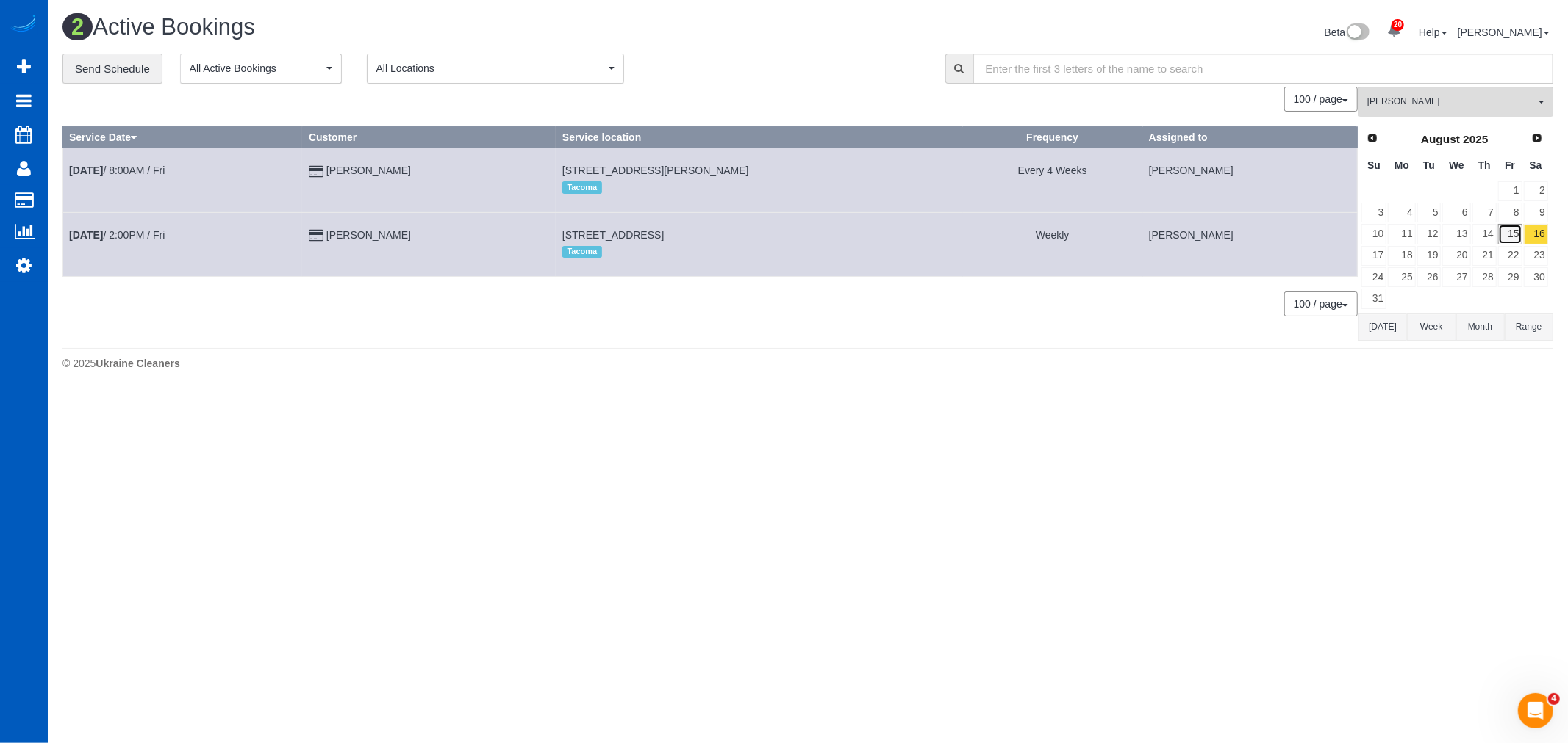
click at [1518, 238] on link "15" at bounding box center [1509, 234] width 24 height 20
click at [1409, 106] on span "[PERSON_NAME]" at bounding box center [1451, 102] width 168 height 12
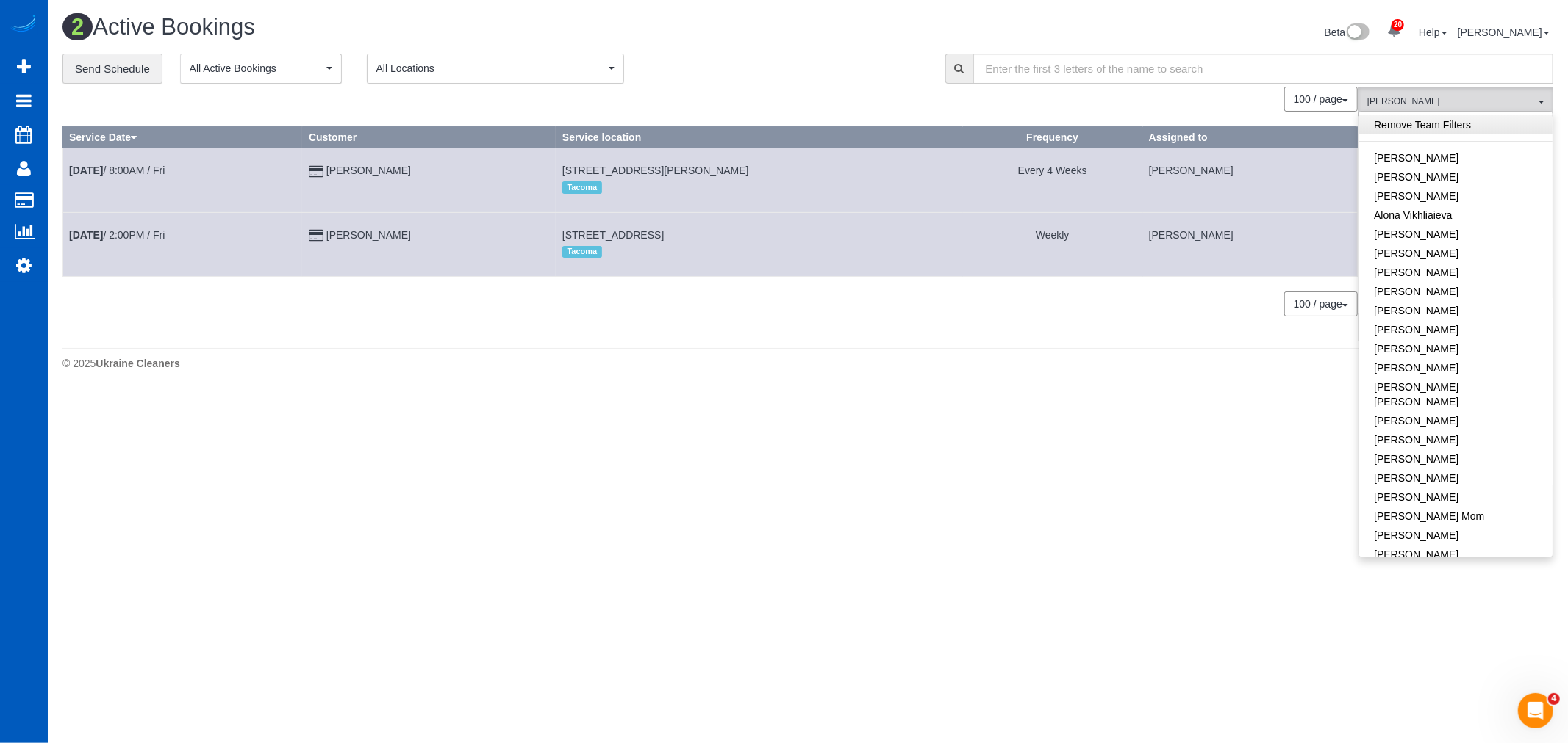
click at [1428, 126] on link "Remove Team Filters" at bounding box center [1455, 124] width 193 height 19
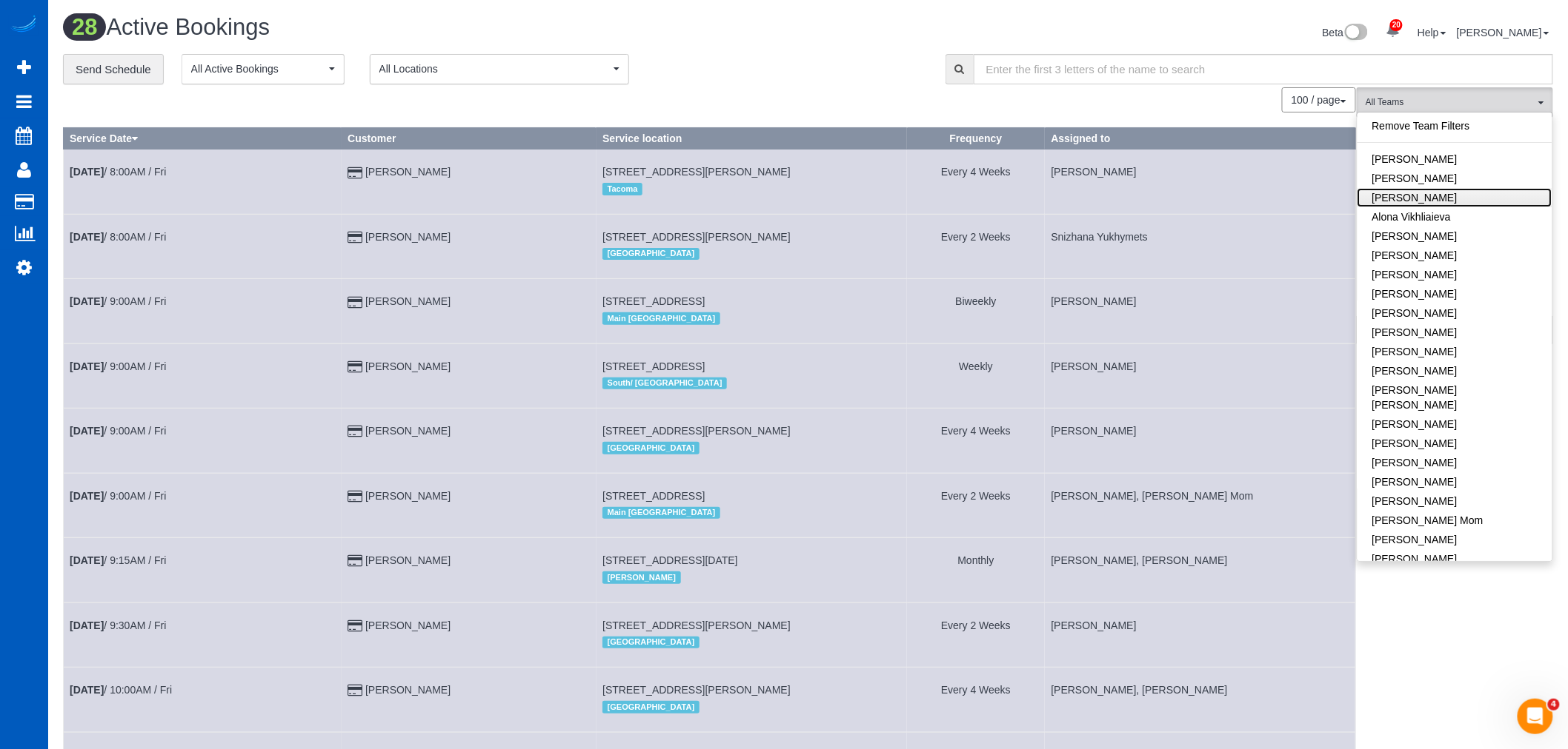
click at [1422, 200] on link "[PERSON_NAME]" at bounding box center [1454, 198] width 195 height 19
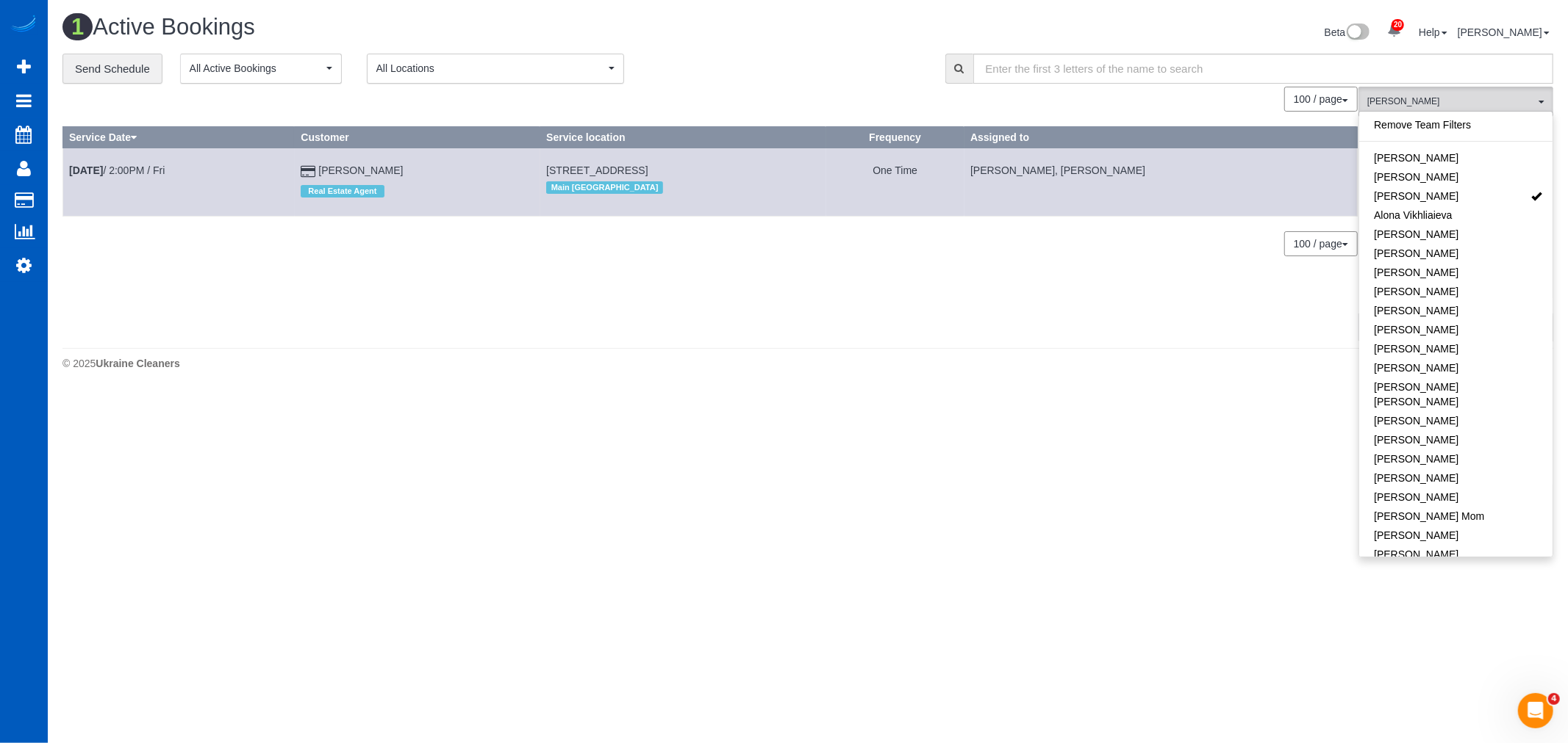
click at [782, 358] on footer "© 2025 Ukraine Cleaners" at bounding box center [808, 363] width 1491 height 29
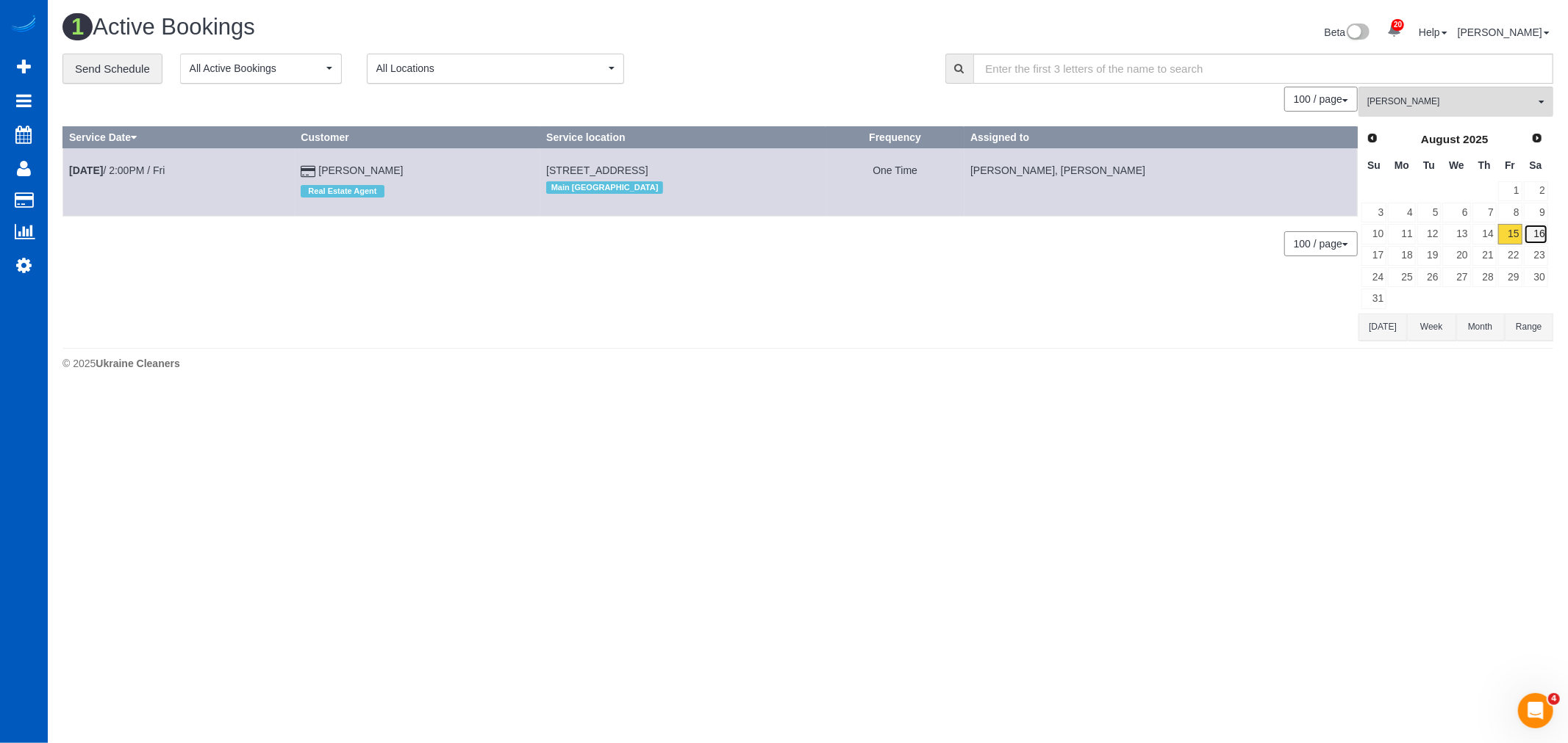
click at [1533, 236] on link "16" at bounding box center [1536, 234] width 24 height 20
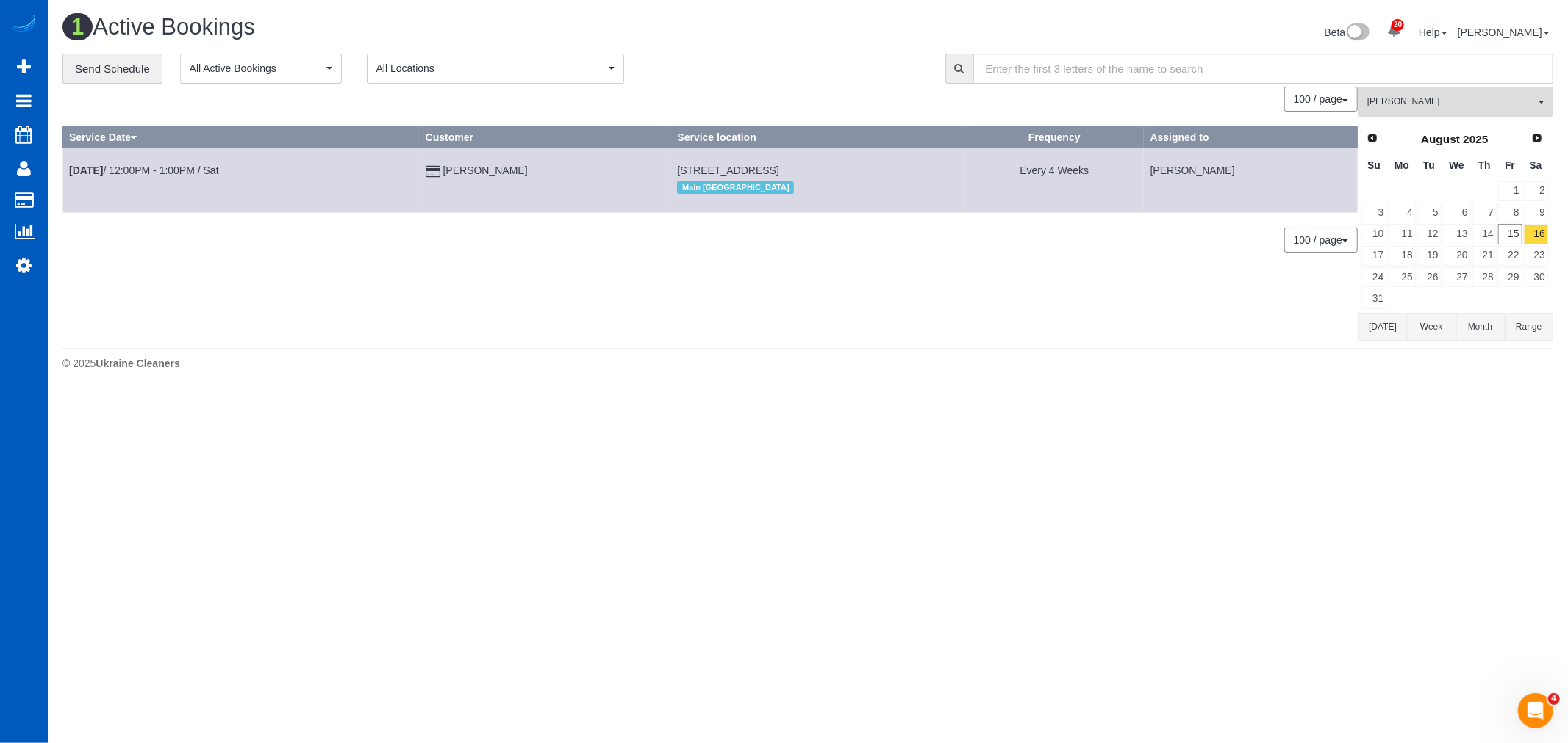
click at [1397, 98] on span "[PERSON_NAME]" at bounding box center [1451, 102] width 168 height 12
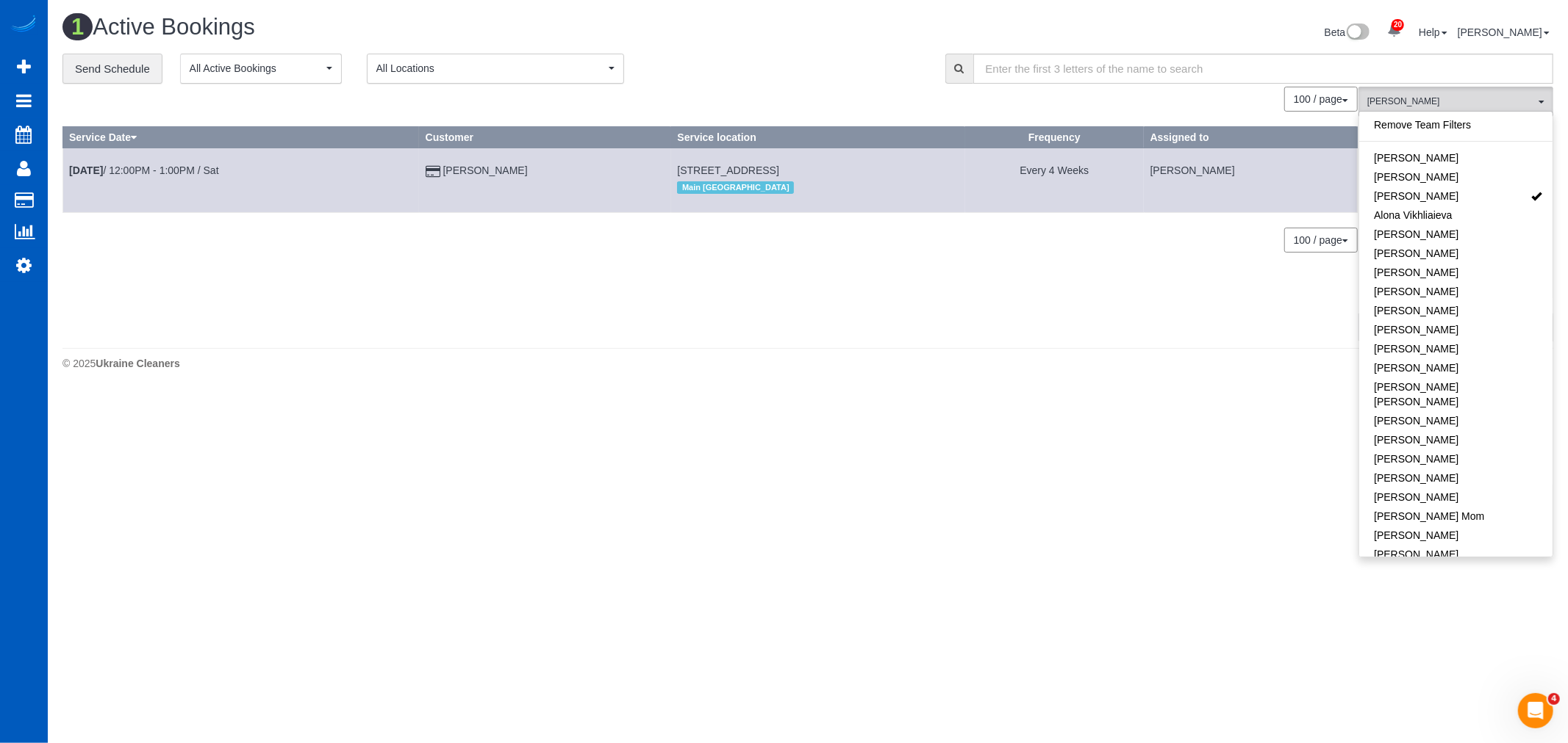
click at [791, 355] on footer "© 2025 Ukraine Cleaners" at bounding box center [808, 363] width 1491 height 29
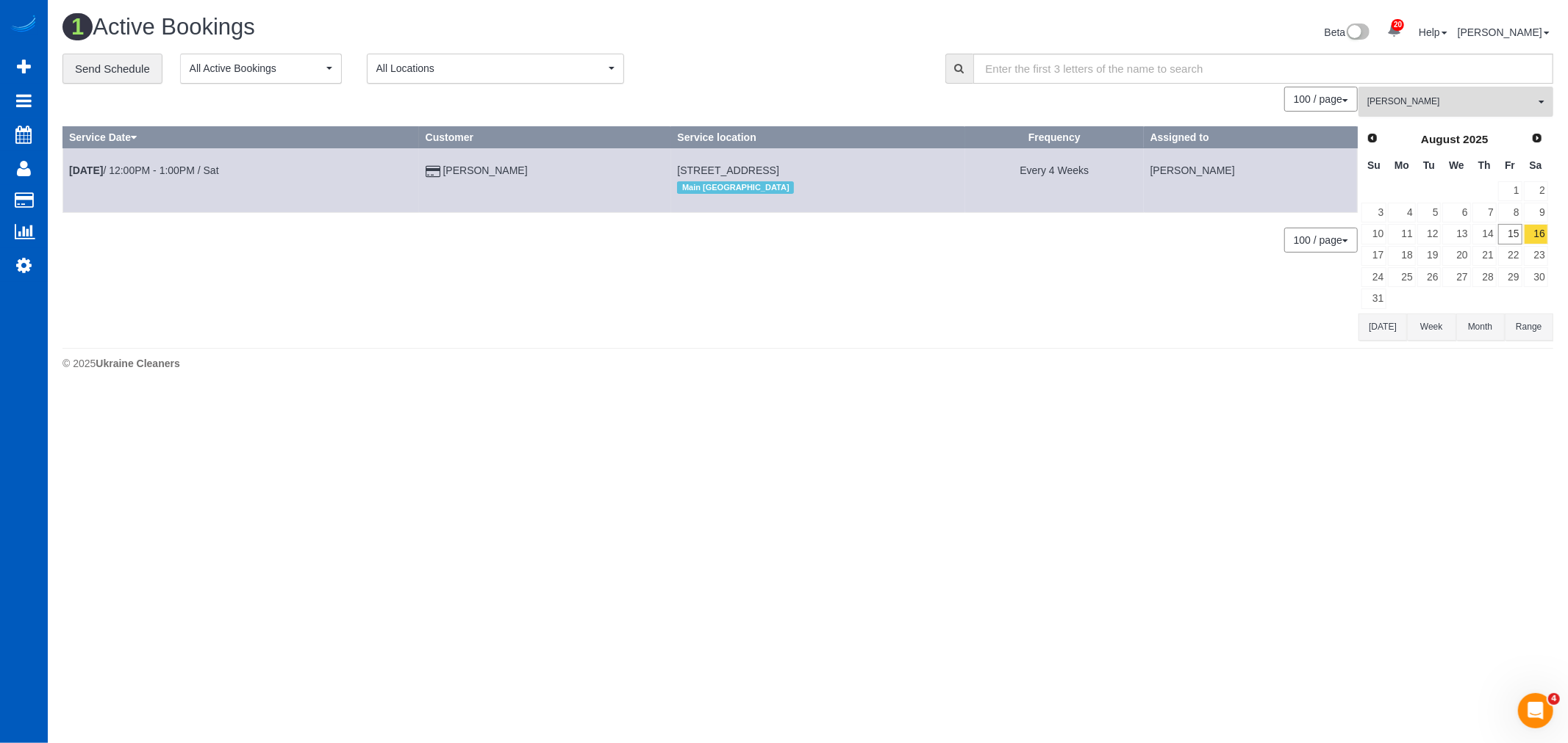
click at [1438, 108] on span "[PERSON_NAME]" at bounding box center [1451, 102] width 168 height 12
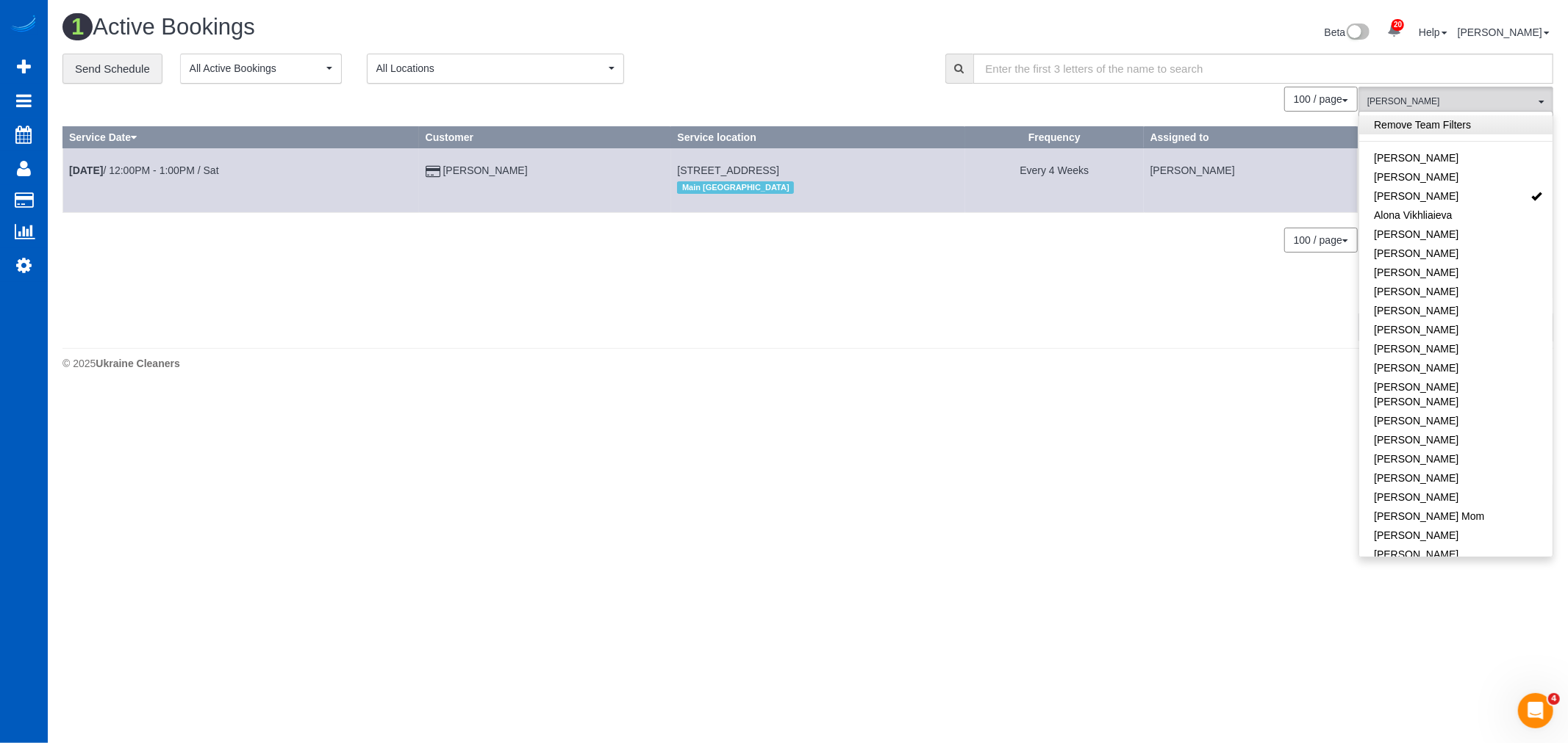
click at [1427, 128] on link "Remove Team Filters" at bounding box center [1455, 124] width 193 height 19
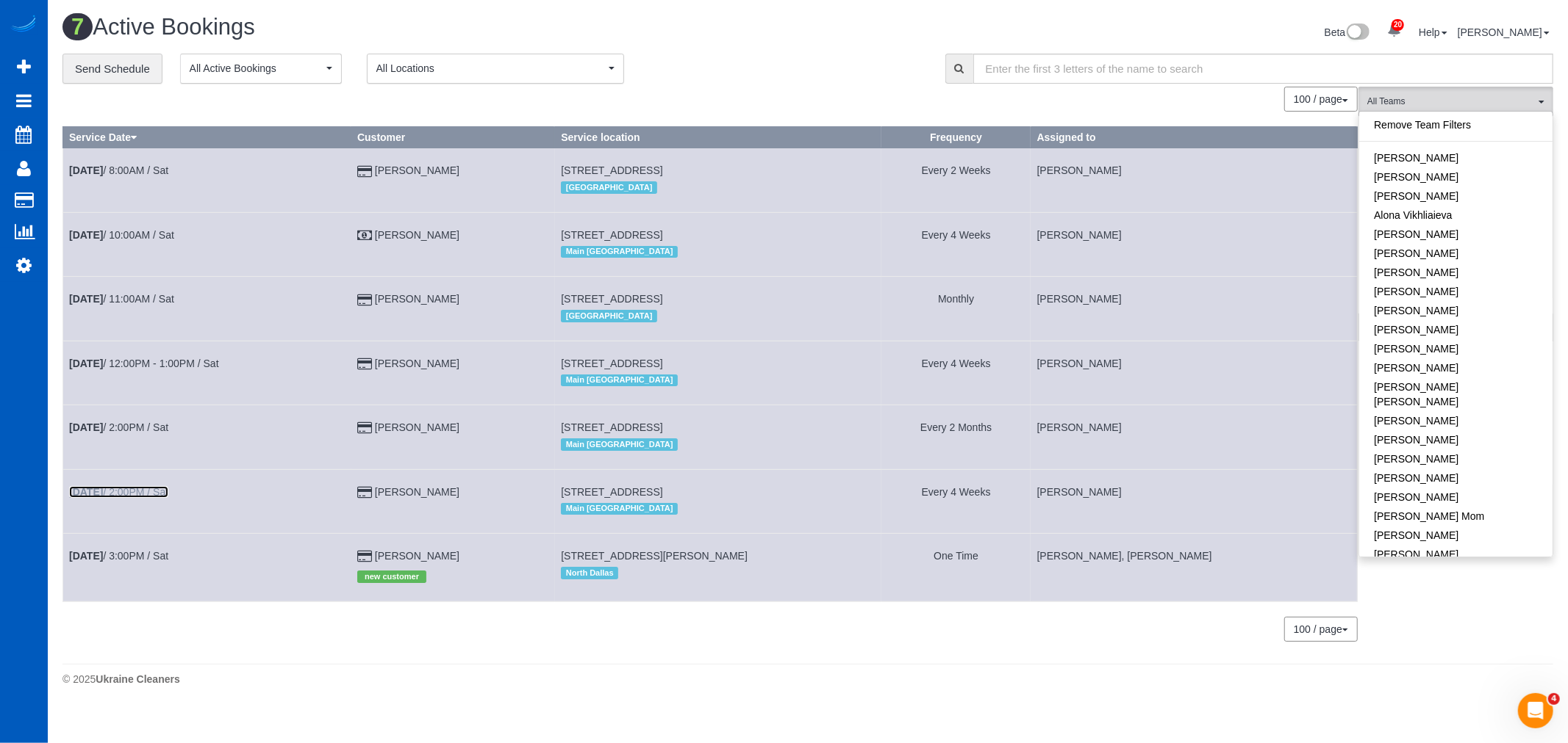
click at [120, 495] on link "Aug 16th / 2:00PM / Sat" at bounding box center [118, 491] width 100 height 12
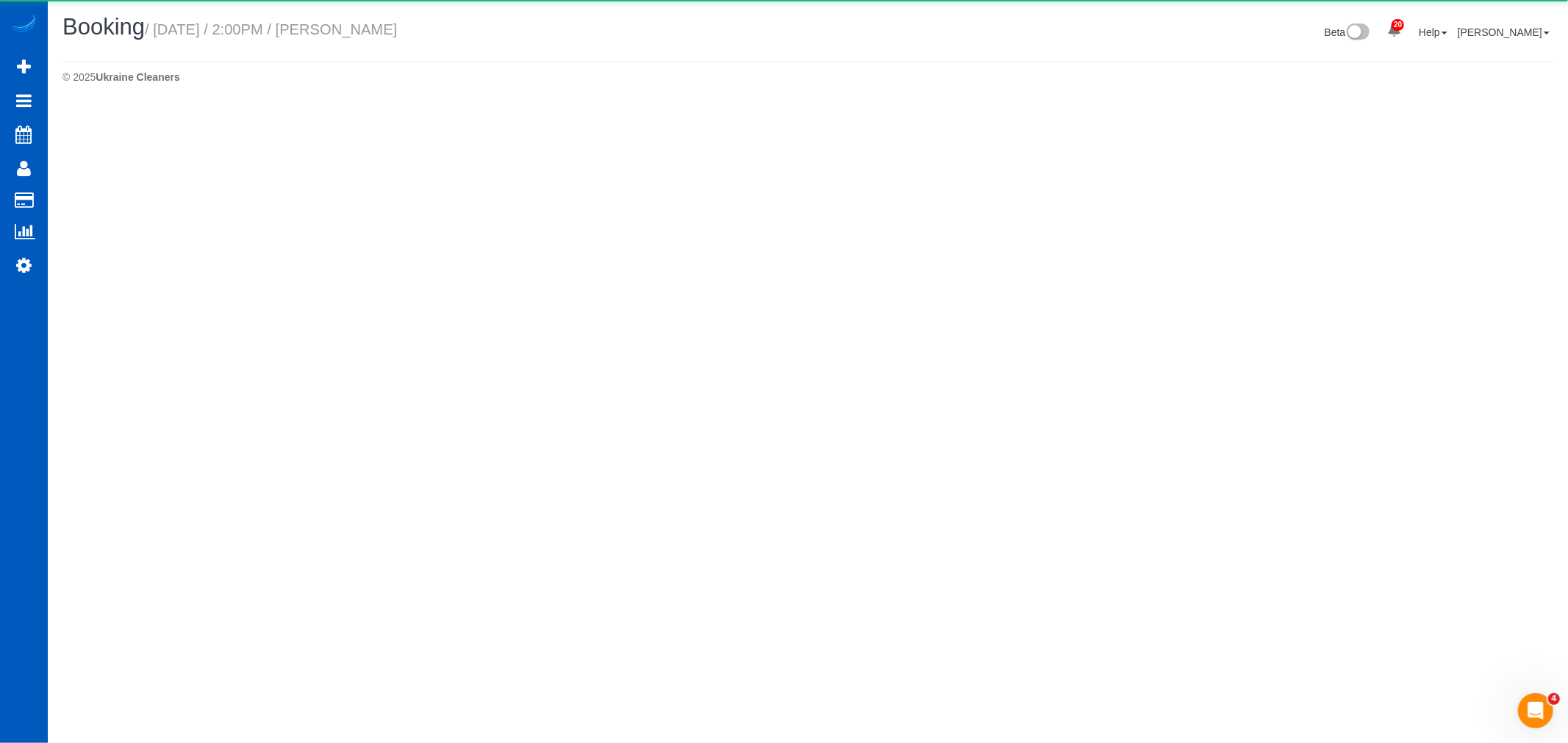
select select "WA"
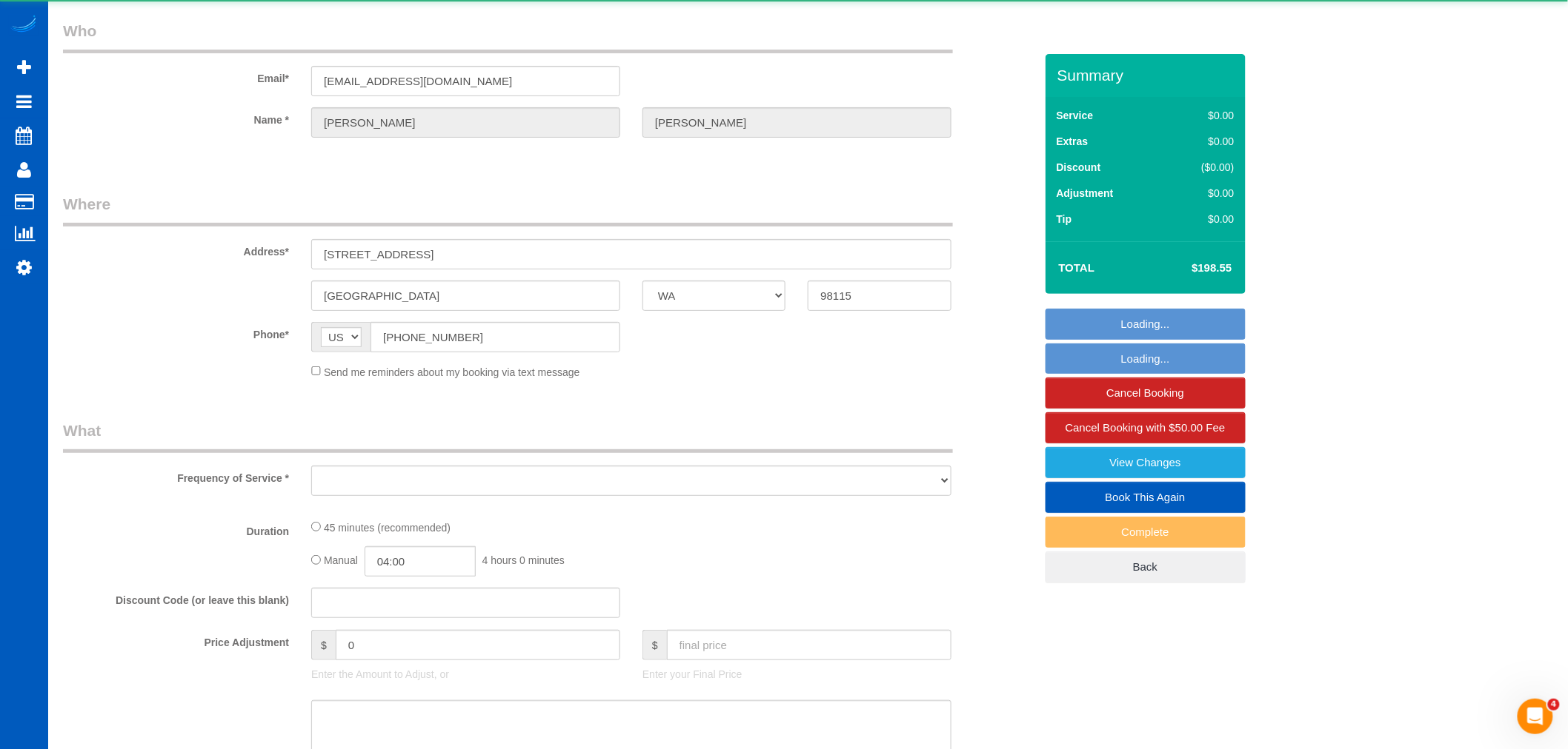
scroll to position [177, 0]
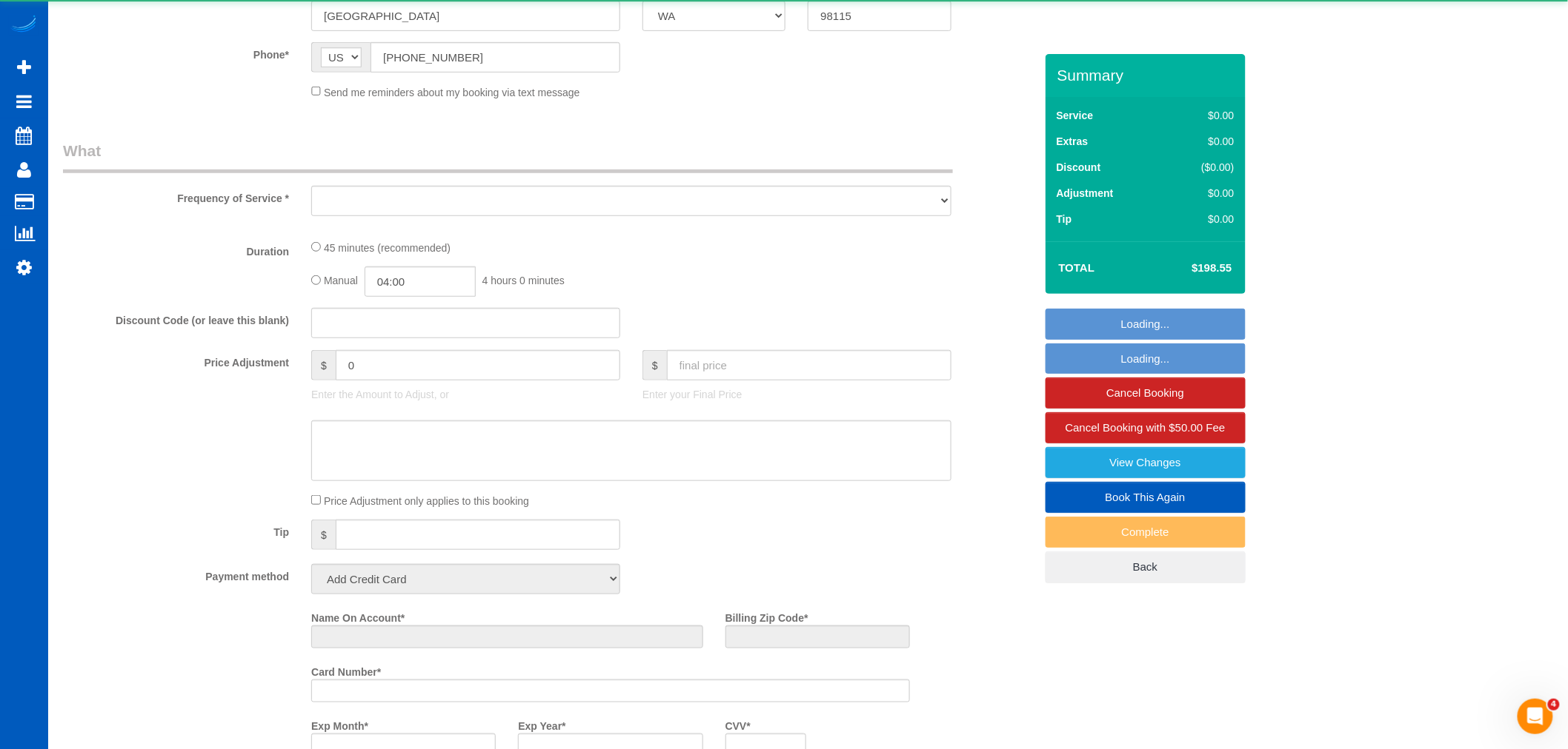
select select "object:9402"
select select "string:fspay-ee0761d9-9e13-4ac0-9d8d-608586b872e3"
select select "199"
select select "1501"
select select "spot49"
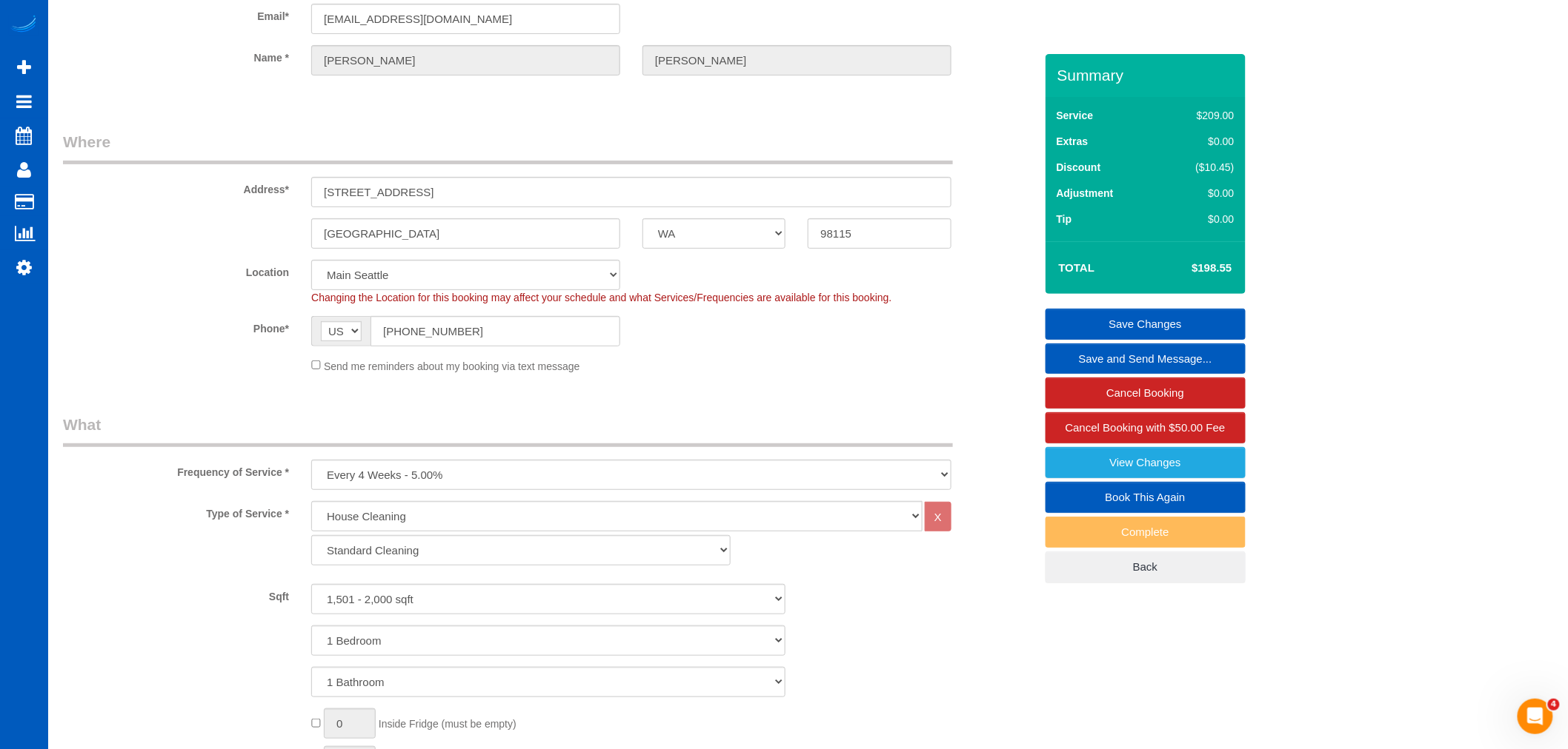
scroll to position [0, 0]
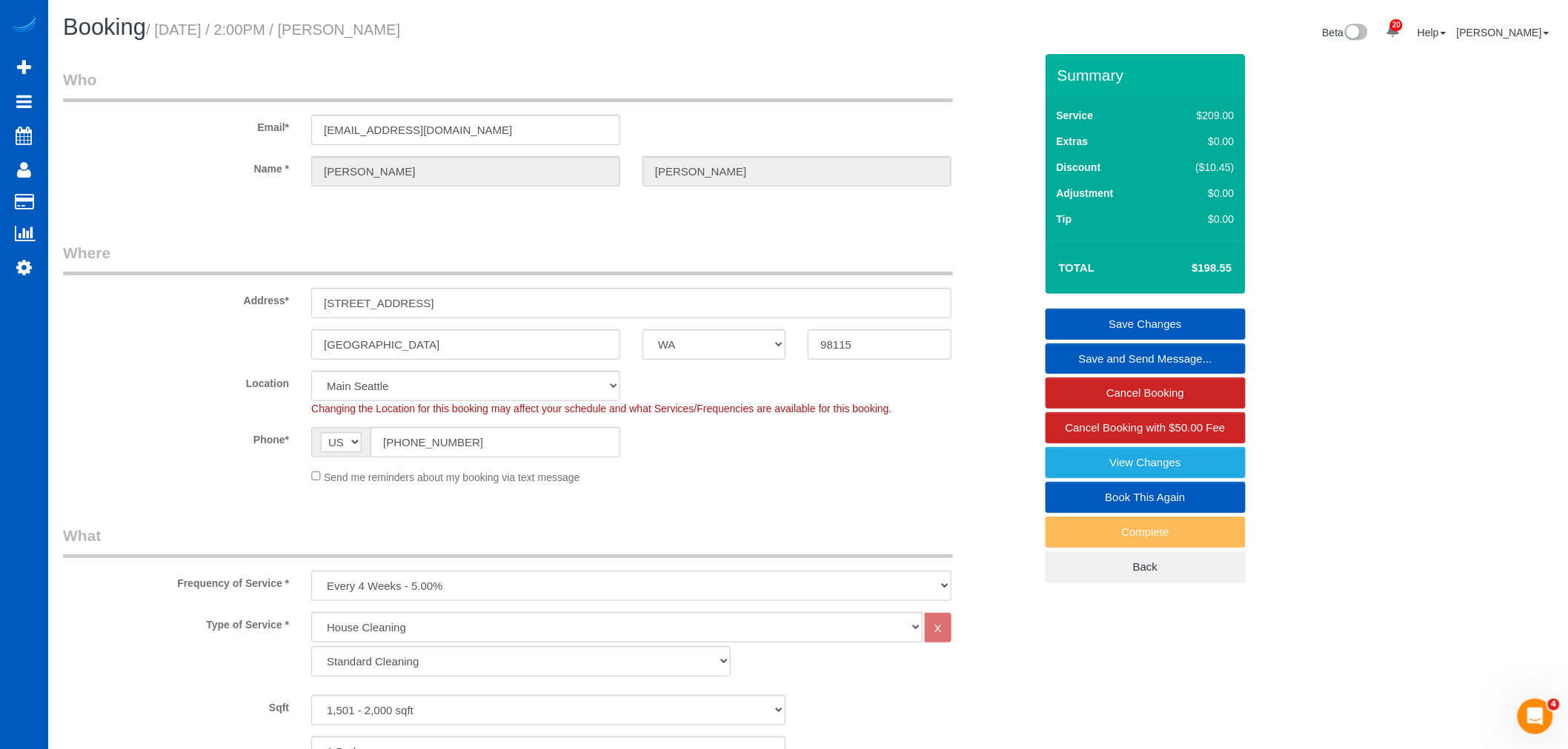
drag, startPoint x: 628, startPoint y: 365, endPoint x: 618, endPoint y: 363, distance: 10.2
click at [618, 363] on fieldset "Where Address* 412 NE 73rd St Seattle AK AL AR AZ CA CO CT DC DE FL GA HI IA ID…" at bounding box center [549, 369] width 971 height 254
click at [311, 276] on div "Address* 412 NE 73rd St" at bounding box center [549, 280] width 994 height 76
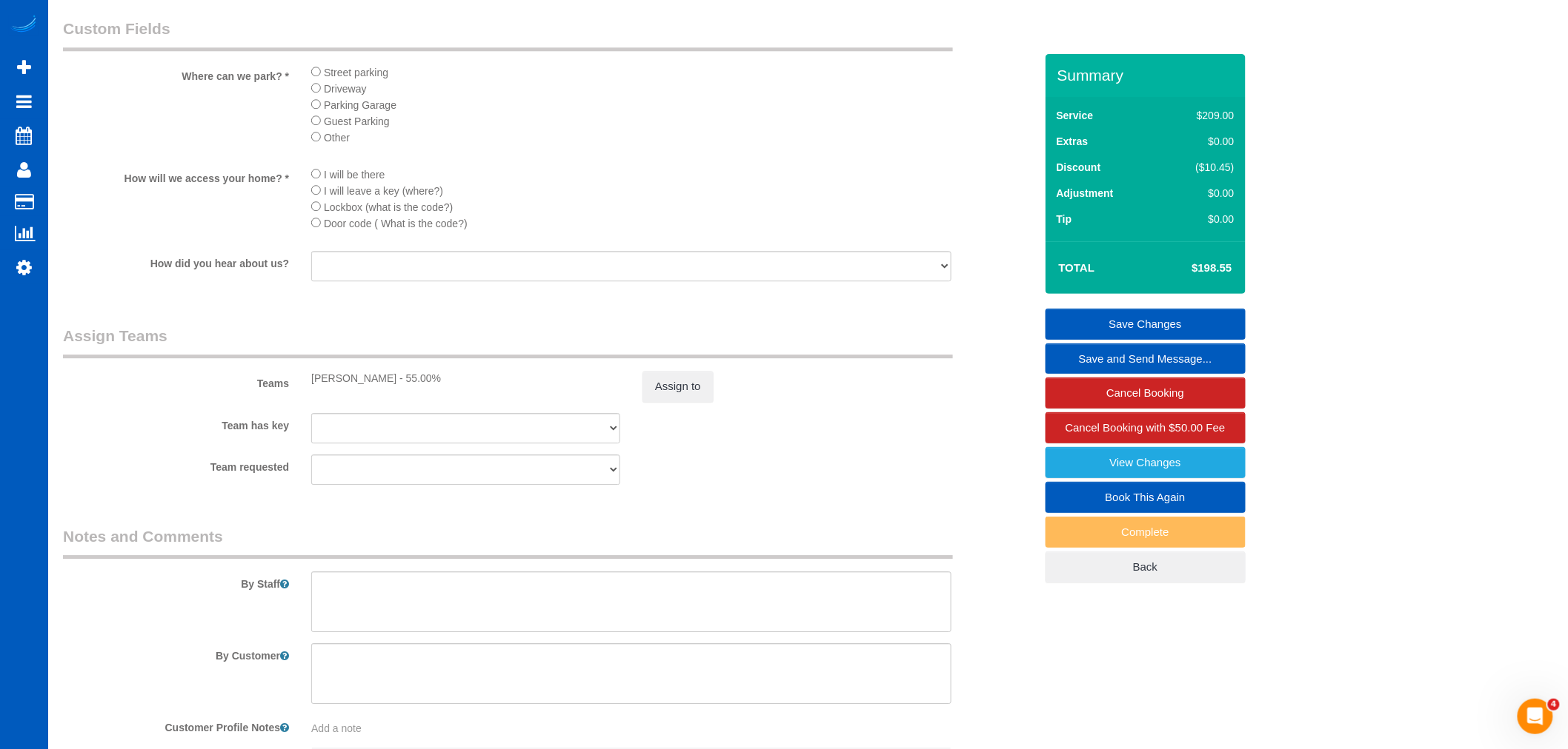
scroll to position [1843, 0]
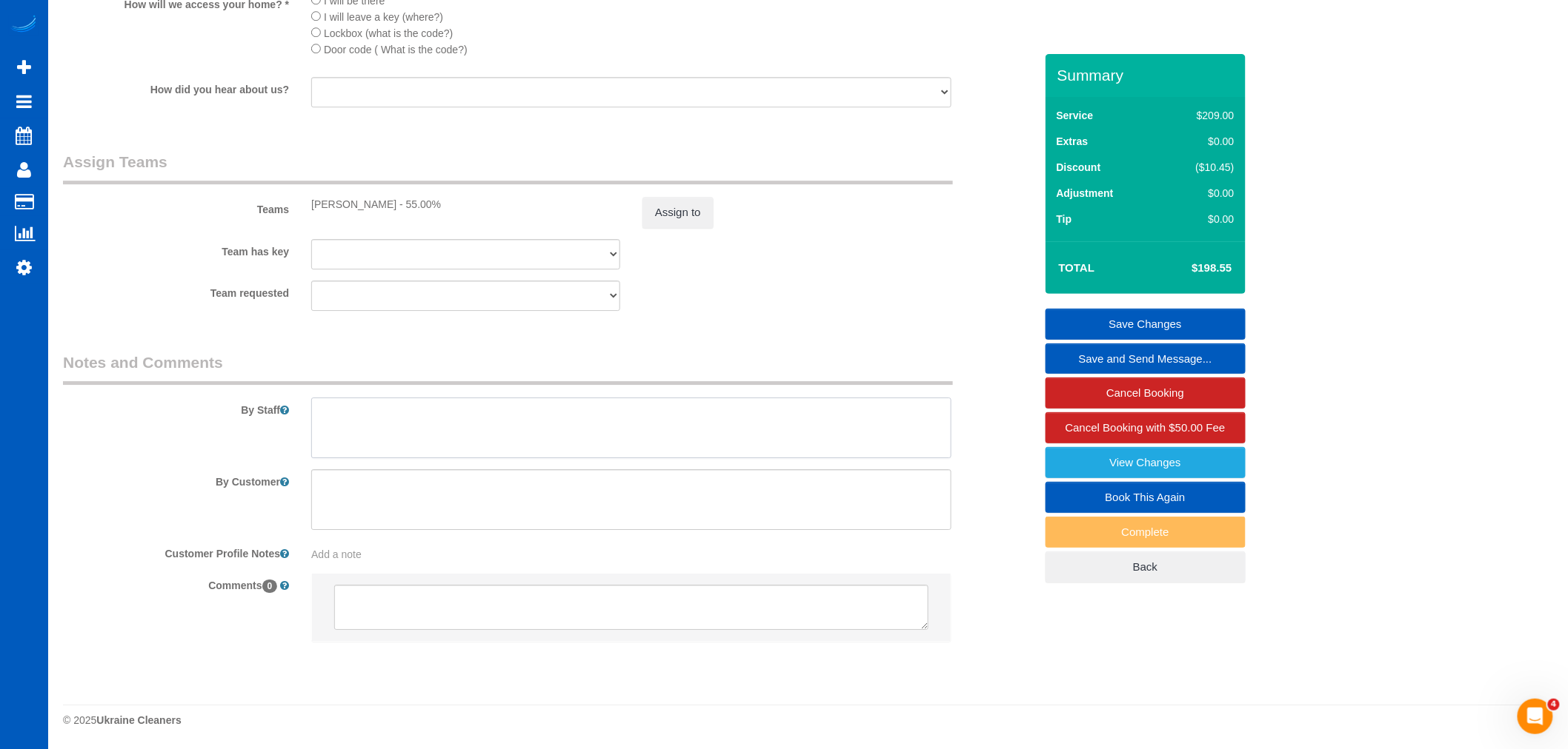
click at [430, 425] on textarea at bounding box center [631, 428] width 640 height 61
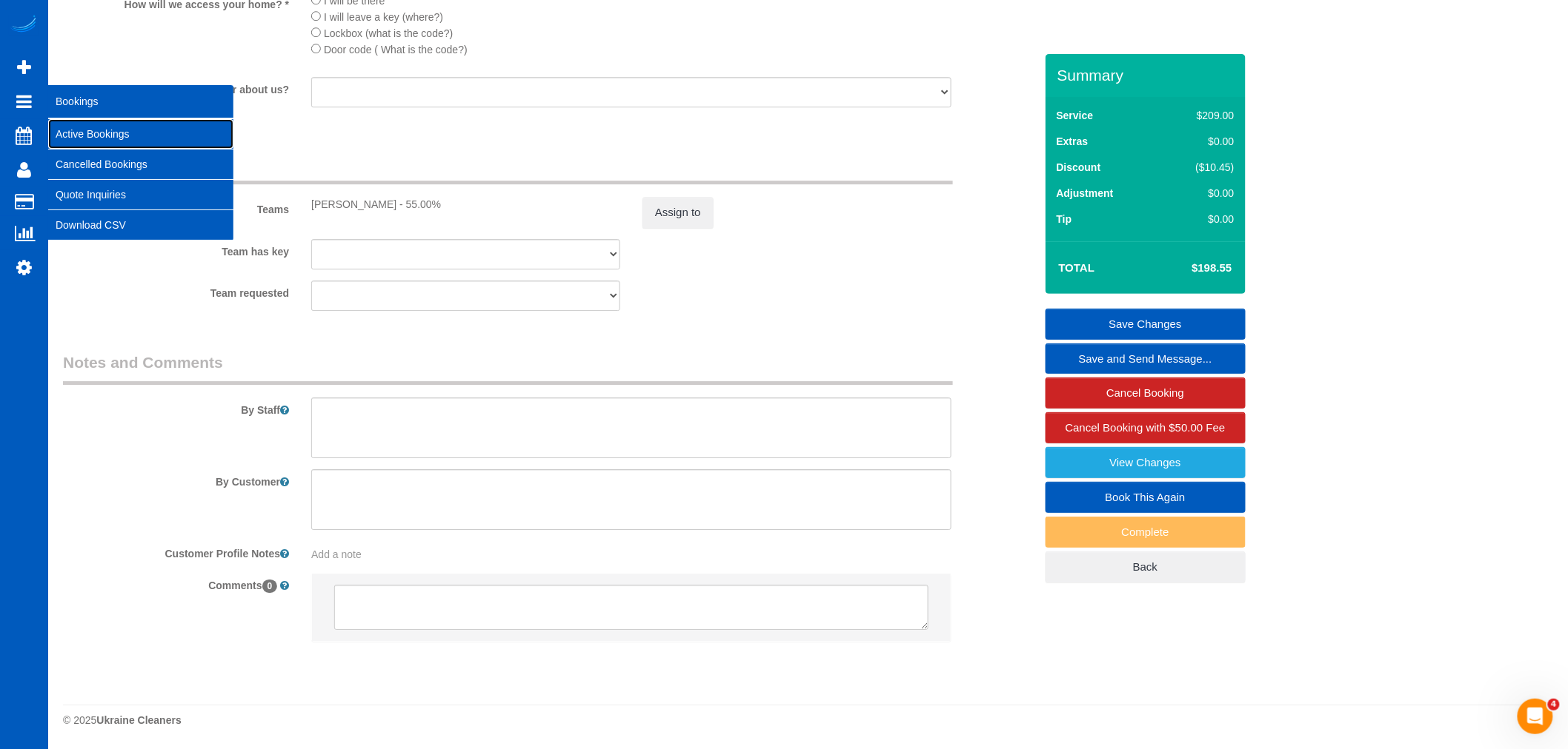
click at [100, 129] on link "Active Bookings" at bounding box center [141, 134] width 185 height 30
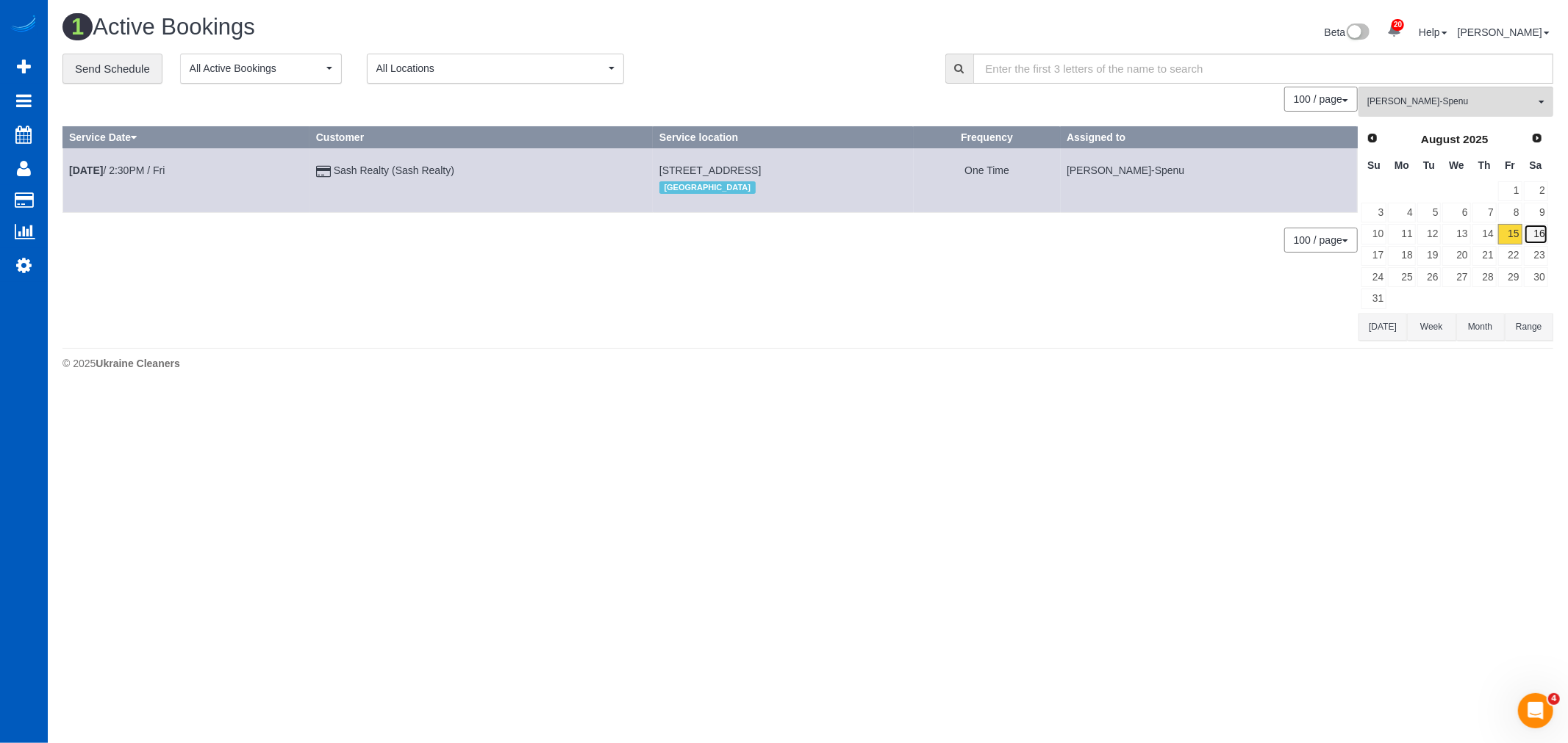
click at [1536, 231] on link "16" at bounding box center [1536, 234] width 24 height 20
click at [1520, 231] on link "15" at bounding box center [1509, 234] width 24 height 20
click at [1544, 238] on link "16" at bounding box center [1536, 234] width 24 height 20
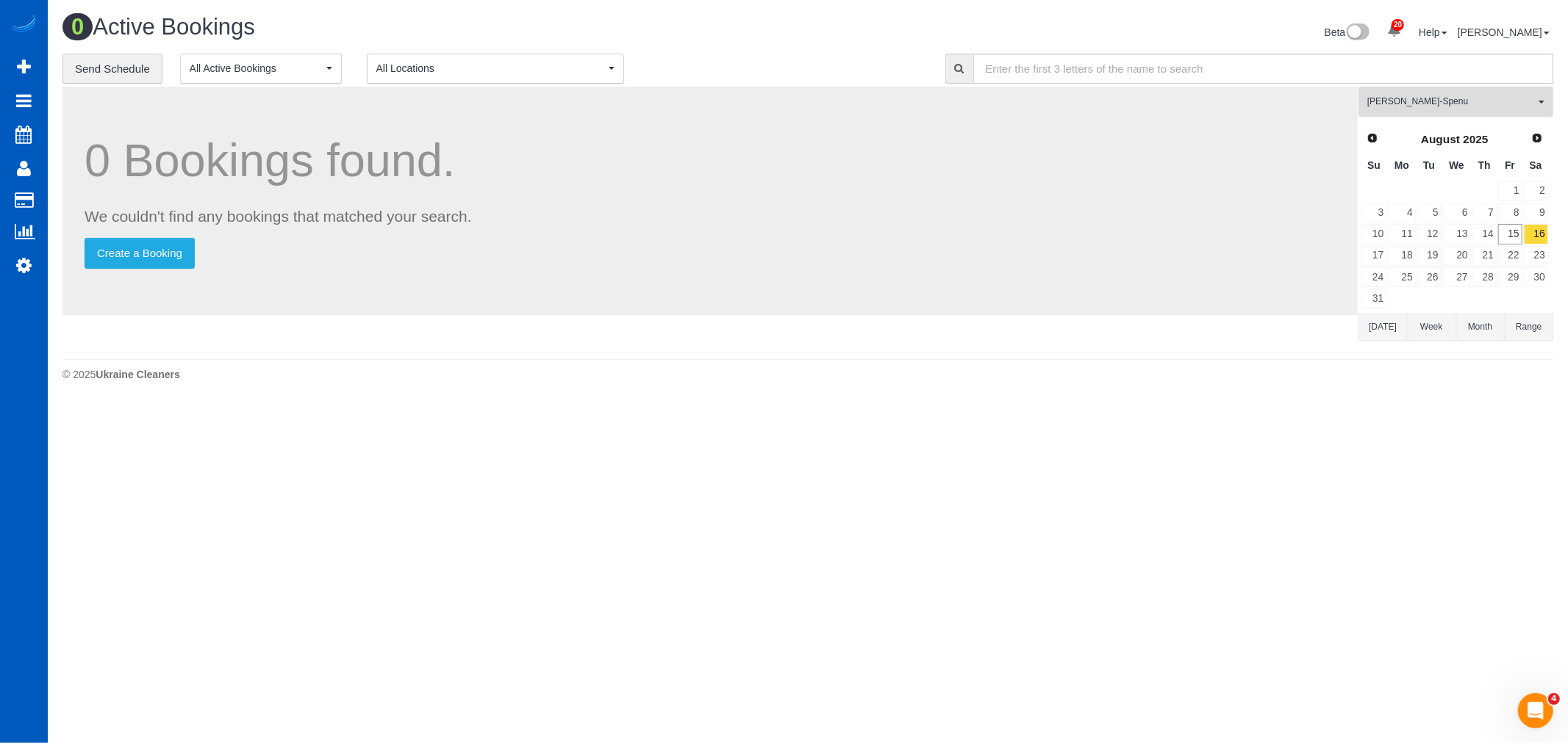
click at [1475, 100] on span "[PERSON_NAME]-Spenu" at bounding box center [1451, 102] width 168 height 12
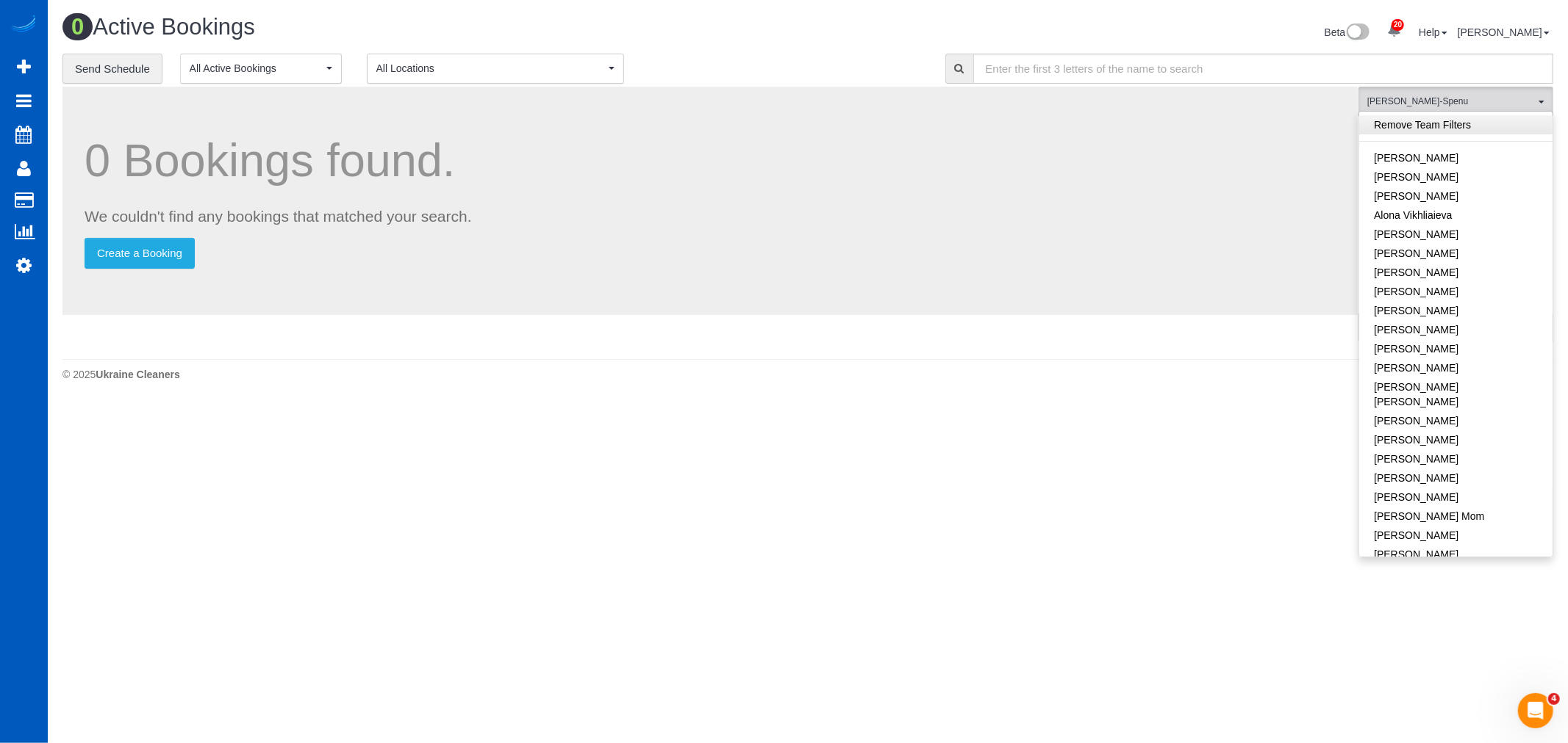
click at [1461, 120] on link "Remove Team Filters" at bounding box center [1455, 124] width 193 height 19
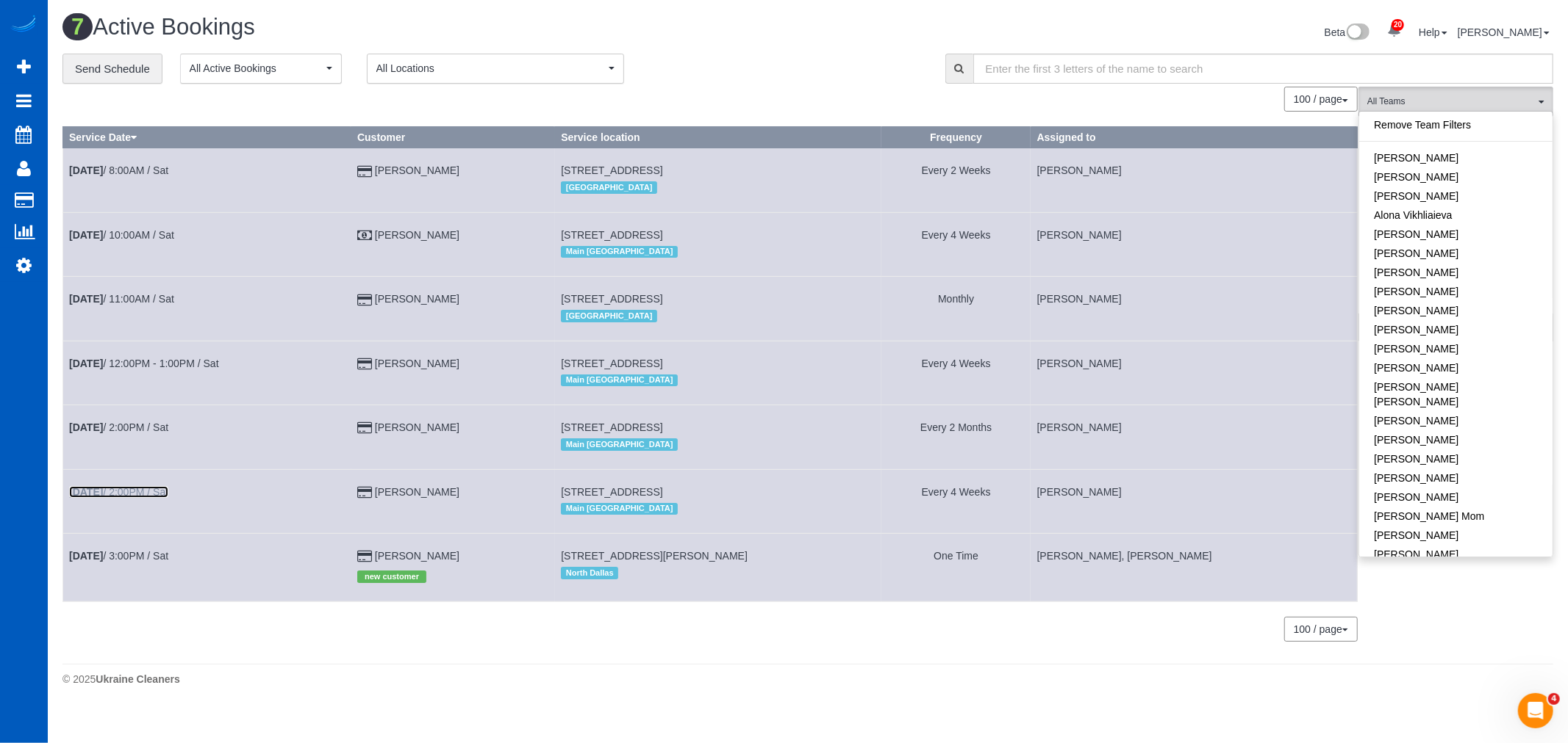
click at [121, 498] on link "Aug 16th / 2:00PM / Sat" at bounding box center [118, 491] width 100 height 12
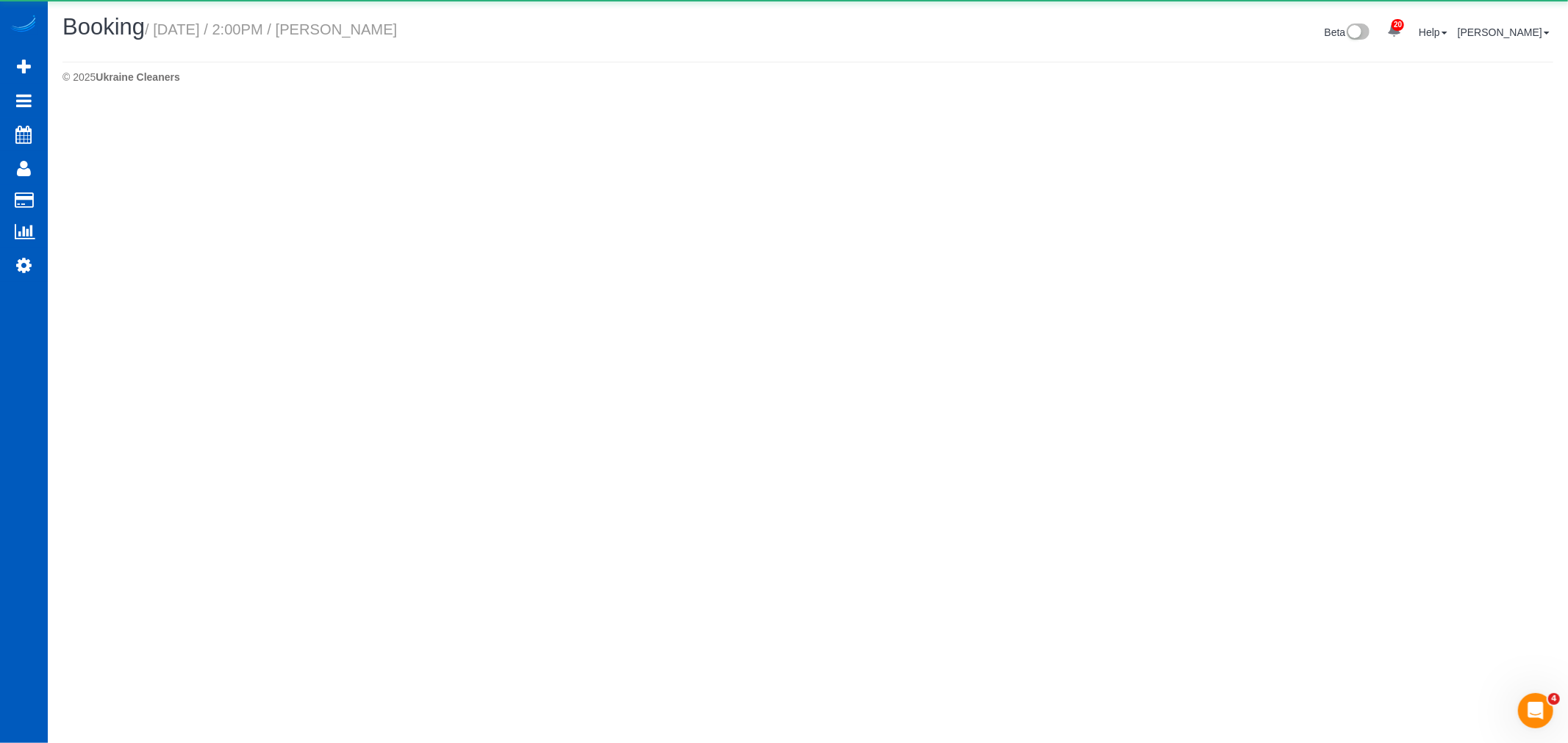
select select "WA"
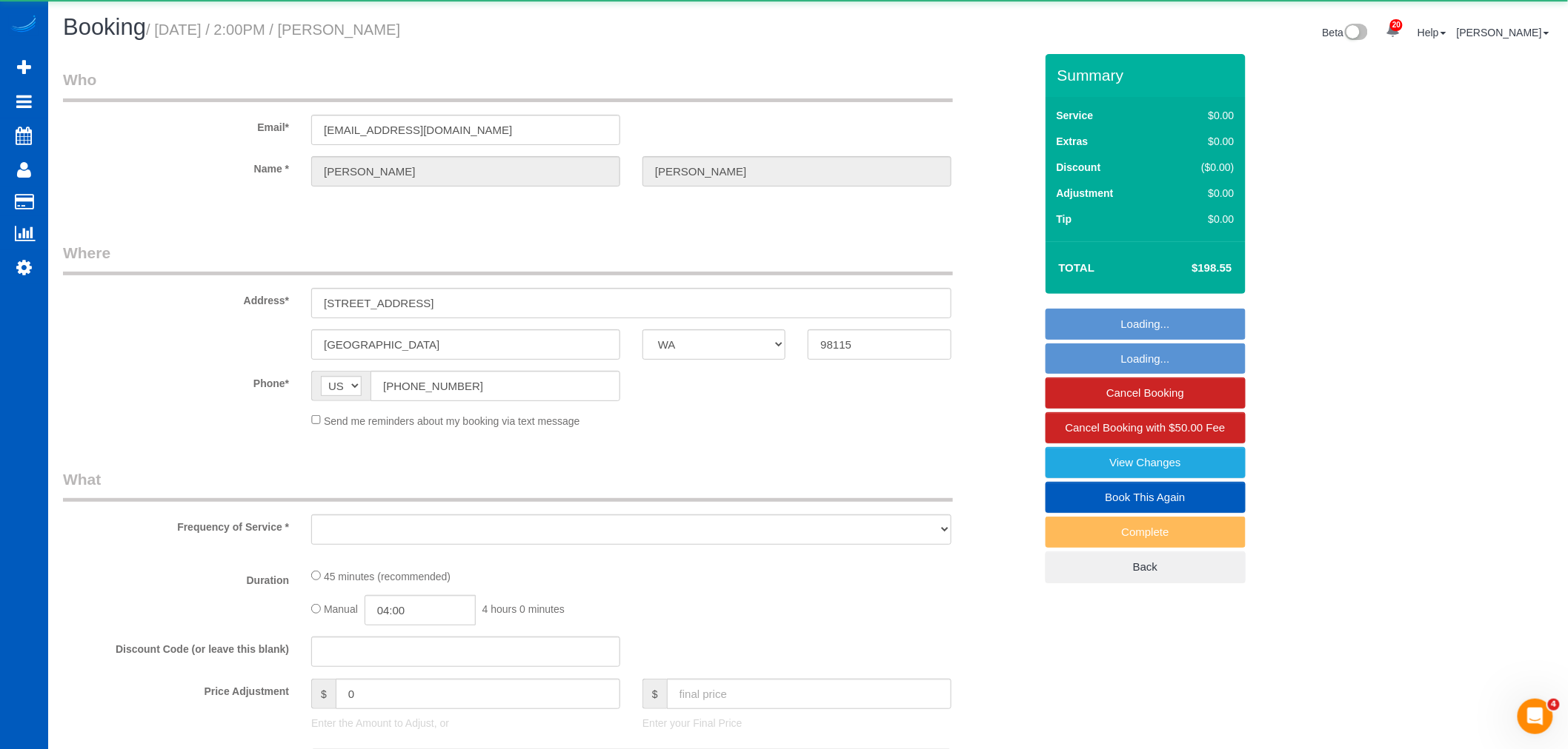
select select "object:10517"
select select "string:fspay-ee0761d9-9e13-4ac0-9d8d-608586b872e3"
select select "object:10870"
select select "199"
select select "1501"
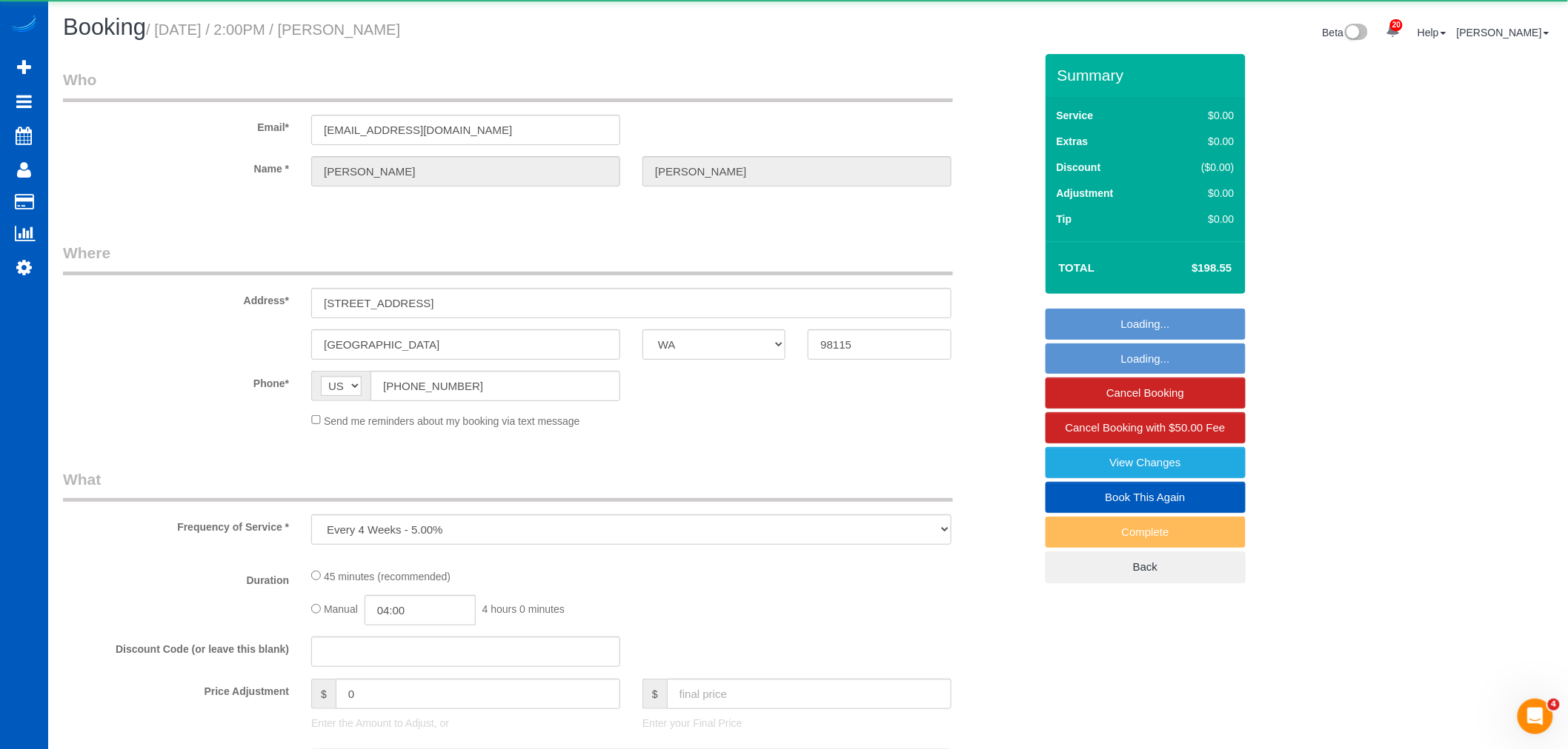
select select "spot61"
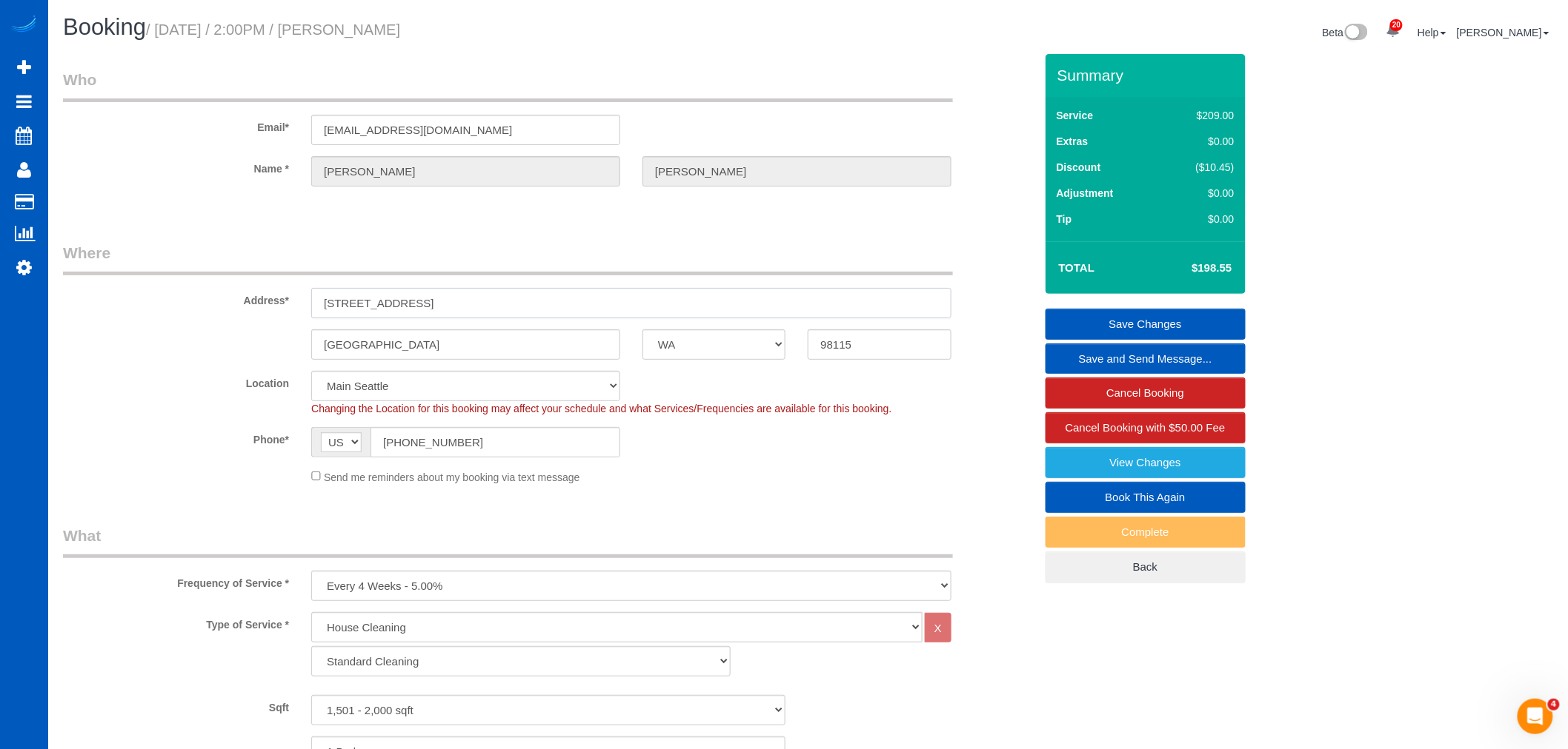
drag, startPoint x: 420, startPoint y: 299, endPoint x: 296, endPoint y: 299, distance: 124.0
click at [296, 299] on div "Address* 412 NE 73rd St" at bounding box center [549, 280] width 994 height 76
drag, startPoint x: 486, startPoint y: 135, endPoint x: 193, endPoint y: 93, distance: 296.0
click at [193, 93] on fieldset "Who Email* pinwheelpeabody@yahoo.com Name * Preston Parshall" at bounding box center [549, 141] width 971 height 144
click at [470, 311] on input "412 NE 73rd St" at bounding box center [631, 303] width 640 height 30
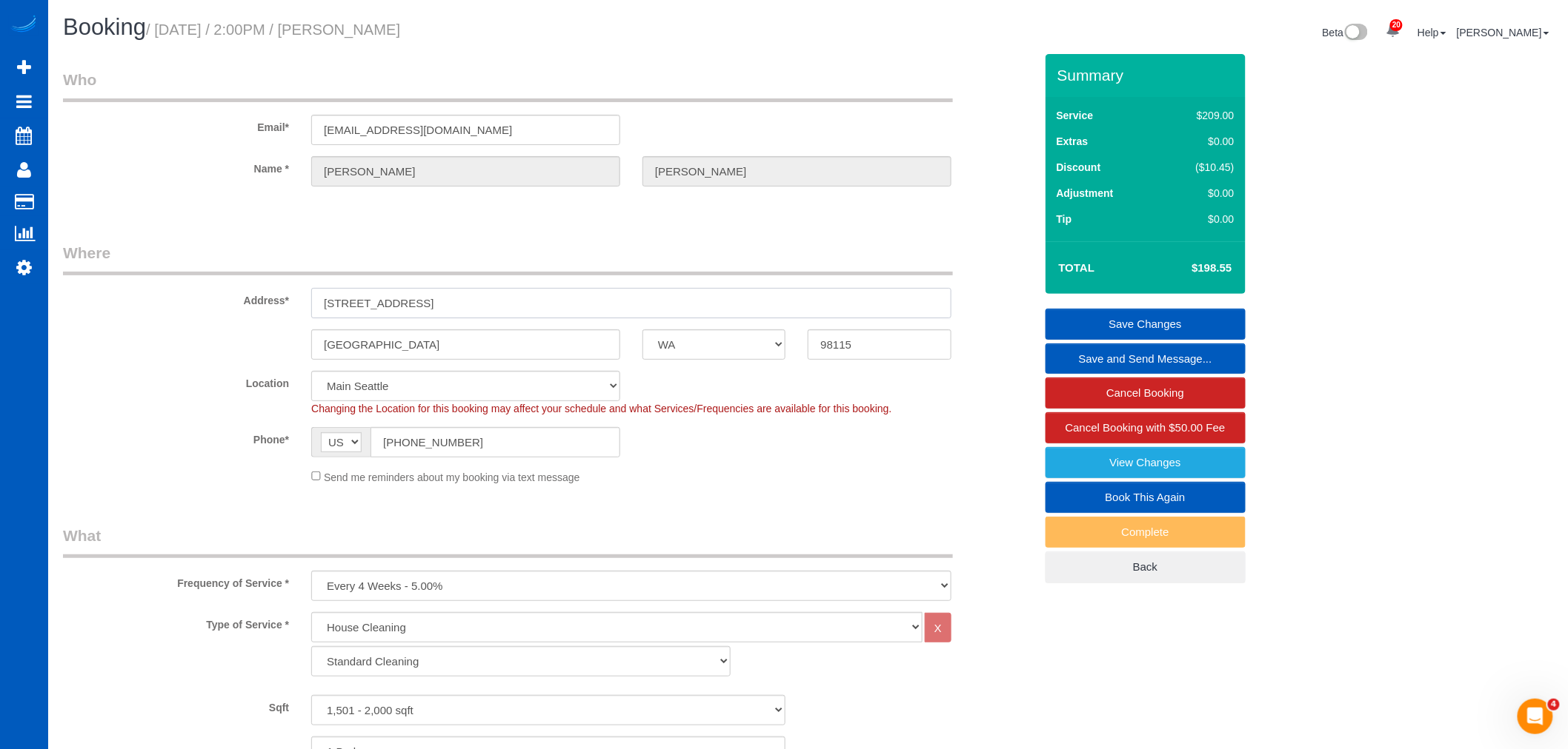
drag, startPoint x: 479, startPoint y: 306, endPoint x: 132, endPoint y: 305, distance: 347.0
click at [132, 305] on div "Address* 412 NE 73rd St" at bounding box center [549, 280] width 994 height 76
click at [400, 342] on input "[GEOGRAPHIC_DATA]" at bounding box center [465, 345] width 309 height 30
click at [707, 464] on sui-booking-location "Location North Seattle Atlanta GA Denver Everett Fort Worth TX Las Vegas Main D…" at bounding box center [549, 428] width 971 height 114
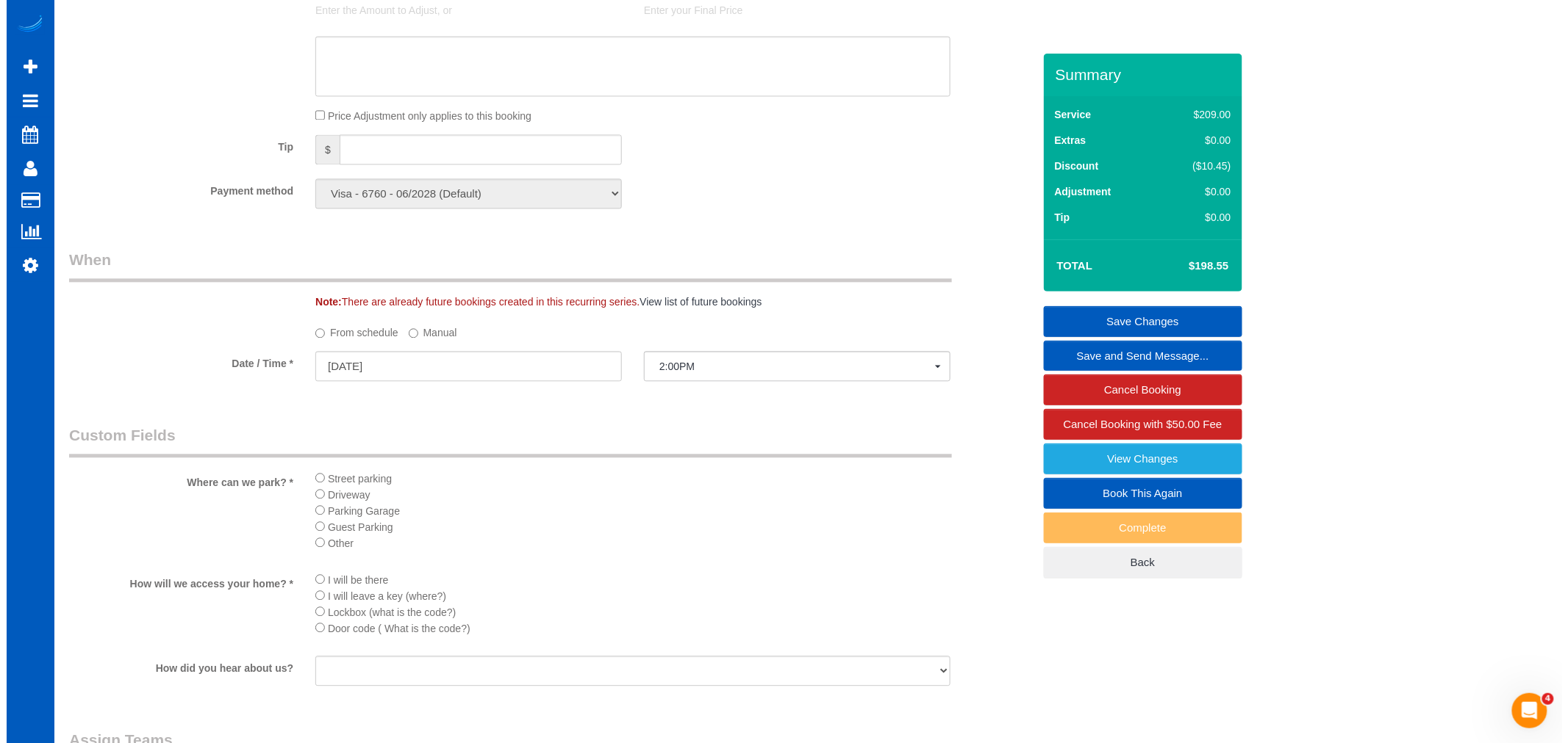
scroll to position [1257, 0]
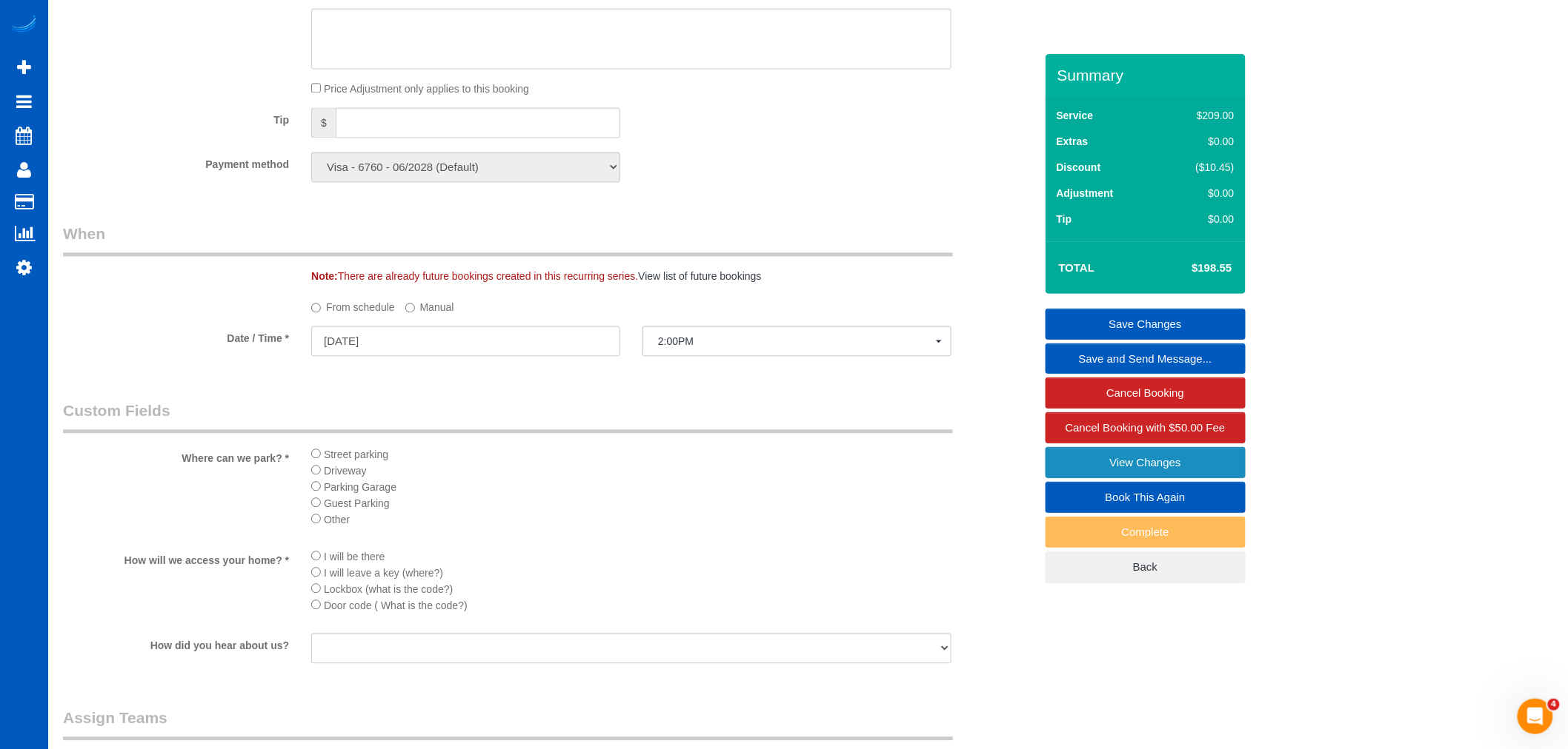
click at [1209, 453] on link "View Changes" at bounding box center [1145, 463] width 200 height 31
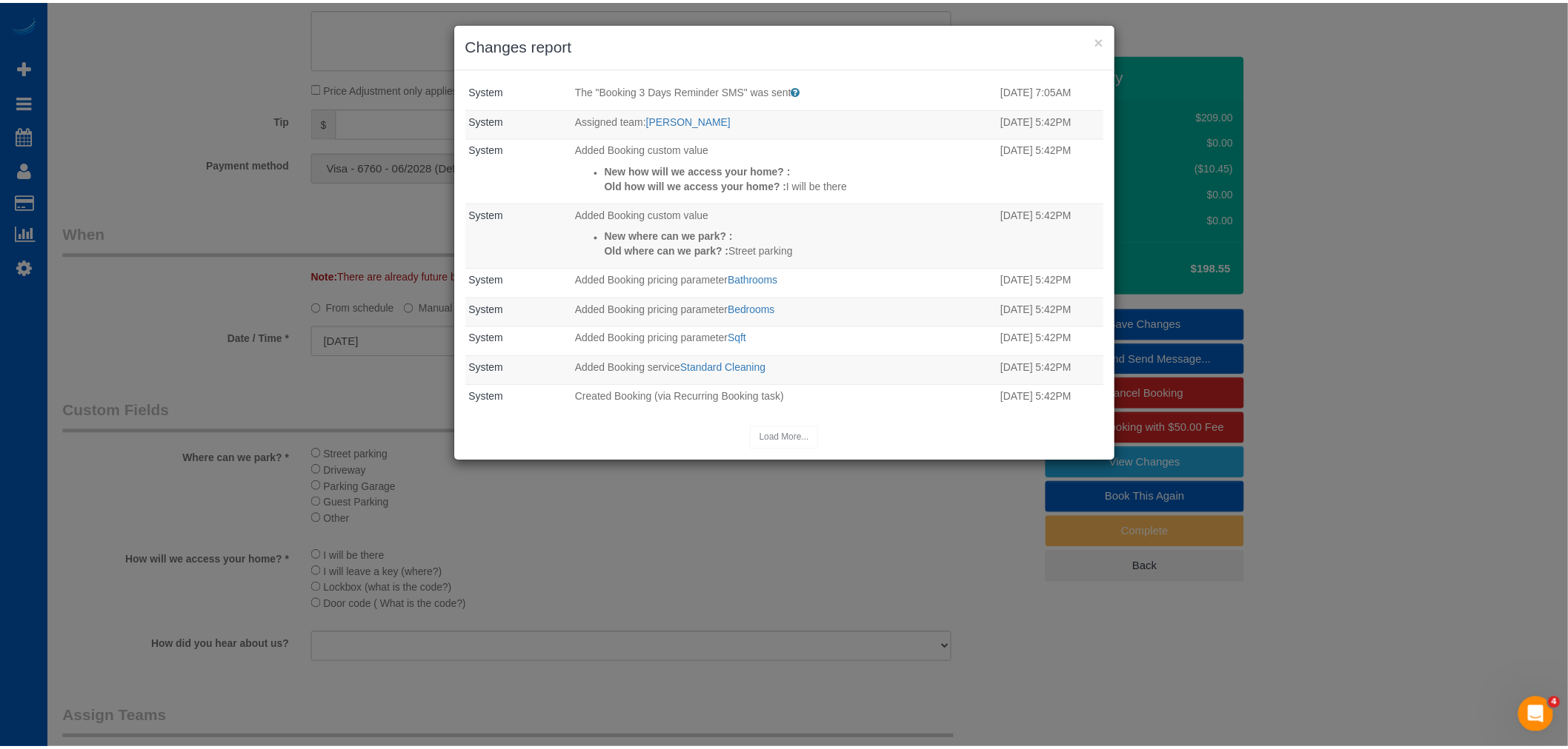
scroll to position [415, 0]
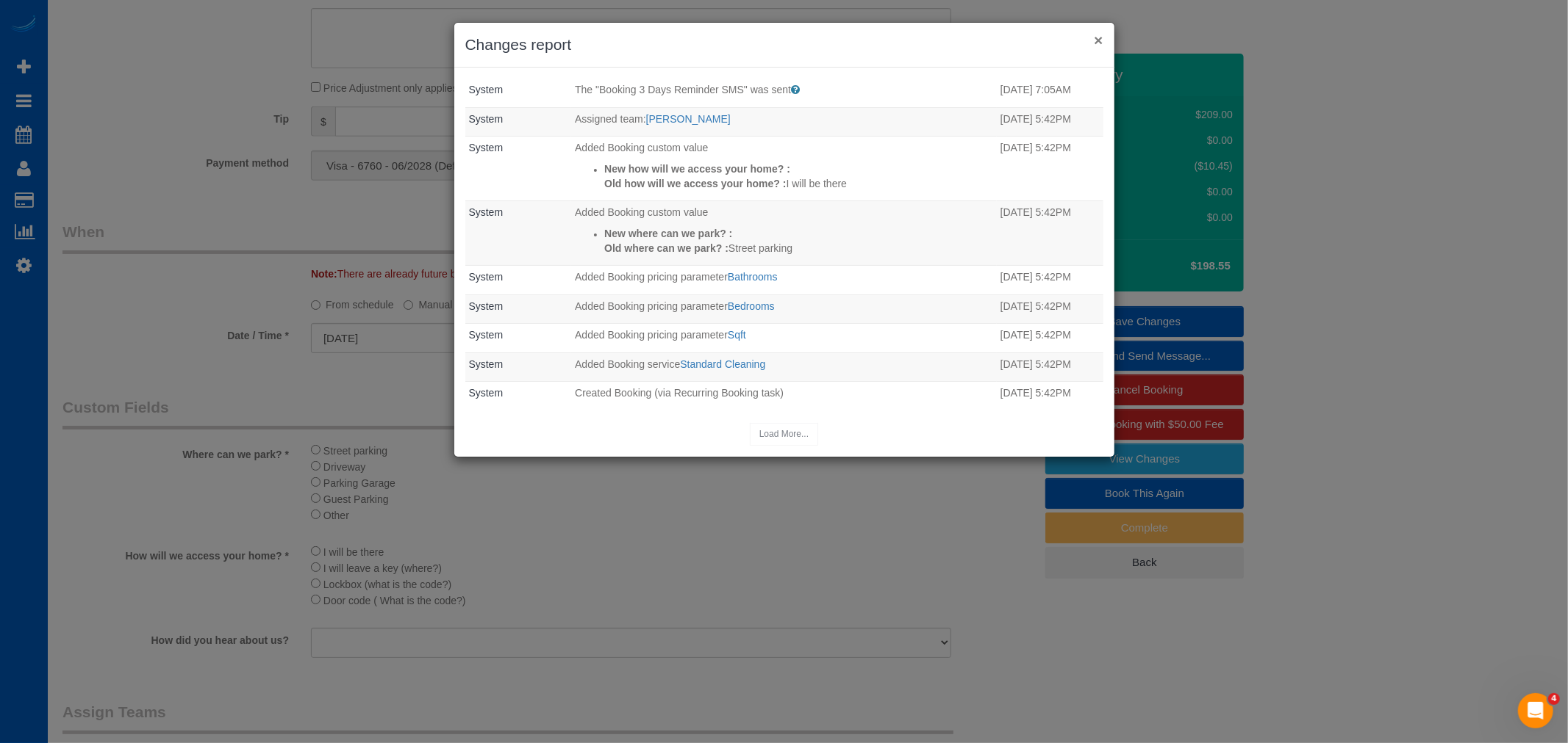
click at [1099, 35] on button "×" at bounding box center [1098, 40] width 8 height 15
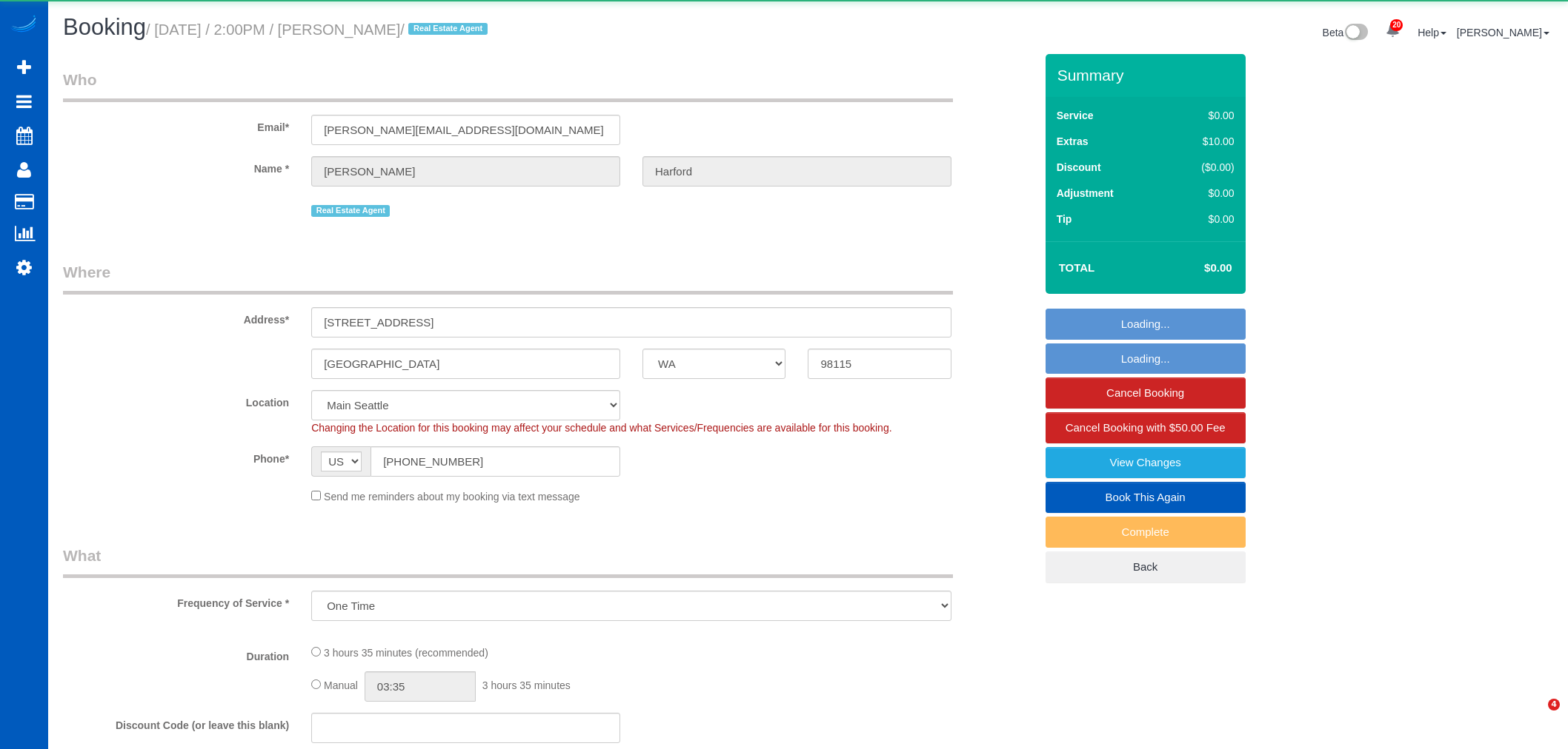
select select "WA"
select select "object:1832"
select select "199"
select select "1001"
select select "2"
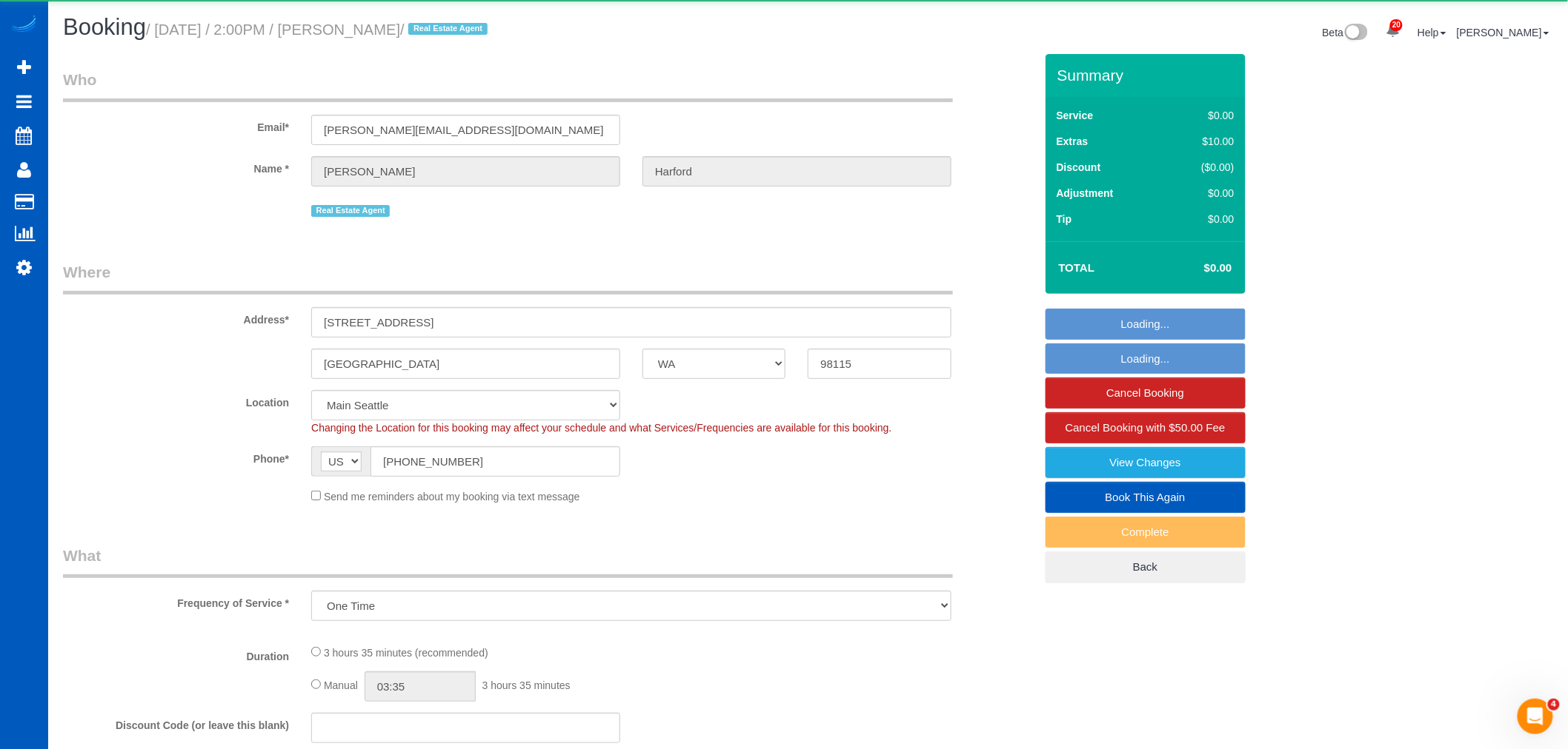
select select "2"
select select "spot1"
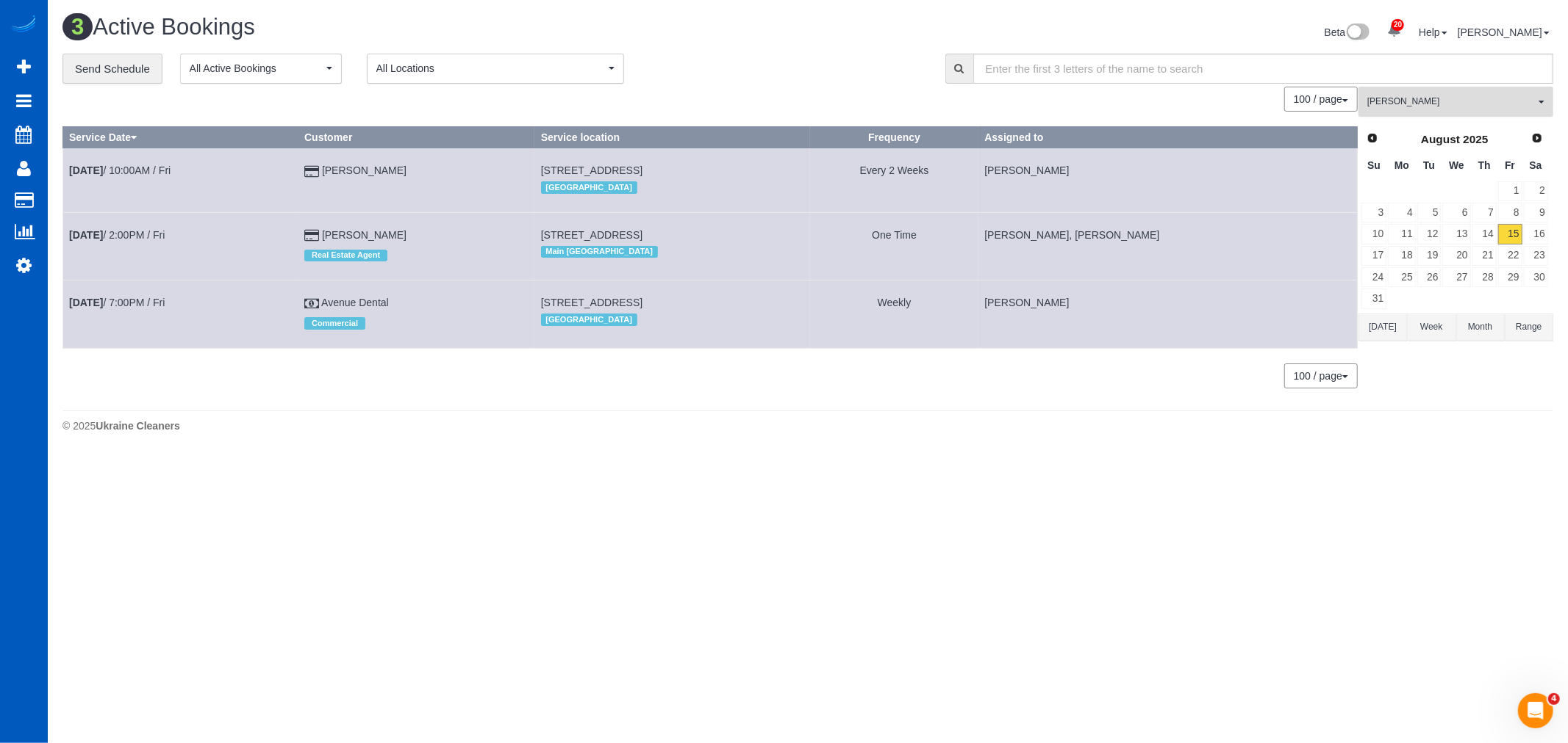
click at [1450, 99] on span "[PERSON_NAME]" at bounding box center [1451, 102] width 168 height 12
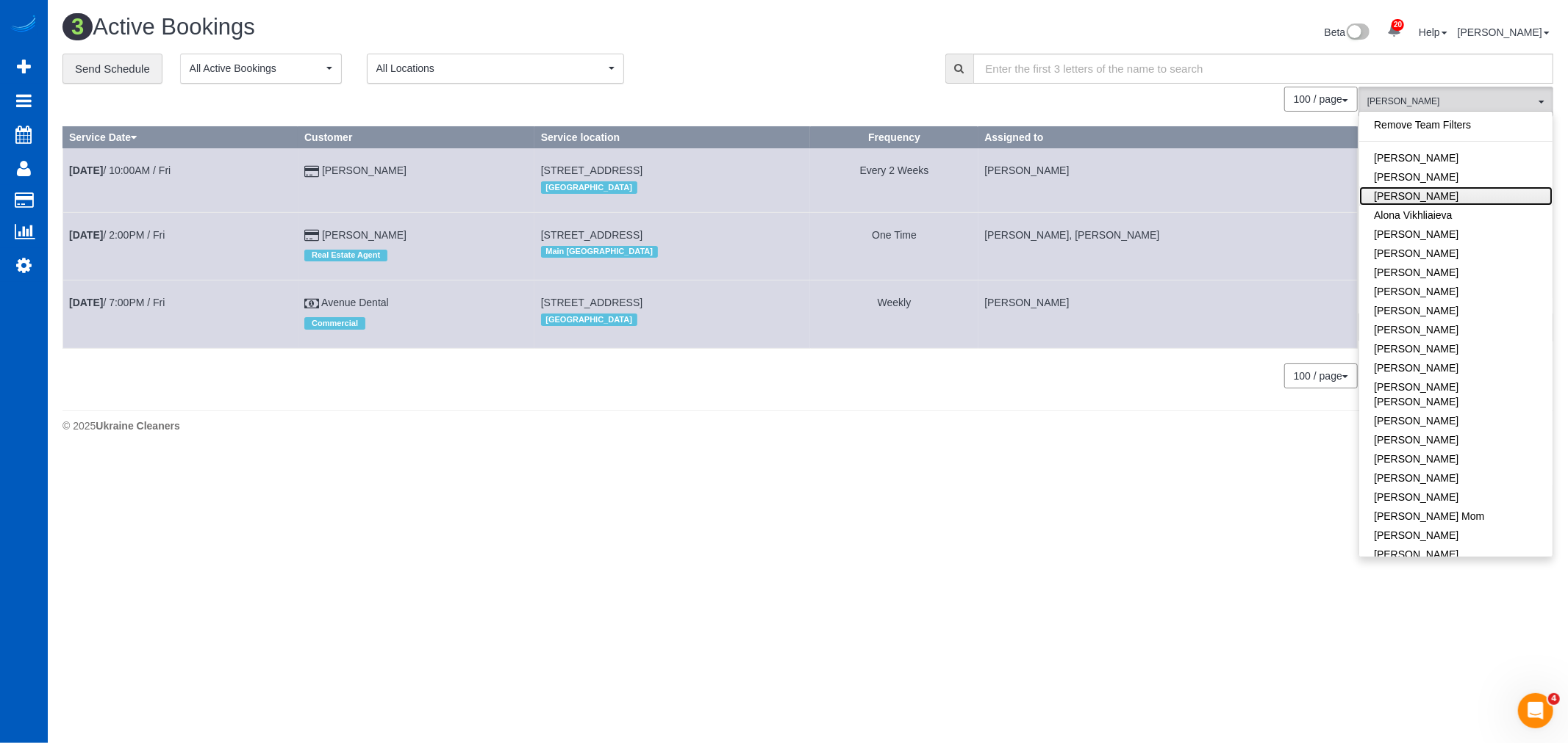
click at [1431, 201] on link "[PERSON_NAME]" at bounding box center [1455, 196] width 193 height 19
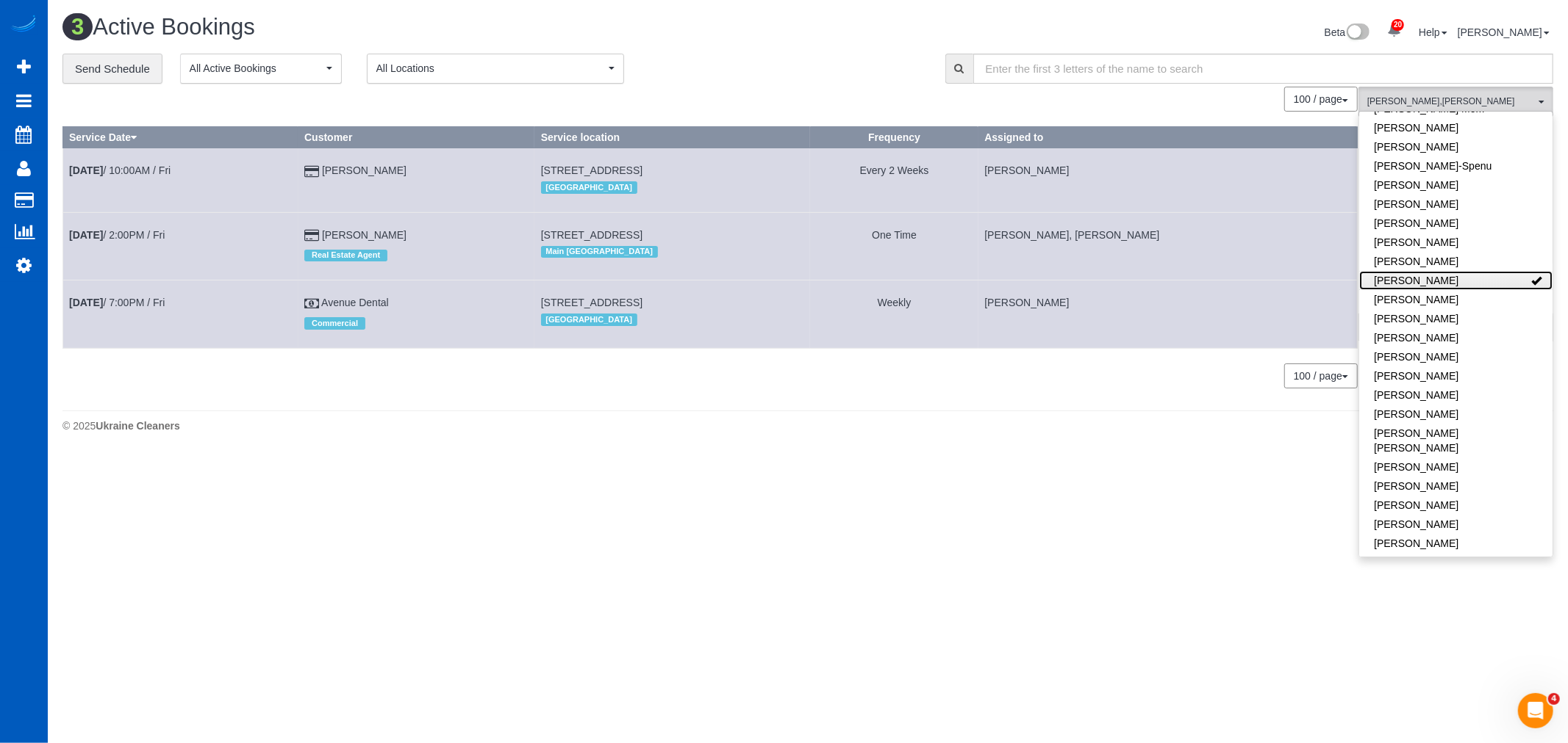
click at [1478, 271] on link "[PERSON_NAME]" at bounding box center [1455, 280] width 193 height 19
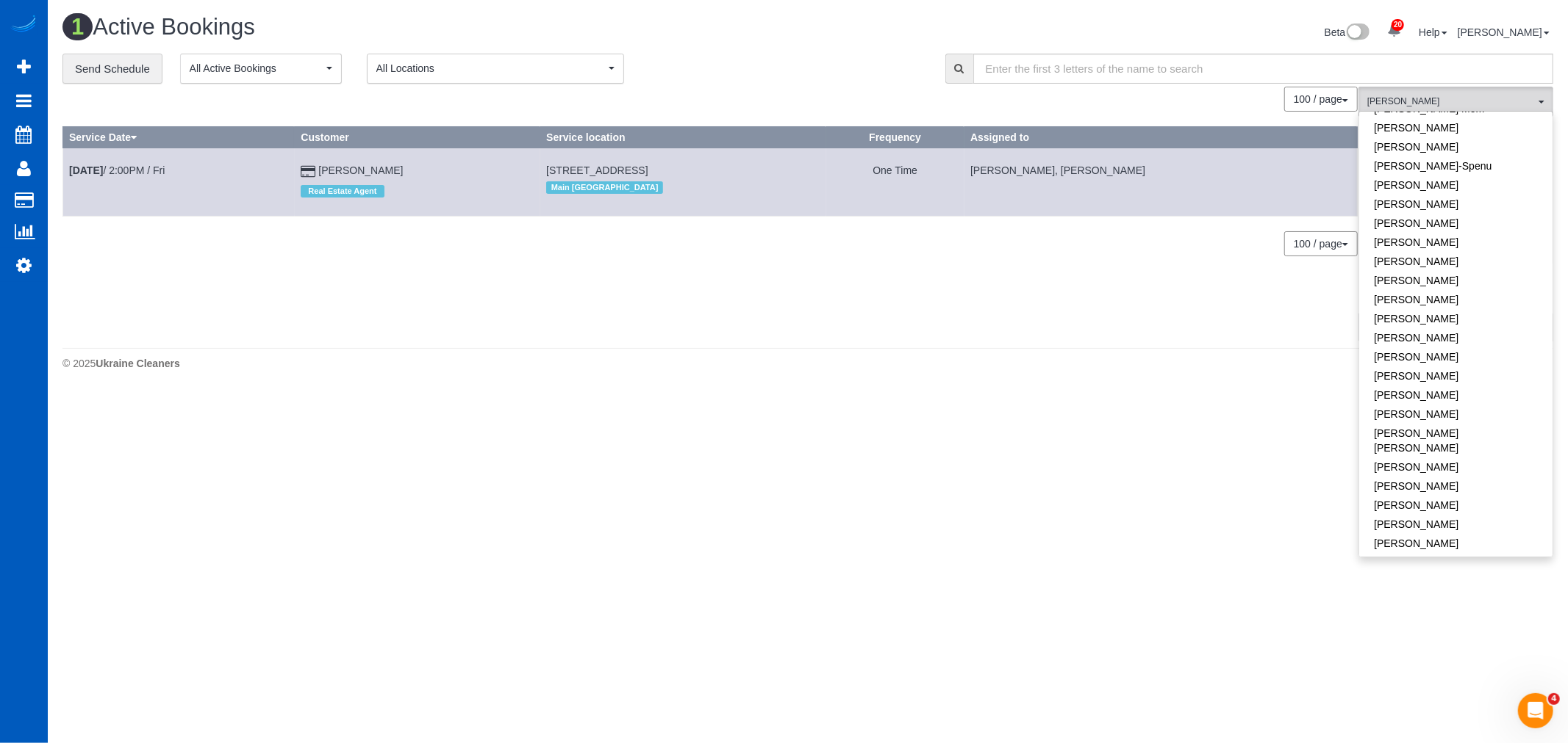
click at [750, 339] on div "0 Bookings found. We couldn't find any bookings that matched your search. Creat…" at bounding box center [710, 213] width 1295 height 254
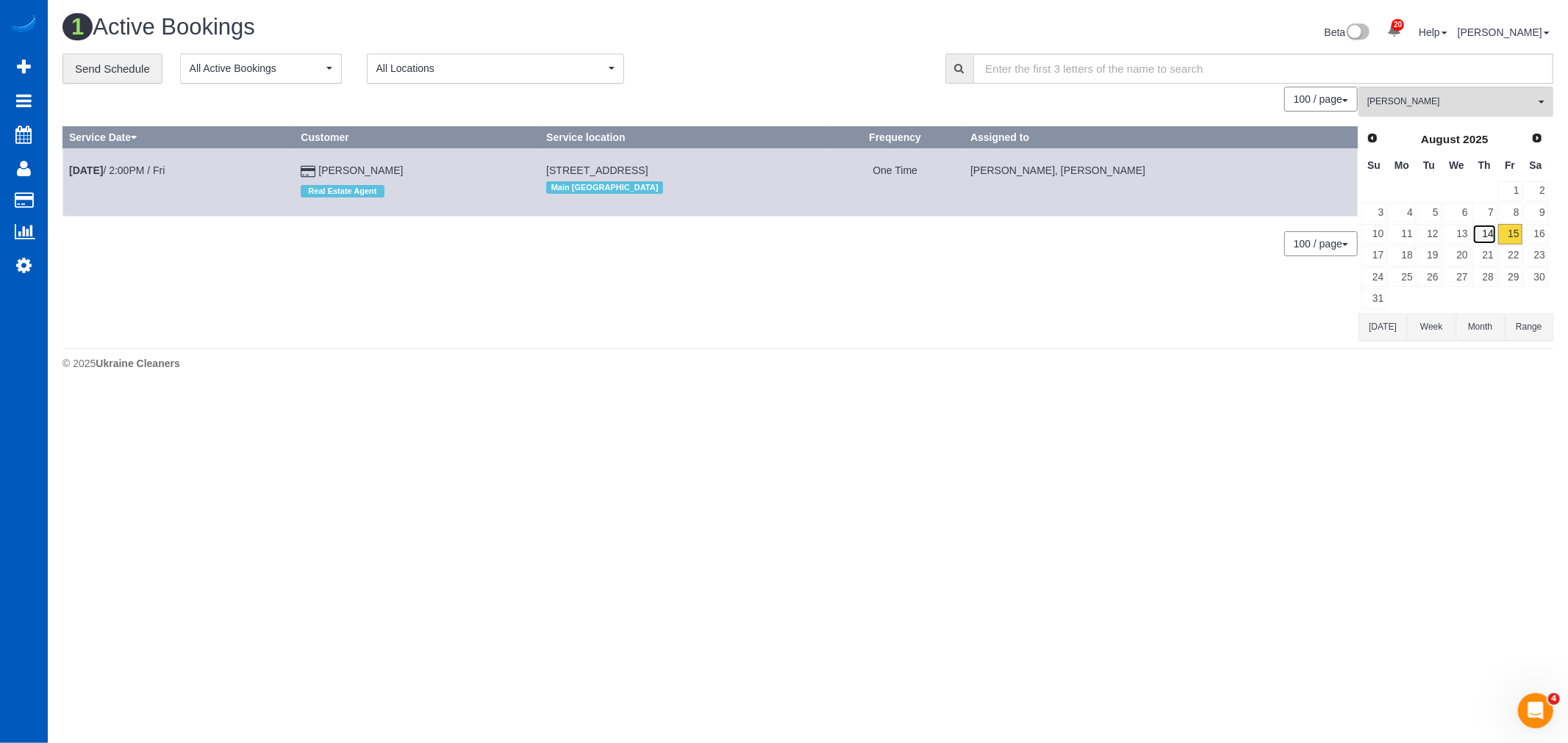
click at [1493, 244] on link "14" at bounding box center [1484, 234] width 24 height 20
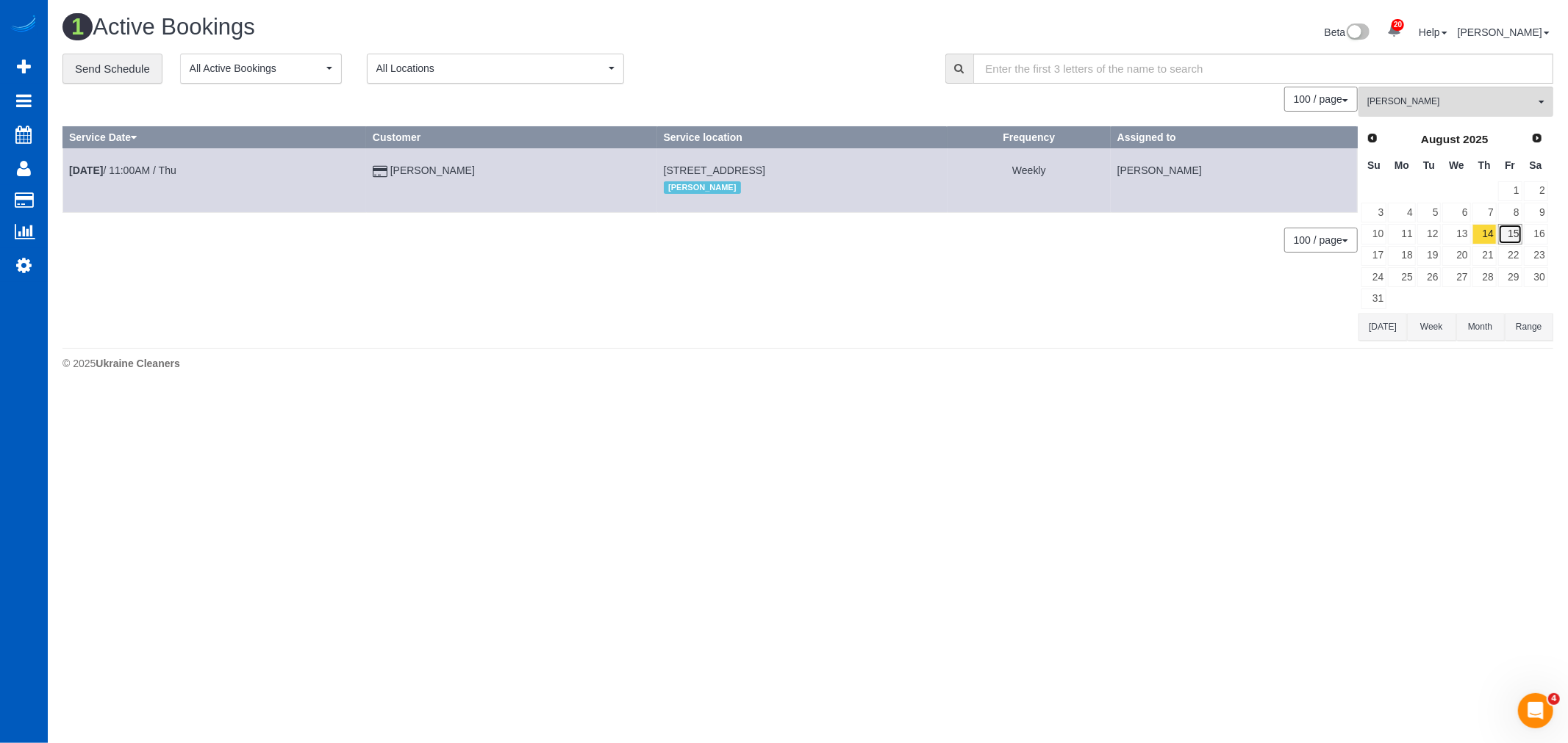
click at [1511, 225] on link "15" at bounding box center [1509, 234] width 24 height 20
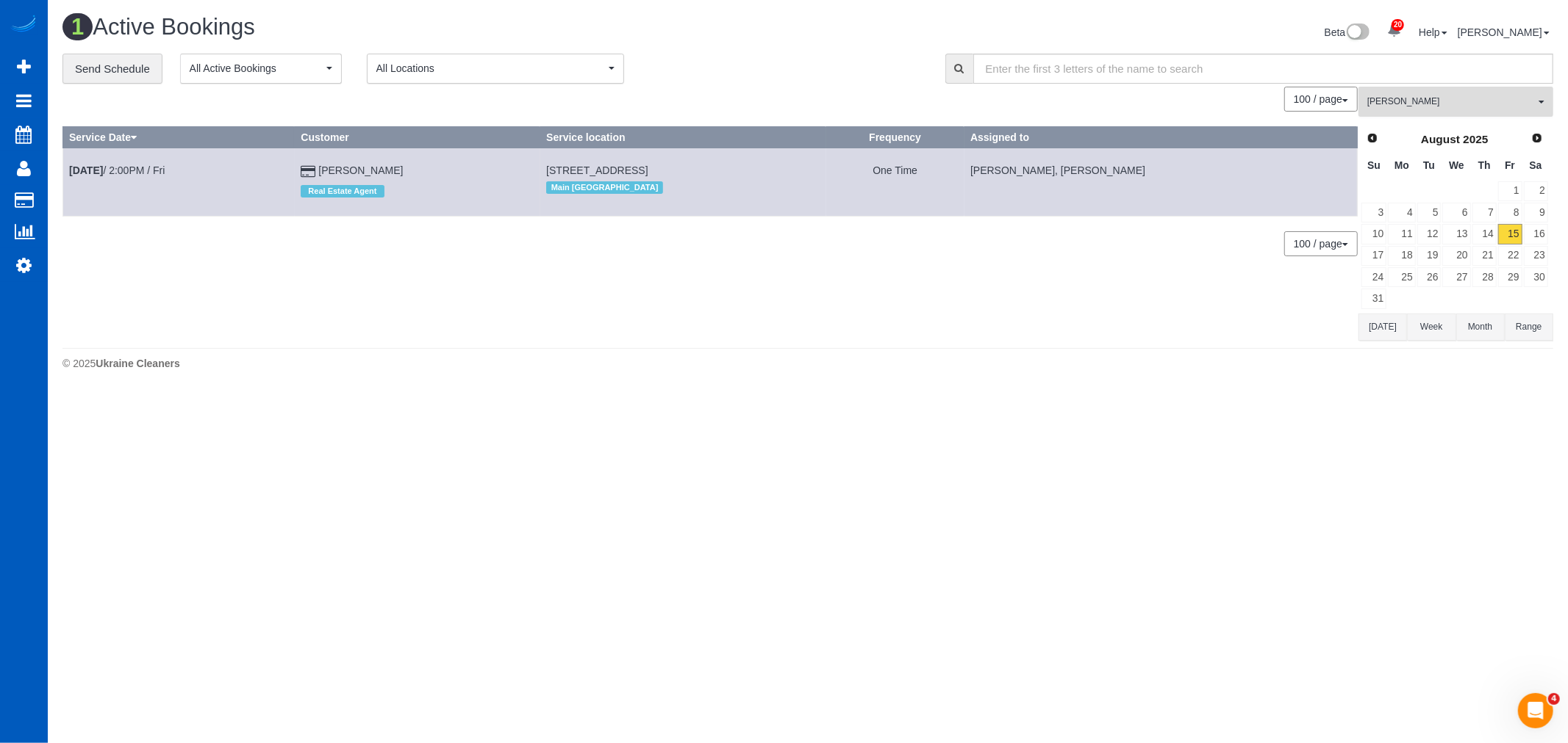
click at [1437, 115] on button "Alona Tarasiuk All Teams" at bounding box center [1455, 101] width 195 height 30
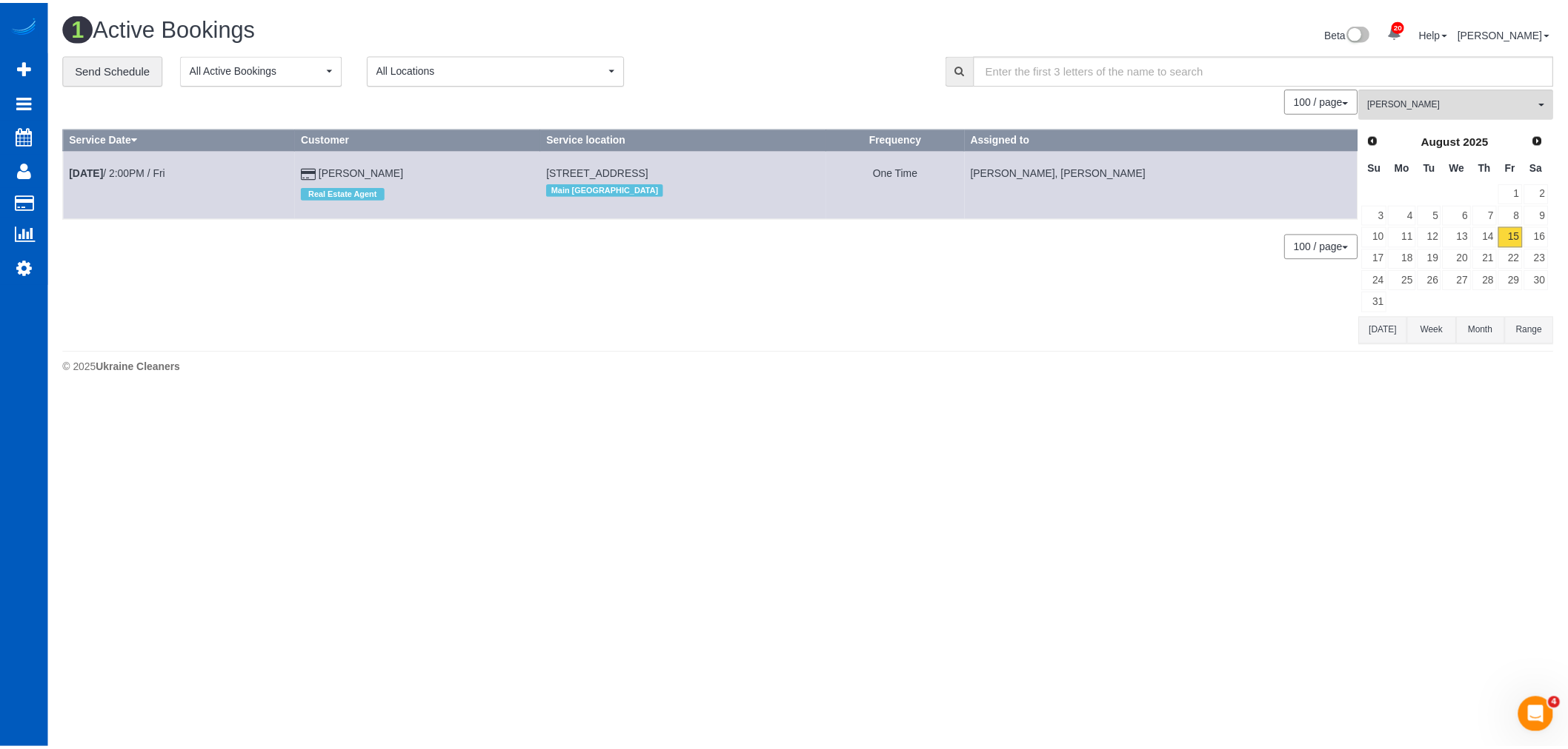
scroll to position [0, 0]
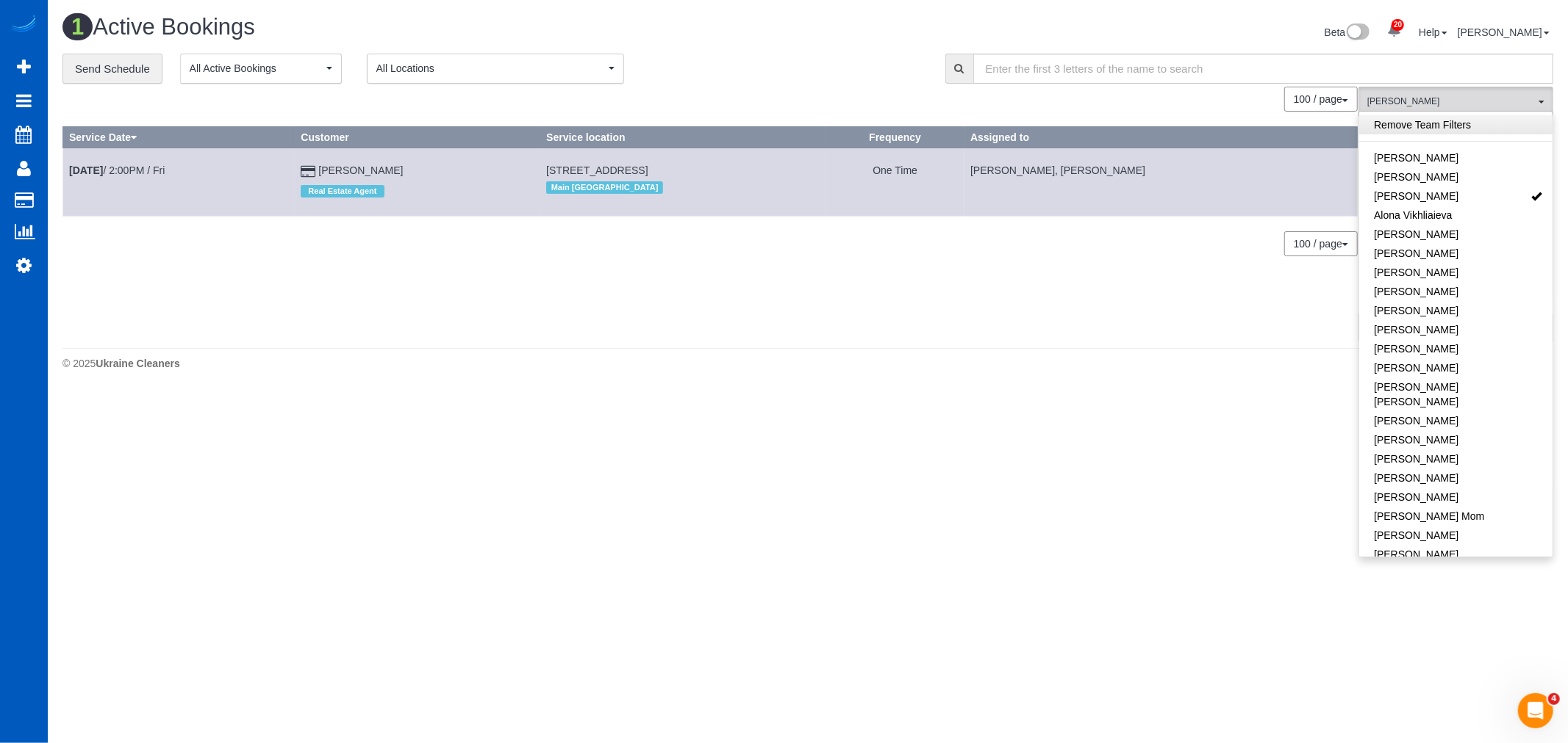
click at [1434, 127] on link "Remove Team Filters" at bounding box center [1455, 124] width 193 height 19
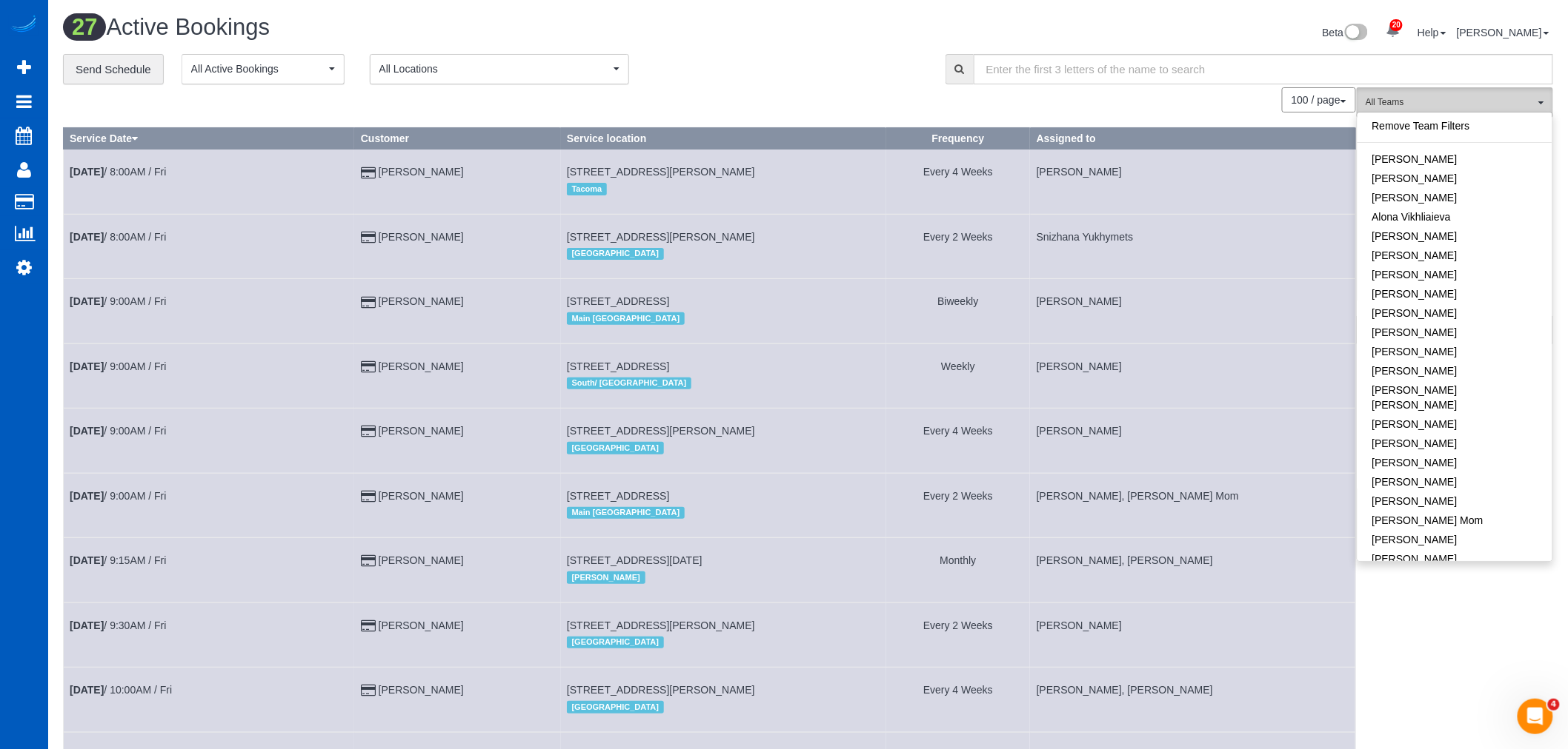
click at [1479, 102] on span "All Teams" at bounding box center [1450, 103] width 169 height 12
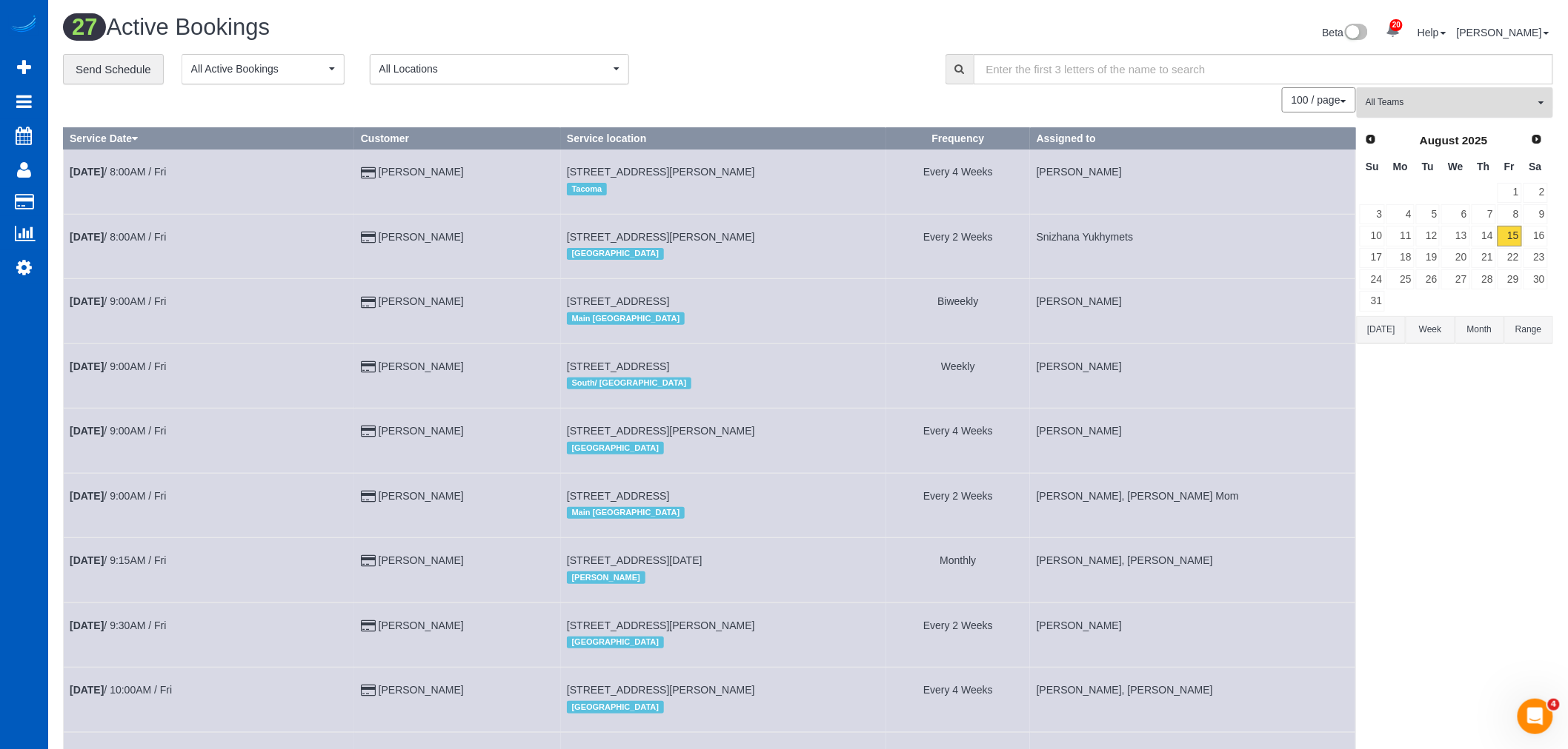
click at [1412, 105] on span "All Teams" at bounding box center [1450, 103] width 169 height 12
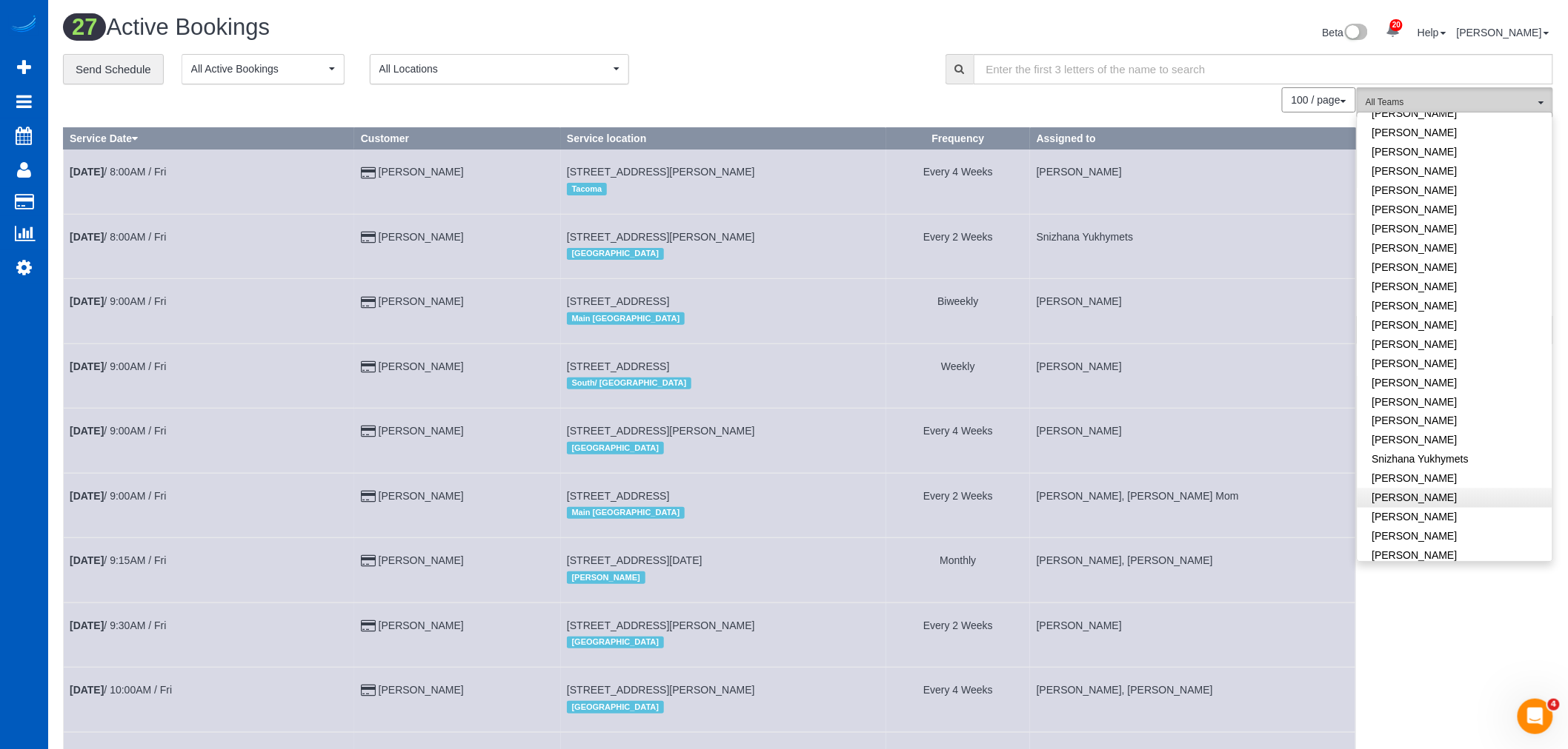
scroll to position [905, 0]
click at [1461, 410] on link "Snizhana Yukhymets" at bounding box center [1454, 419] width 195 height 19
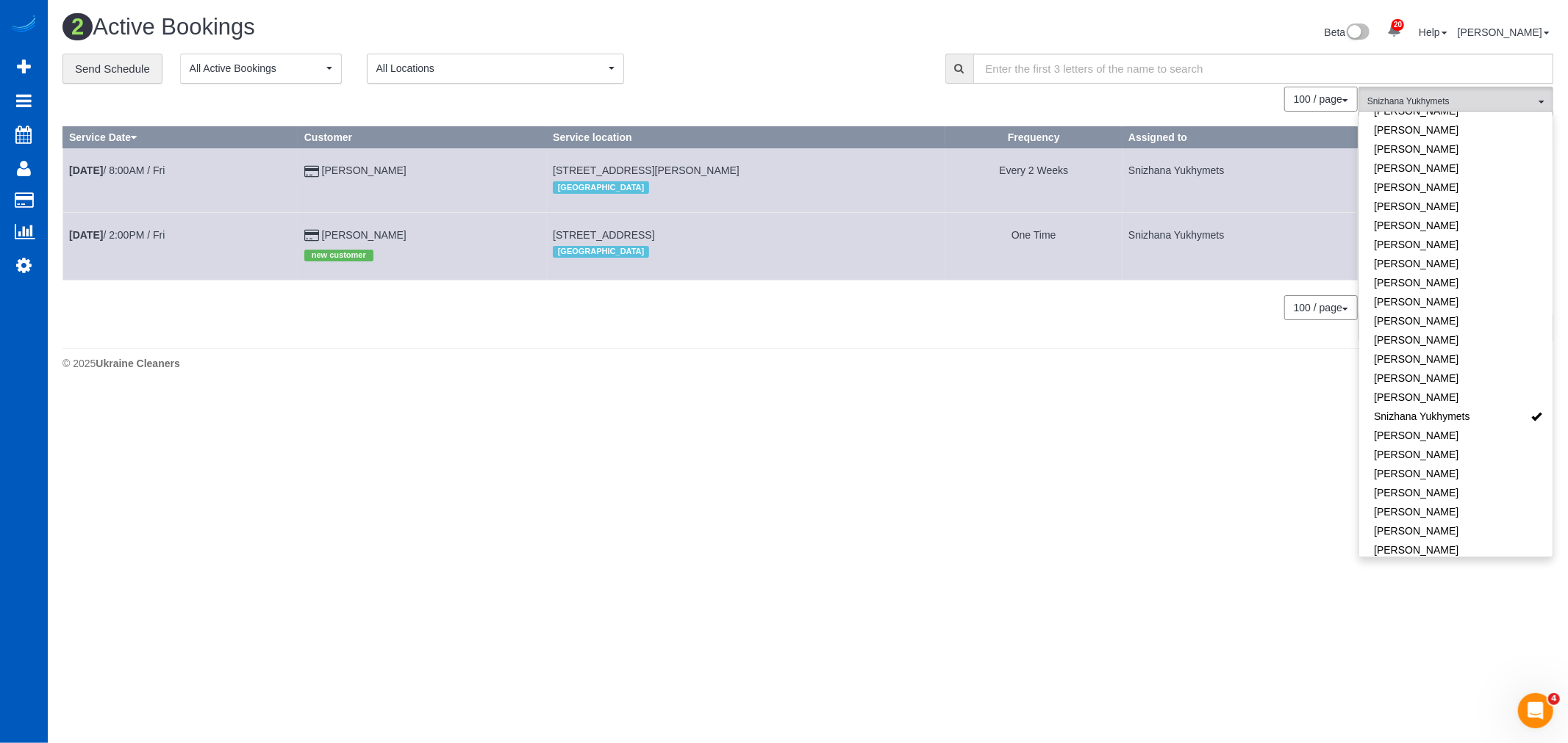
click at [611, 362] on div "© 2025 Ukraine Cleaners" at bounding box center [808, 363] width 1491 height 15
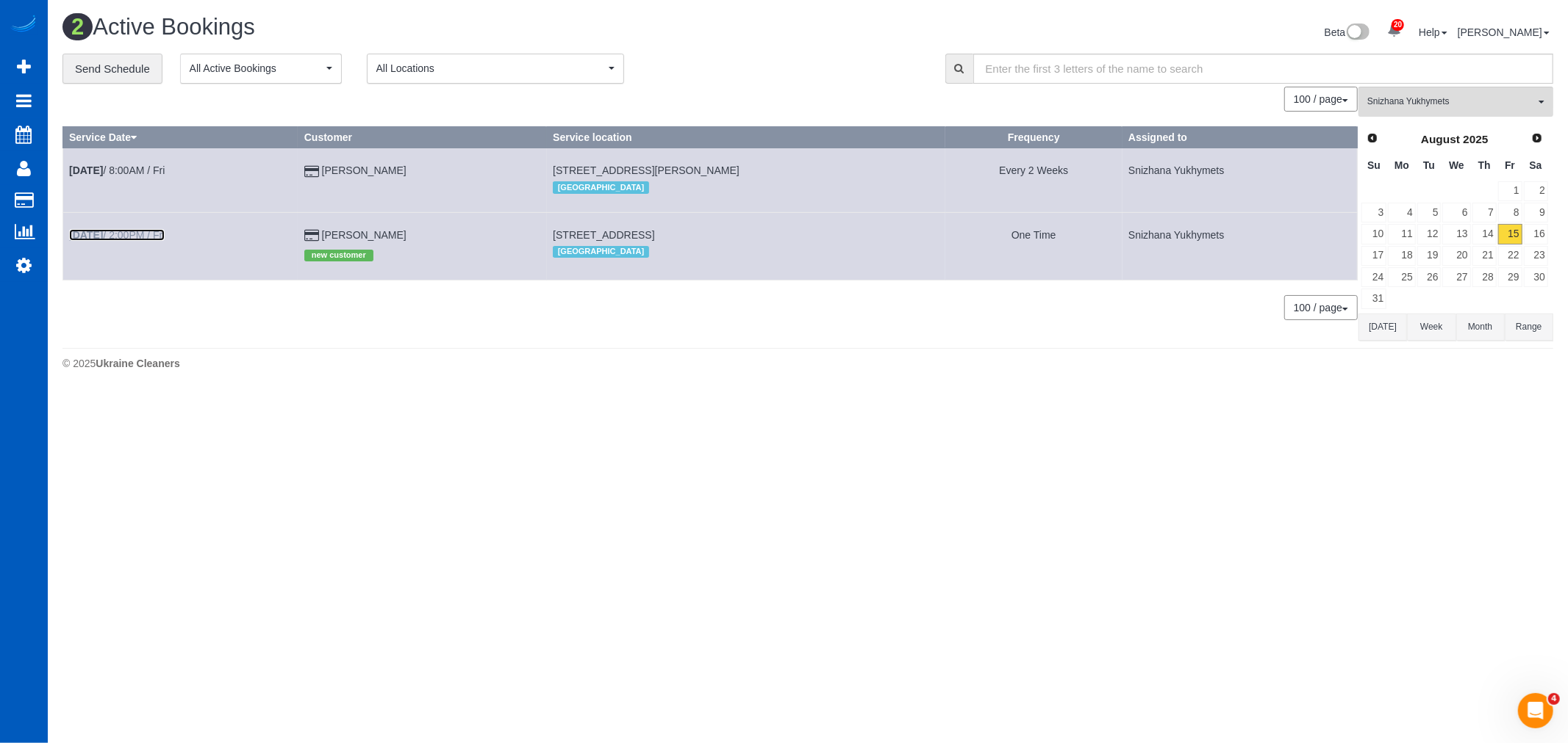
click at [124, 237] on link "Aug 15th / 2:00PM / Fri" at bounding box center [117, 235] width 96 height 12
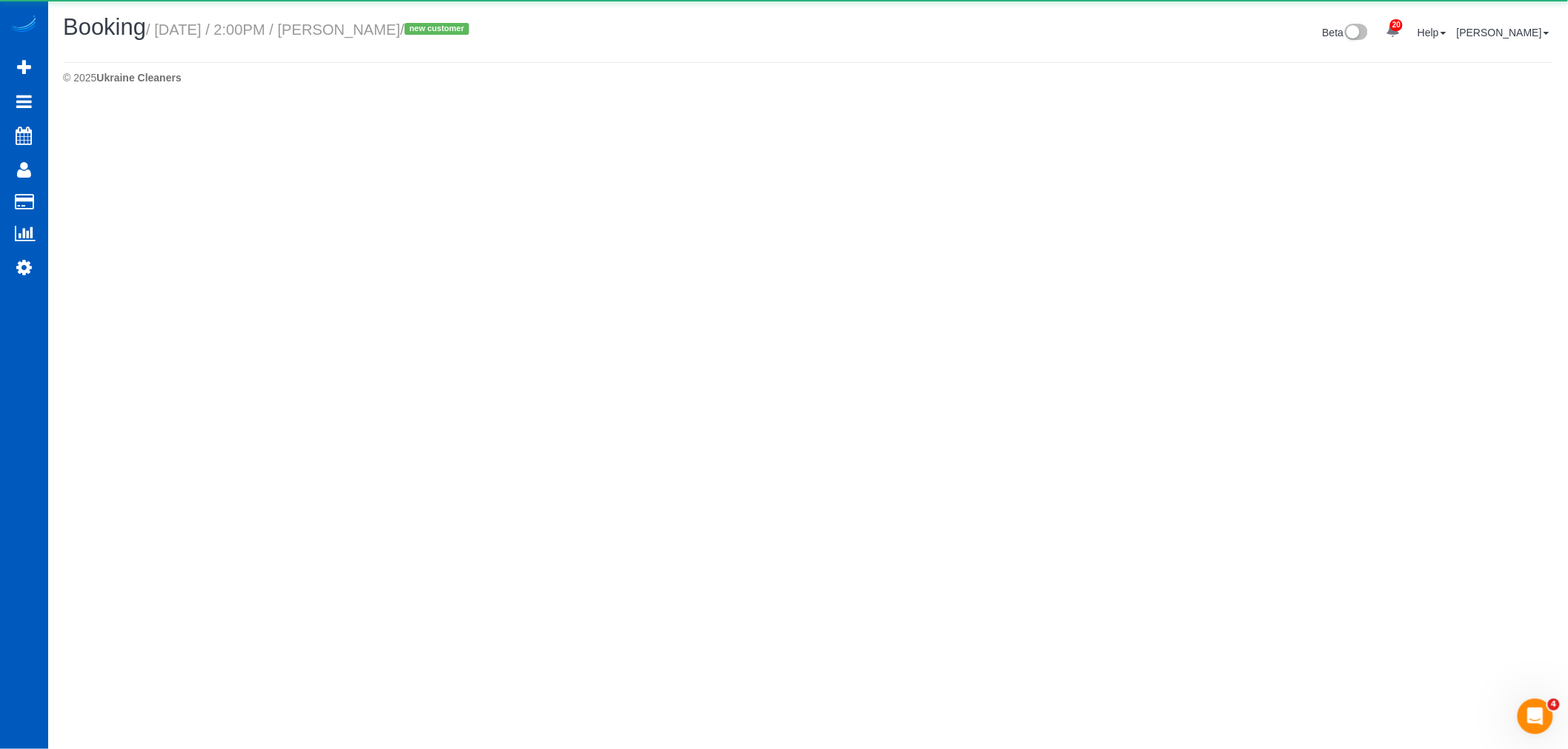
select select "WA"
select select "199"
select select "2001"
select select "3"
select select "2"
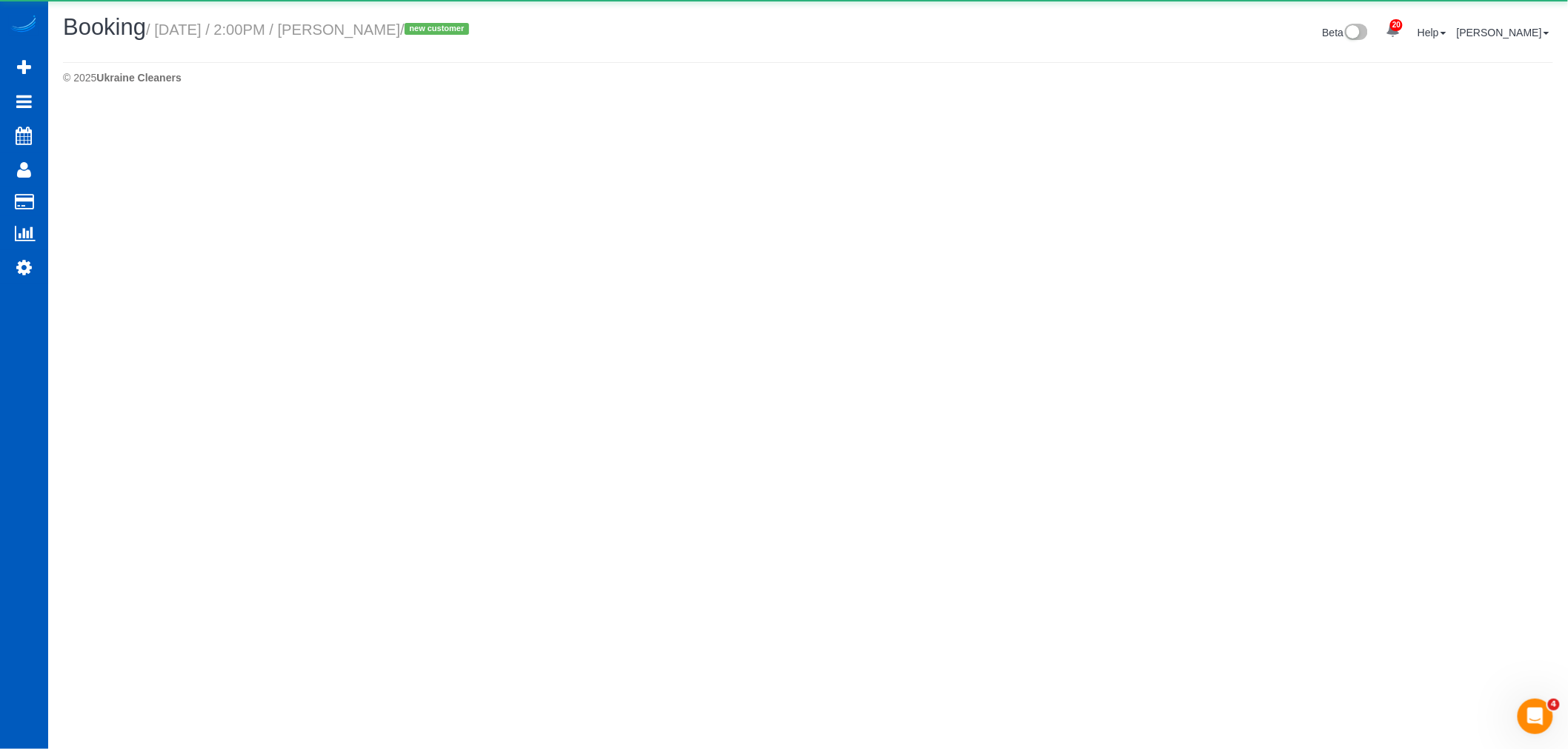
select select "number:8"
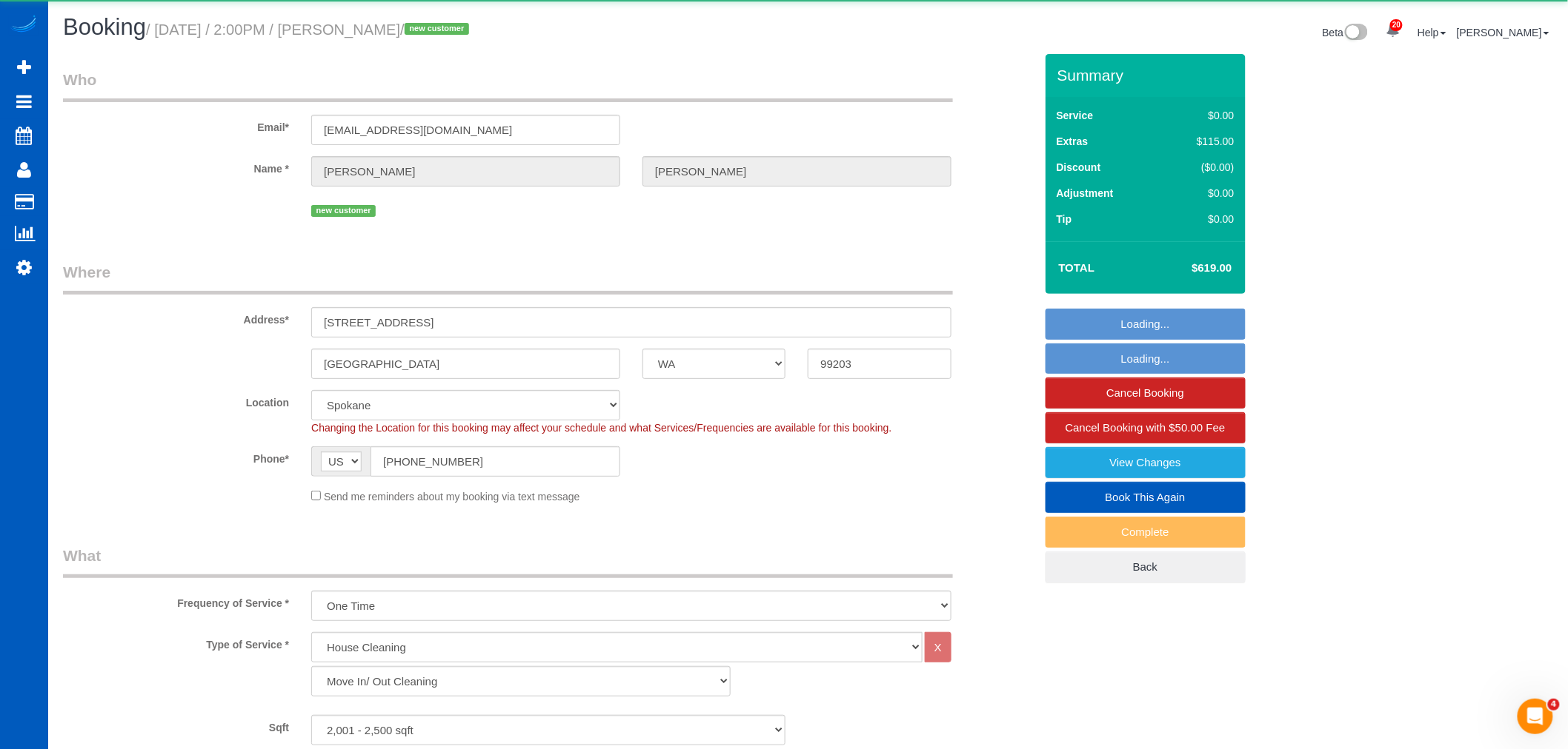
select select "object:3303"
select select "spot10"
select select "2001"
select select "3"
select select "2"
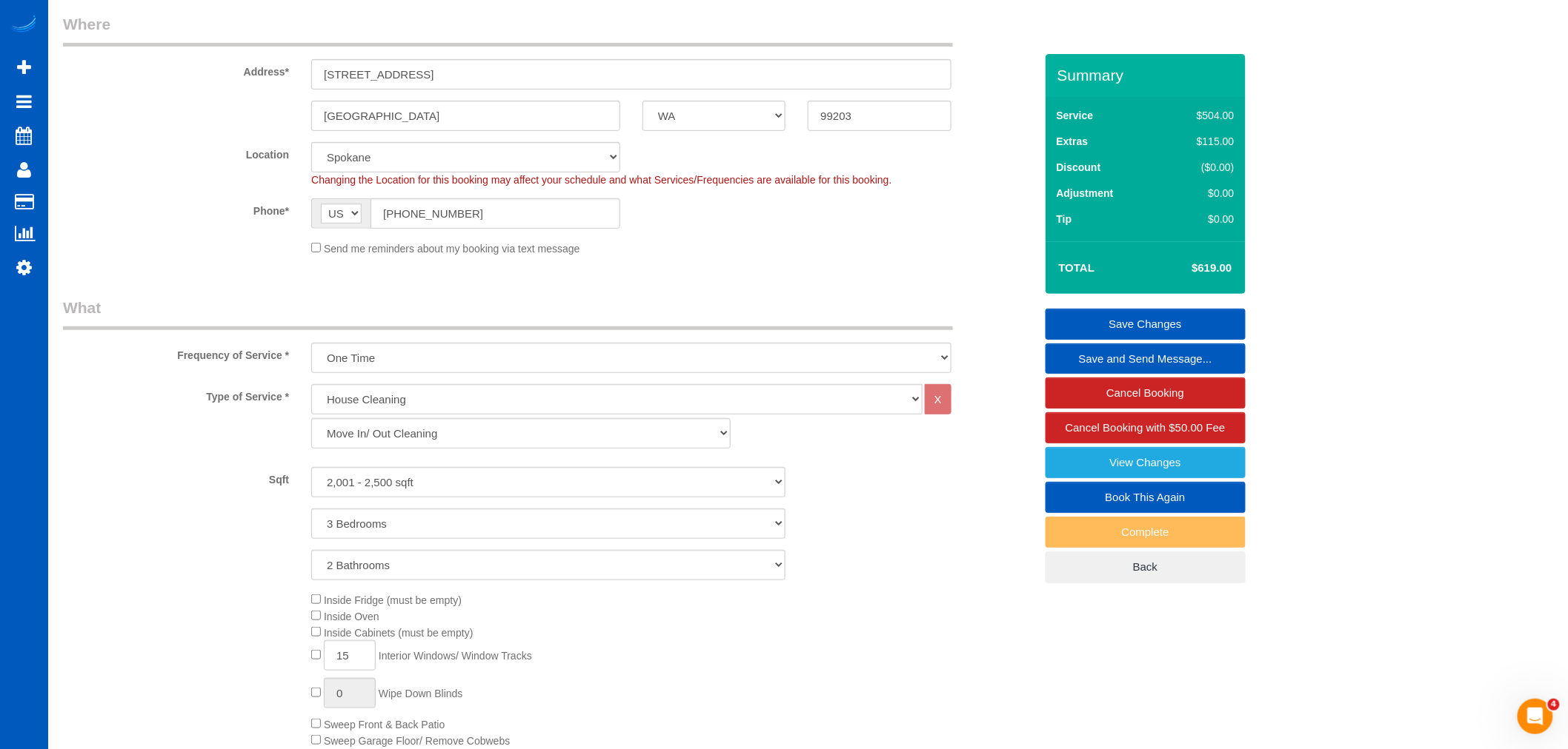
scroll to position [82, 0]
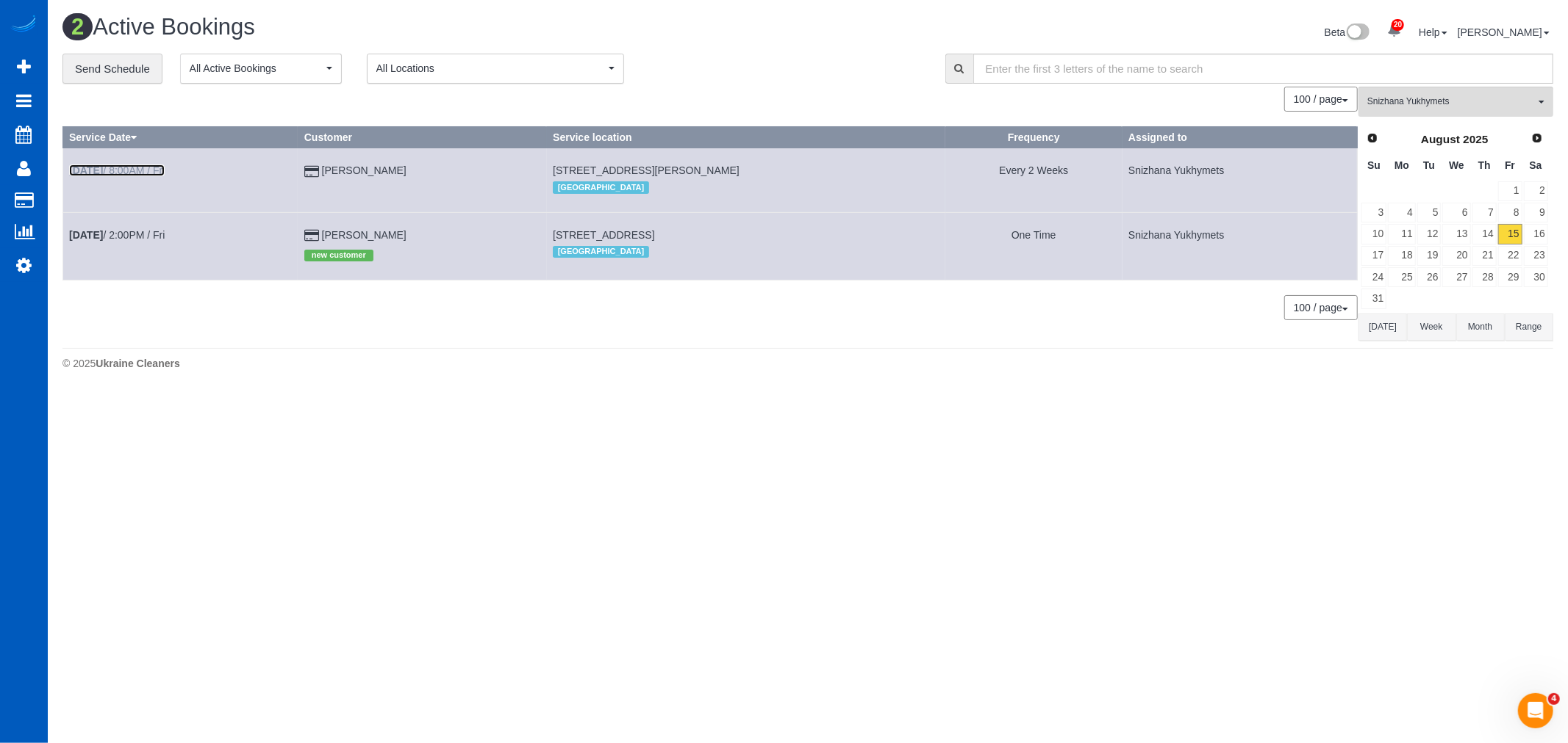
click at [132, 172] on link "Aug 15th / 8:00AM / Fri" at bounding box center [117, 170] width 96 height 12
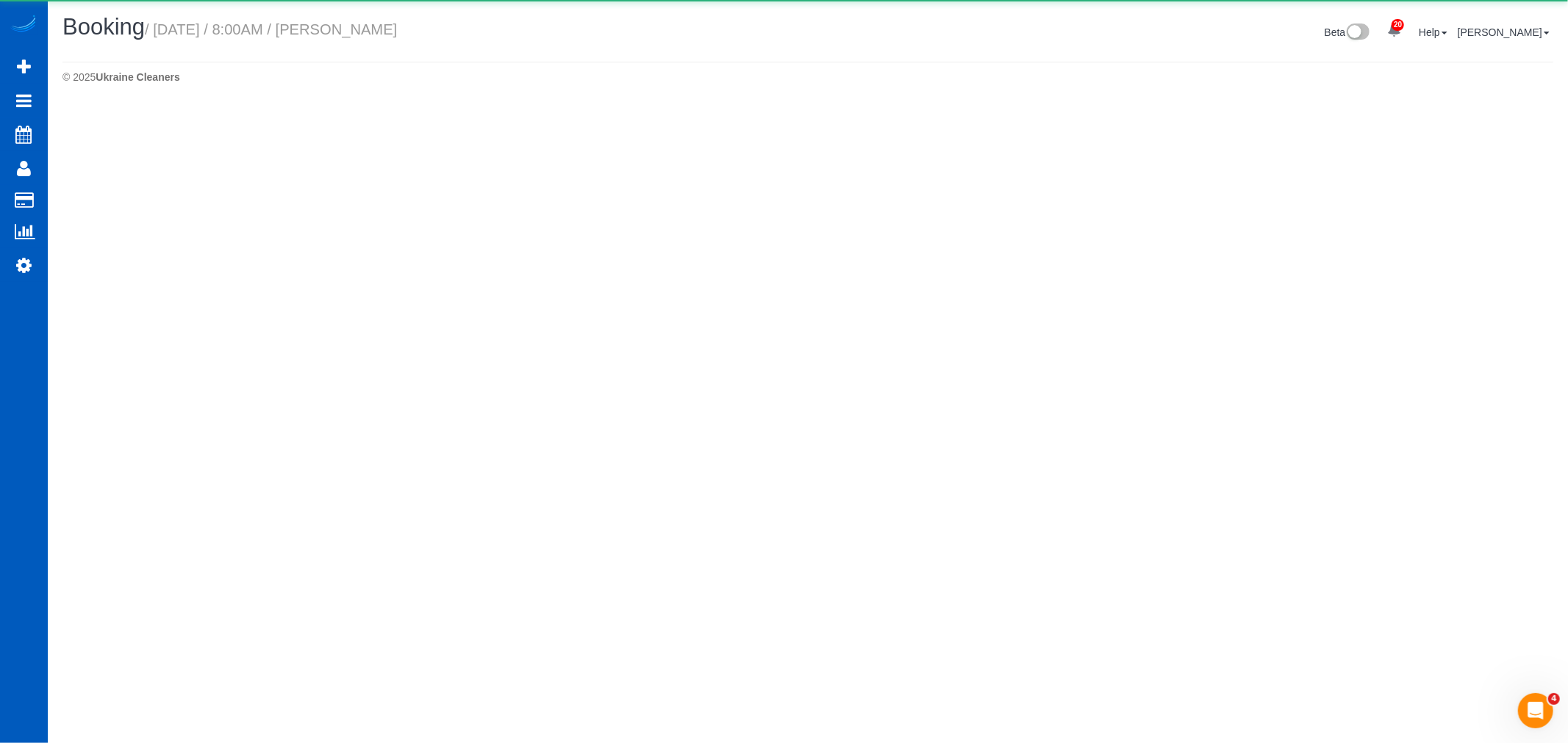
select select "WA"
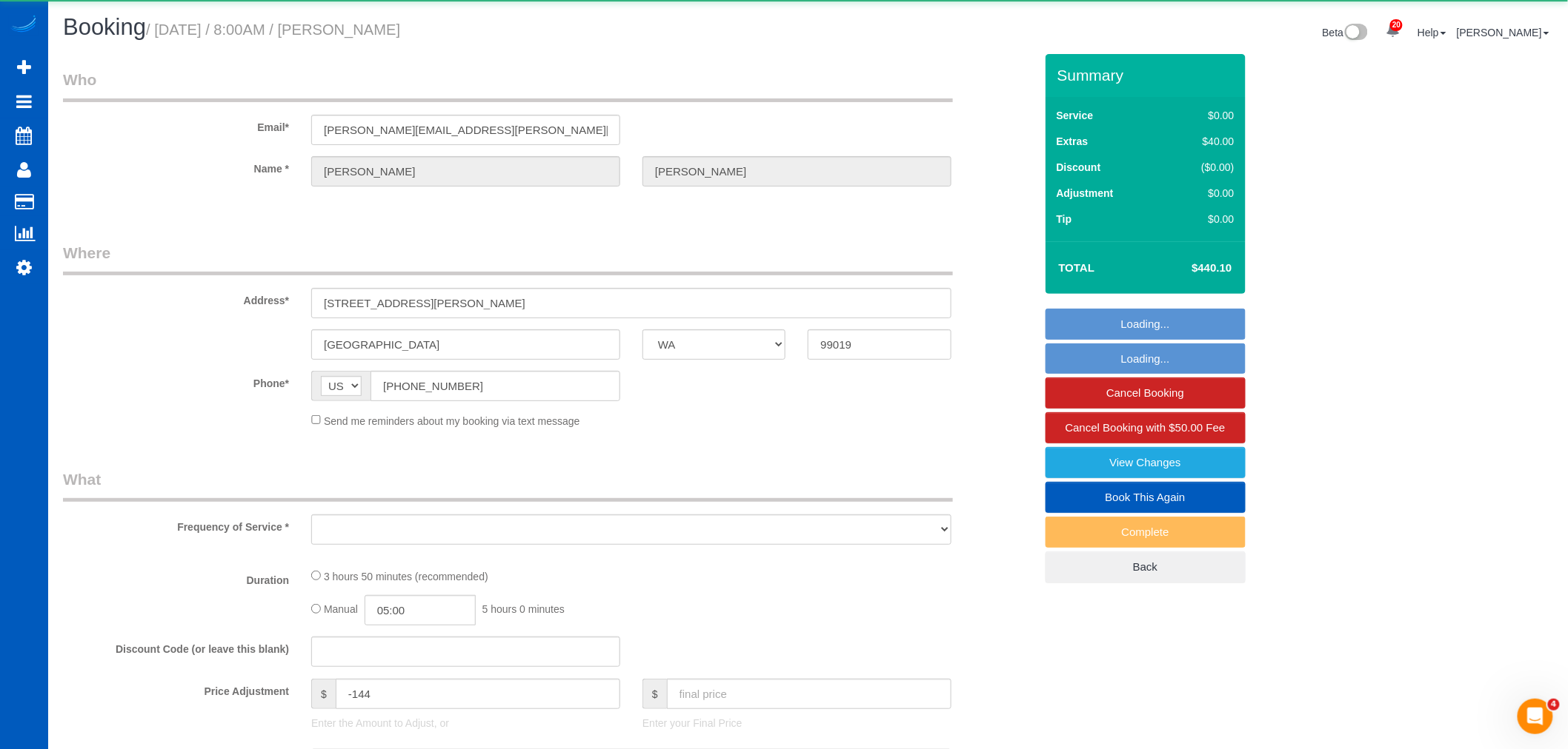
select select "object:4311"
select select "string:fspay-79afde25-48c5-438d-b0ba-76278a093a89"
select select "199"
select select "5501"
select select "4"
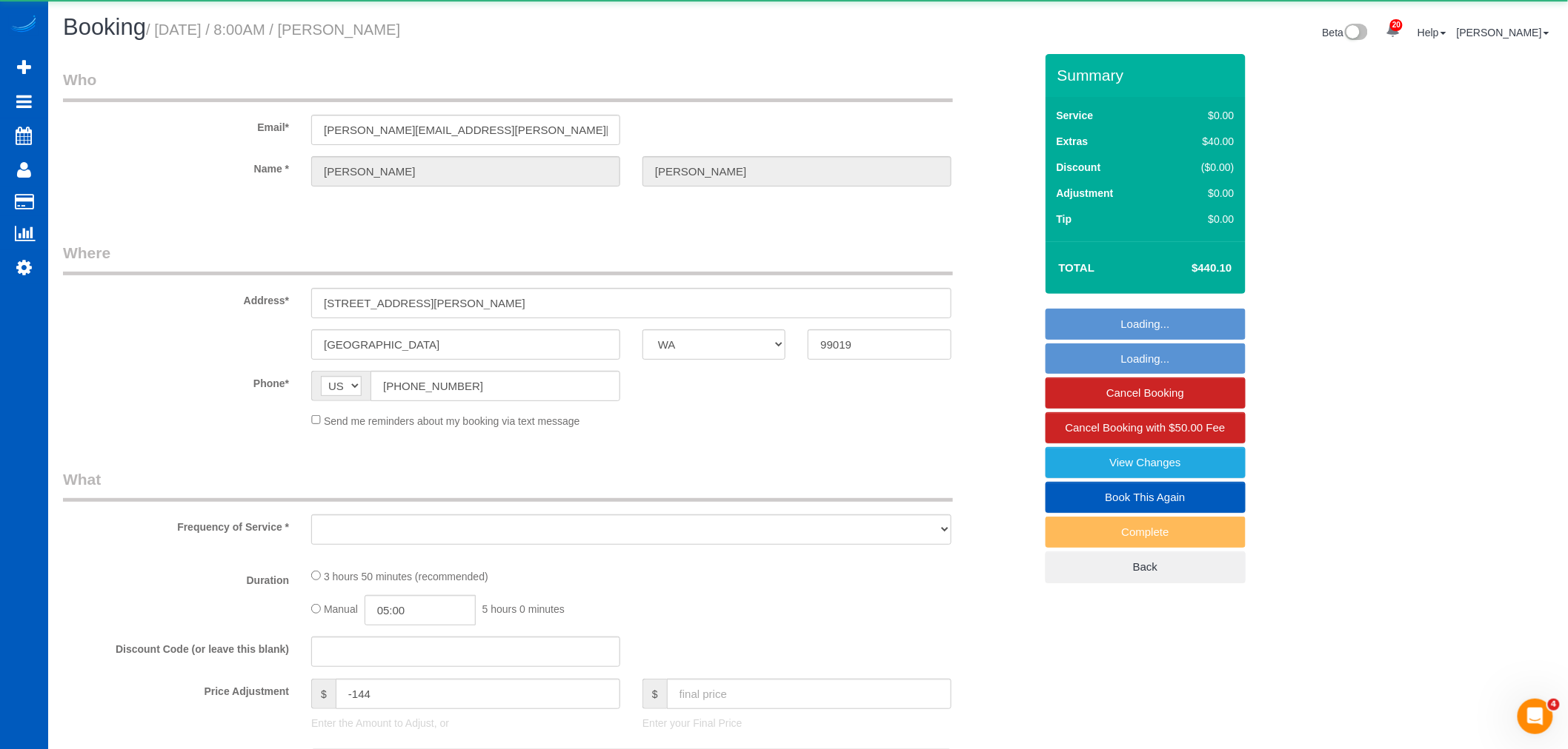
select select "5"
select select "spot20"
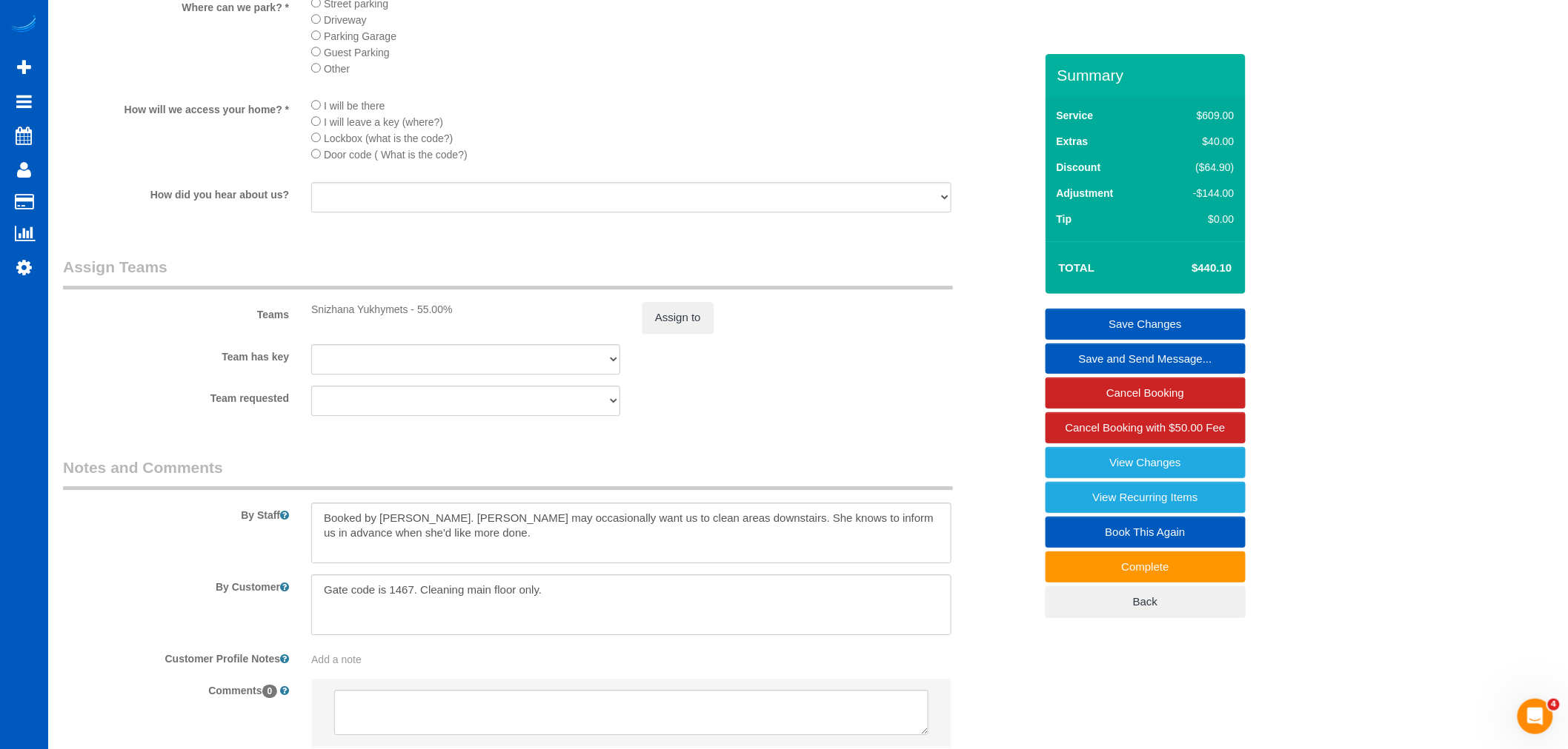
scroll to position [1843, 0]
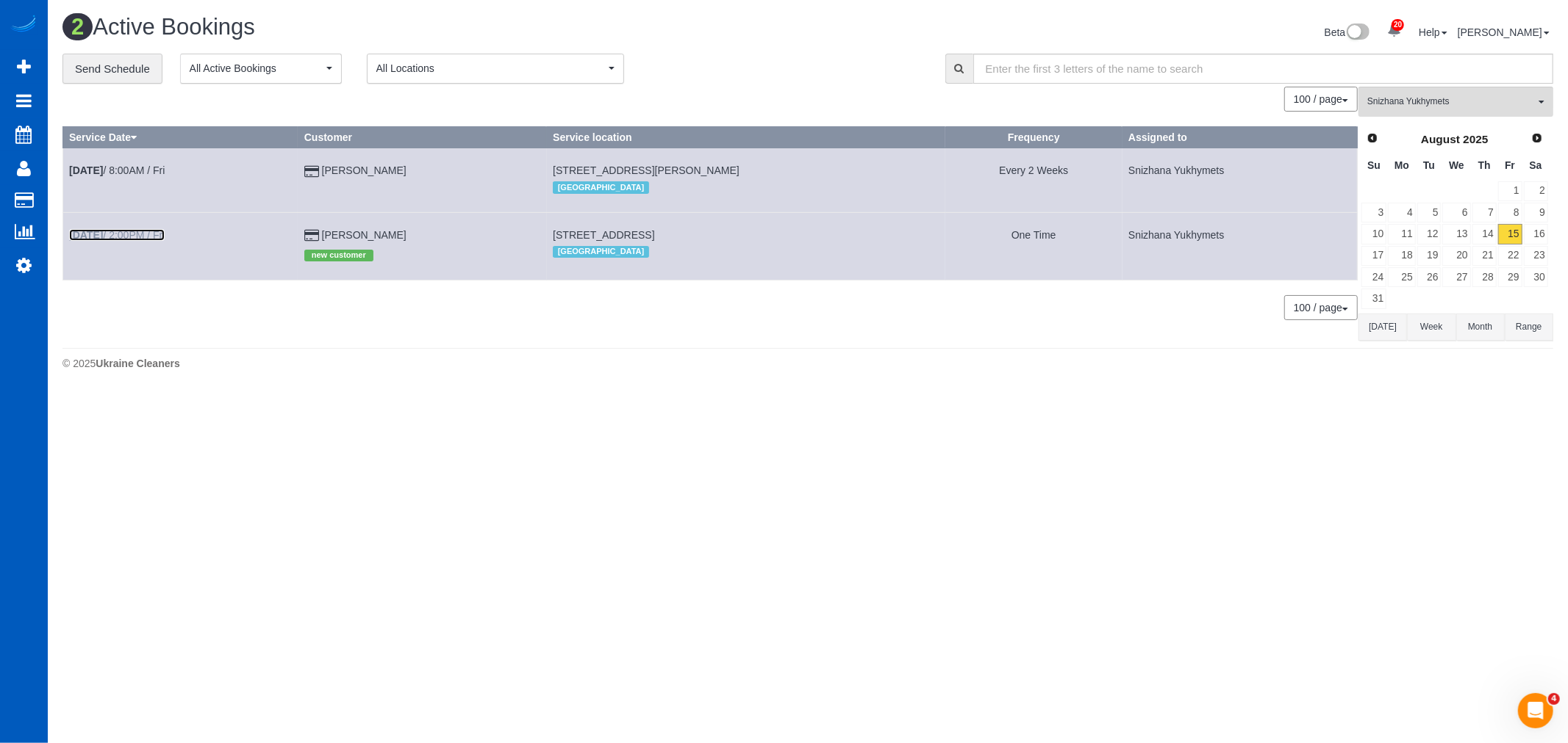
click at [138, 237] on link "Aug 15th / 2:00PM / Fri" at bounding box center [117, 235] width 96 height 12
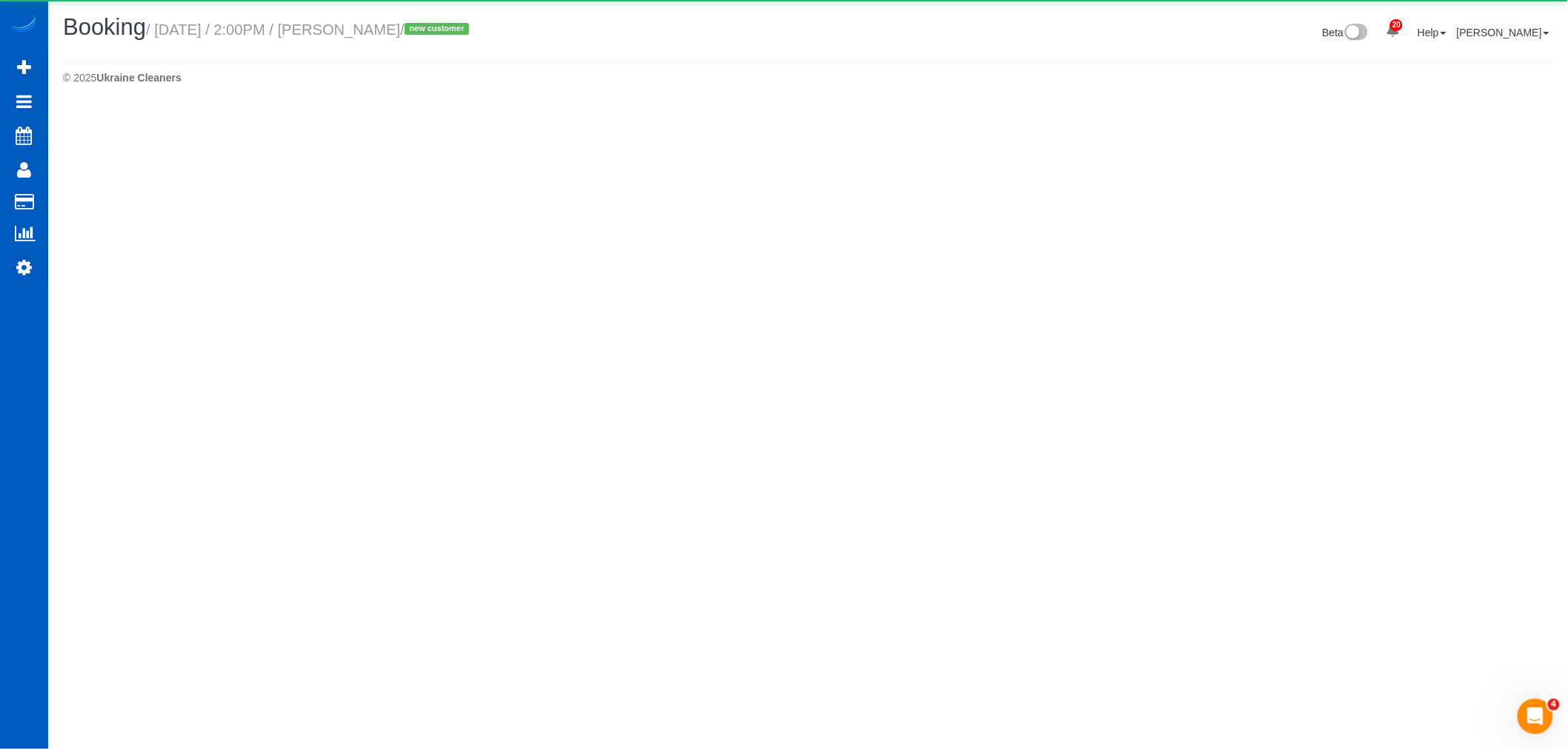
select select "WA"
select select "199"
select select "2001"
select select "3"
select select "2"
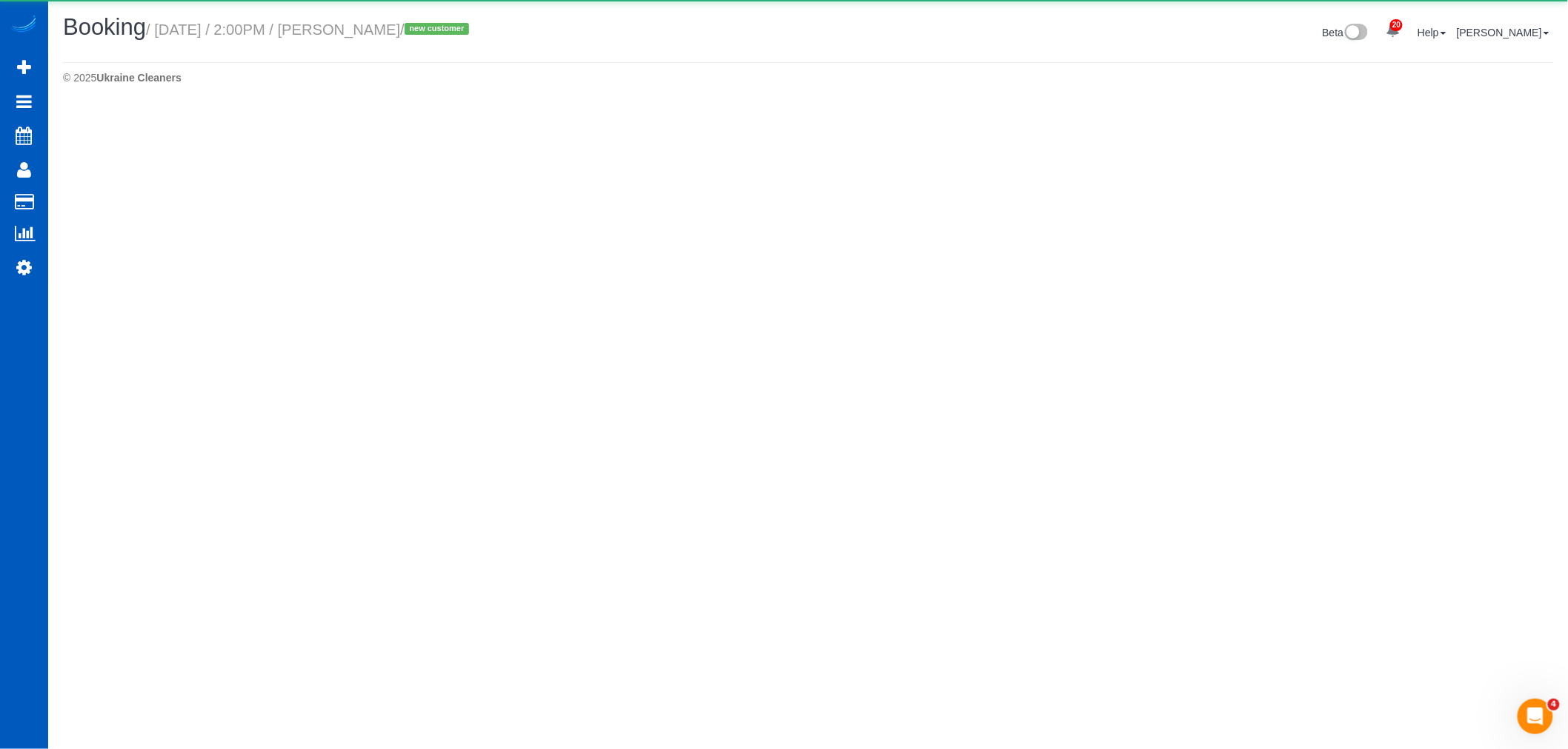
select select "spot30"
select select "number:8"
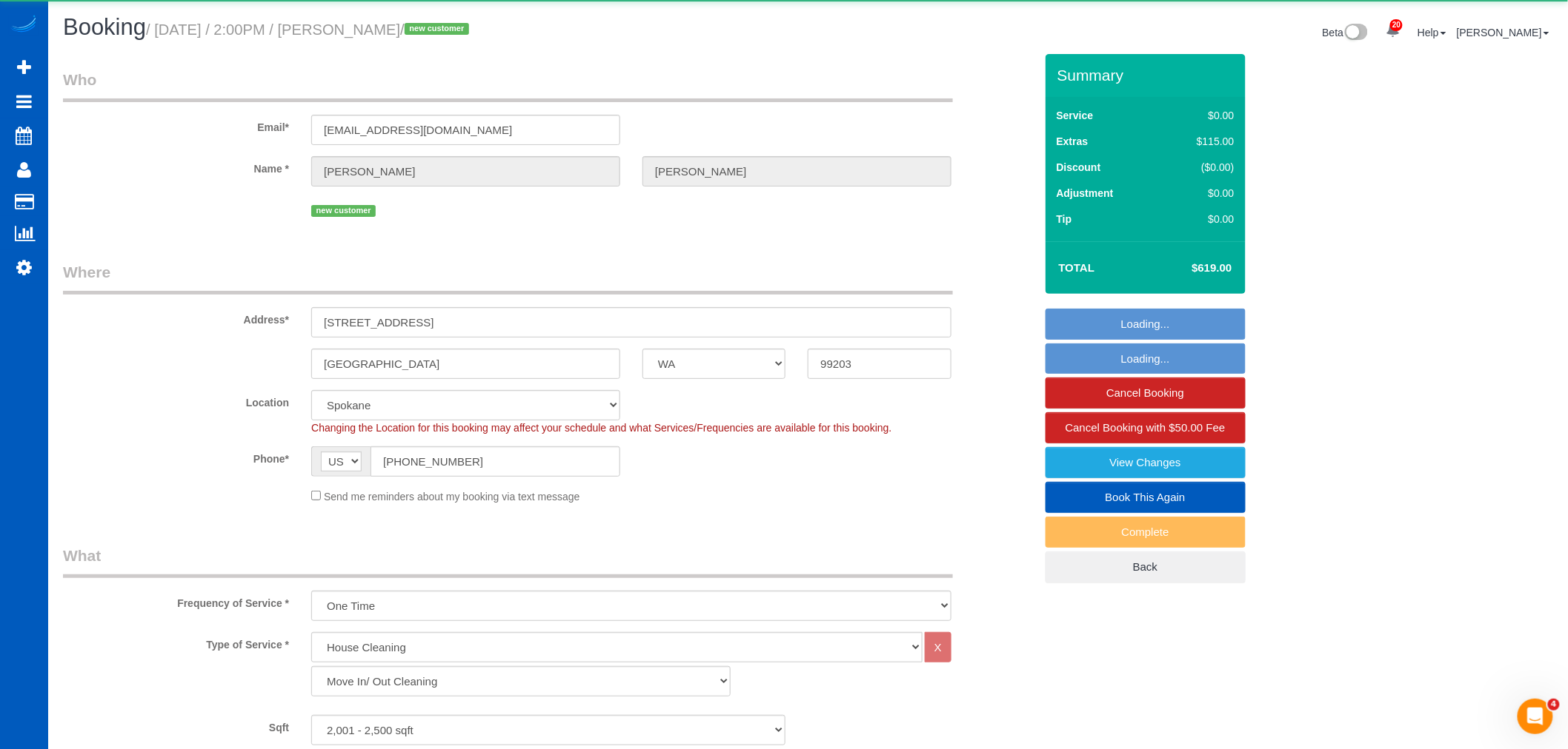
select select "object:5153"
select select "2001"
select select "3"
select select "2"
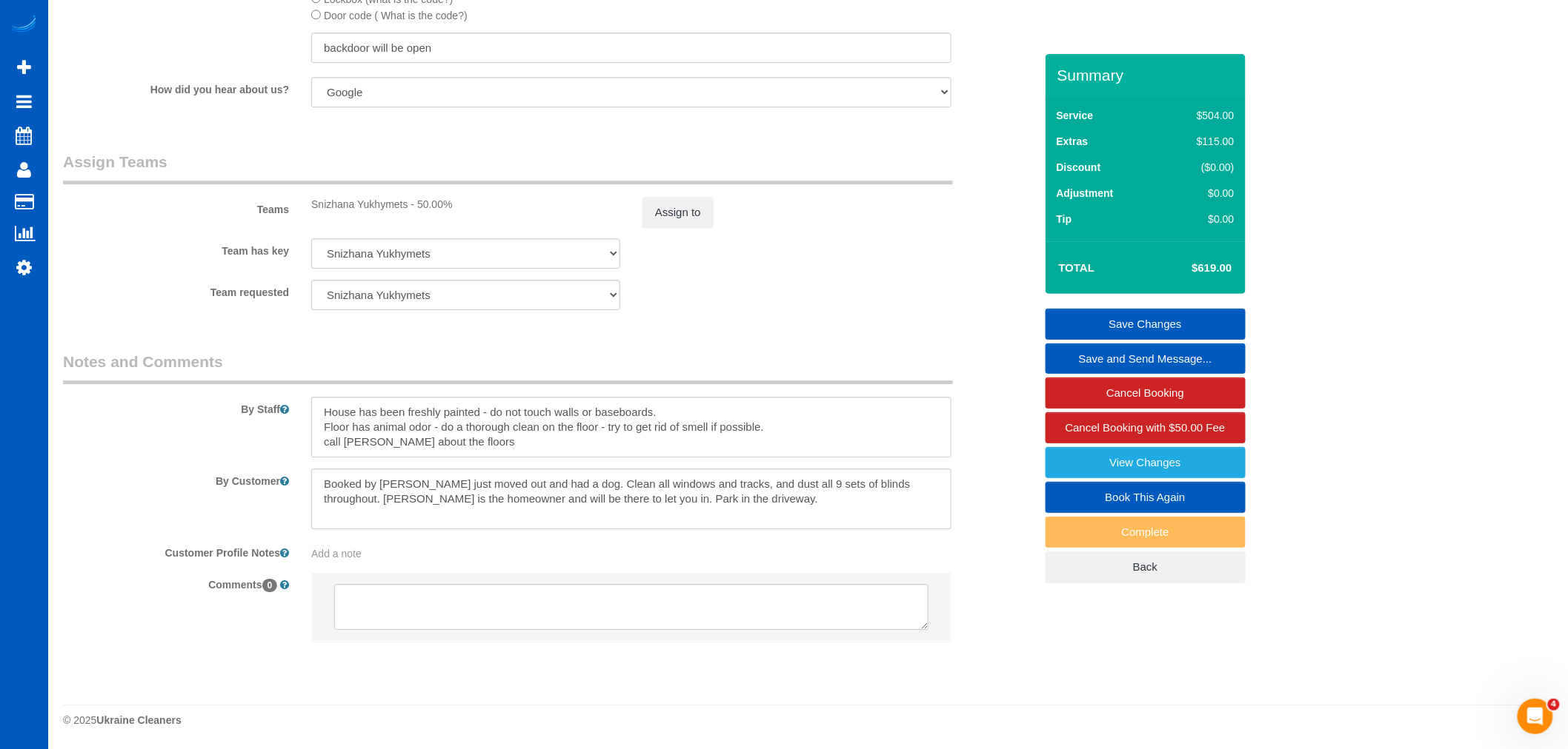
scroll to position [1831, 0]
click at [500, 440] on textarea at bounding box center [631, 427] width 640 height 61
drag, startPoint x: 500, startPoint y: 440, endPoint x: 267, endPoint y: 398, distance: 236.8
click at [267, 398] on div "By Staff" at bounding box center [549, 404] width 994 height 107
drag, startPoint x: 67, startPoint y: 316, endPoint x: 33, endPoint y: 305, distance: 35.7
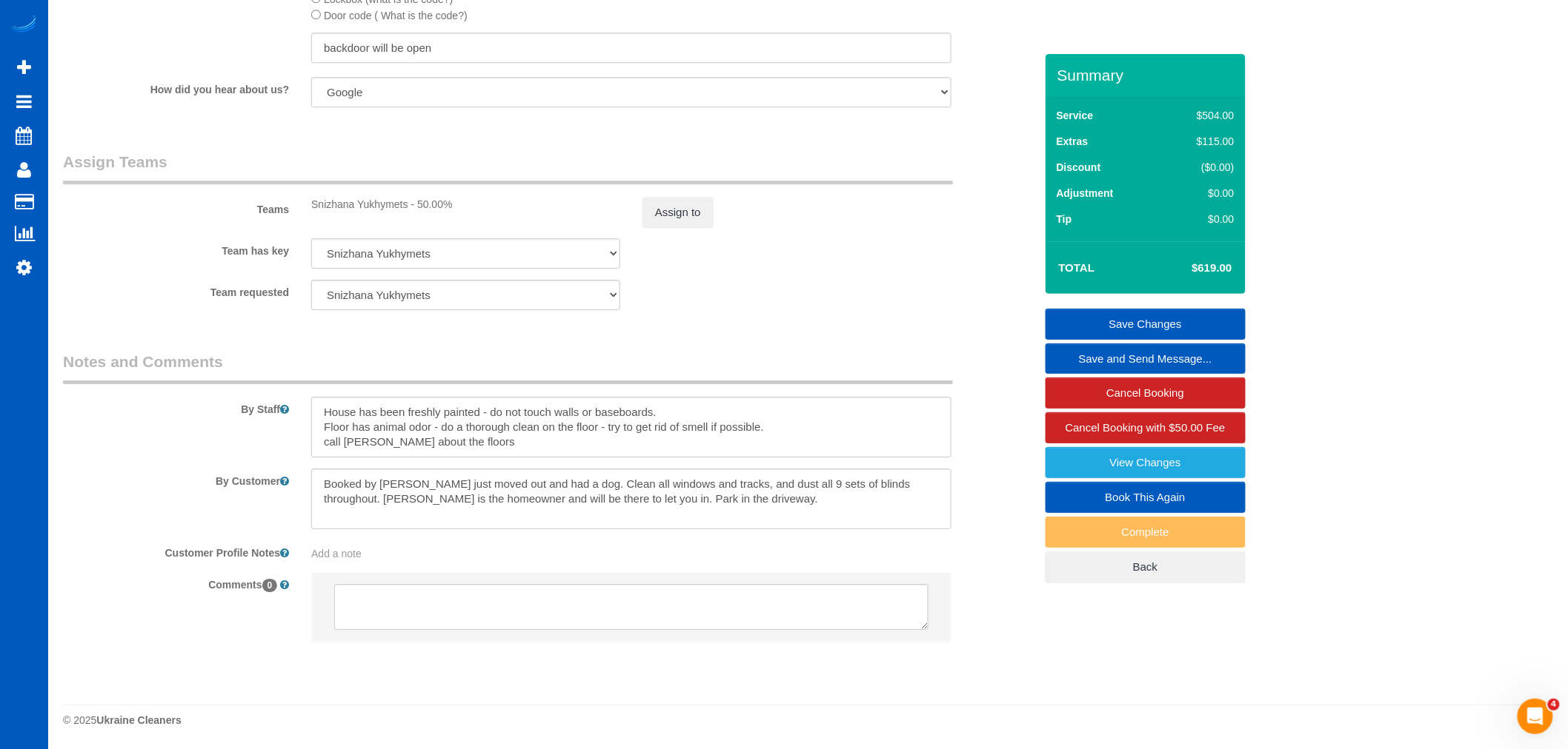
drag, startPoint x: 33, startPoint y: 305, endPoint x: 86, endPoint y: 260, distance: 69.5
click at [86, 260] on div "Team has key Snizhana Yukhymets Anna Manuilo Elena Kim Evelina Manuilo Olena Ma…" at bounding box center [549, 254] width 994 height 30
click at [27, 279] on link "Settings" at bounding box center [24, 268] width 48 height 34
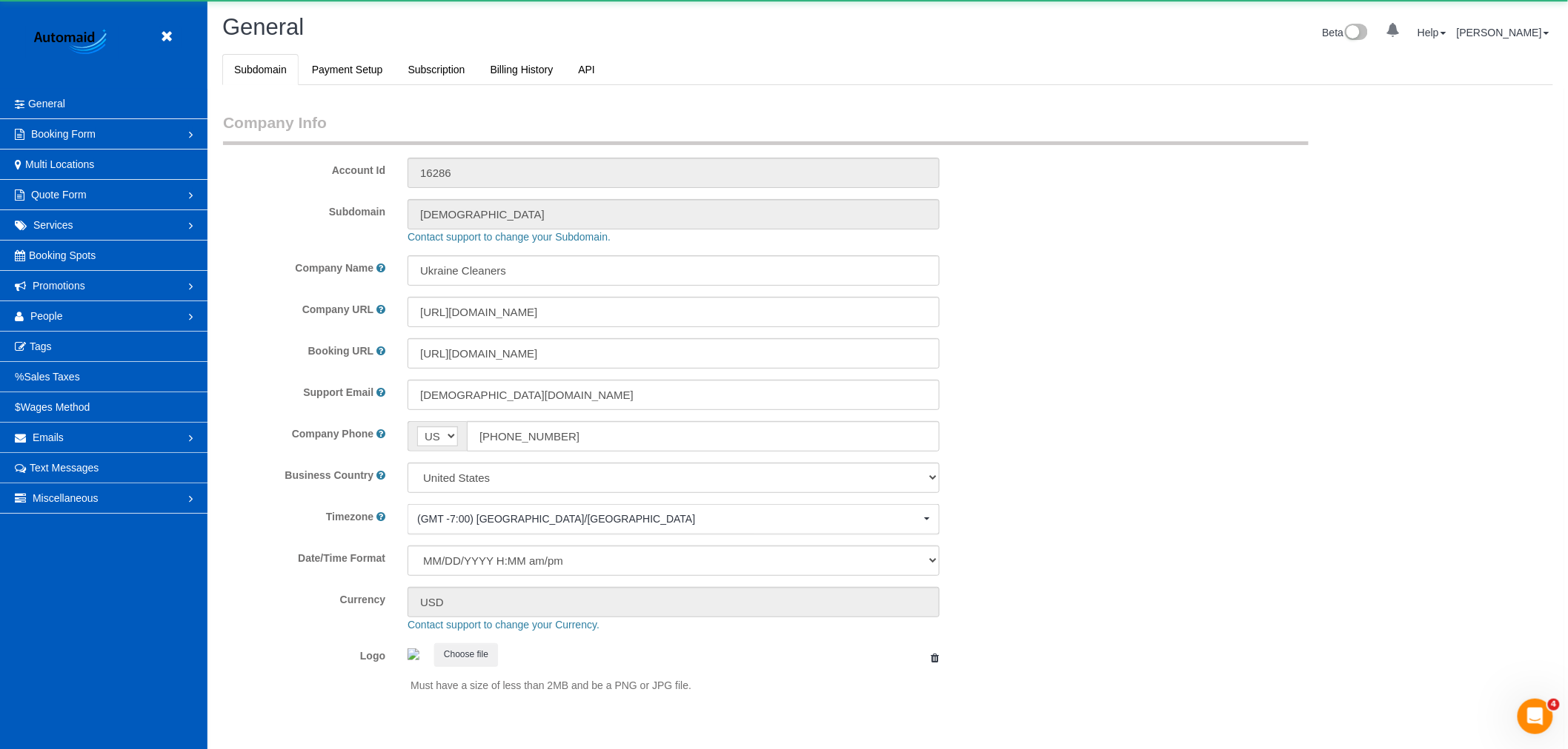
select select "1"
